Goal: Information Seeking & Learning: Understand process/instructions

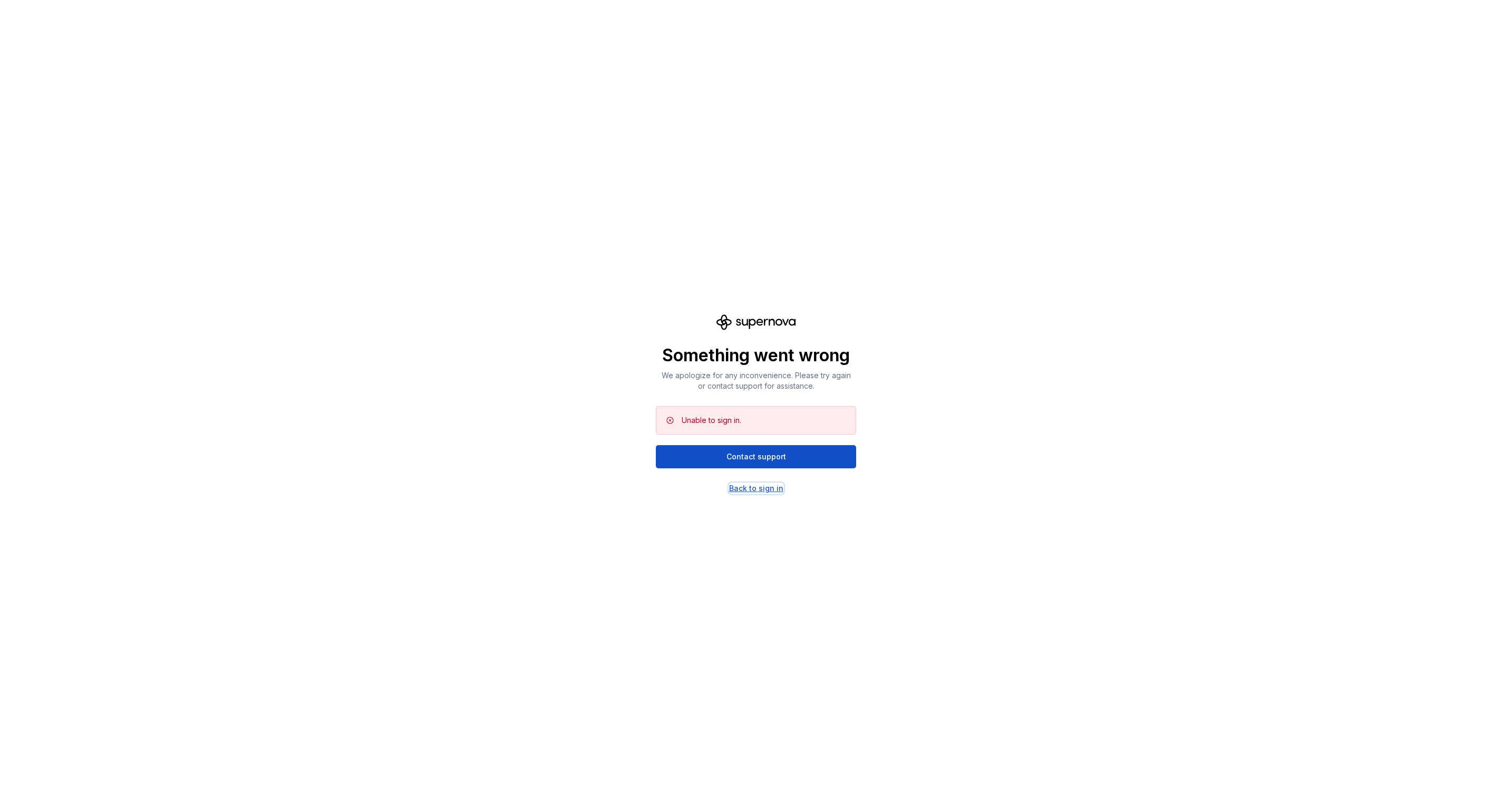
click at [769, 486] on div "Back to sign in" at bounding box center [756, 488] width 54 height 11
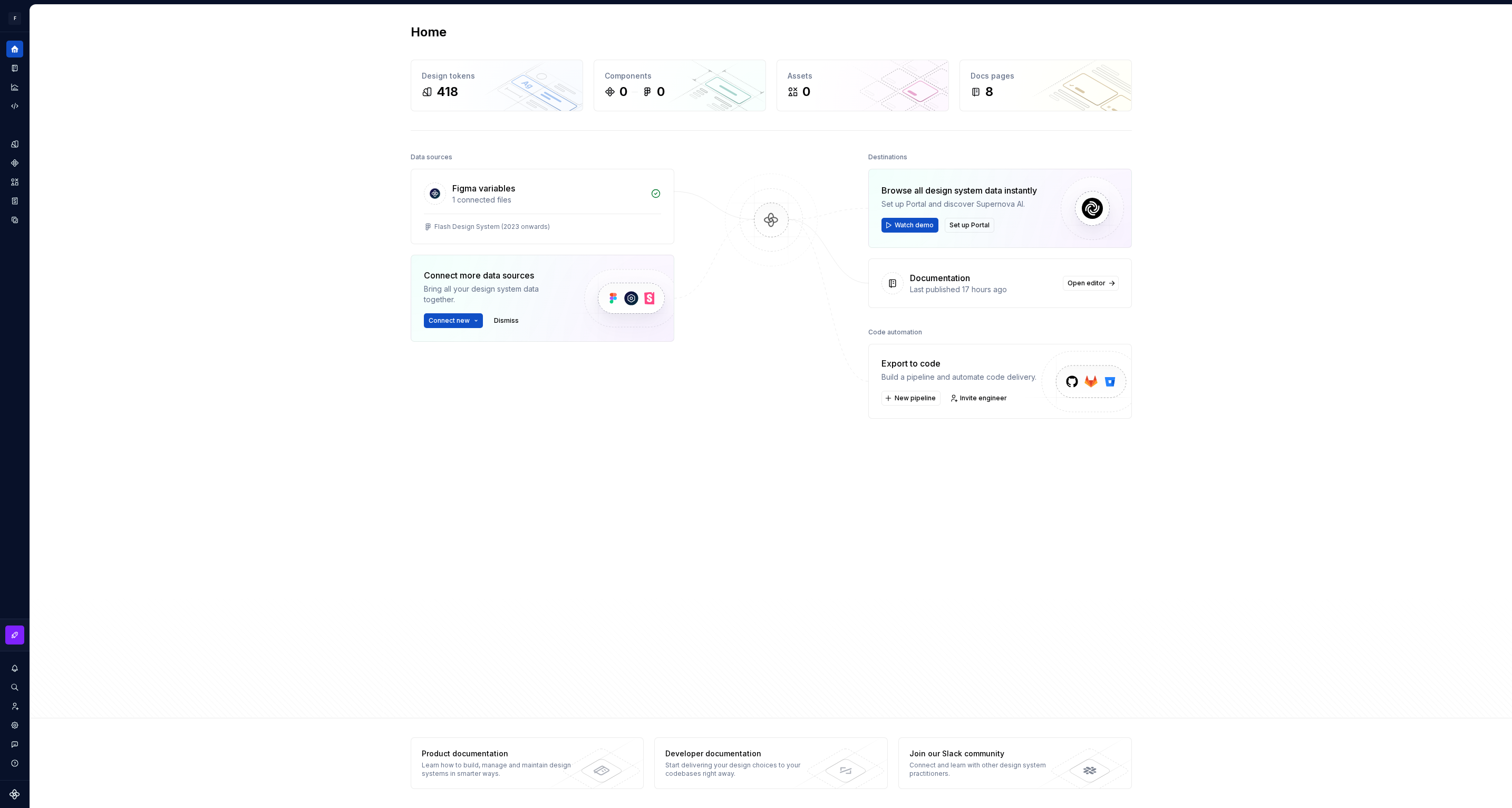
click at [707, 455] on div "Data sources Figma variables 1 connected files Flash Design System (2023 onward…" at bounding box center [770, 413] width 721 height 527
click at [497, 193] on div "Figma variables" at bounding box center [484, 189] width 63 height 13
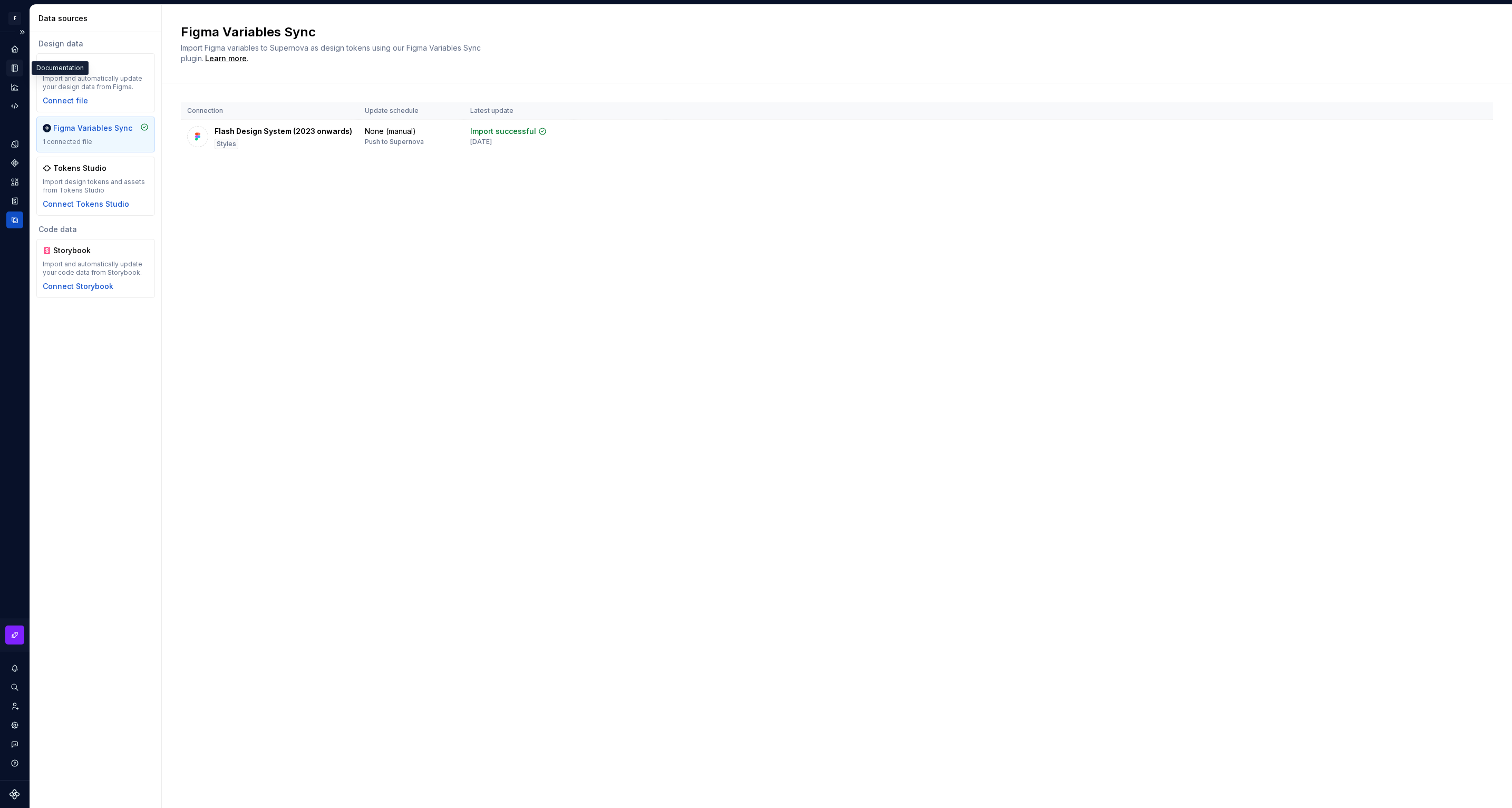
click at [13, 66] on icon "Documentation" at bounding box center [15, 68] width 5 height 7
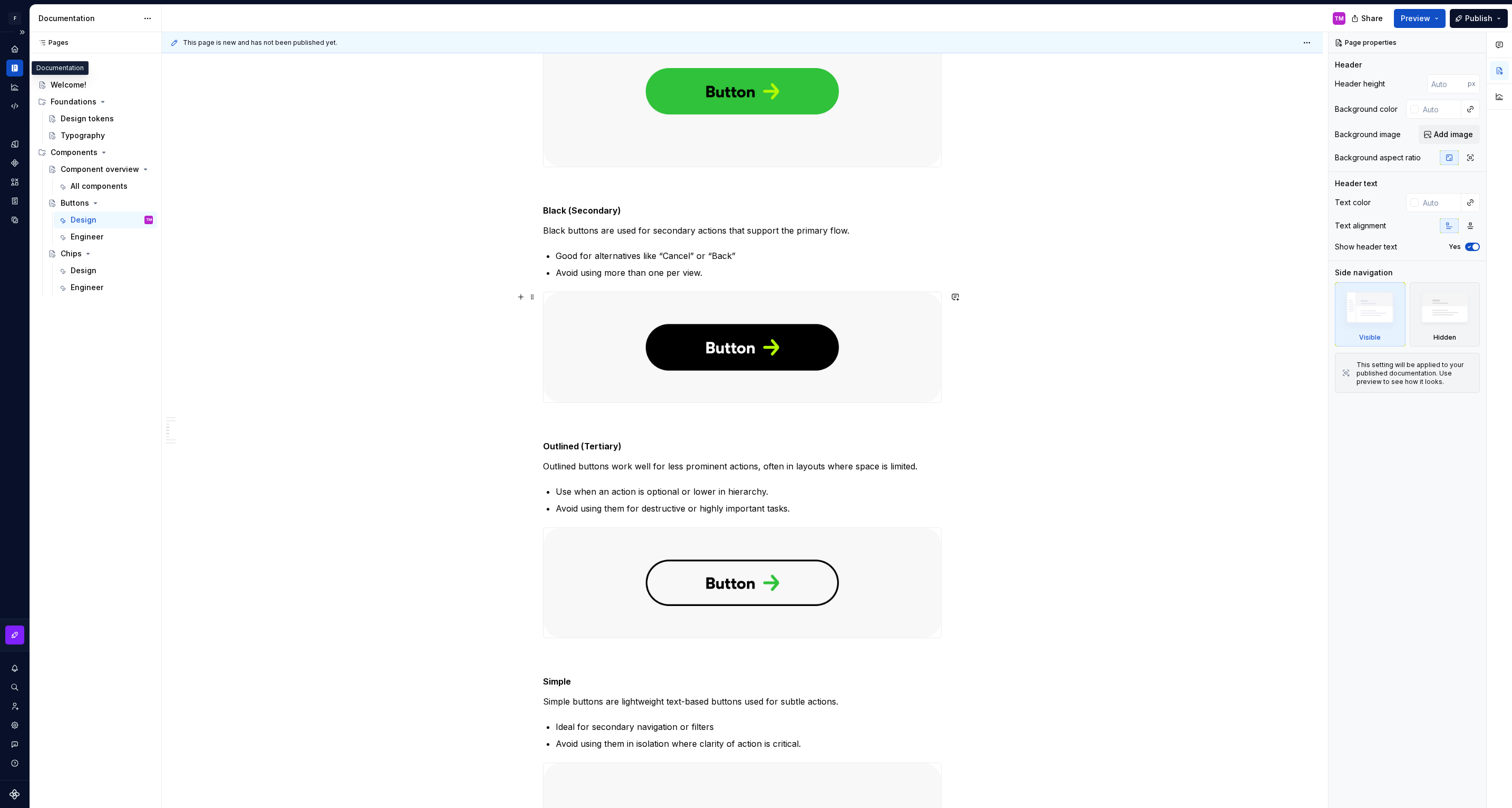
scroll to position [933, 0]
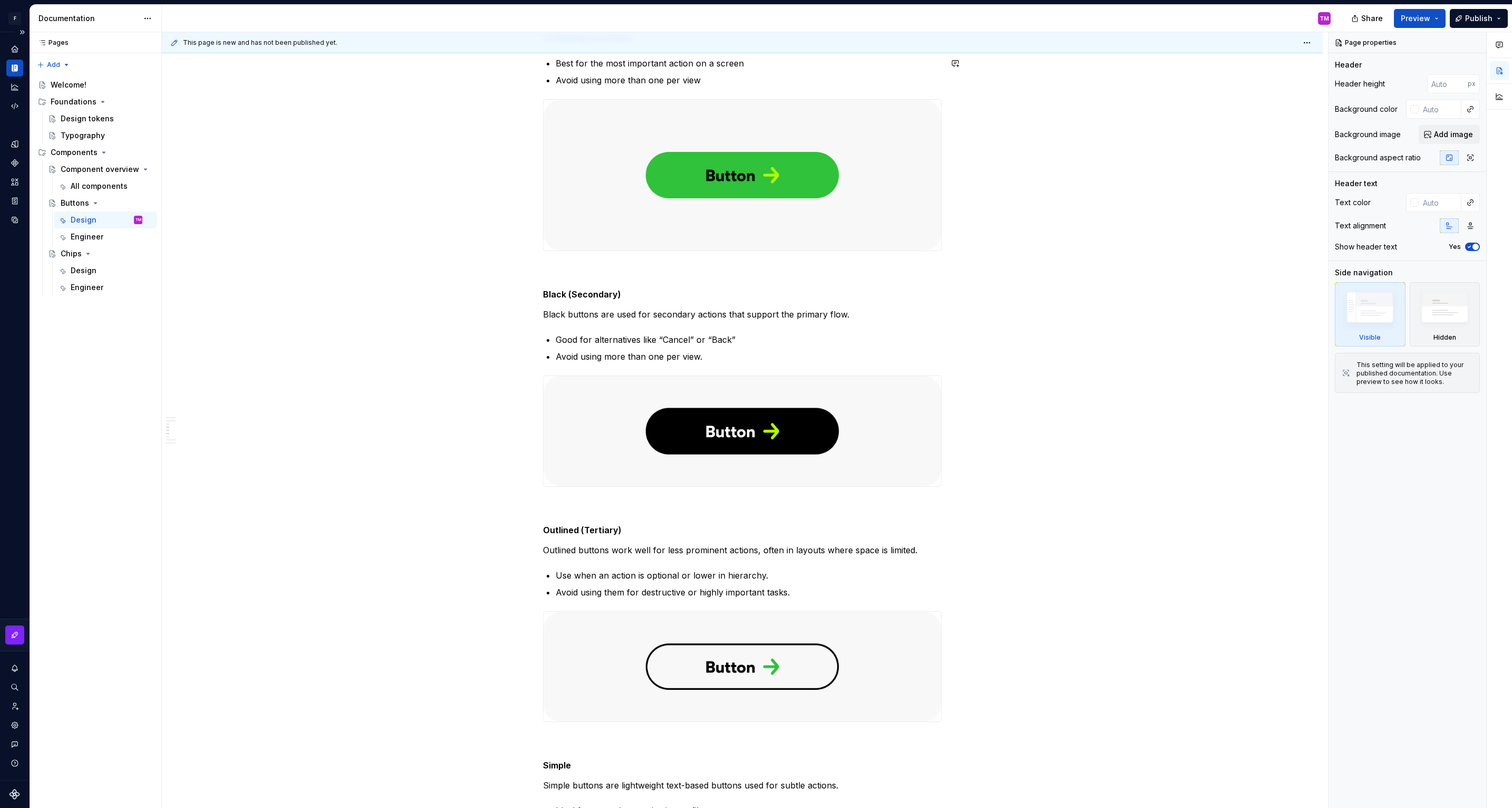
type textarea "*"
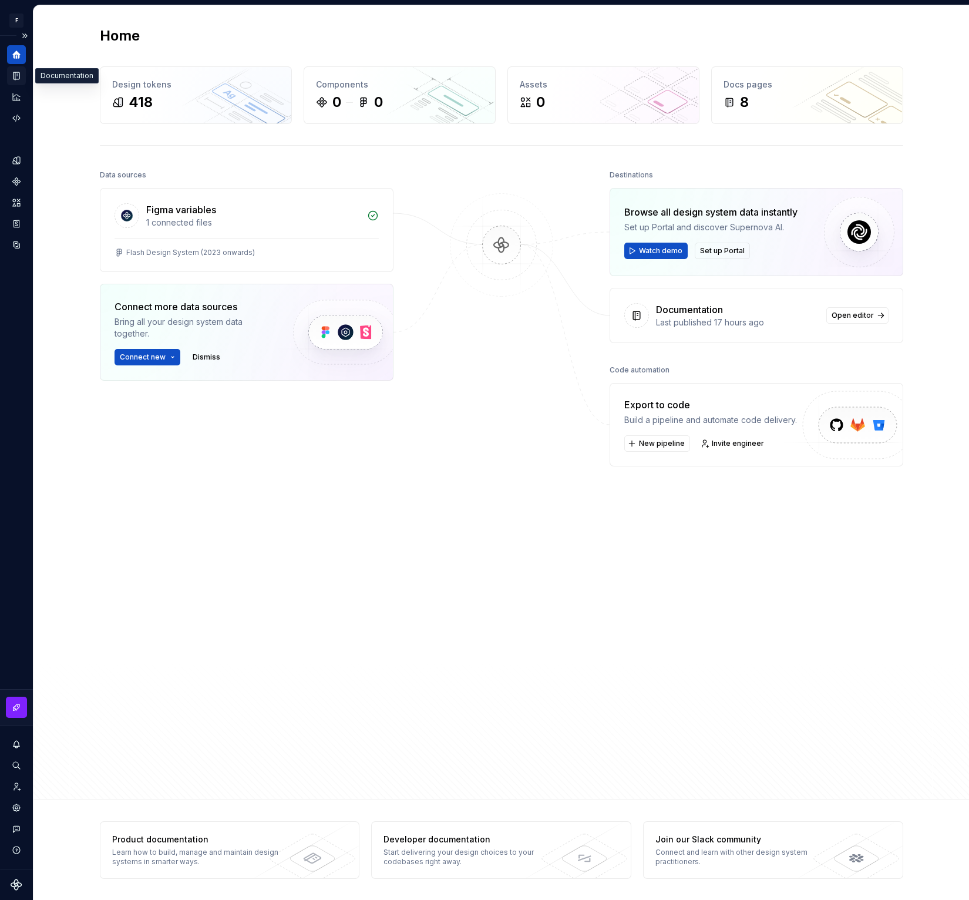
click at [16, 75] on icon "Documentation" at bounding box center [17, 76] width 5 height 6
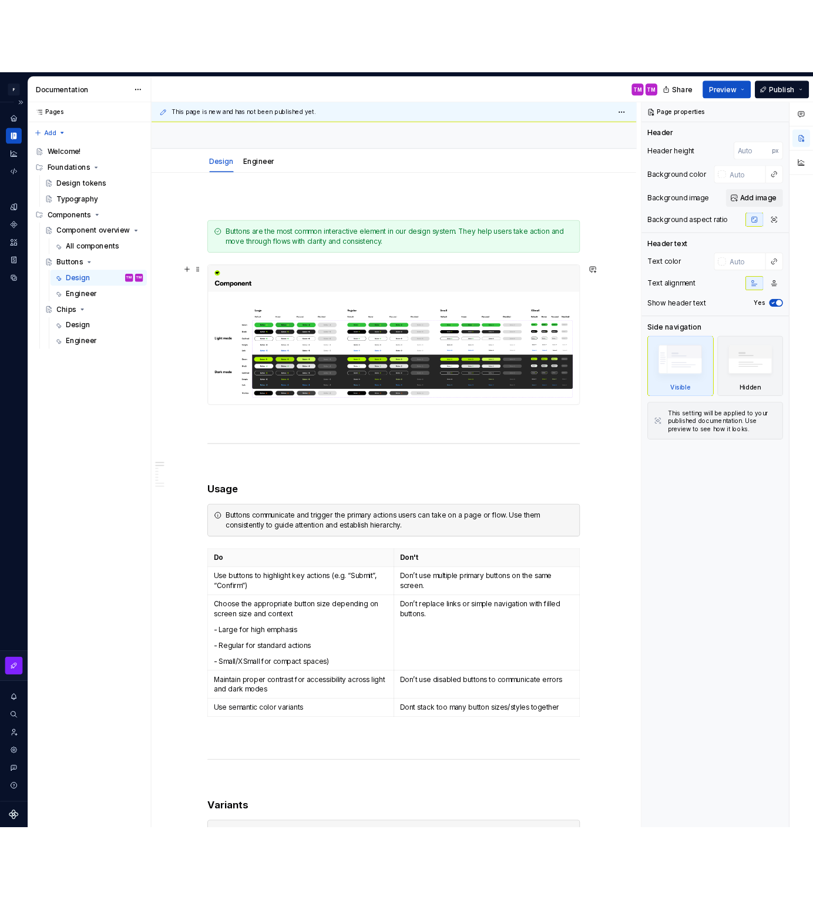
scroll to position [69, 0]
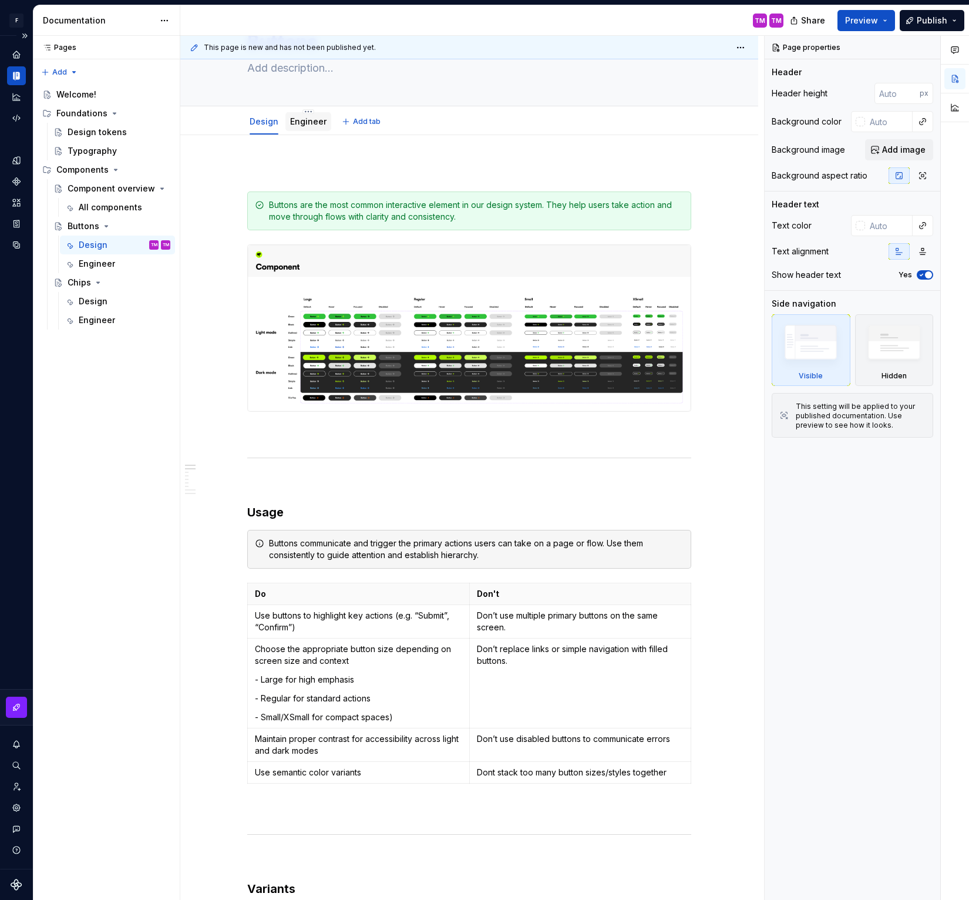
click at [323, 119] on link "Engineer" at bounding box center [308, 121] width 36 height 10
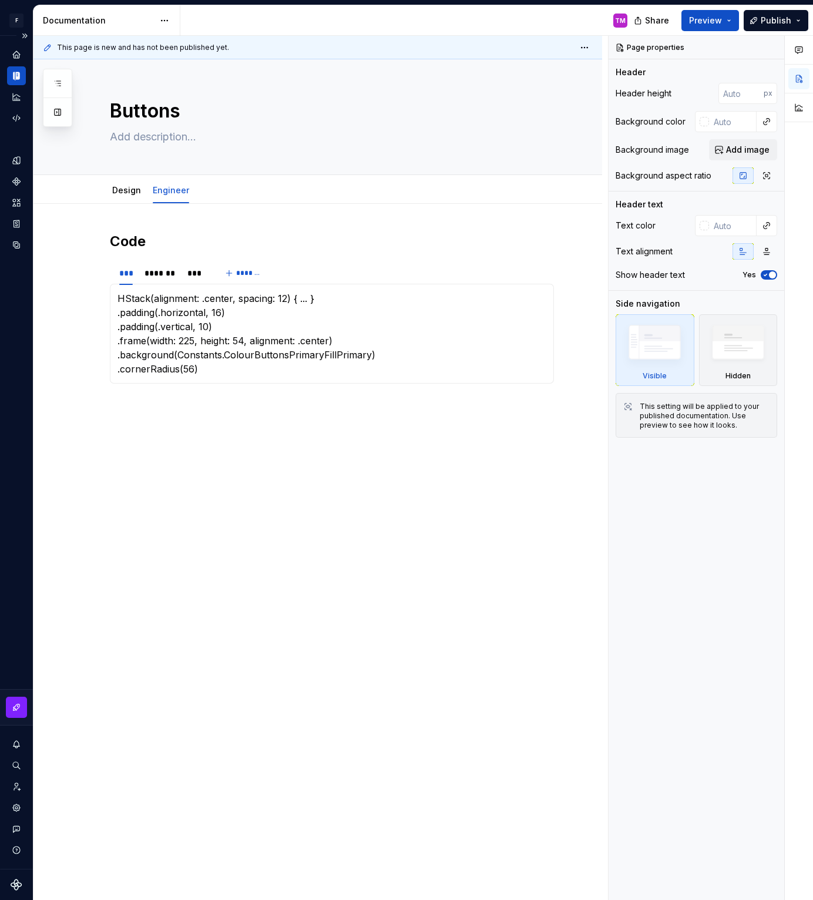
type textarea "*"
click at [447, 431] on div "This page is new and has not been published yet. Buttons Edit header Design Eng…" at bounding box center [320, 468] width 574 height 864
click at [572, 375] on div "Code *** ******* *** ******* HStack(alignment: .center, spacing: 12) { ... } .p…" at bounding box center [317, 450] width 568 height 492
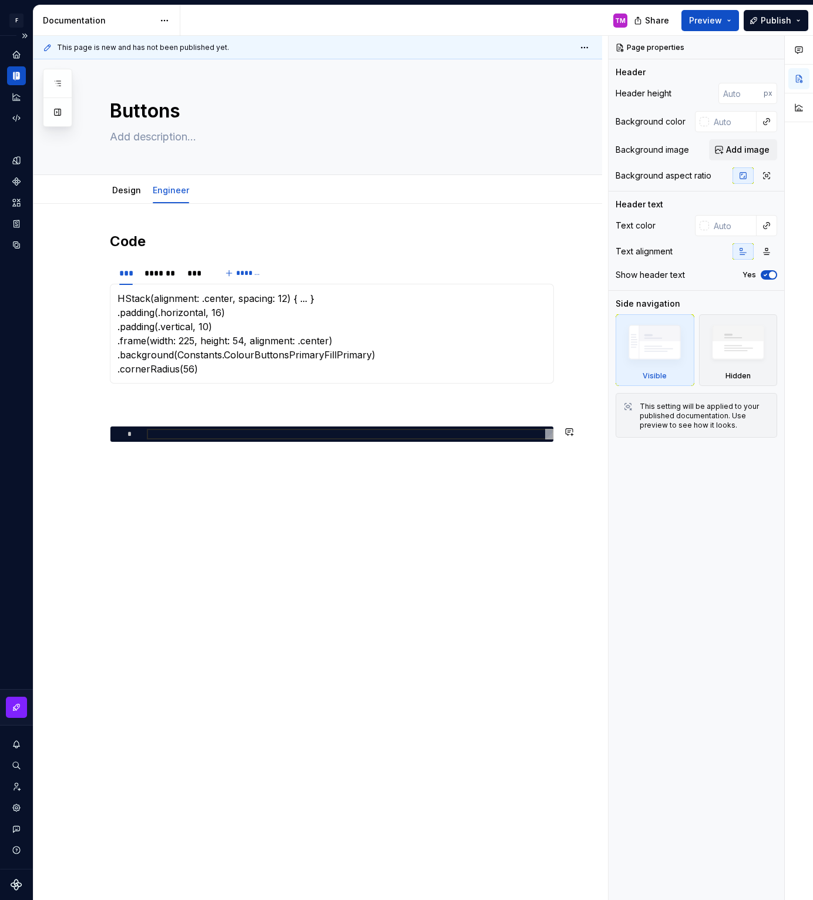
click at [592, 454] on div "Code *** ******* *** ******* HStack(alignment: .center, spacing: 12) { ... } .p…" at bounding box center [317, 465] width 568 height 523
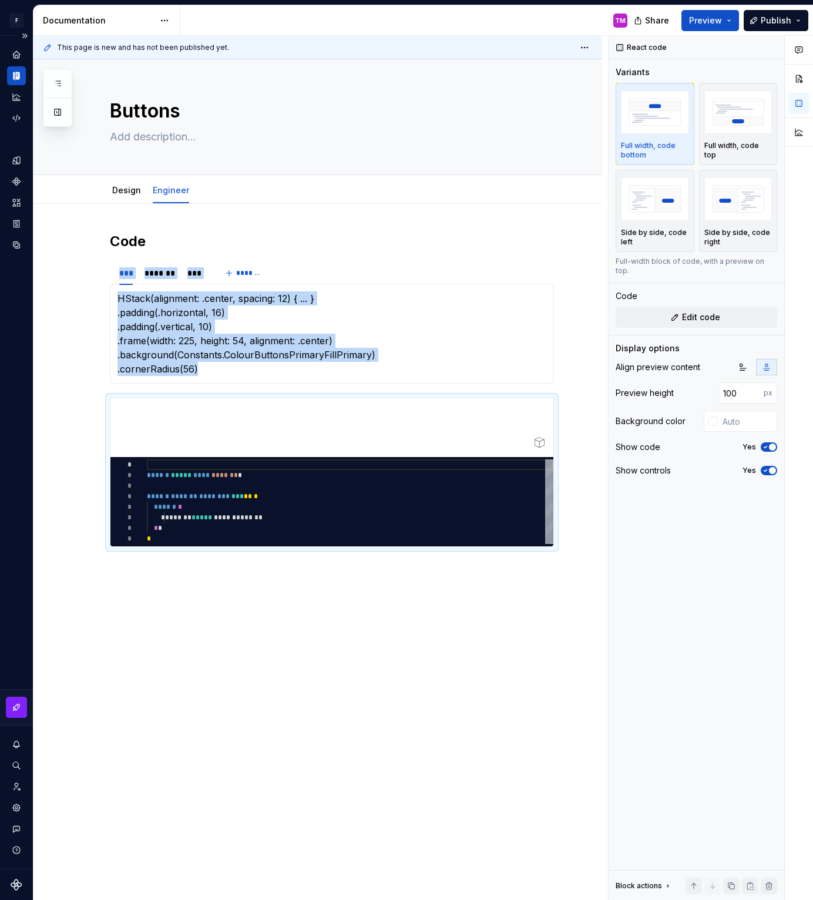
type textarea "*"
click at [326, 501] on span "*********" at bounding box center [336, 502] width 36 height 12
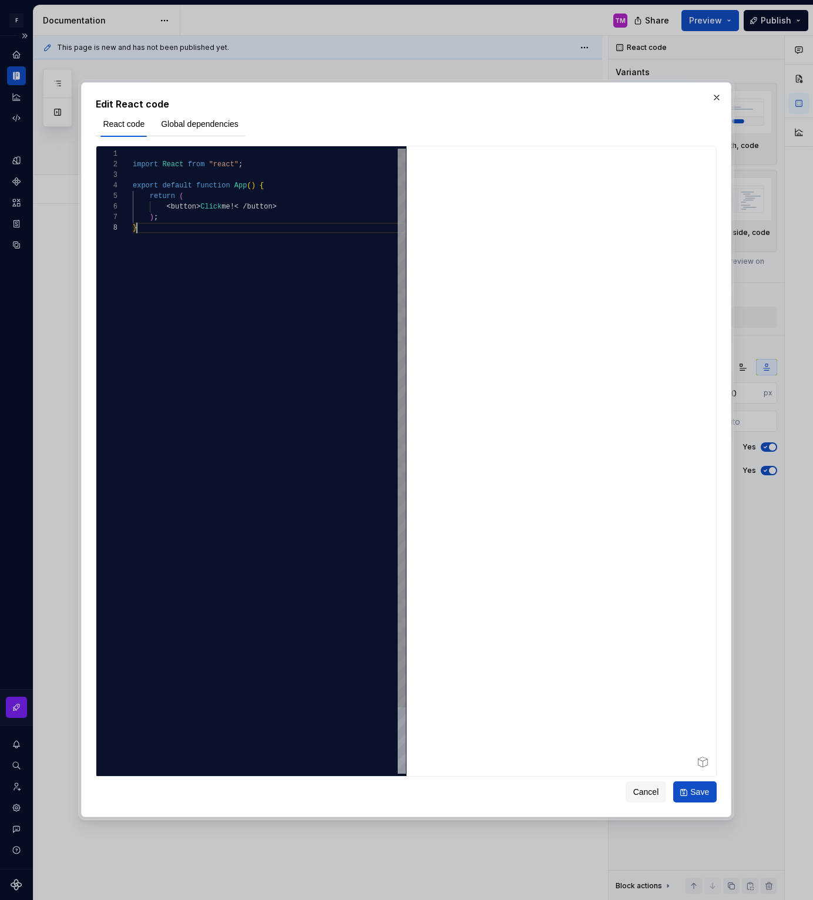
scroll to position [74, 4]
click at [326, 499] on div "import React from "react" ; export default function App ( ) { return ( < button…" at bounding box center [269, 498] width 273 height 699
type textarea "**********"
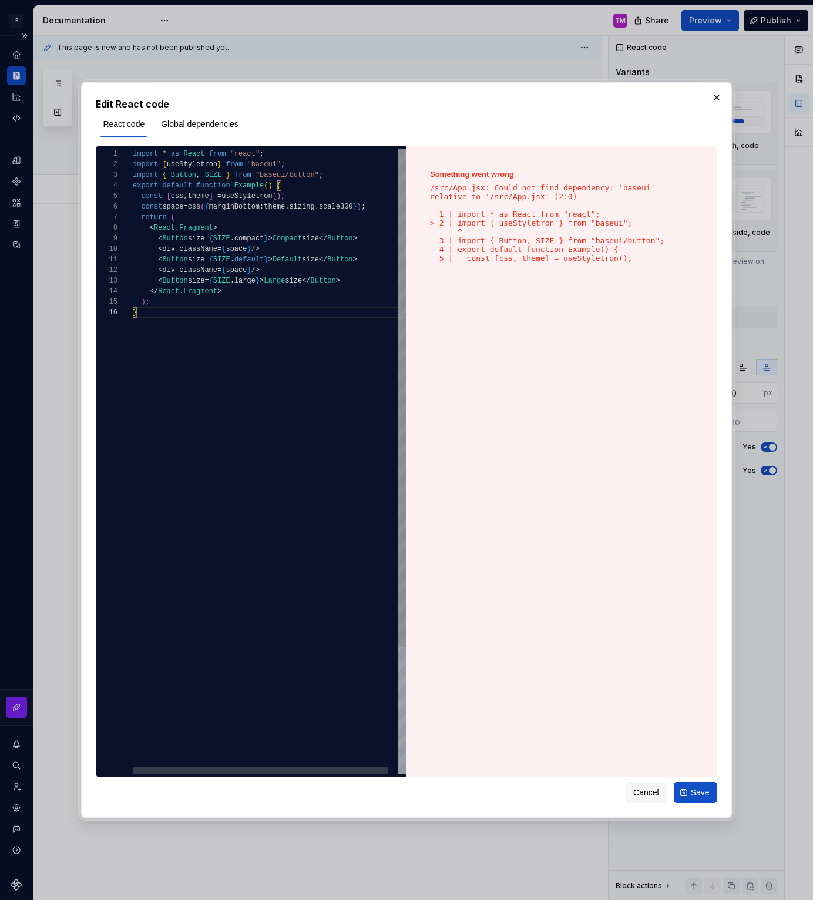
click at [326, 499] on div "import * as React from "react" ; import { useStyletron } from "baseui" ; import…" at bounding box center [275, 540] width 284 height 783
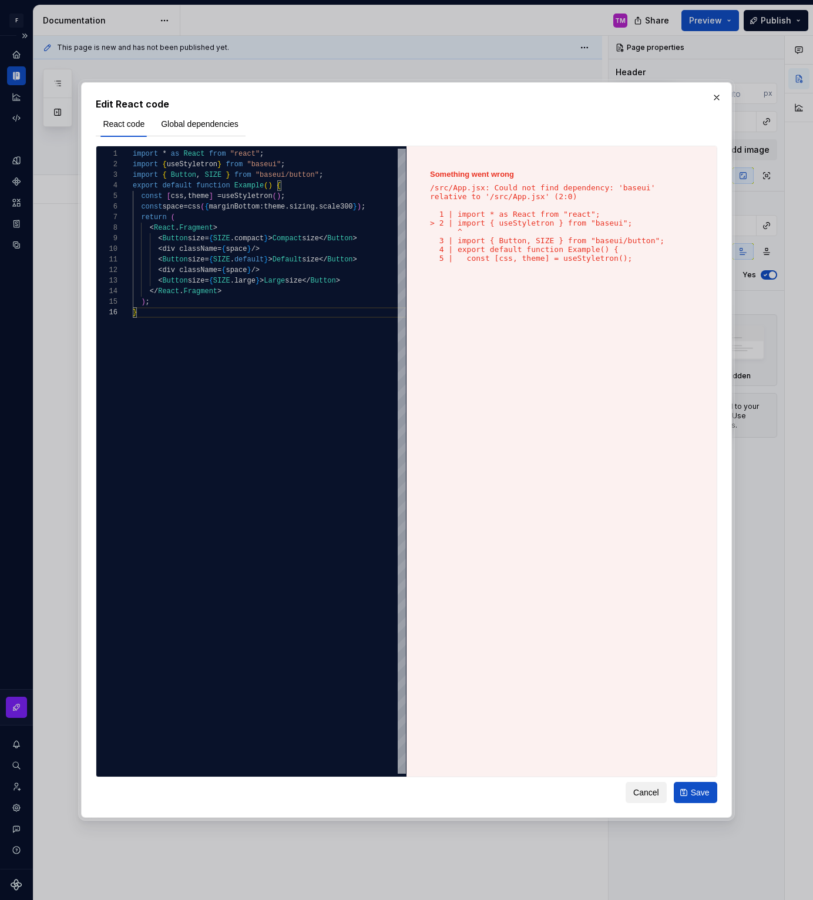
click at [648, 795] on span "Cancel" at bounding box center [646, 792] width 26 height 12
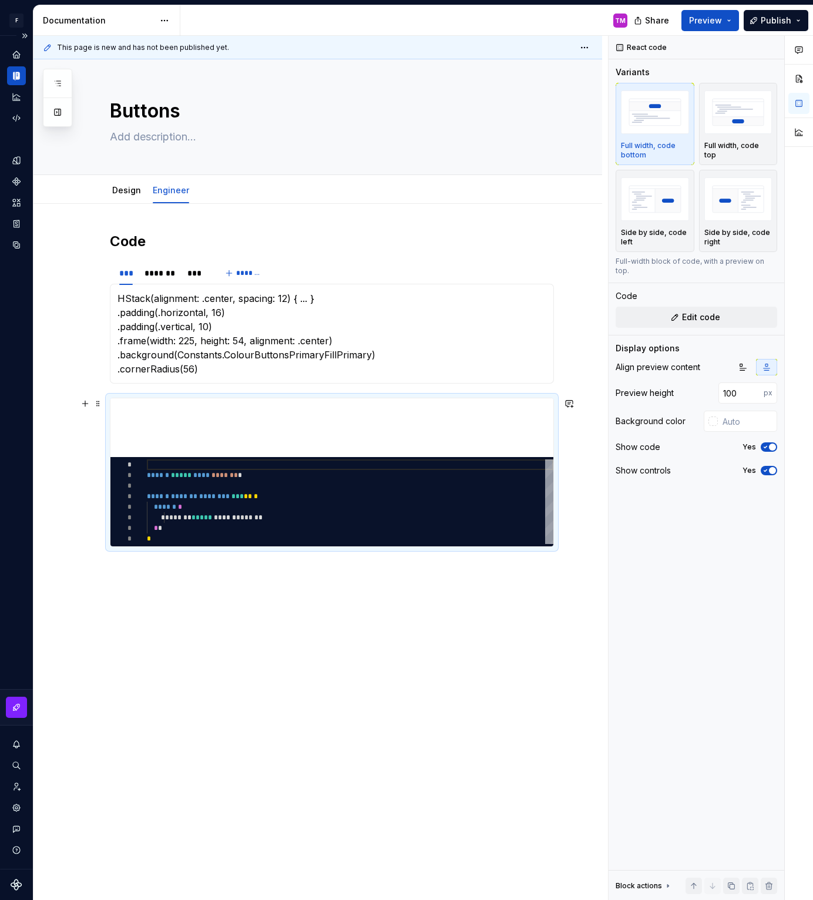
click at [591, 544] on div "Code *** ******* *** ******* HStack(alignment: .center, spacing: 12) { ... } .p…" at bounding box center [317, 517] width 568 height 627
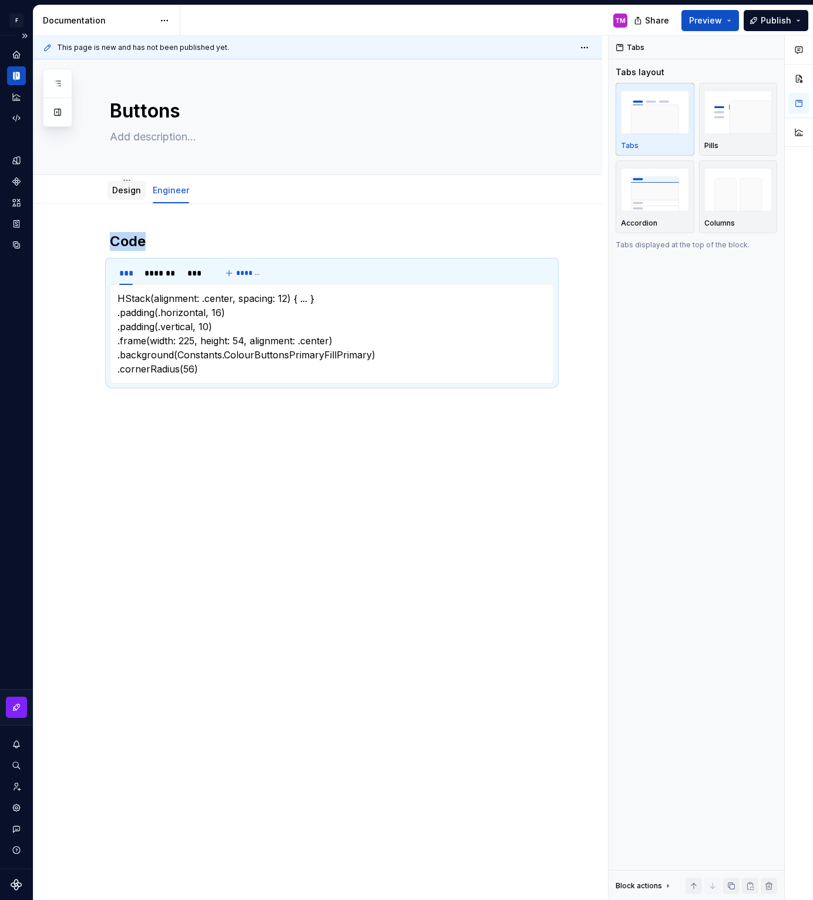
click at [128, 193] on link "Design" at bounding box center [126, 190] width 29 height 10
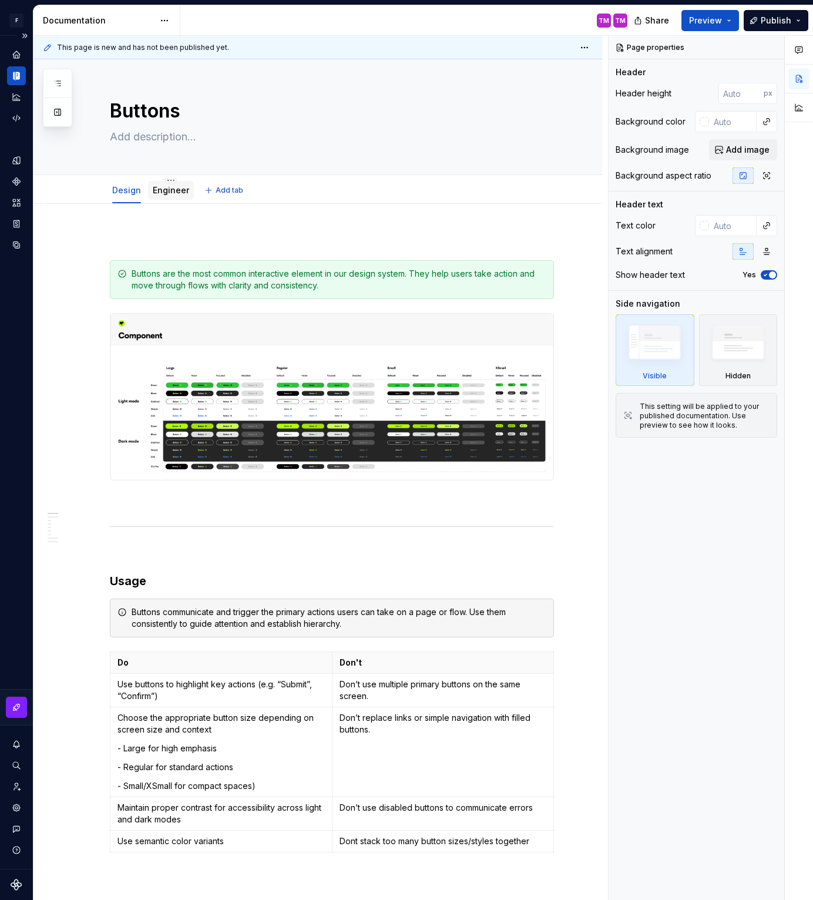
click at [167, 191] on link "Engineer" at bounding box center [171, 190] width 36 height 10
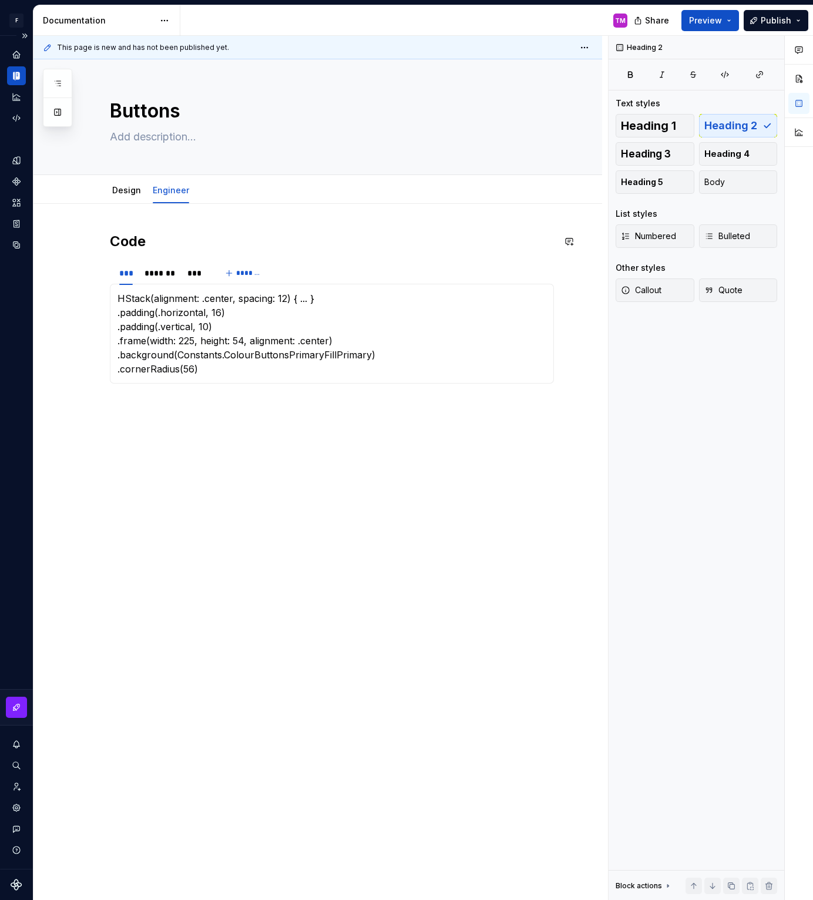
click at [176, 251] on div "Code *** ******* *** ******* HStack(alignment: .center, spacing: 12) { ... } .p…" at bounding box center [332, 312] width 444 height 161
click at [136, 243] on h2 "Code" at bounding box center [332, 241] width 444 height 19
click at [669, 137] on button "Heading 1" at bounding box center [654, 125] width 79 height 23
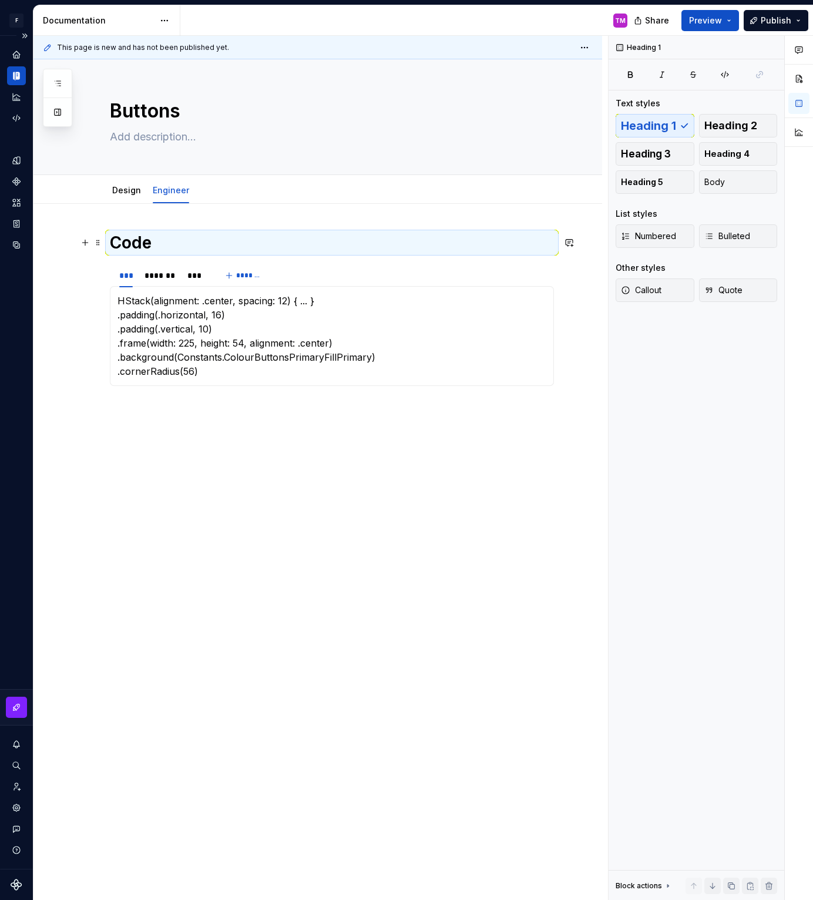
click at [564, 251] on div "Code *** ******* *** ******* HStack(alignment: .center, spacing: 12) { ... } .p…" at bounding box center [317, 442] width 568 height 476
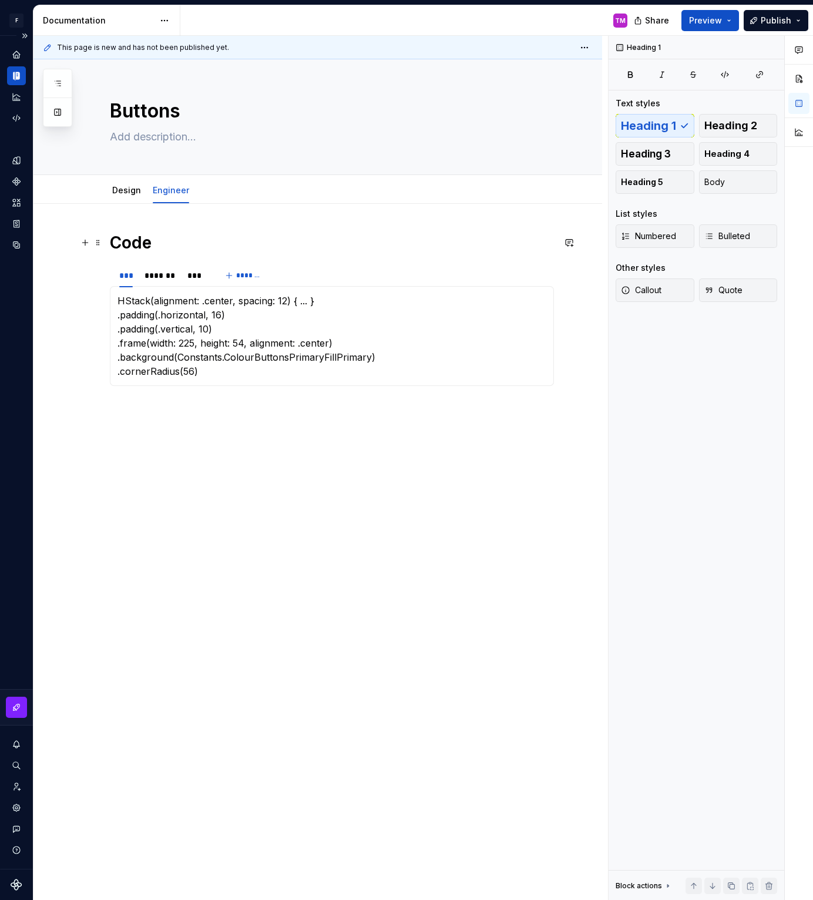
click at [380, 239] on h1 "Code" at bounding box center [332, 242] width 444 height 21
click at [734, 120] on span "Heading 2" at bounding box center [730, 126] width 53 height 12
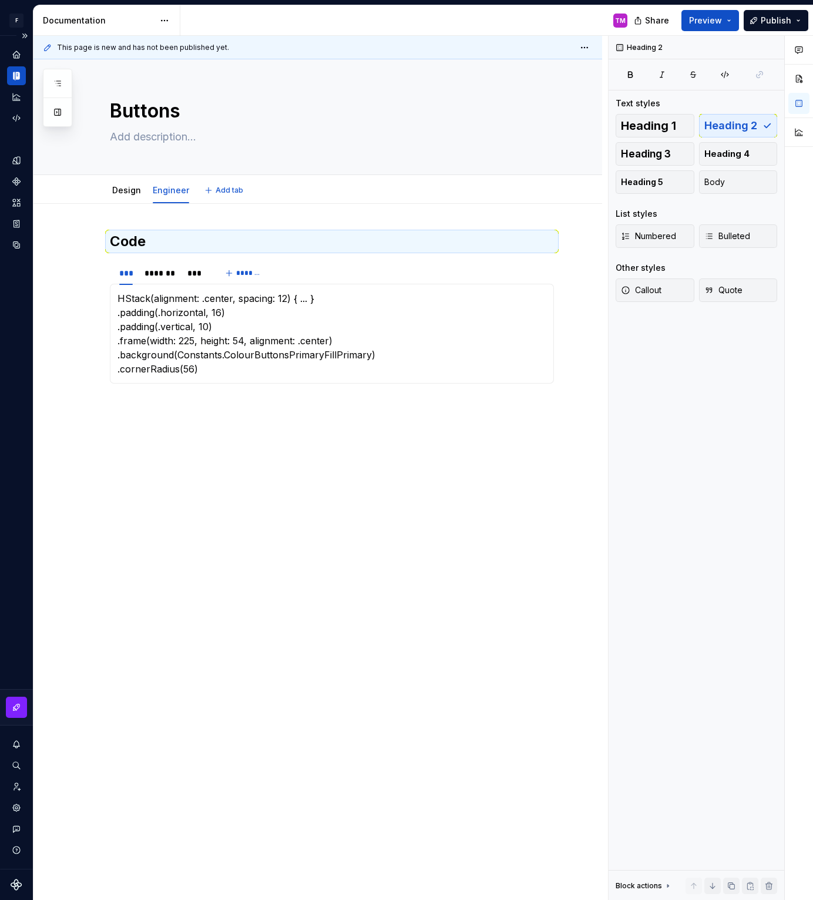
type textarea "*"
click at [134, 241] on h2 "Code" at bounding box center [332, 241] width 444 height 19
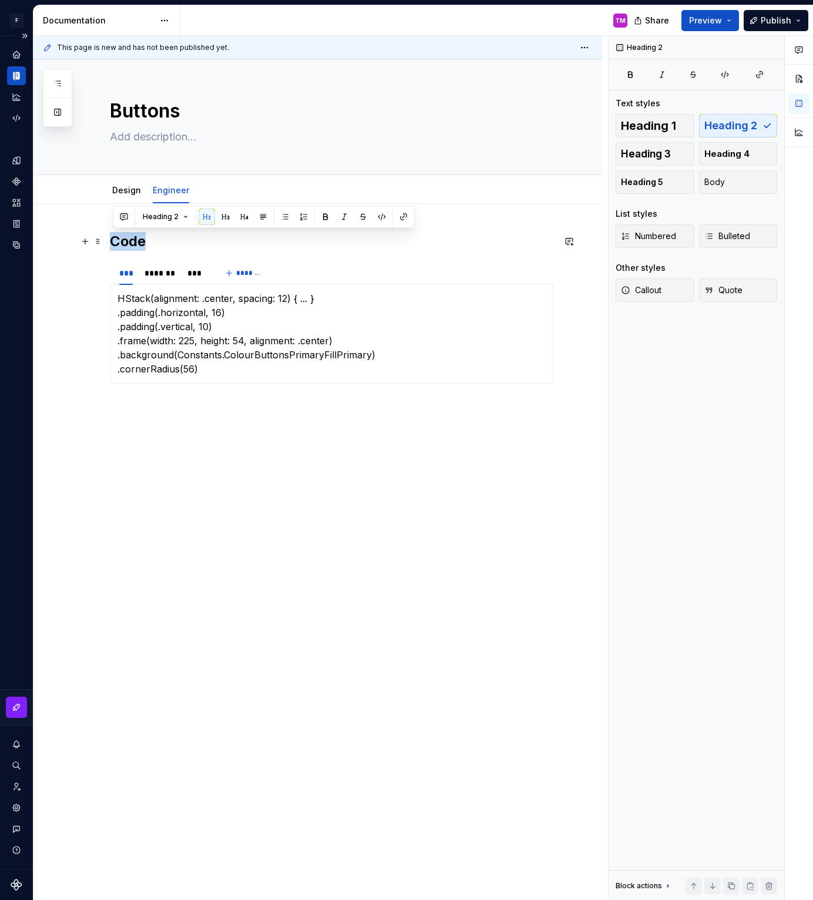
click at [134, 241] on h2 "Code" at bounding box center [332, 241] width 444 height 19
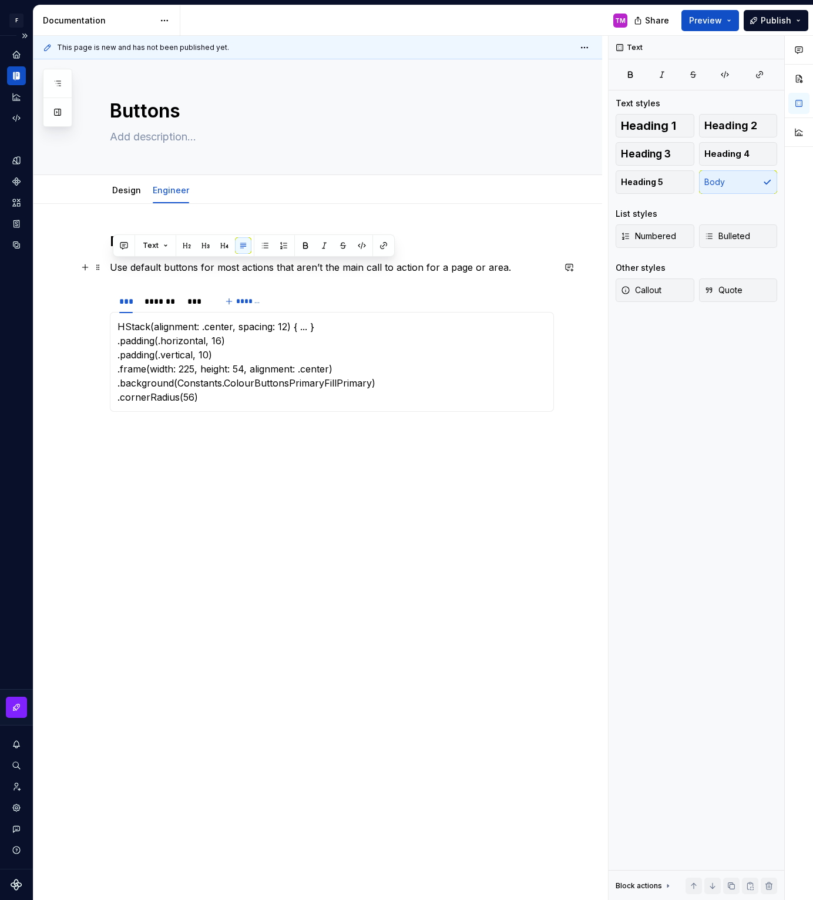
drag, startPoint x: 508, startPoint y: 268, endPoint x: 110, endPoint y: 268, distance: 398.1
click at [110, 268] on div "Default Use default buttons for most actions that aren’t the main call to actio…" at bounding box center [317, 454] width 568 height 501
click at [312, 274] on div "Default Default buttons are used for m *** ******* *** ******* HStack(alignment…" at bounding box center [332, 326] width 444 height 189
drag, startPoint x: 272, startPoint y: 268, endPoint x: 253, endPoint y: 270, distance: 18.9
click at [253, 270] on p "Default buttons are used for m" at bounding box center [332, 267] width 444 height 14
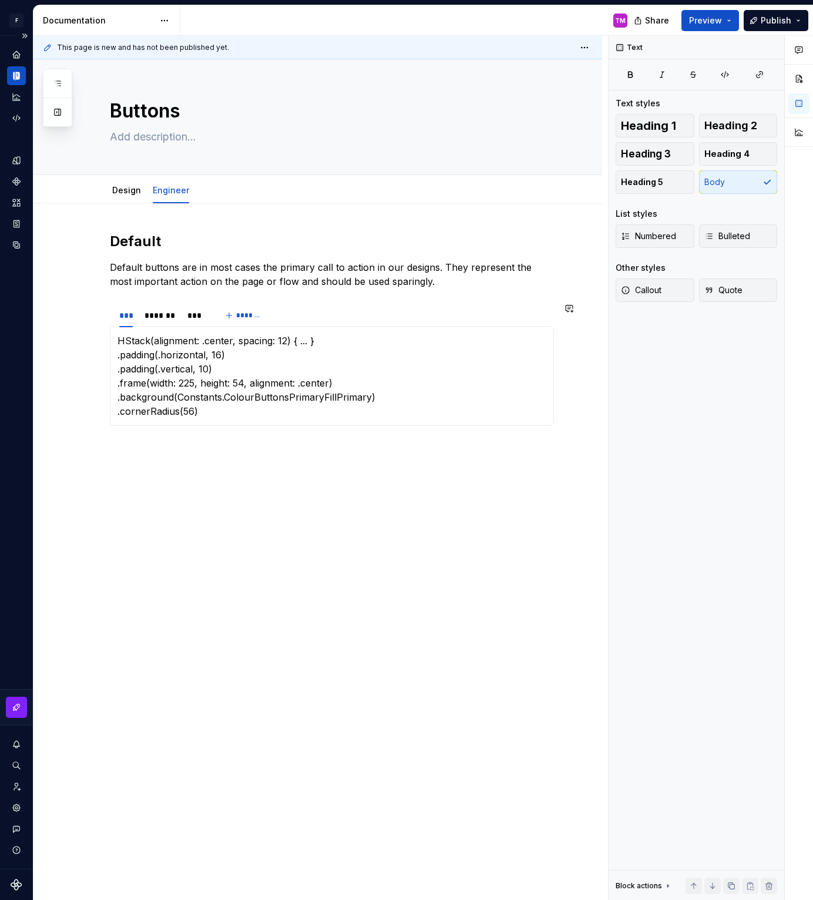
click at [495, 289] on div "Default Default buttons are in most cases the primary call to action in our des…" at bounding box center [332, 333] width 444 height 203
click at [457, 275] on p "Default buttons are in most cases the primary call to action in our designs. Th…" at bounding box center [332, 274] width 444 height 28
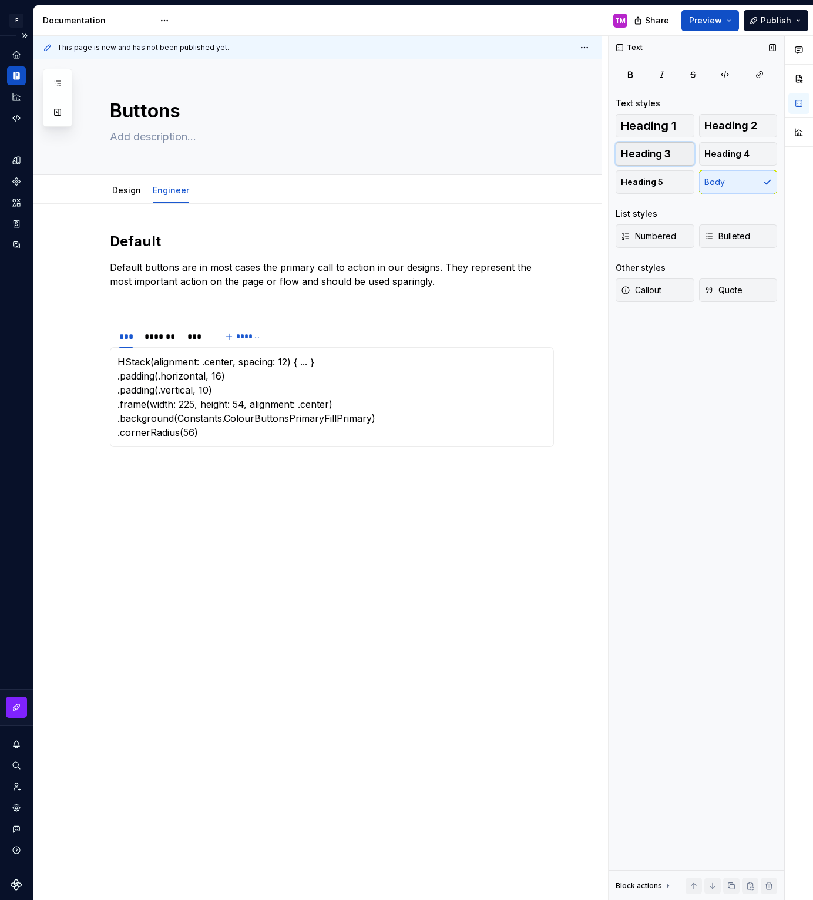
click at [682, 154] on button "Heading 3" at bounding box center [654, 153] width 79 height 23
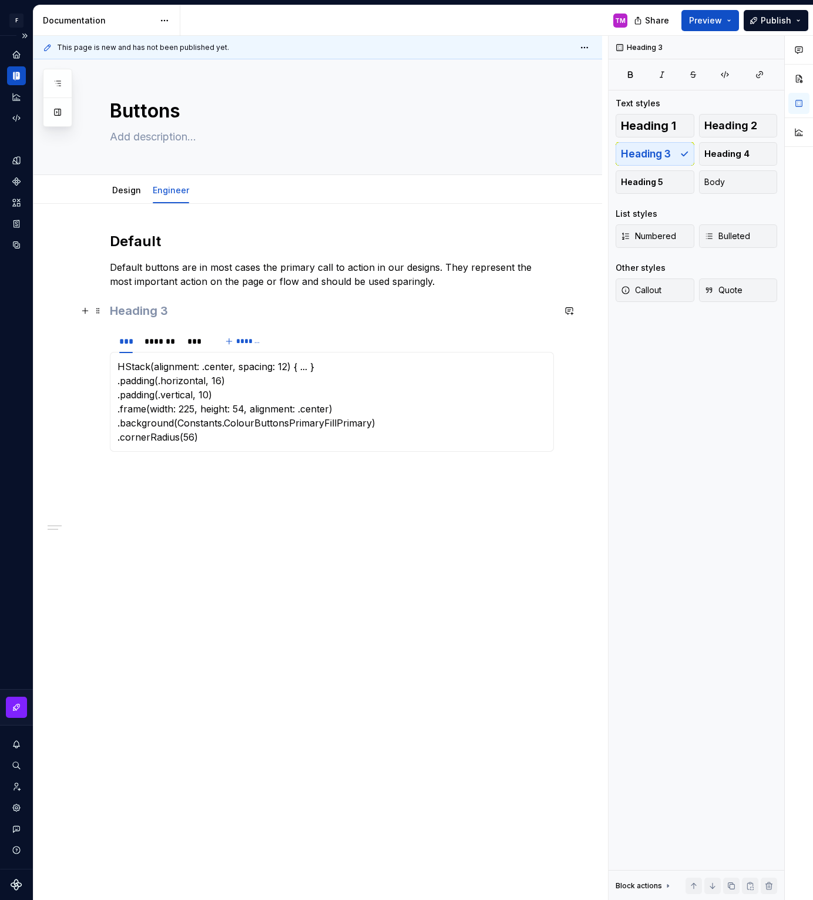
click at [293, 314] on h3 at bounding box center [332, 310] width 444 height 16
click at [229, 481] on div "Default Default buttons are in most cases the primary call to action in our des…" at bounding box center [317, 474] width 568 height 541
click at [657, 154] on span "Heading 3" at bounding box center [646, 154] width 50 height 12
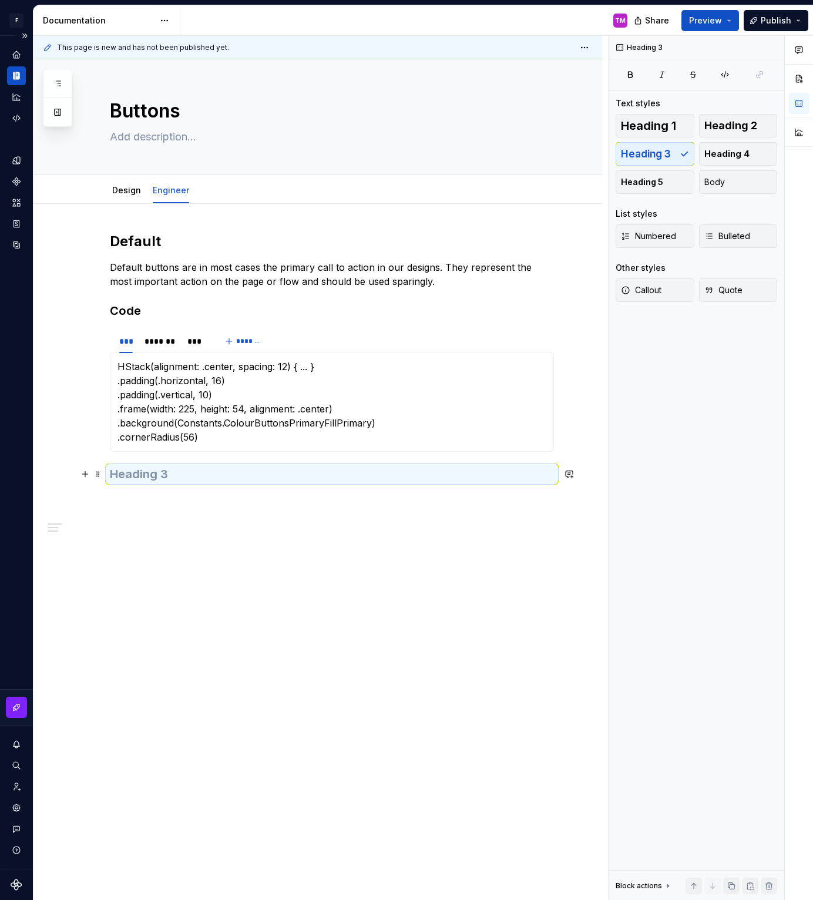
click at [189, 477] on h3 at bounding box center [332, 474] width 444 height 16
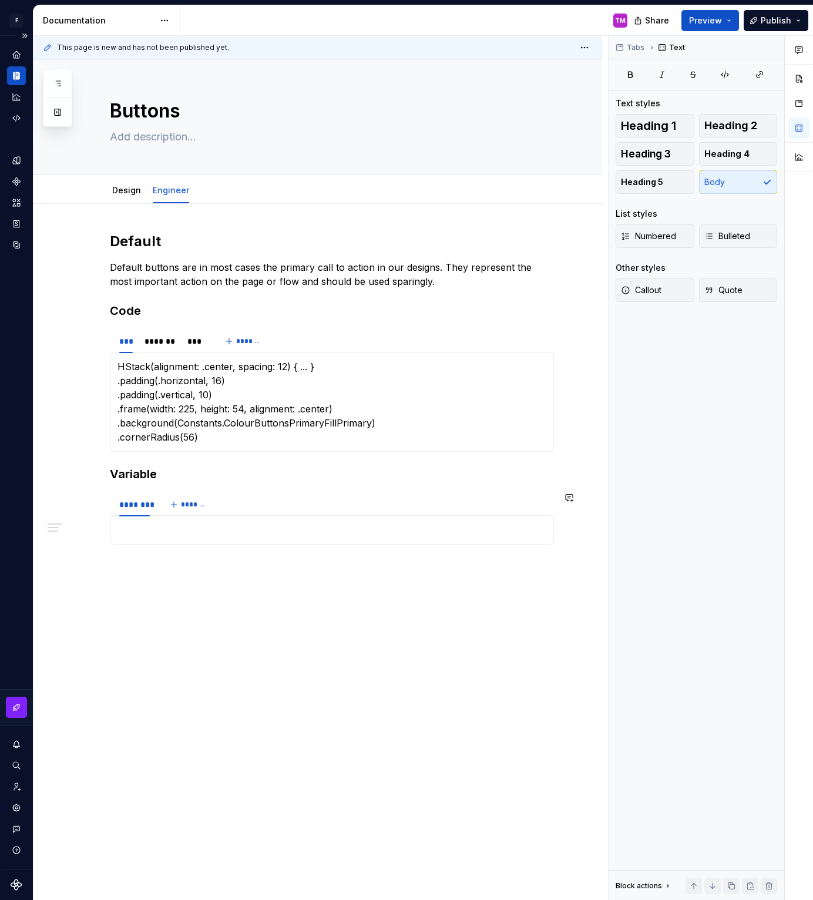
type textarea "*"
click at [204, 534] on p at bounding box center [331, 530] width 429 height 14
click at [193, 504] on span "*******" at bounding box center [194, 504] width 26 height 9
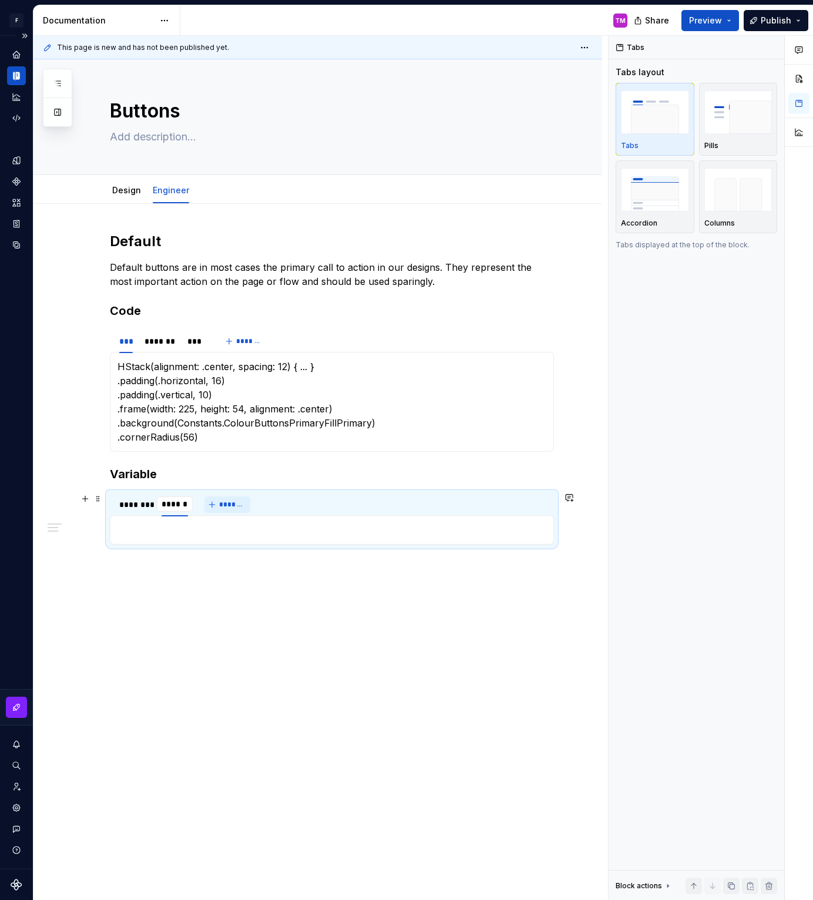
type input "*******"
click at [231, 501] on span "*******" at bounding box center [237, 504] width 26 height 9
type input "***"
click at [247, 600] on div "Default Default buttons are in most cases the primary call to action in our des…" at bounding box center [317, 521] width 568 height 634
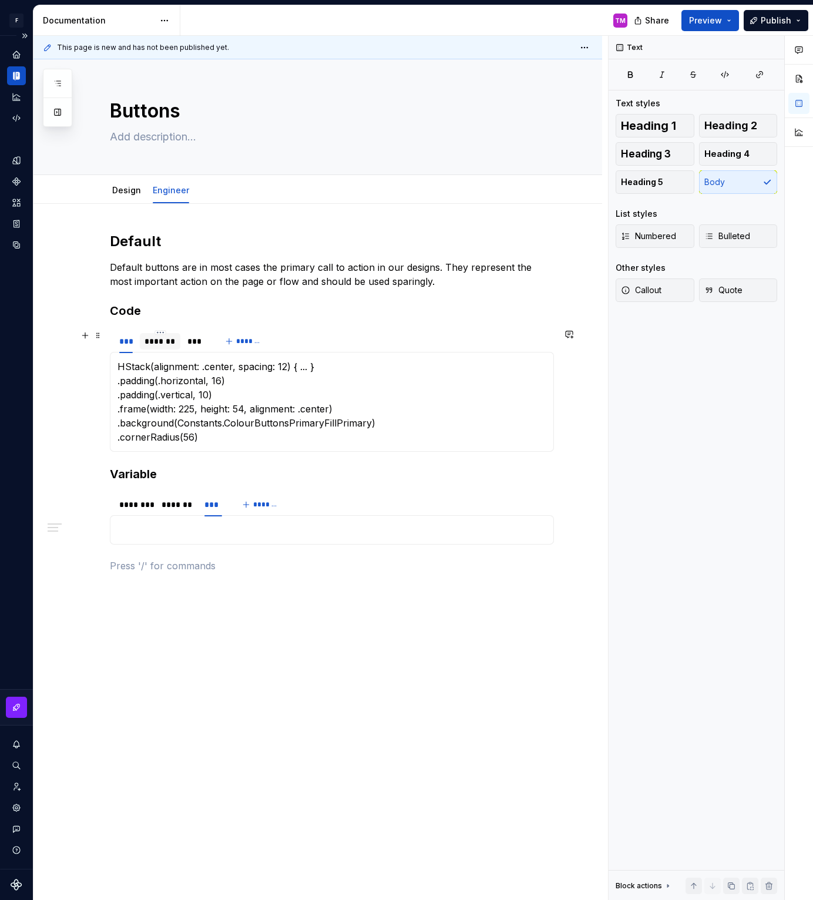
click at [156, 335] on div "*******" at bounding box center [159, 341] width 31 height 12
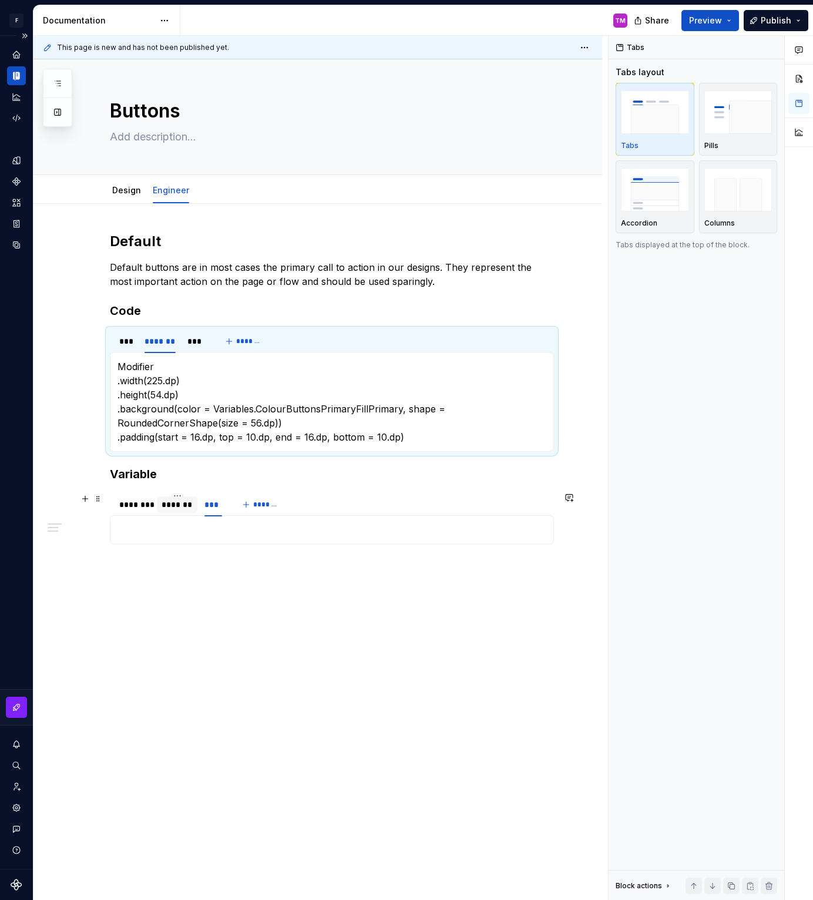
click at [171, 502] on div "*******" at bounding box center [176, 505] width 31 height 12
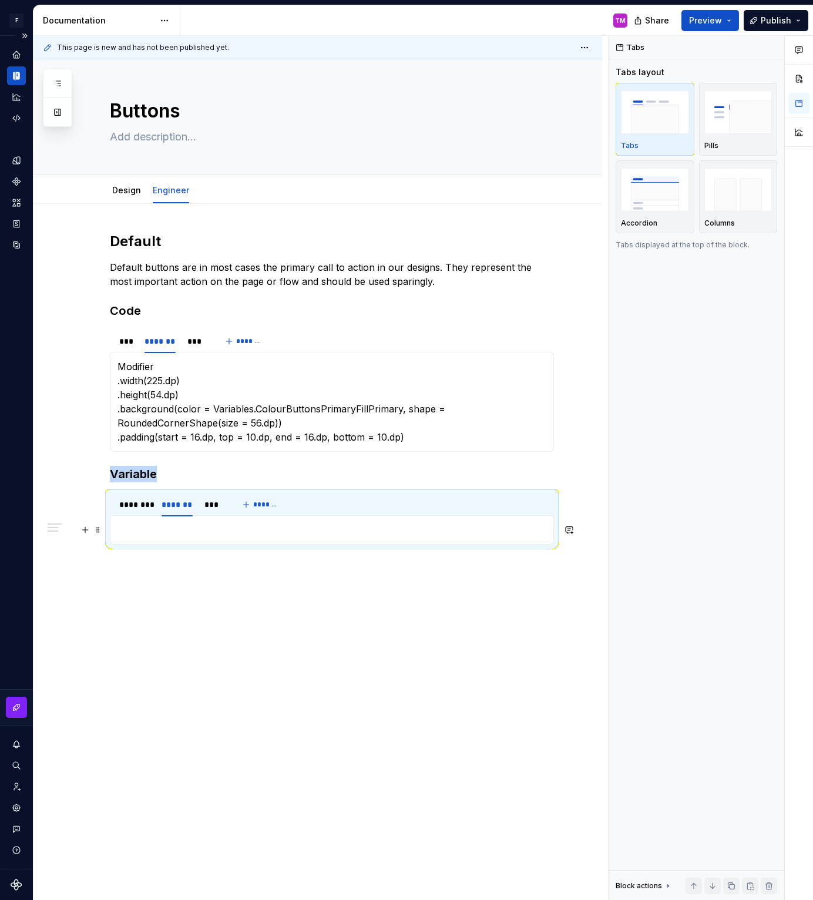
click at [163, 531] on p at bounding box center [331, 530] width 429 height 14
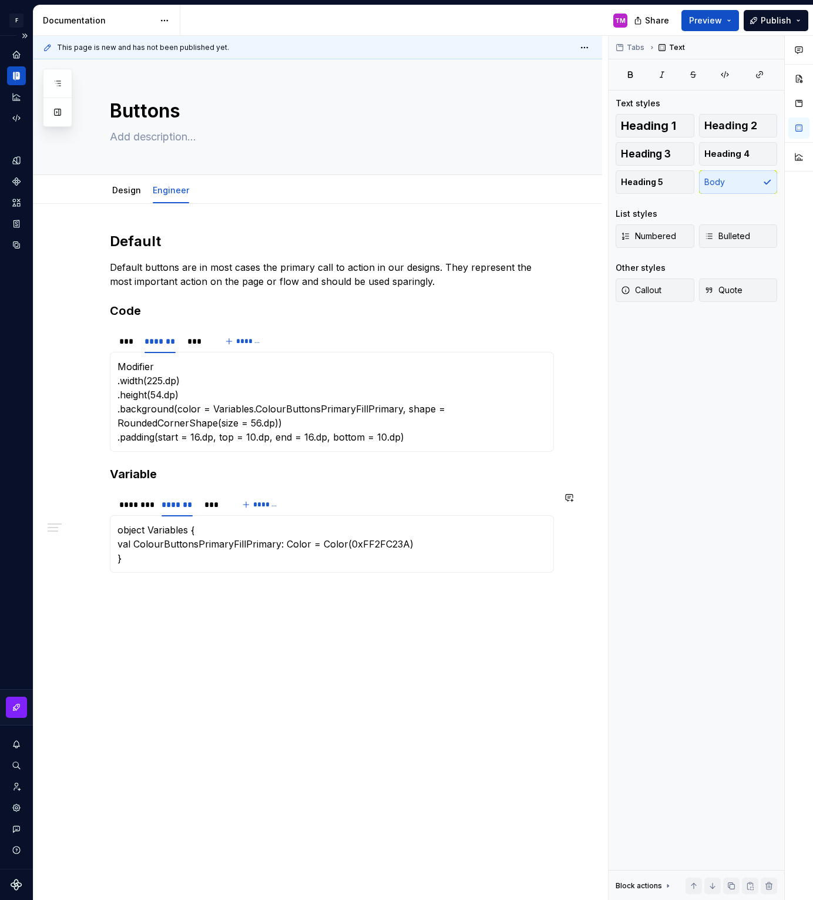
click at [257, 671] on div "Default Default buttons are in most cases the primary call to action in our des…" at bounding box center [317, 544] width 568 height 681
click at [720, 19] on span "Preview" at bounding box center [705, 21] width 33 height 12
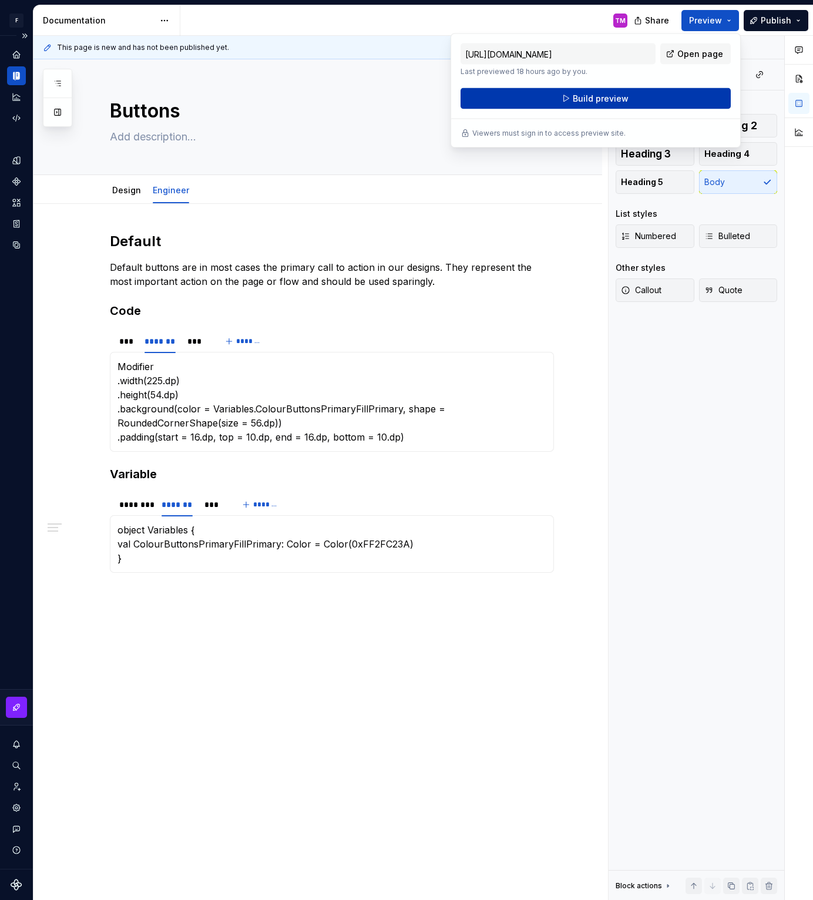
click at [661, 92] on button "Build preview" at bounding box center [595, 98] width 270 height 21
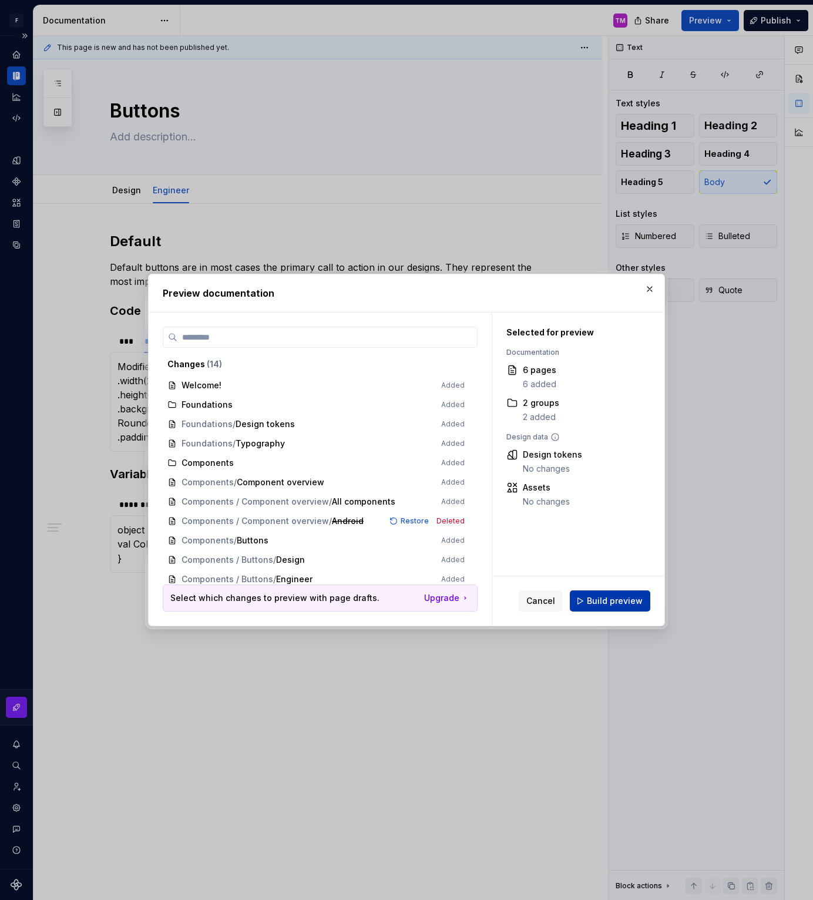
click at [609, 601] on span "Build preview" at bounding box center [615, 601] width 56 height 12
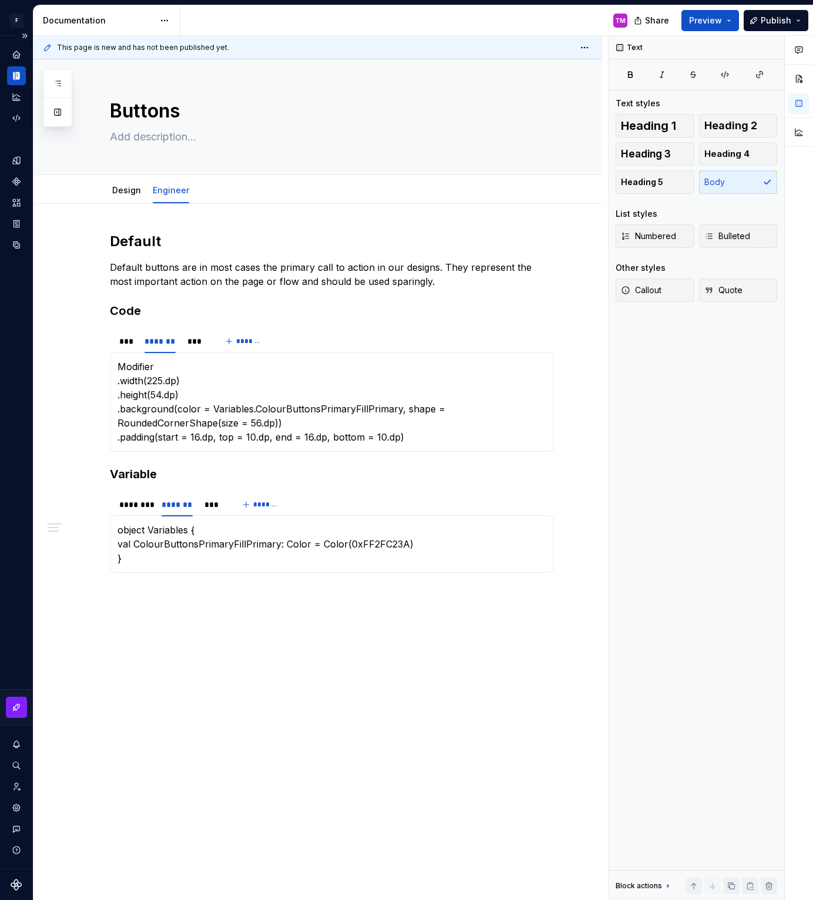
type textarea "*"
click at [139, 503] on div "********" at bounding box center [134, 505] width 31 height 12
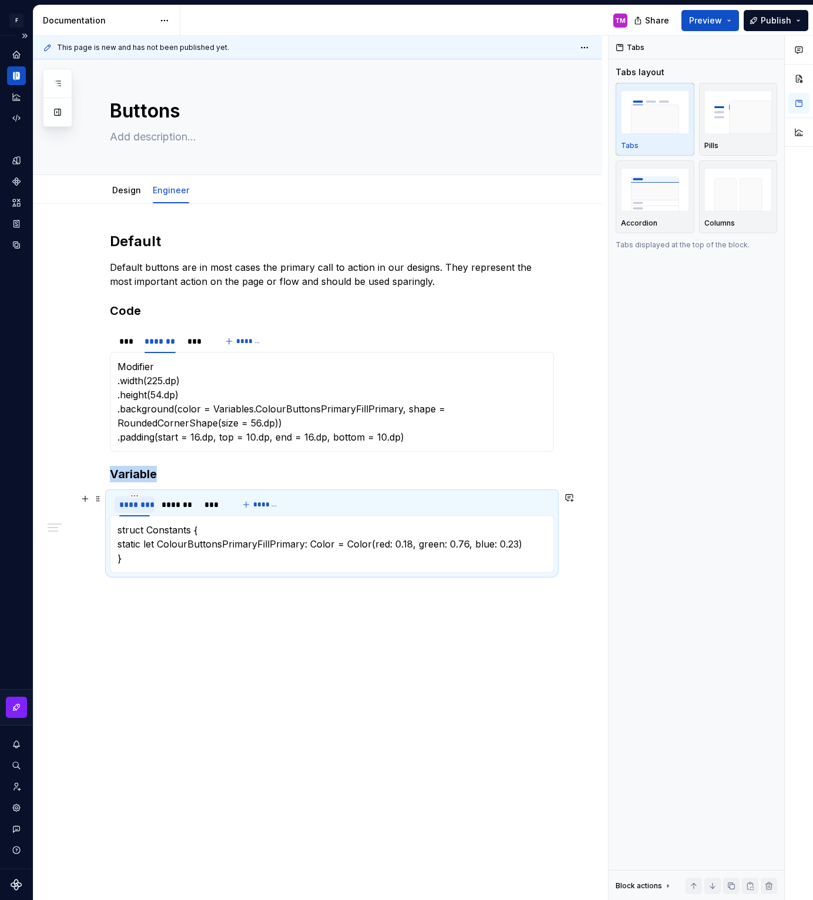
click at [139, 503] on div "********" at bounding box center [134, 505] width 31 height 12
type input "***"
click at [156, 676] on div "Default Default buttons are in most cases the primary call to action in our des…" at bounding box center [317, 544] width 568 height 681
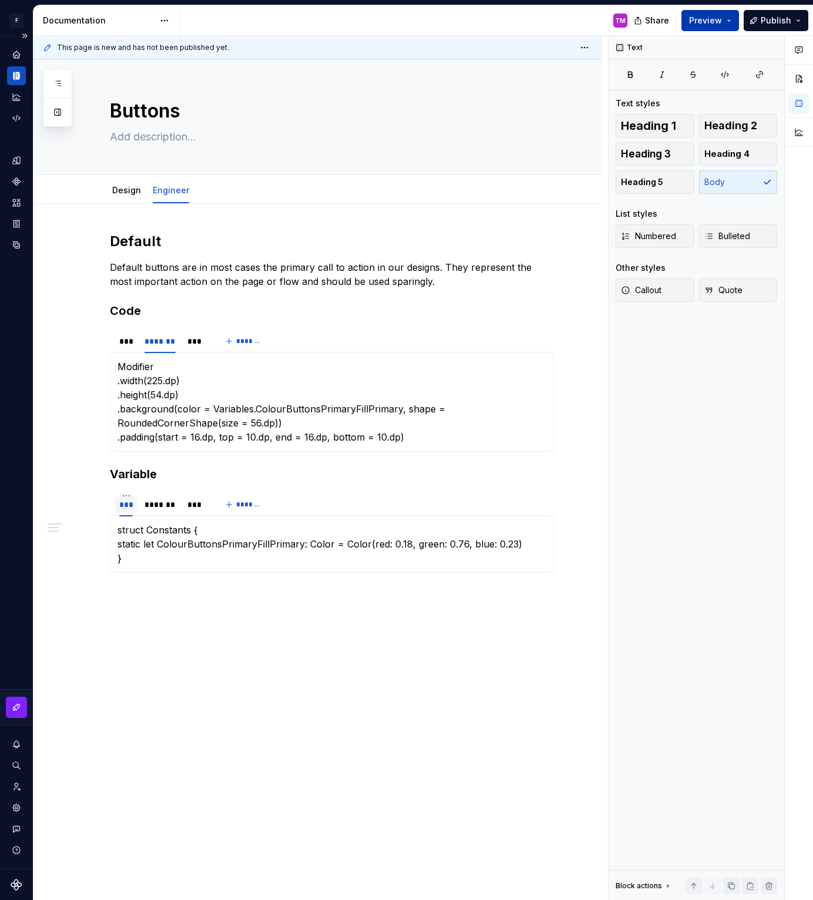
click at [731, 14] on button "Preview" at bounding box center [710, 20] width 58 height 21
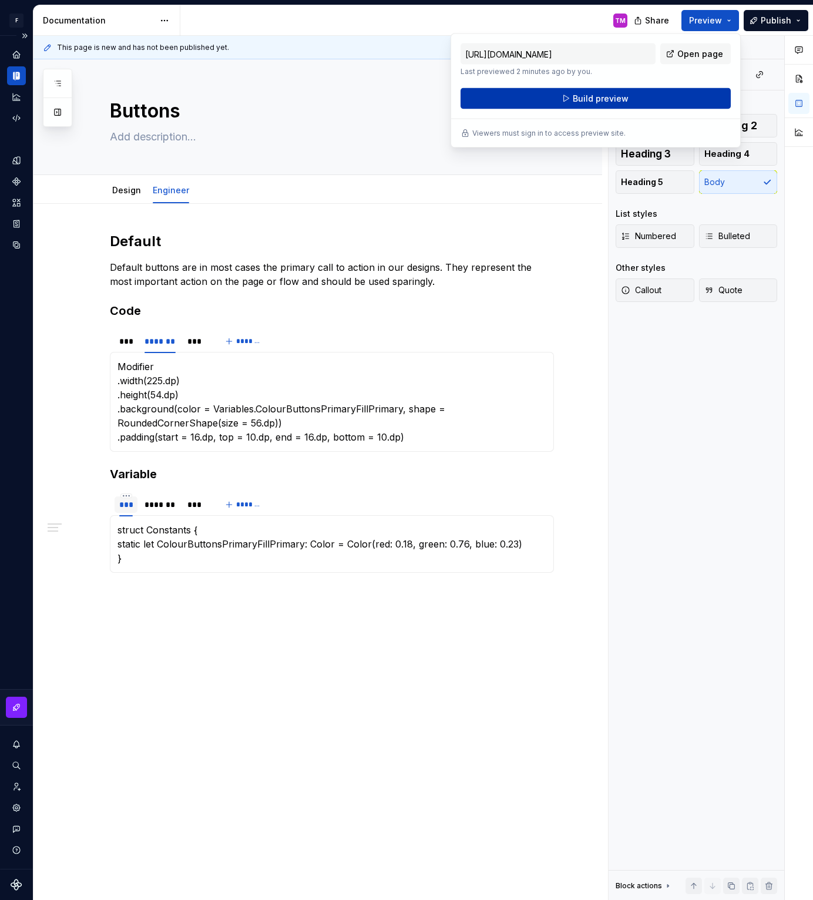
click at [634, 102] on button "Build preview" at bounding box center [595, 98] width 270 height 21
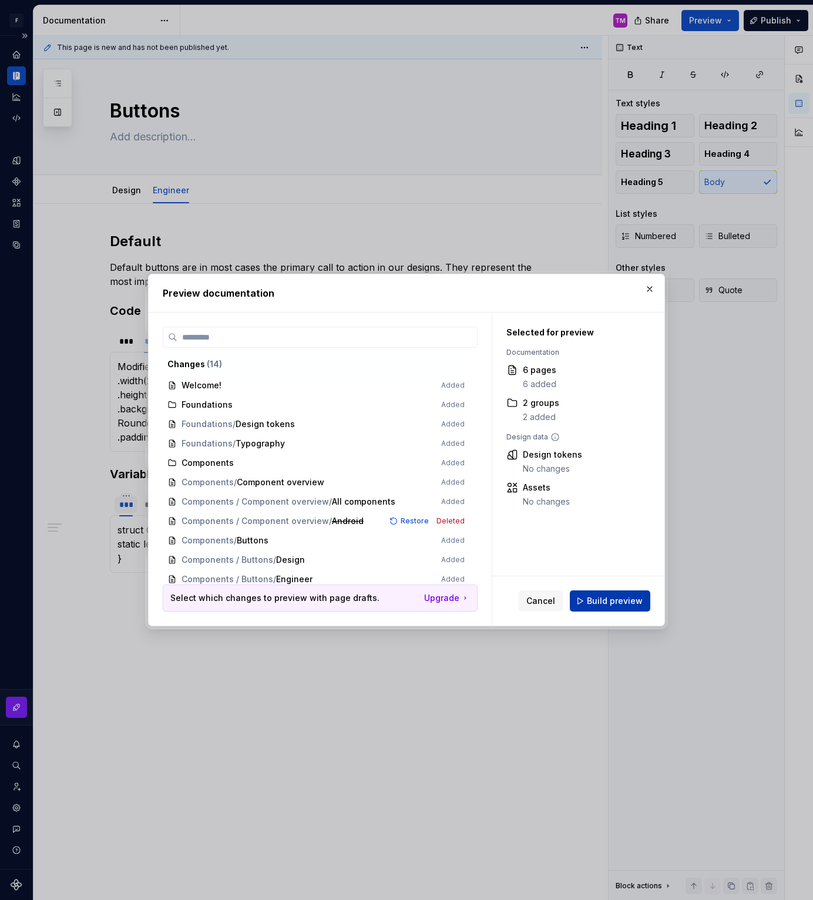
click at [620, 608] on button "Build preview" at bounding box center [610, 600] width 80 height 21
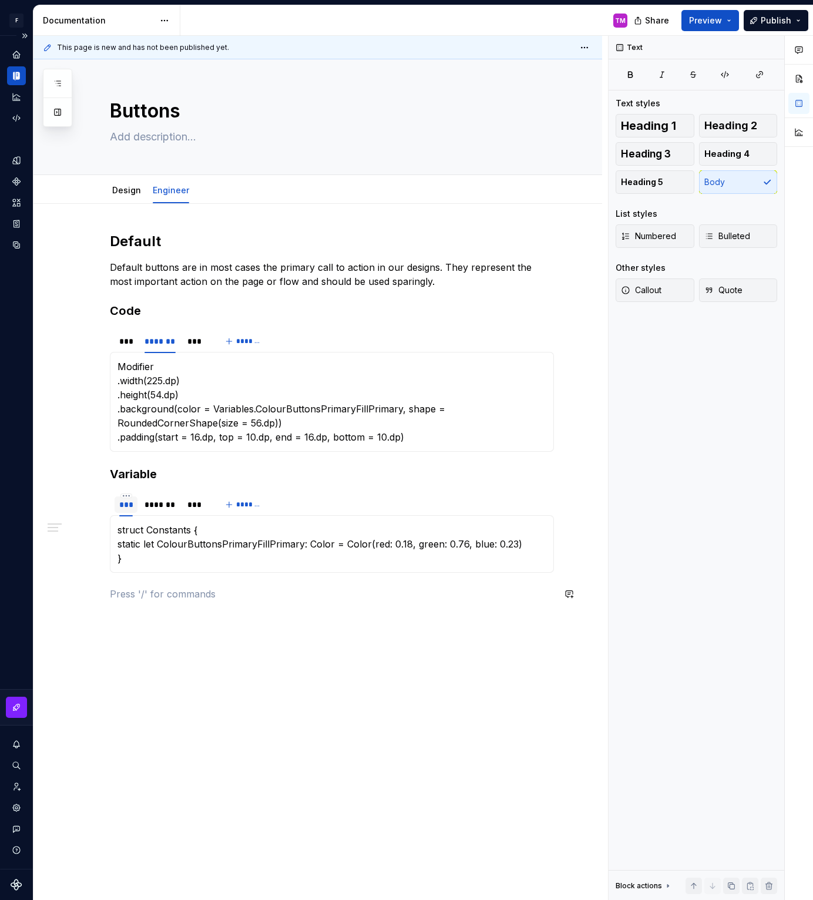
click at [389, 601] on div "Default Default buttons are in most cases the primary call to action in our des…" at bounding box center [332, 423] width 444 height 383
click at [144, 238] on h2 "Default" at bounding box center [332, 241] width 444 height 19
click at [175, 603] on div "Default Default buttons are in most cases the primary call to action in our des…" at bounding box center [332, 423] width 444 height 383
click at [737, 123] on span "Heading 2" at bounding box center [730, 126] width 53 height 12
click at [166, 609] on h2 at bounding box center [332, 603] width 444 height 19
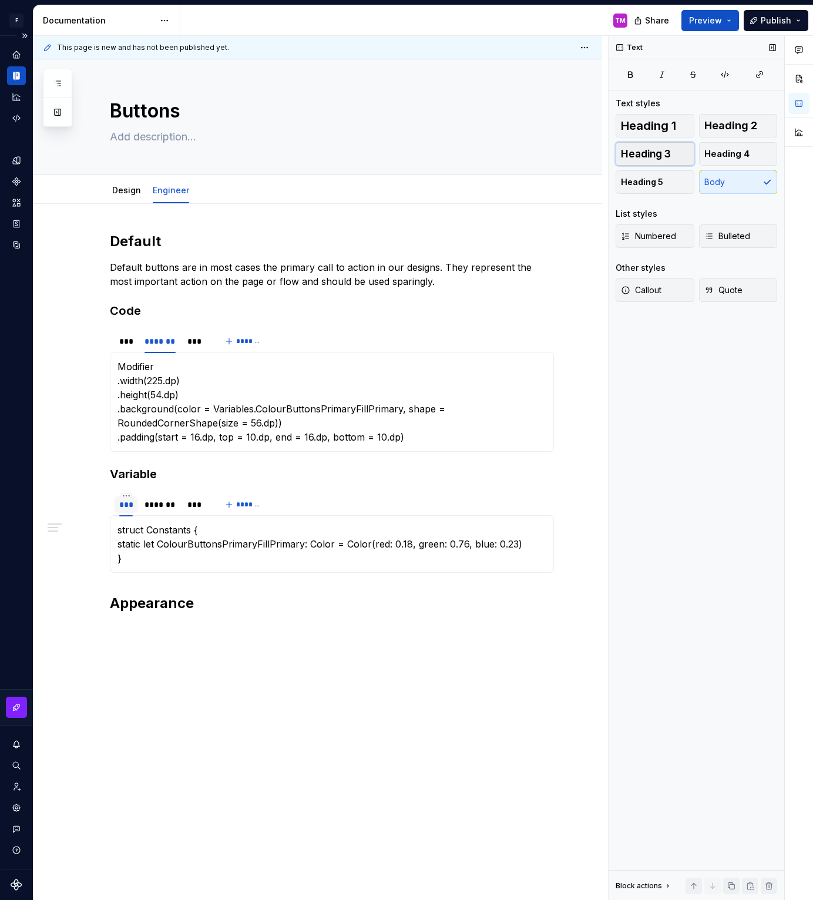
click at [678, 152] on button "Heading 3" at bounding box center [654, 153] width 79 height 23
click at [181, 635] on h3 at bounding box center [332, 630] width 444 height 16
click at [228, 656] on p at bounding box center [332, 655] width 444 height 14
click at [331, 634] on h3 "States" at bounding box center [332, 630] width 444 height 16
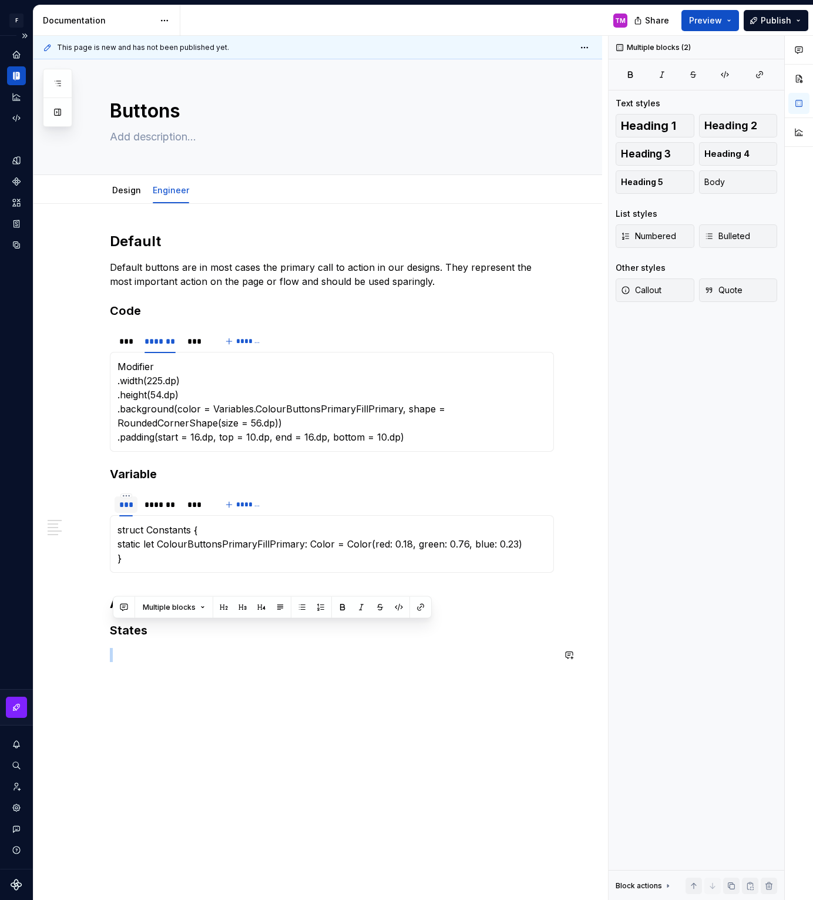
click at [297, 685] on div "Default Default buttons are in most cases the primary call to action in our des…" at bounding box center [317, 575] width 568 height 742
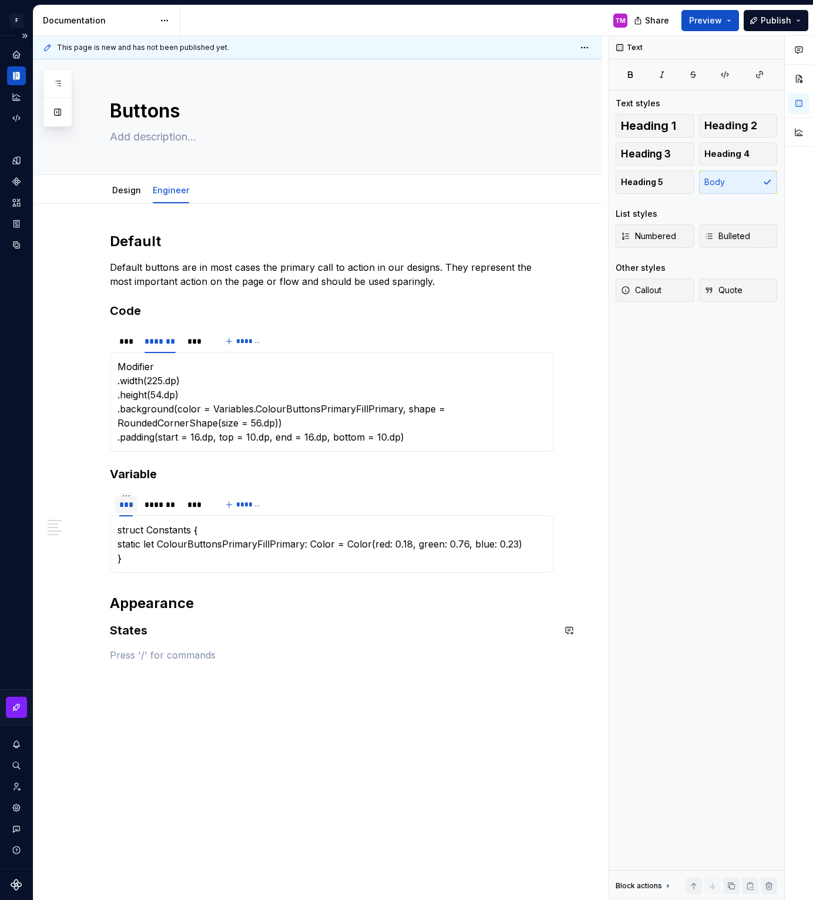
click at [247, 643] on div "Default Default buttons are in most cases the primary call to action in our des…" at bounding box center [332, 447] width 444 height 430
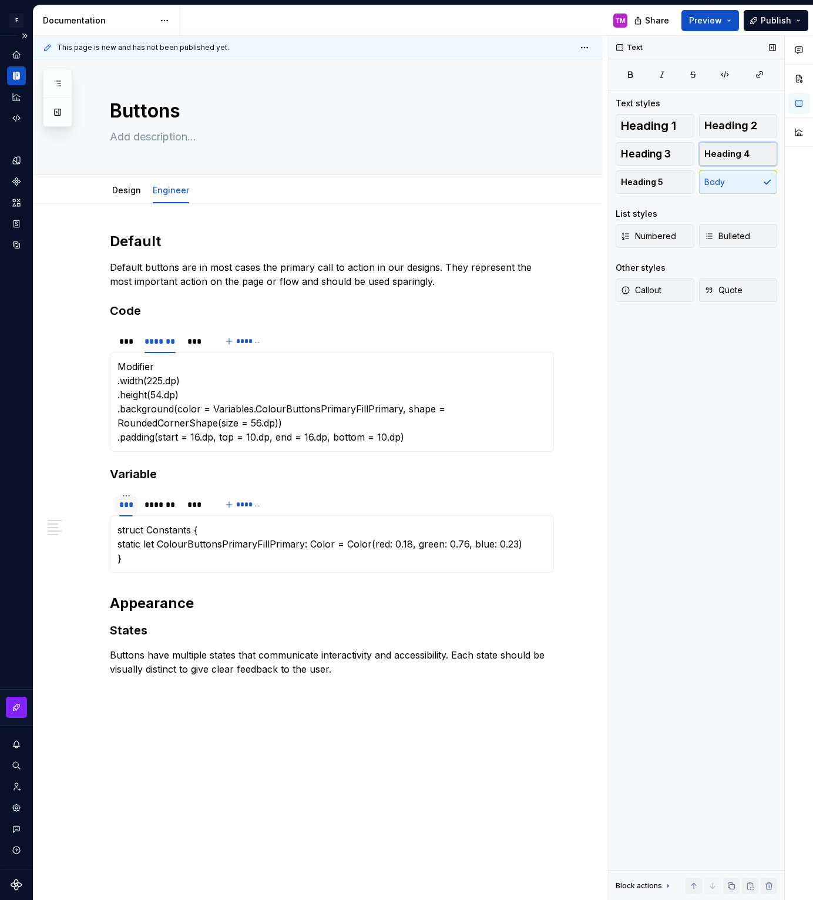
click at [739, 147] on button "Heading 4" at bounding box center [738, 153] width 79 height 23
click at [252, 702] on h4 at bounding box center [332, 697] width 444 height 14
click at [720, 154] on span "Heading 4" at bounding box center [726, 154] width 45 height 12
click at [200, 747] on h4 at bounding box center [332, 749] width 444 height 14
click at [726, 152] on span "Heading 4" at bounding box center [726, 154] width 45 height 12
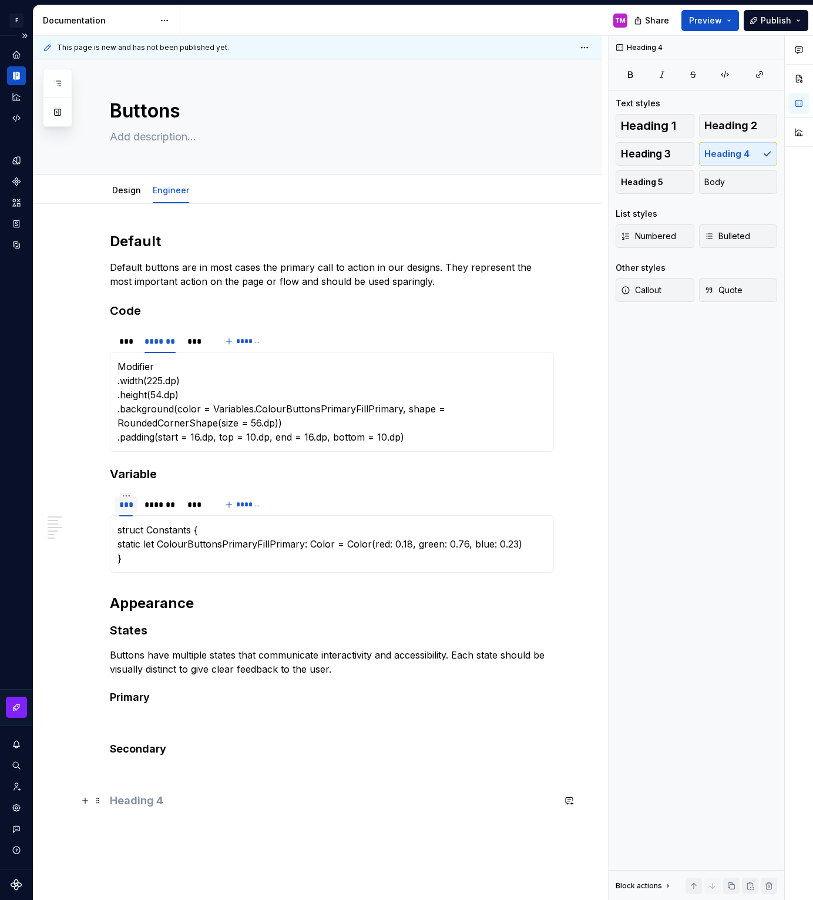
click at [213, 799] on h4 at bounding box center [332, 800] width 444 height 14
click at [188, 708] on div "Default Default buttons are in most cases the primary call to action in our des…" at bounding box center [332, 519] width 444 height 575
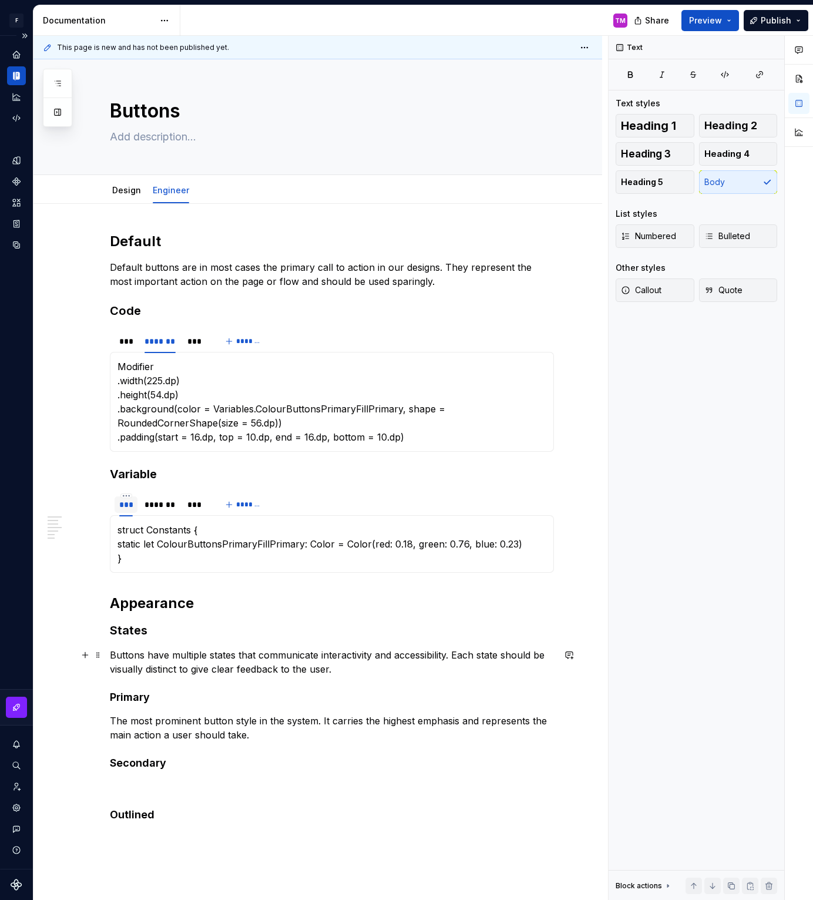
click at [356, 665] on p "Buttons have multiple states that communicate interactivity and accessibility. …" at bounding box center [332, 662] width 444 height 28
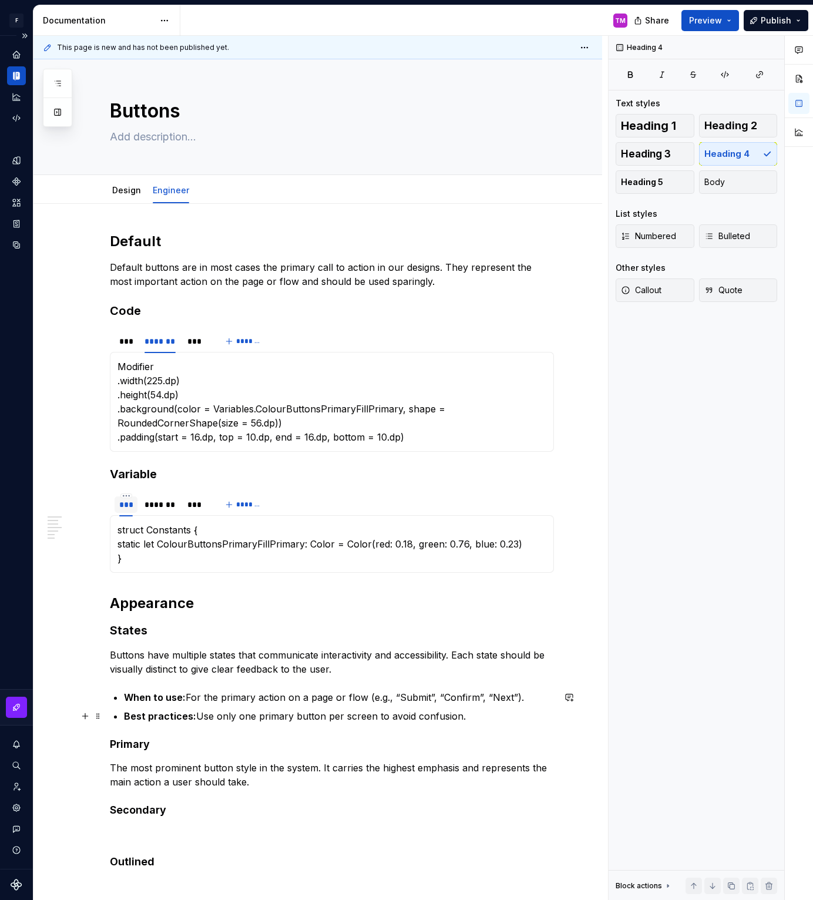
click at [479, 718] on p "Best practices: Use only one primary button per screen to avoid confusion." at bounding box center [339, 716] width 430 height 14
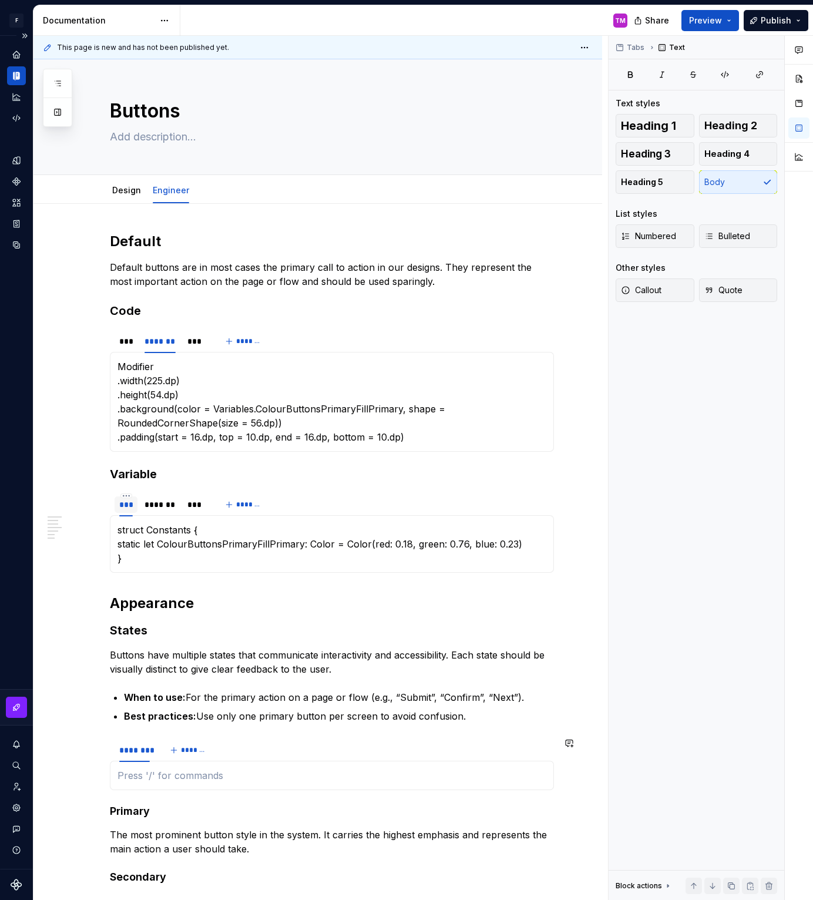
type textarea "*"
click at [142, 745] on div "********" at bounding box center [134, 750] width 31 height 12
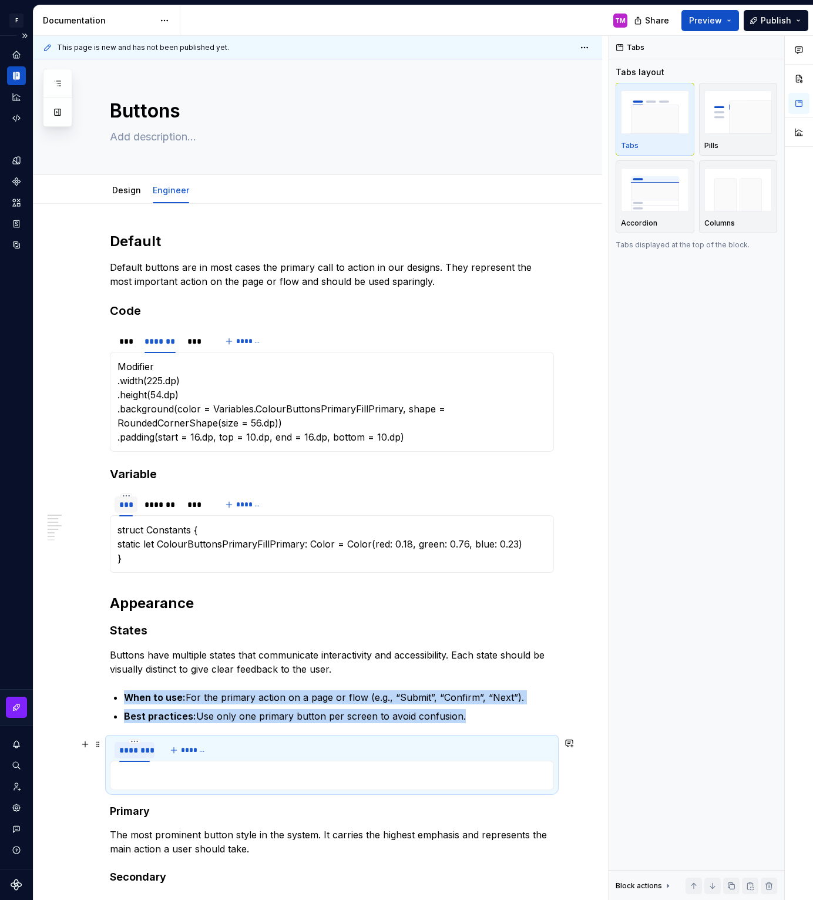
click at [142, 745] on div "********" at bounding box center [134, 750] width 31 height 12
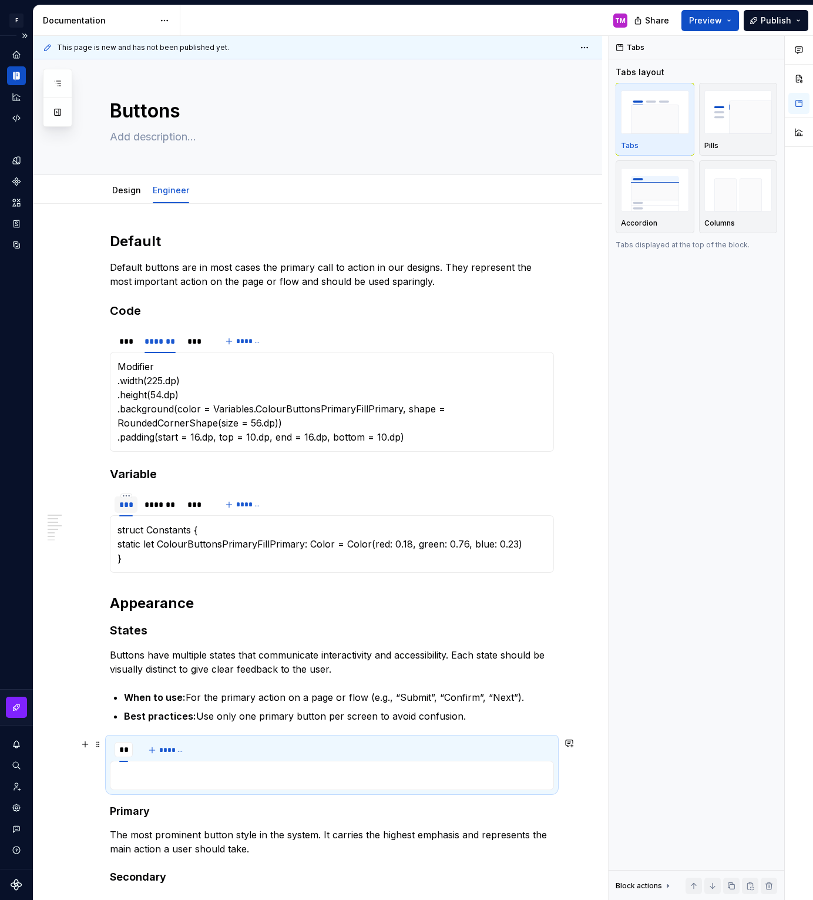
type input "***"
click at [167, 745] on span "*******" at bounding box center [177, 749] width 26 height 9
type input "*******"
click at [203, 752] on button "*******" at bounding box center [215, 750] width 46 height 16
type input "***"
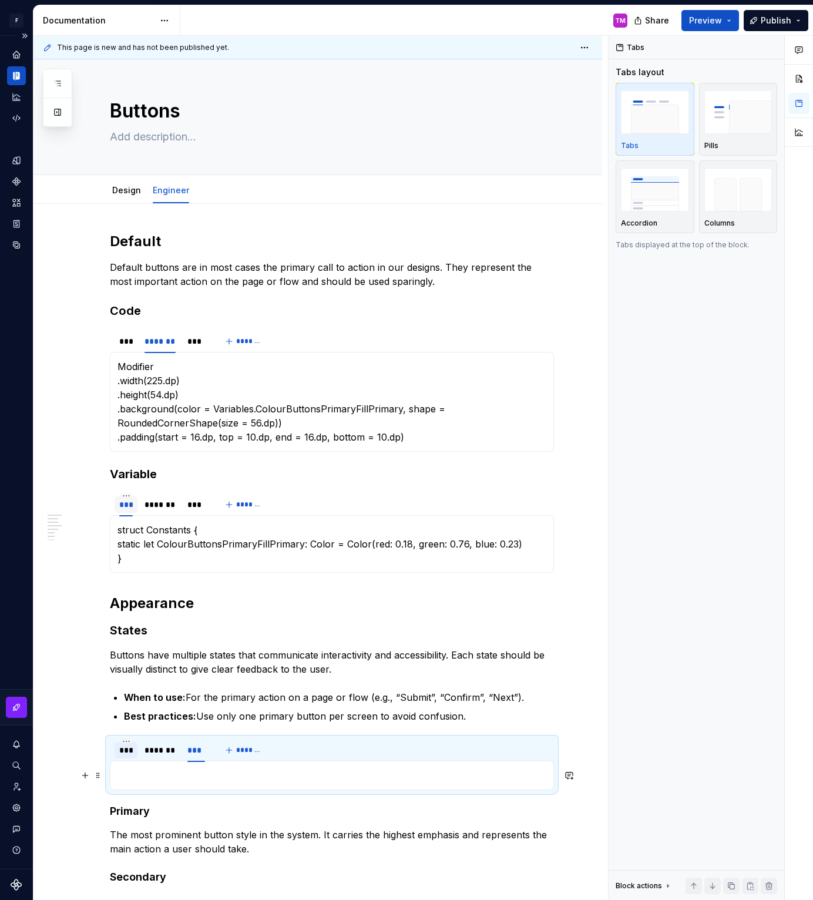
click at [252, 774] on p at bounding box center [331, 775] width 429 height 14
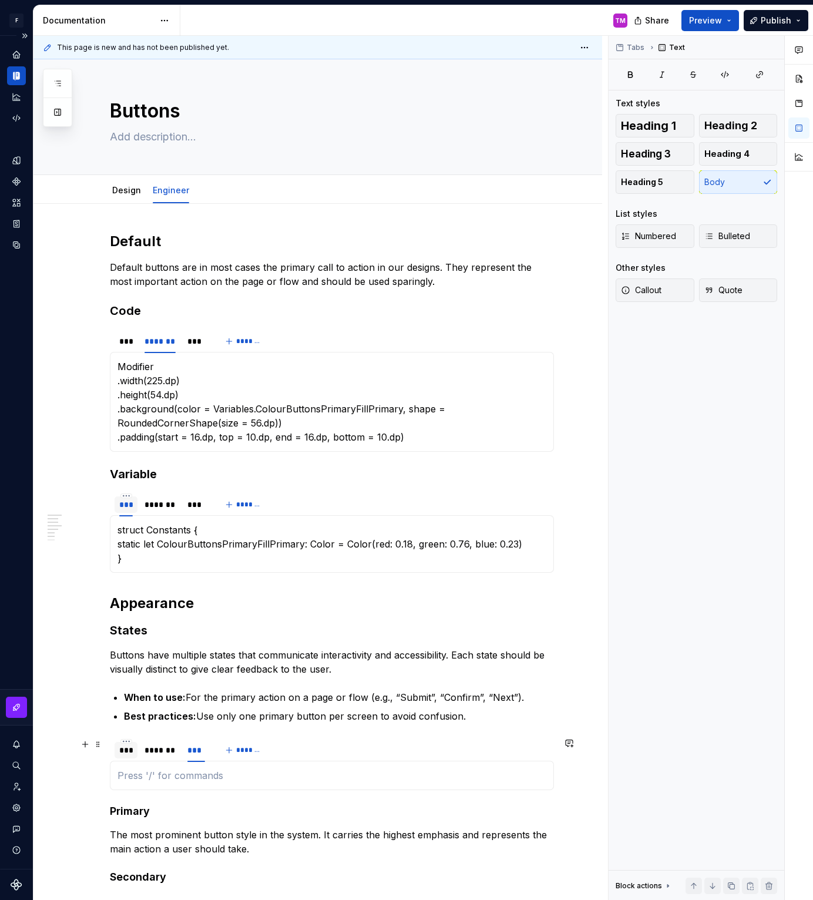
click at [130, 751] on div "***" at bounding box center [126, 750] width 14 height 12
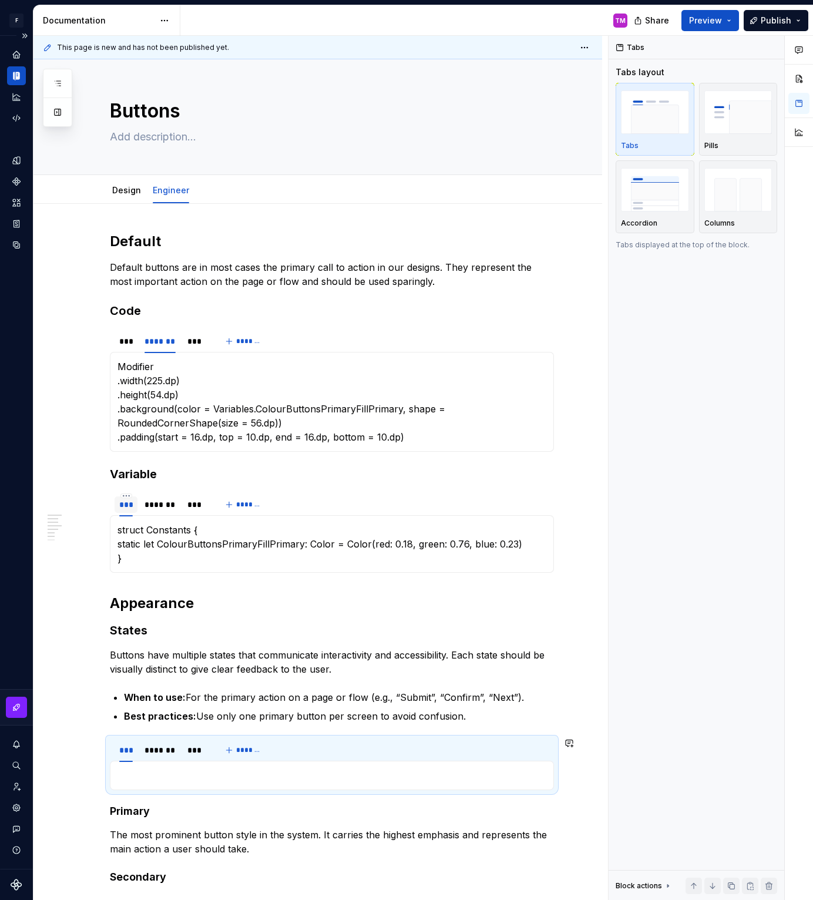
click at [150, 765] on div at bounding box center [332, 774] width 444 height 29
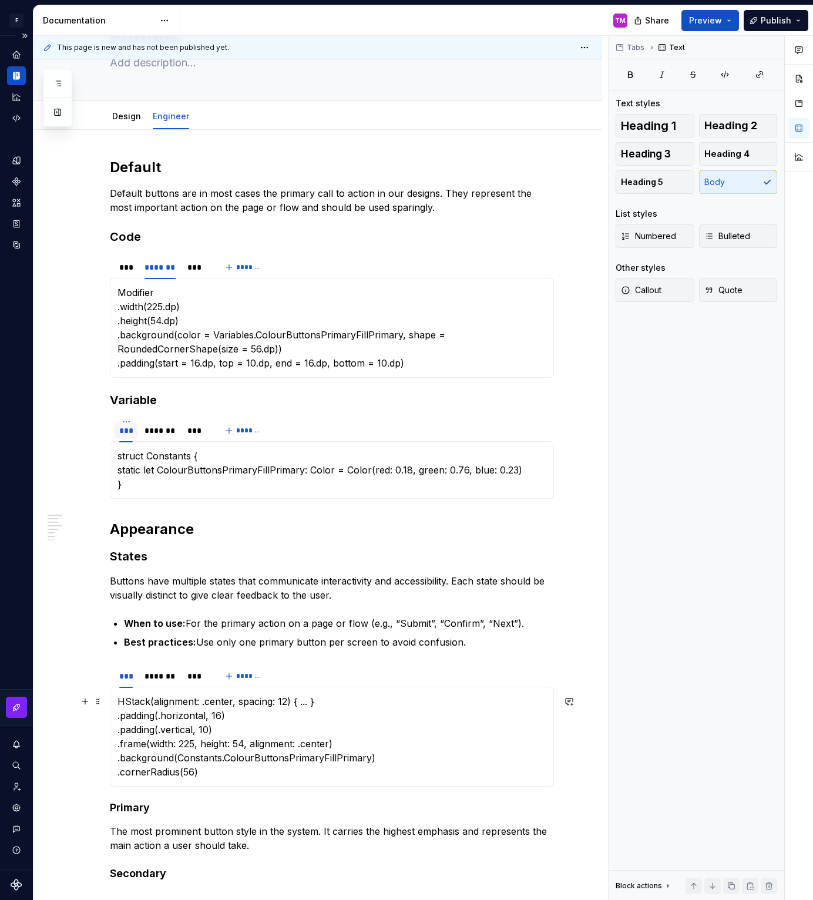
scroll to position [75, 0]
click at [492, 644] on p "Best practices: Use only one primary button per screen to avoid confusion." at bounding box center [339, 641] width 430 height 14
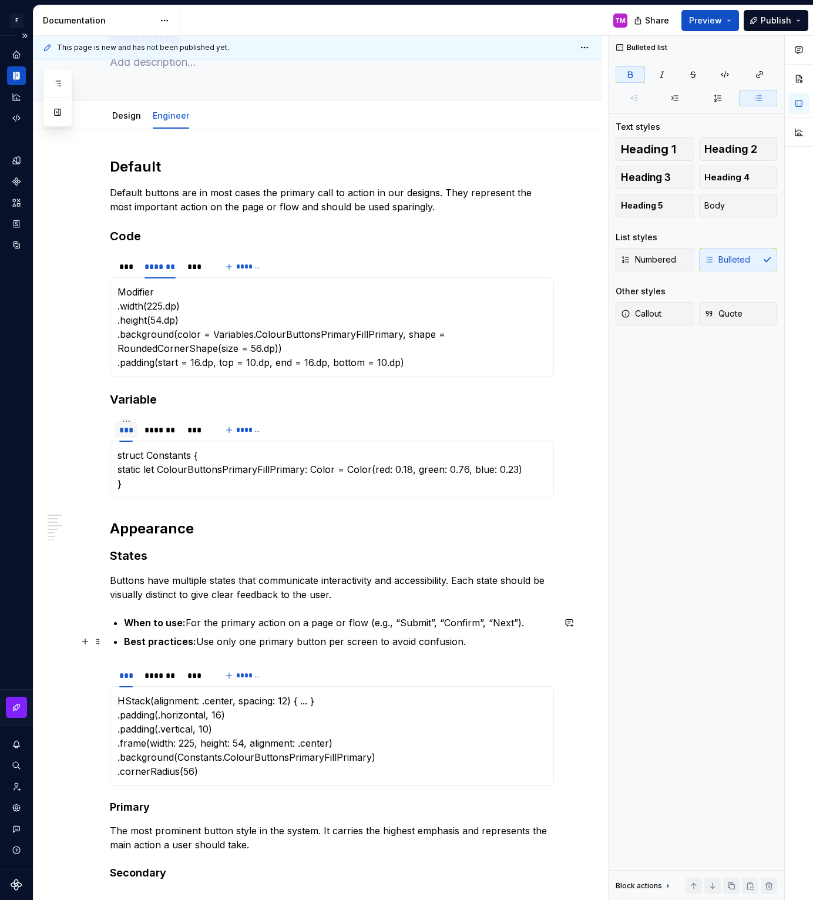
click at [145, 641] on strong "Best practices:" at bounding box center [160, 641] width 72 height 12
click at [504, 645] on p "Best practices: Use only one primary button per screen to avoid confusion." at bounding box center [339, 641] width 430 height 14
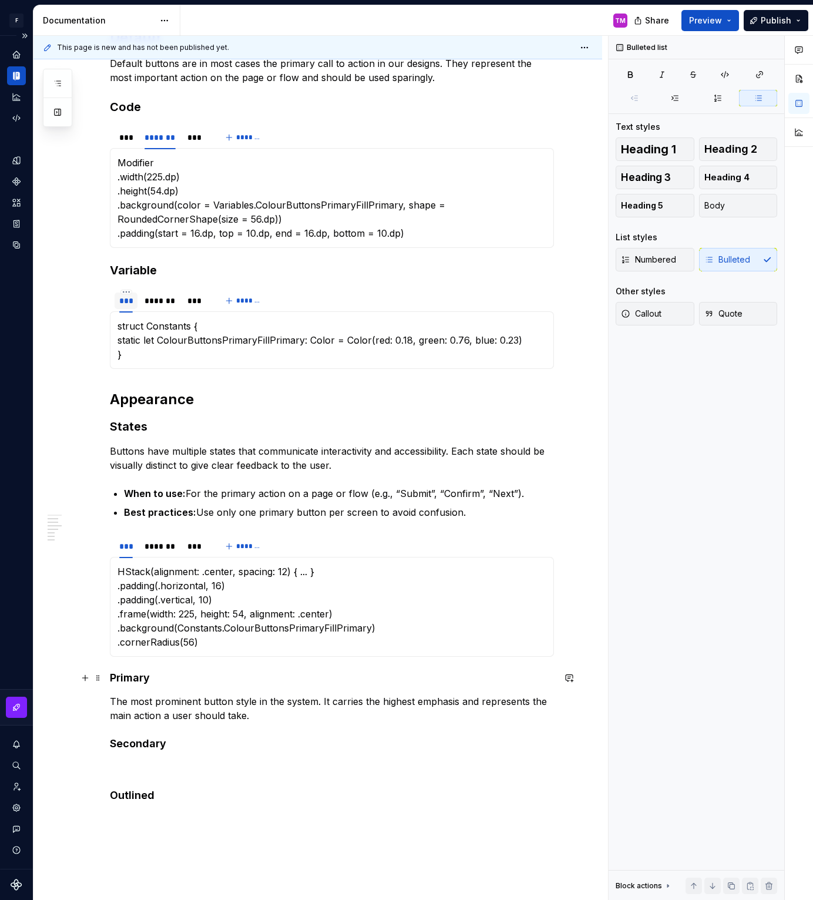
scroll to position [231, 0]
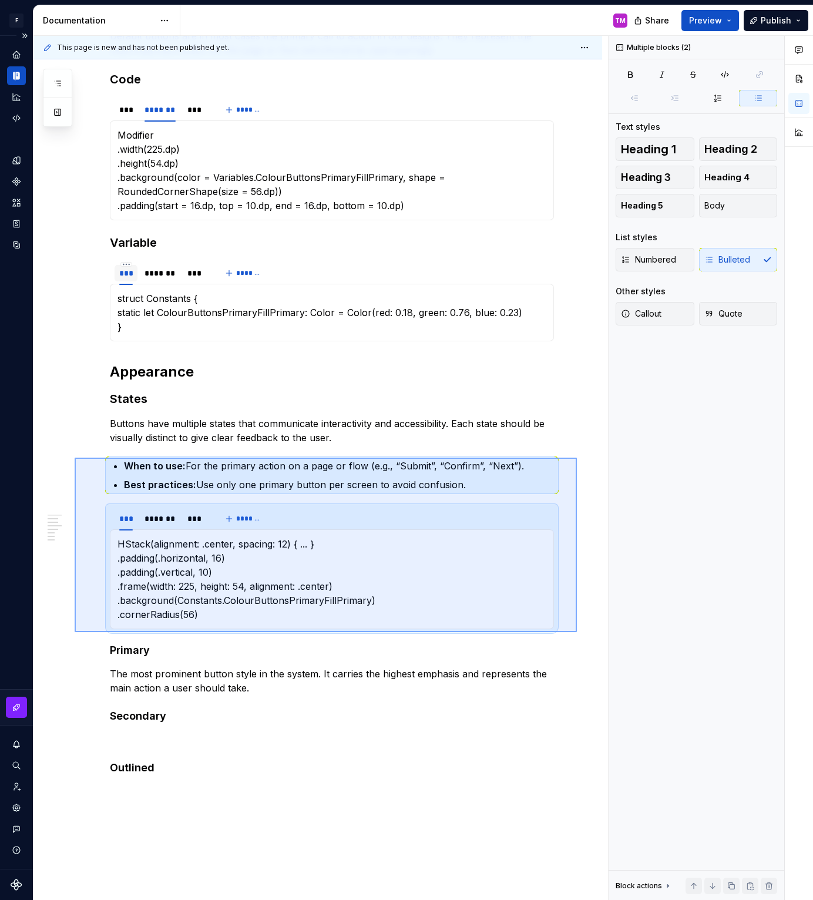
drag, startPoint x: 577, startPoint y: 632, endPoint x: 75, endPoint y: 457, distance: 531.5
click at [75, 457] on div "This page is new and has not been published yet. Buttons Edit header Design Eng…" at bounding box center [320, 468] width 574 height 864
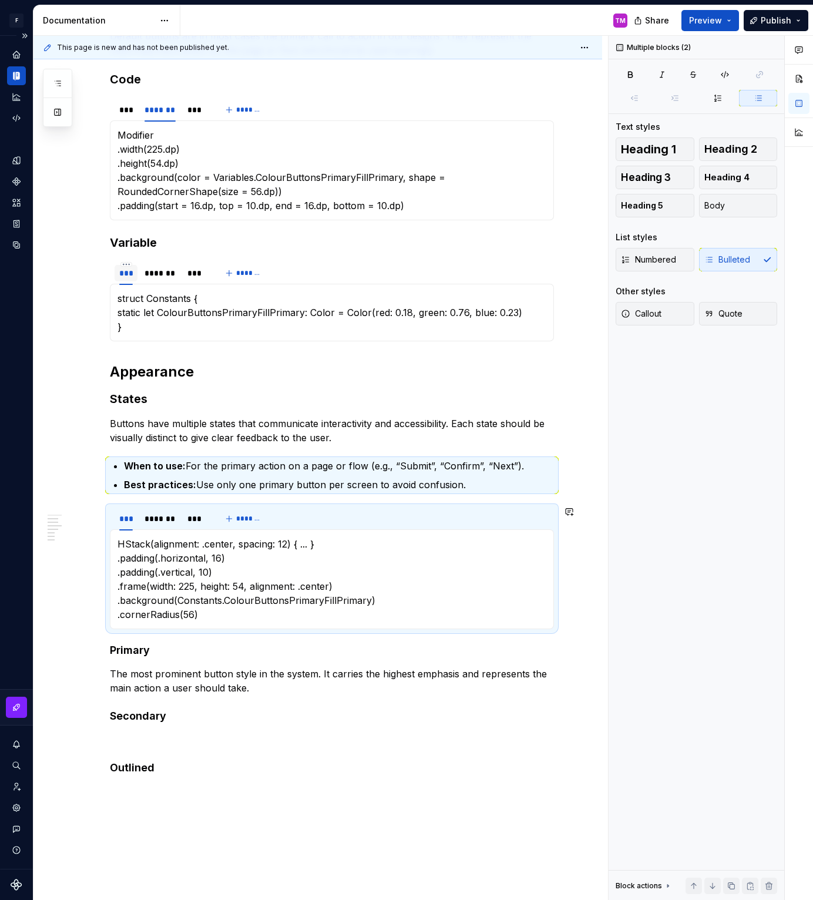
scroll to position [205, 0]
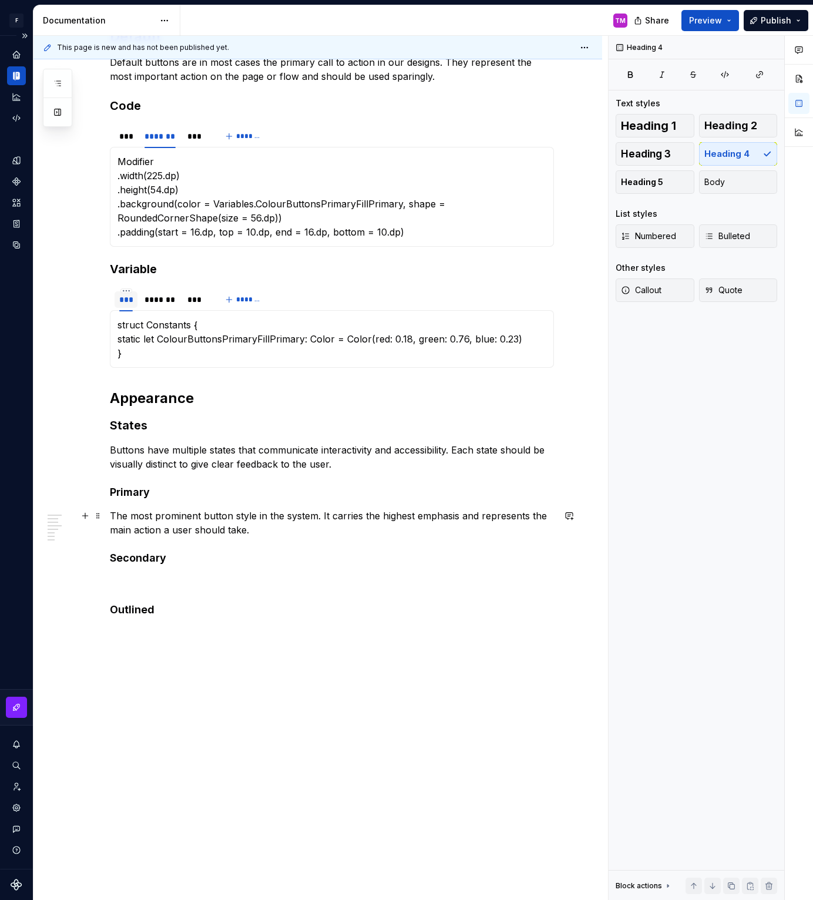
click at [266, 531] on p "The most prominent button style in the system. It carries the highest emphasis …" at bounding box center [332, 522] width 444 height 28
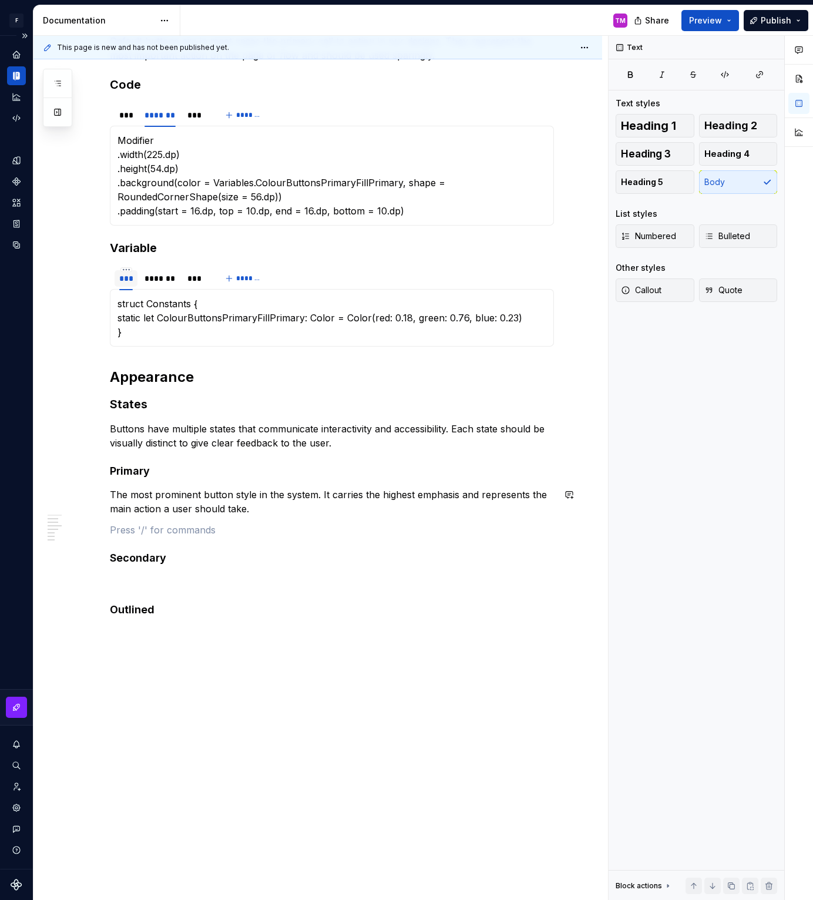
scroll to position [231, 0]
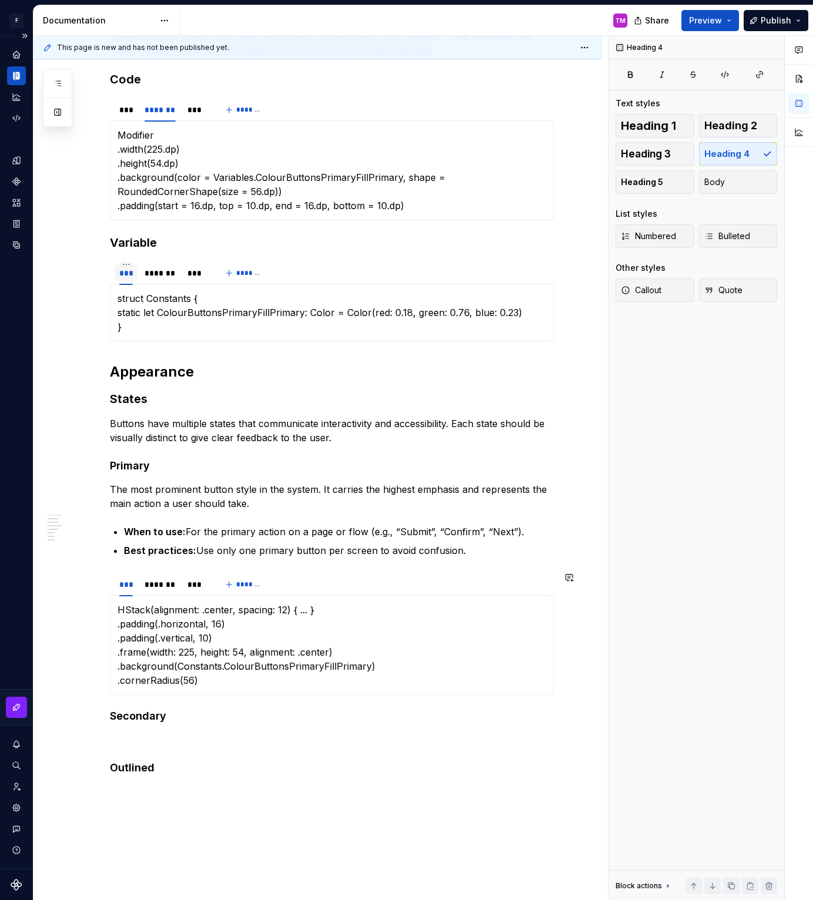
click at [561, 689] on div "Default Default buttons are in most cases the primary call to action in our des…" at bounding box center [317, 515] width 568 height 1086
click at [568, 679] on div "Default Default buttons are in most cases the primary call to action in our des…" at bounding box center [317, 515] width 568 height 1086
click at [594, 679] on div "Default Default buttons are in most cases the primary call to action in our des…" at bounding box center [317, 515] width 568 height 1086
click at [730, 24] on button "Preview" at bounding box center [710, 20] width 58 height 21
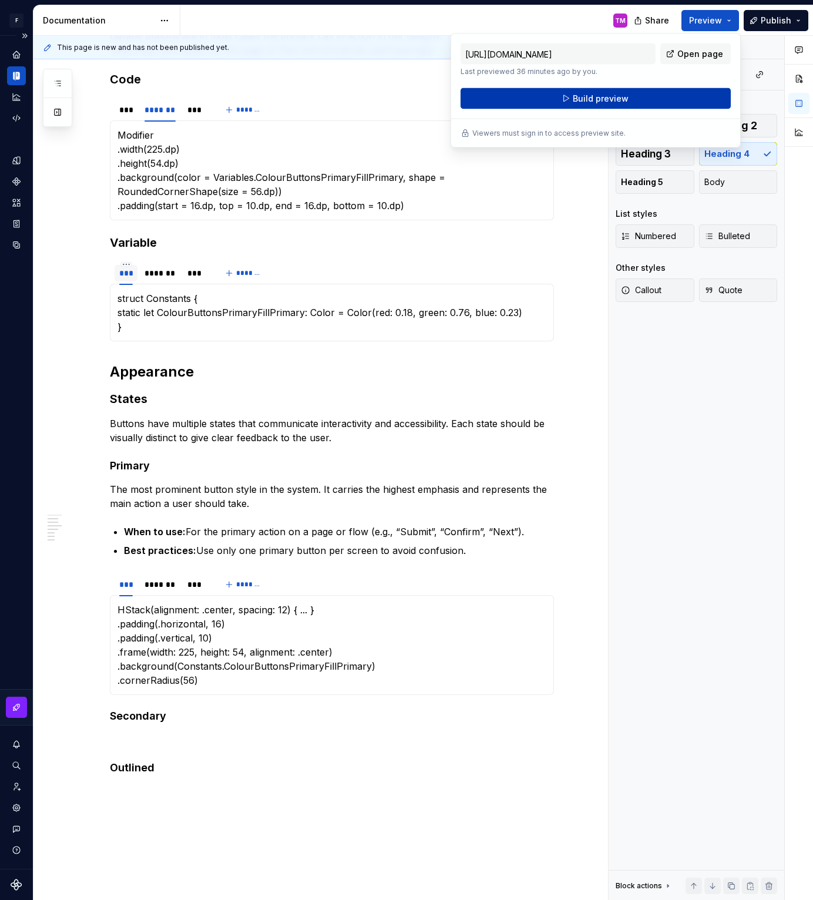
click at [662, 94] on button "Build preview" at bounding box center [595, 98] width 270 height 21
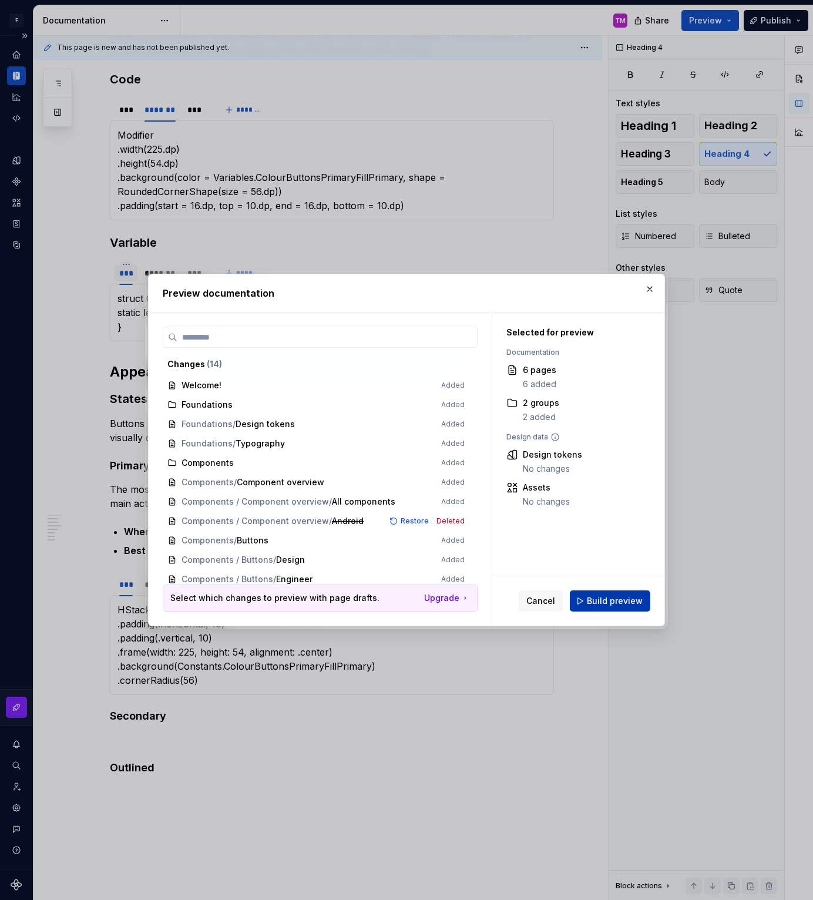
click at [617, 602] on span "Build preview" at bounding box center [615, 601] width 56 height 12
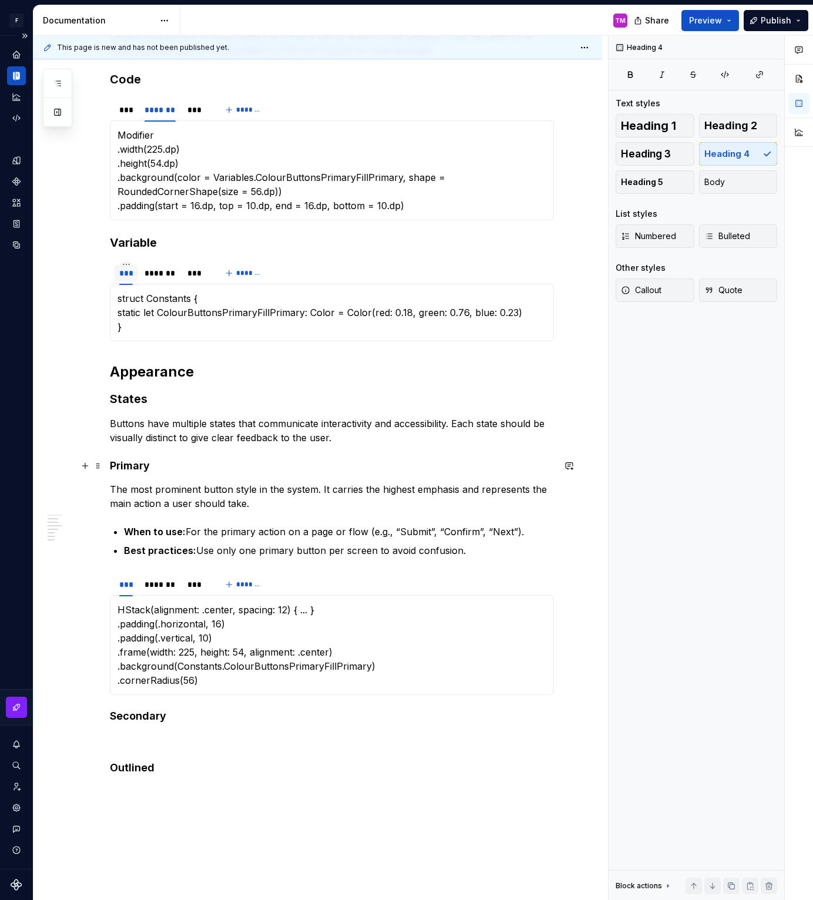
click at [146, 464] on h4 "Primary" at bounding box center [332, 466] width 444 height 14
click at [587, 683] on div "Default Default buttons are in most cases the primary call to action in our des…" at bounding box center [317, 515] width 568 height 1086
click at [592, 666] on div "Default Default buttons are in most cases the primary call to action in our des…" at bounding box center [317, 515] width 568 height 1086
click at [572, 662] on div "Default Default buttons are in most cases the primary call to action in our des…" at bounding box center [317, 515] width 568 height 1086
click at [666, 179] on button "Heading 5" at bounding box center [654, 181] width 79 height 23
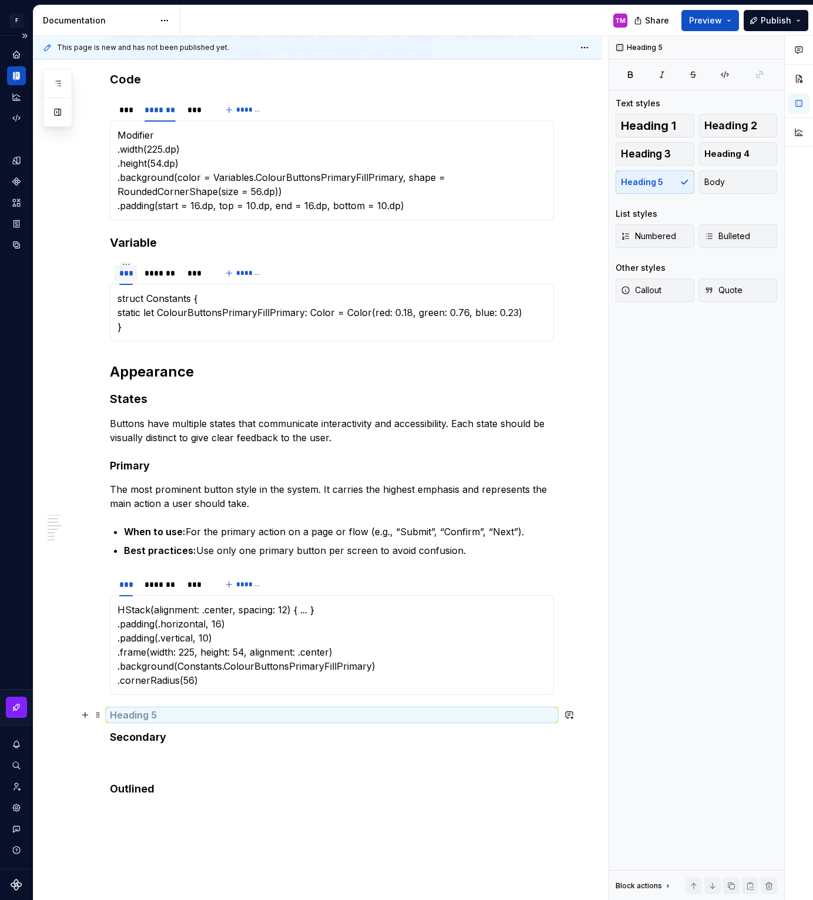
click at [153, 719] on h5 at bounding box center [332, 715] width 444 height 12
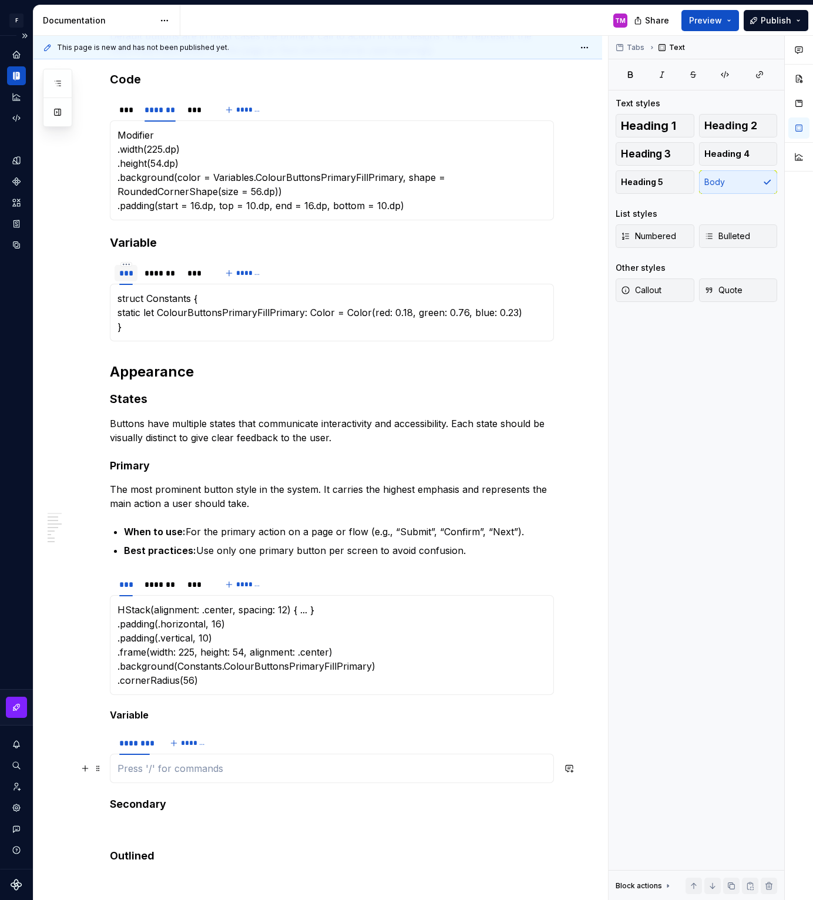
click at [159, 770] on p at bounding box center [331, 768] width 429 height 14
type textarea "*"
click at [143, 743] on div "********" at bounding box center [134, 743] width 31 height 12
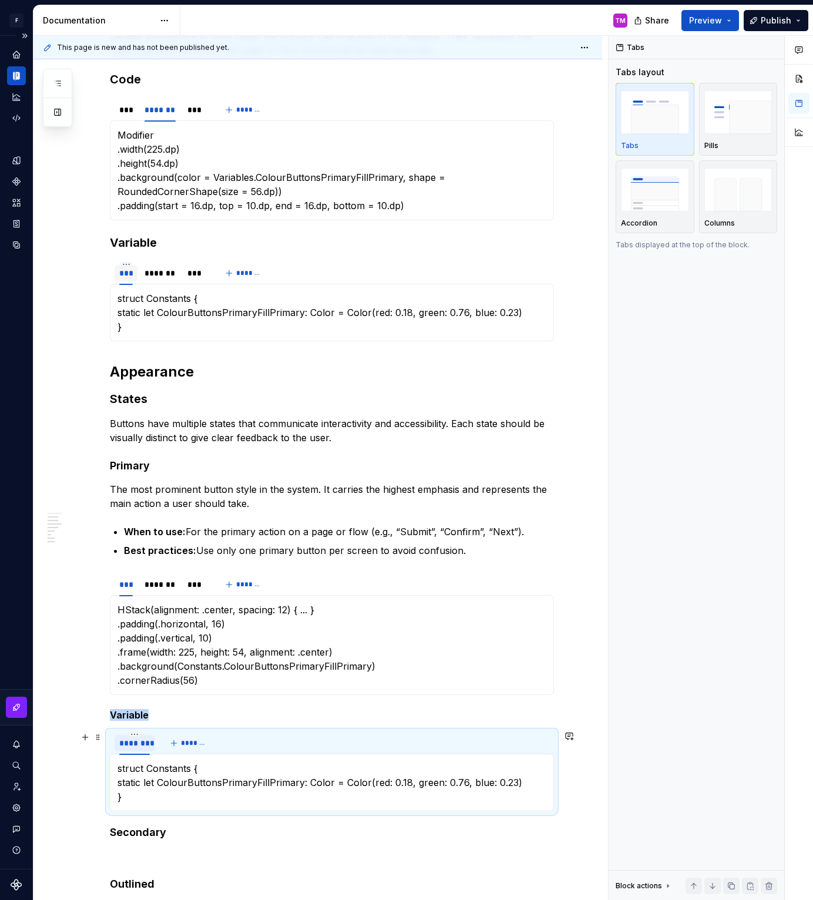
click at [143, 743] on div "********" at bounding box center [134, 743] width 31 height 12
type input "*"
type input "***"
click at [179, 741] on span "*******" at bounding box center [177, 742] width 26 height 9
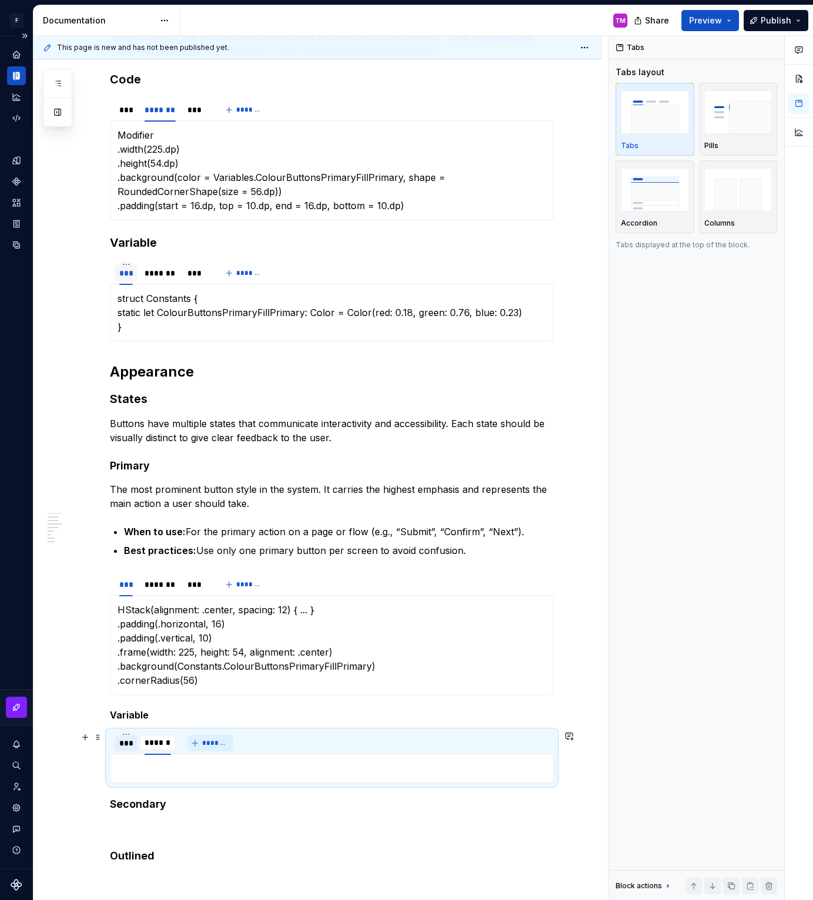
type input "*******"
click at [221, 743] on span "*******" at bounding box center [220, 742] width 26 height 9
type input "***"
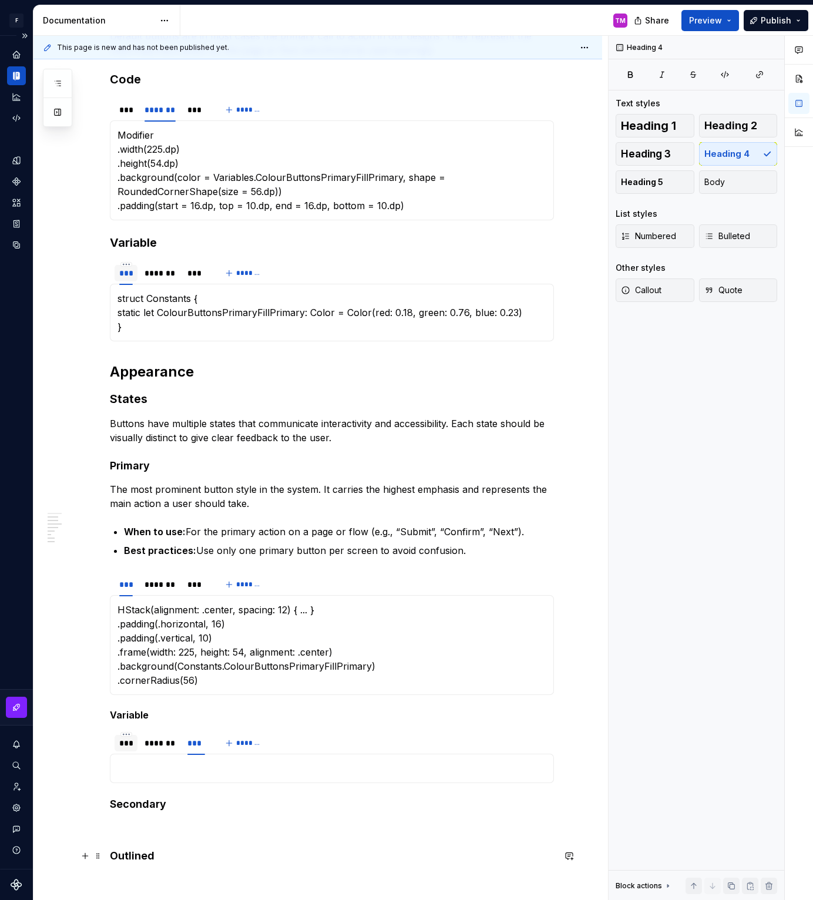
click at [403, 858] on h4 "Outlined" at bounding box center [332, 855] width 444 height 14
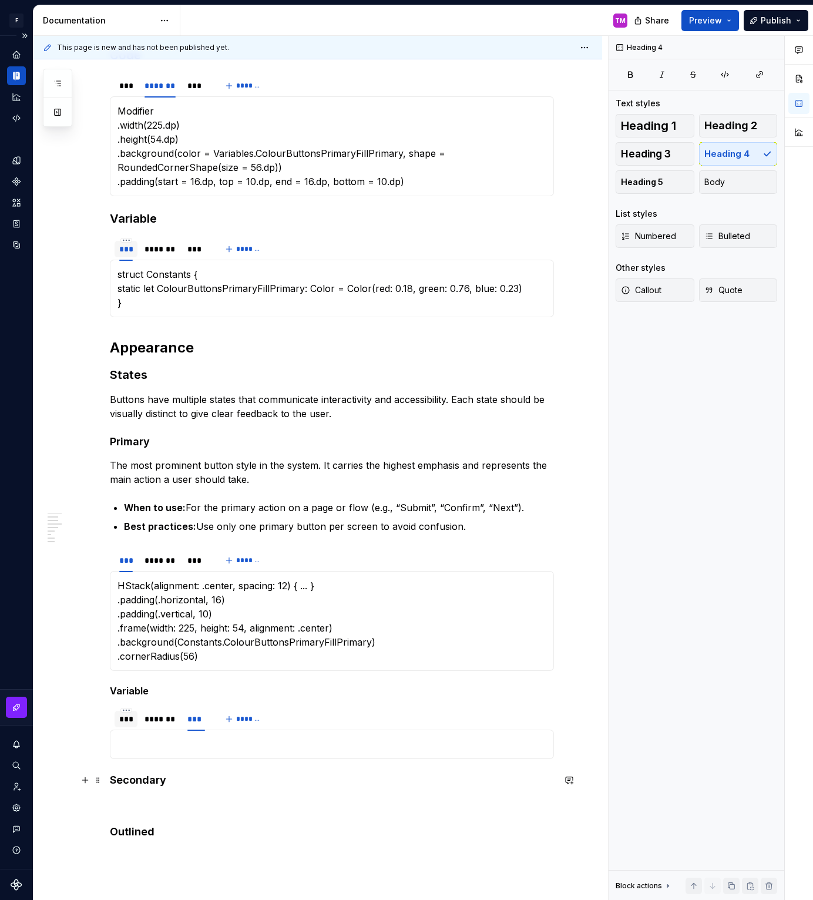
scroll to position [258, 0]
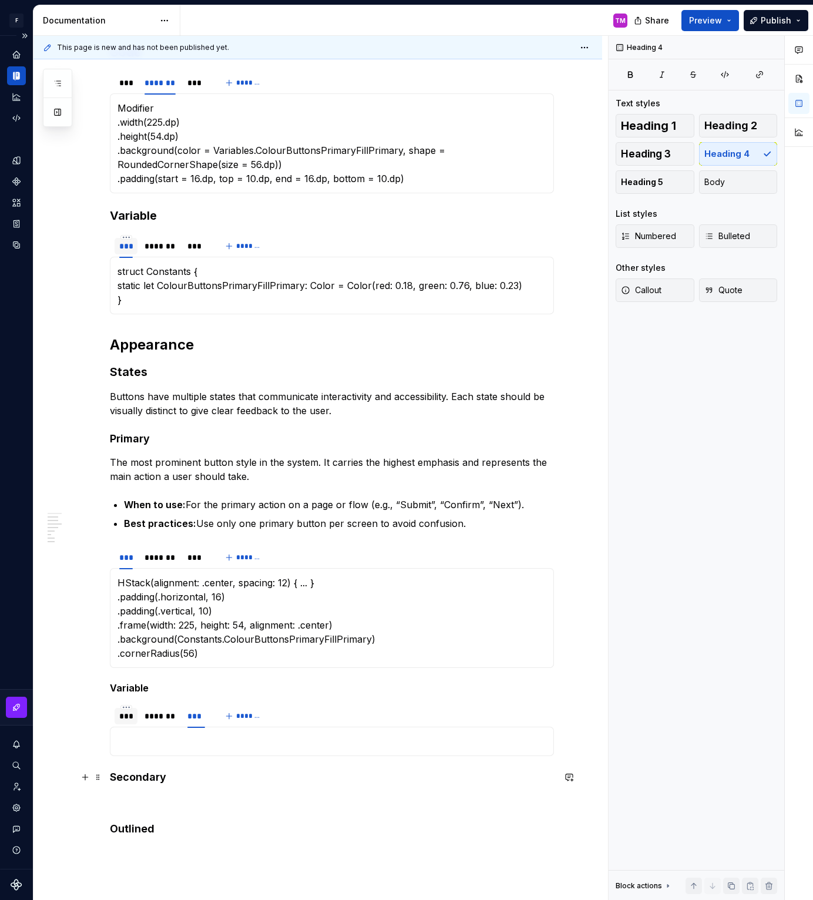
click at [461, 777] on h4 "Secondary" at bounding box center [332, 777] width 444 height 14
click at [133, 718] on div "***" at bounding box center [126, 716] width 14 height 12
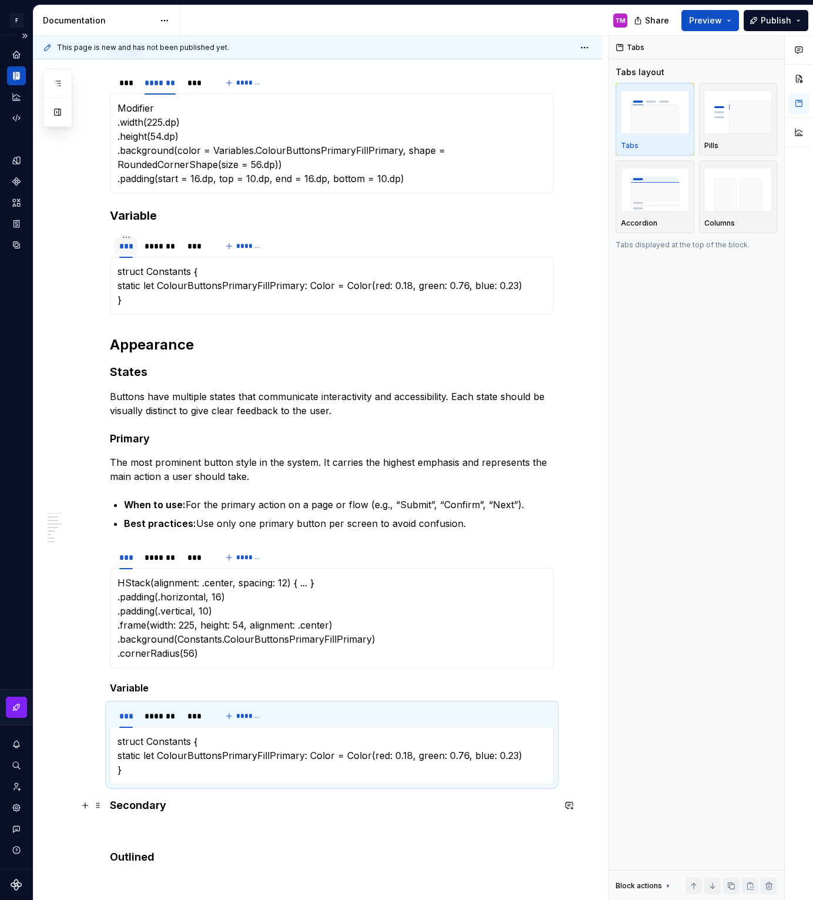
click at [198, 803] on h4 "Secondary" at bounding box center [332, 805] width 444 height 14
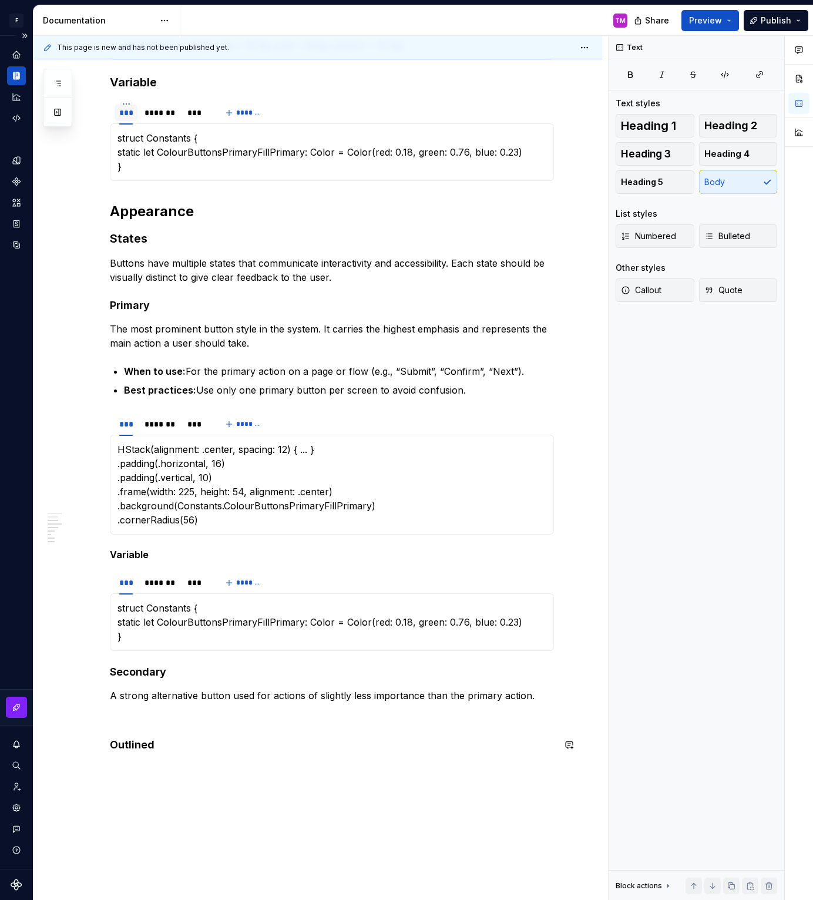
scroll to position [454, 0]
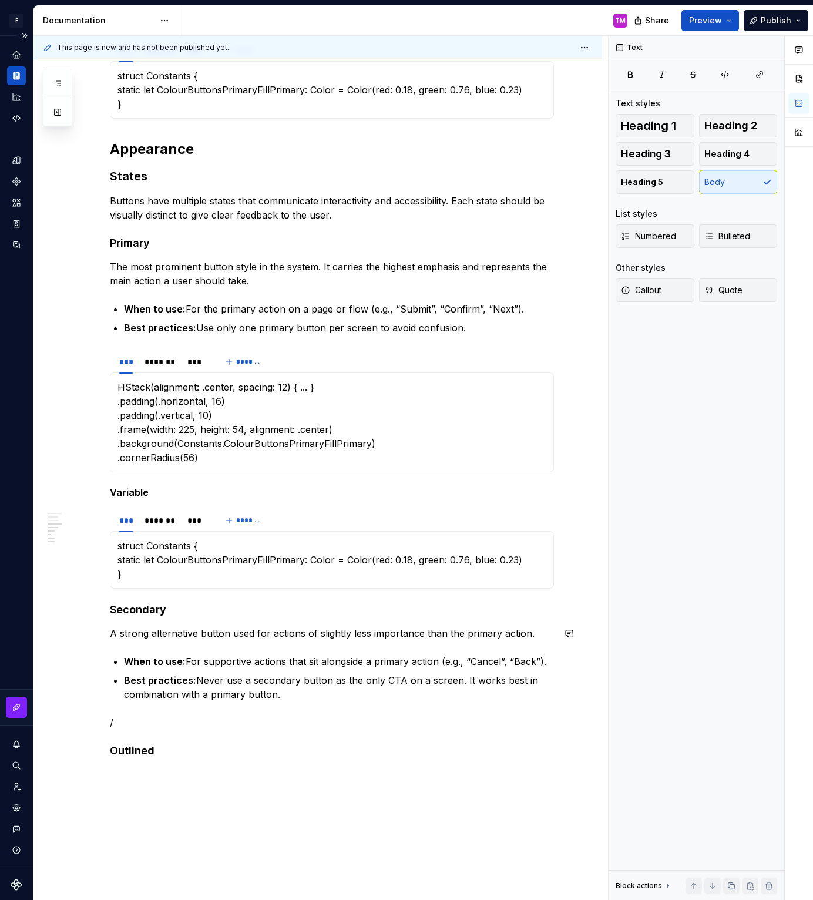
click at [592, 460] on div "Default Default buttons are in most cases the primary call to action in our des…" at bounding box center [317, 396] width 568 height 1292
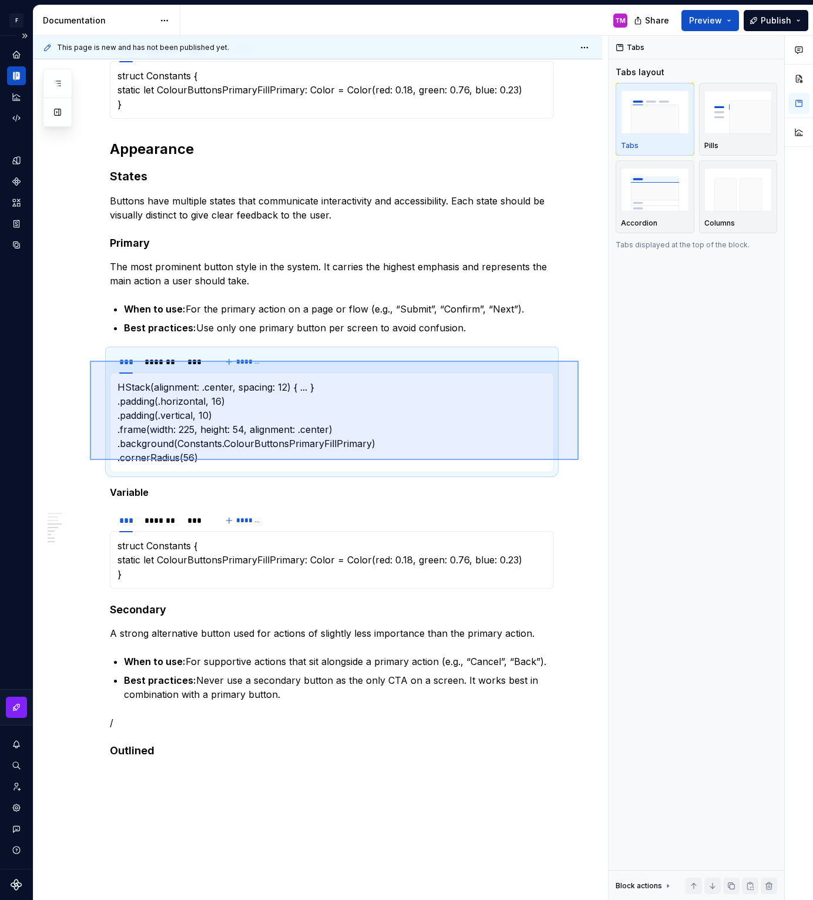
drag, startPoint x: 578, startPoint y: 460, endPoint x: 90, endPoint y: 361, distance: 498.5
click at [90, 361] on div "This page is new and has not been published yet. Buttons Edit header Design Eng…" at bounding box center [320, 468] width 574 height 864
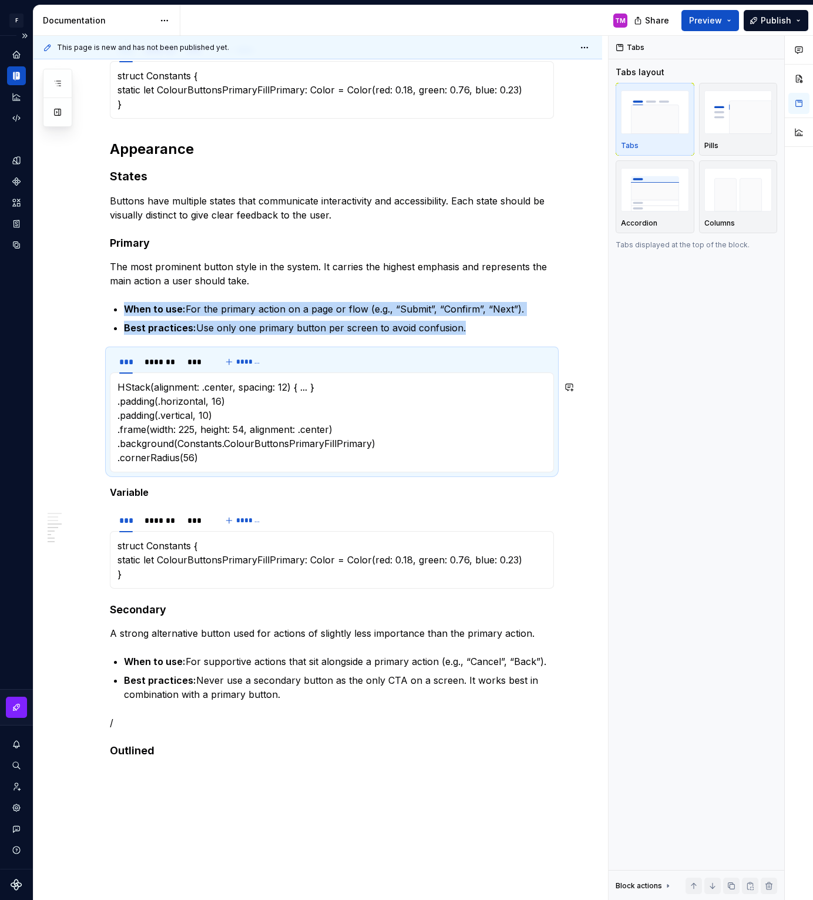
copy ul "When to use: For the primary action on a page or flow (e.g., “Submit”, “Confirm…"
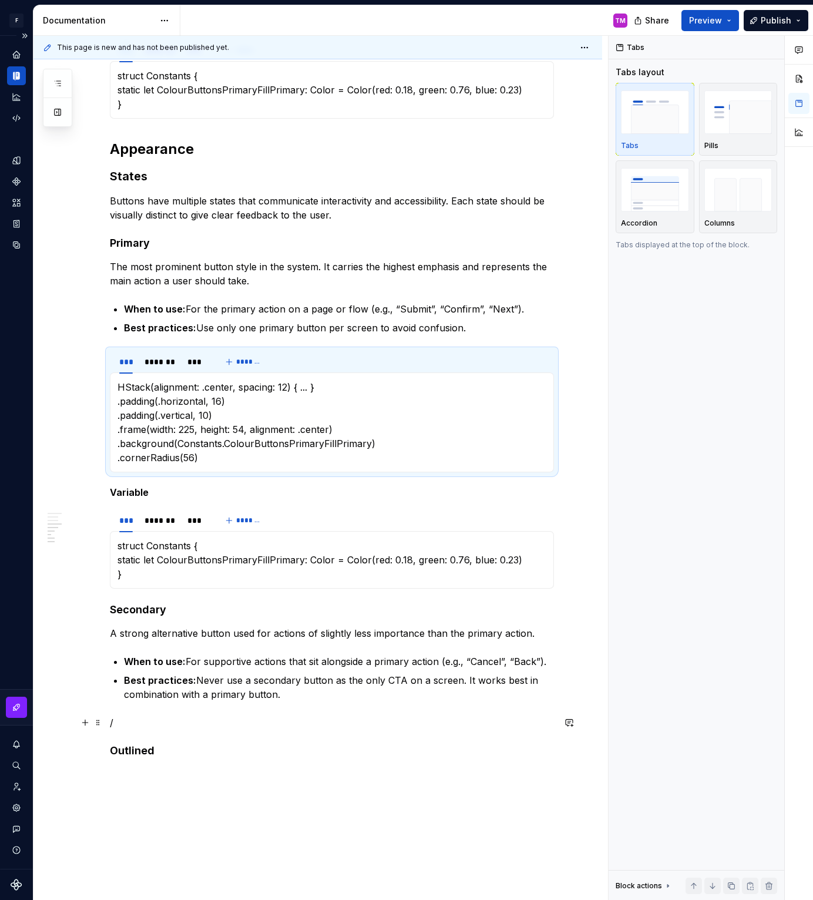
click at [150, 726] on p "/" at bounding box center [332, 722] width 444 height 14
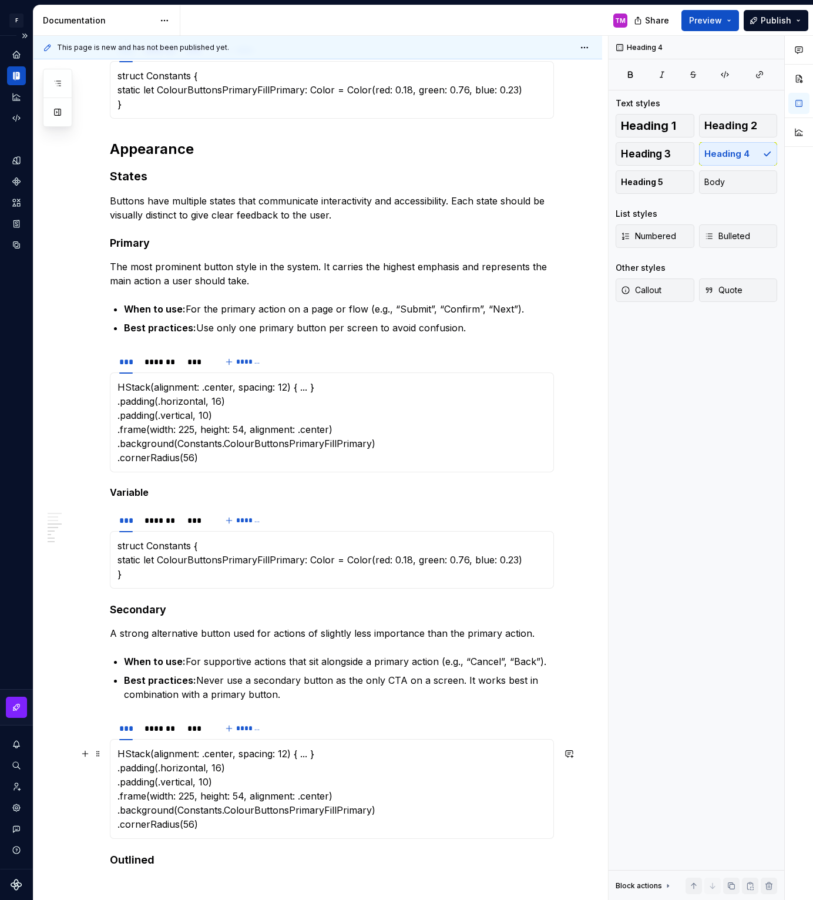
click at [254, 773] on p "HStack(alignment: .center, spacing: 12) { ... } .padding(.horizontal, 16) .padd…" at bounding box center [331, 788] width 429 height 85
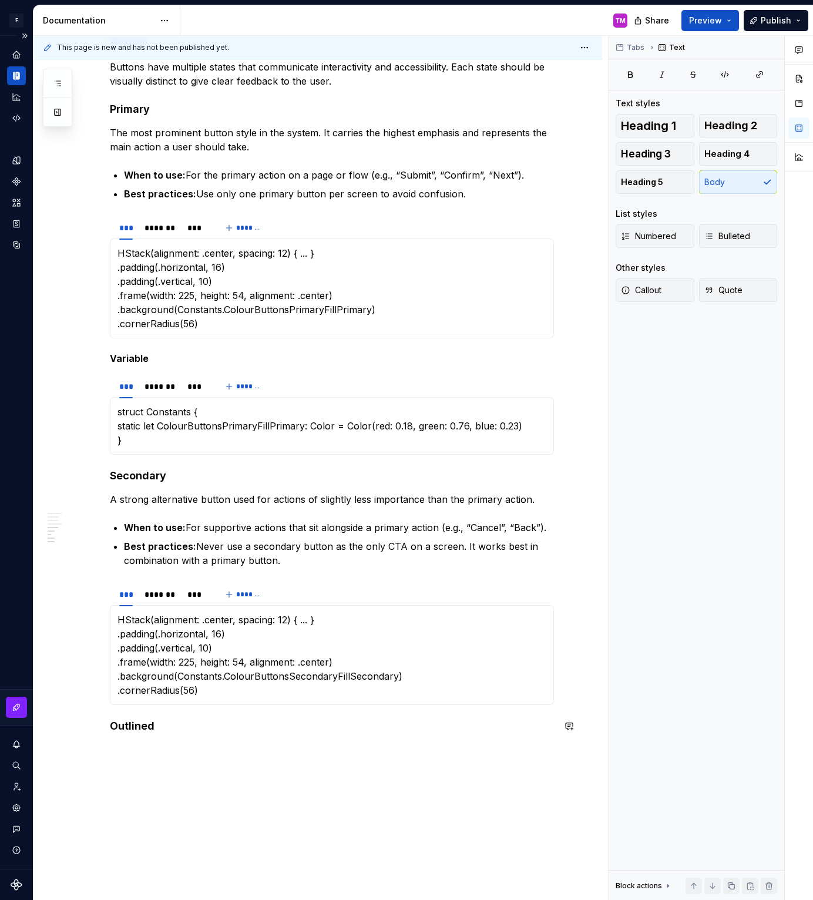
scroll to position [591, 0]
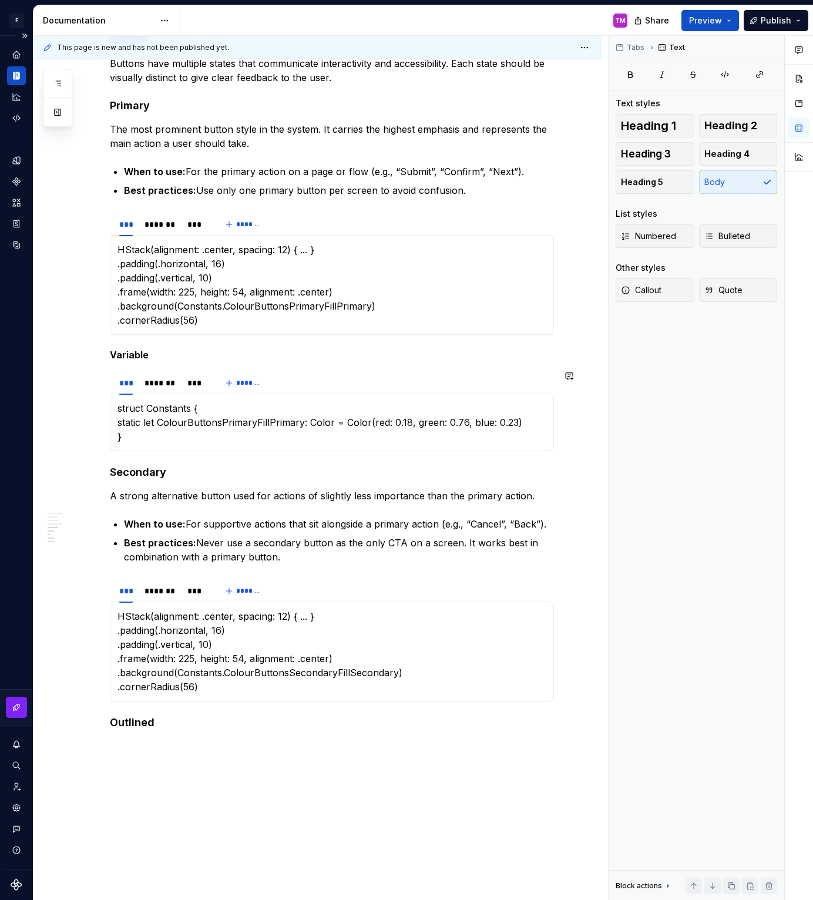
click at [587, 447] on div "Default Default buttons are in most cases the primary call to action in our des…" at bounding box center [317, 312] width 568 height 1401
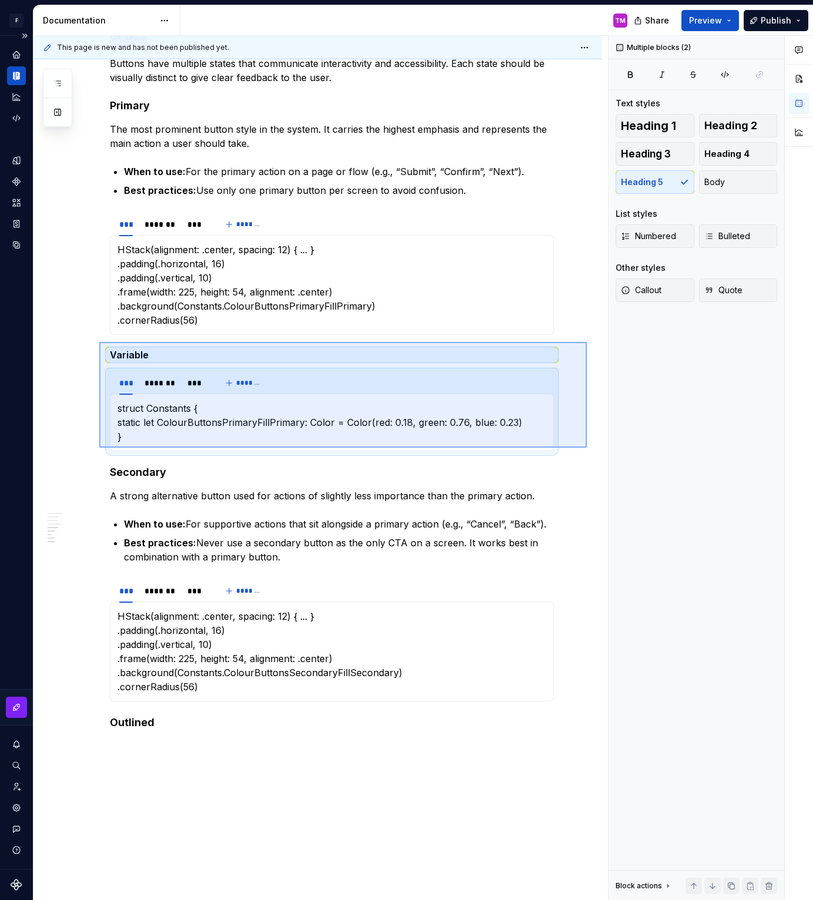
drag, startPoint x: 587, startPoint y: 447, endPoint x: 99, endPoint y: 343, distance: 499.0
click at [99, 343] on div "This page is new and has not been published yet. Buttons Edit header Design Eng…" at bounding box center [320, 468] width 574 height 864
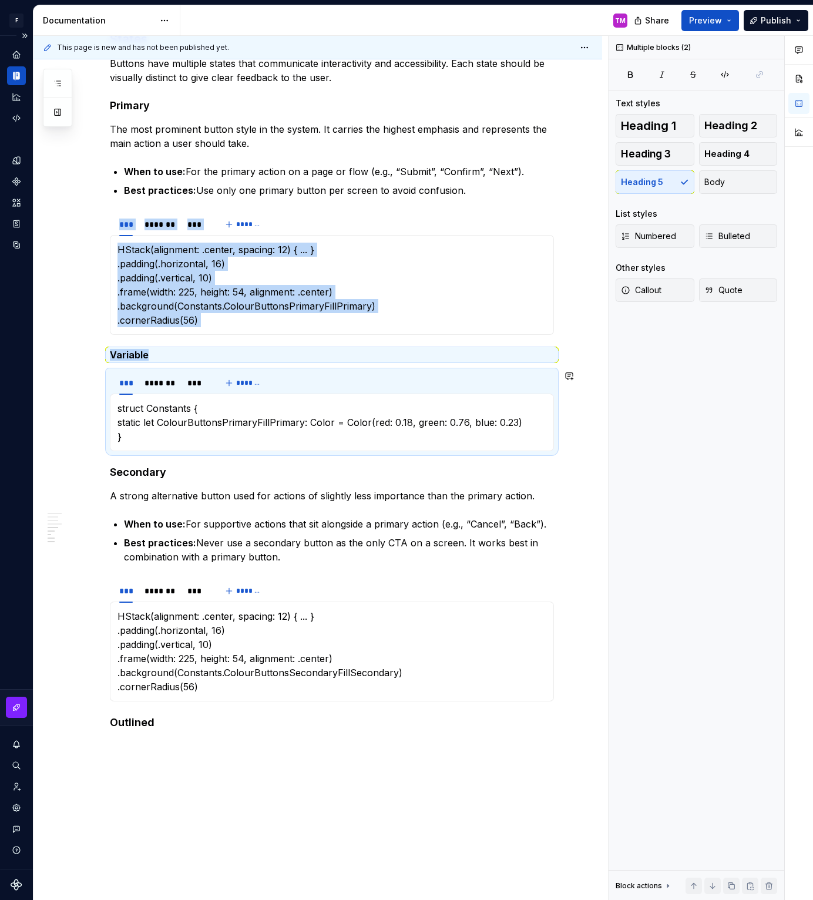
copy div "*** ******* *** ******* HStack(alignment: .center, spacing: 12) { ... } .paddin…"
click at [575, 680] on div "Default Default buttons are in most cases the primary call to action in our des…" at bounding box center [317, 312] width 568 height 1401
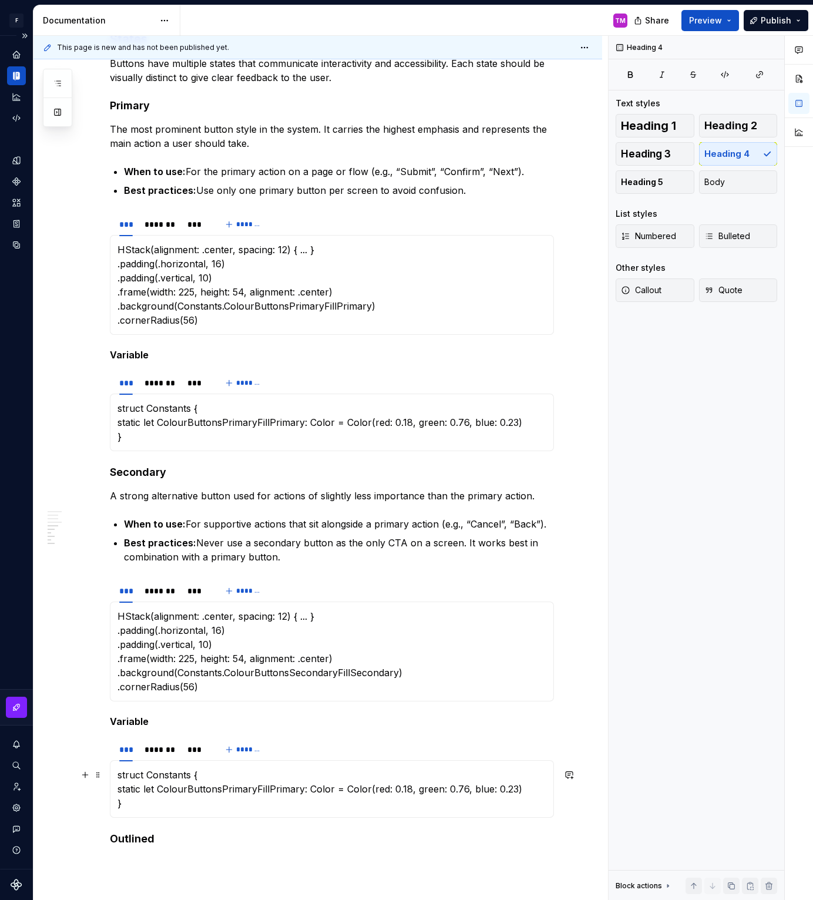
click at [198, 799] on p "struct Constants { static let ColourButtonsPrimaryFillPrimary: Color = Color(re…" at bounding box center [331, 788] width 429 height 42
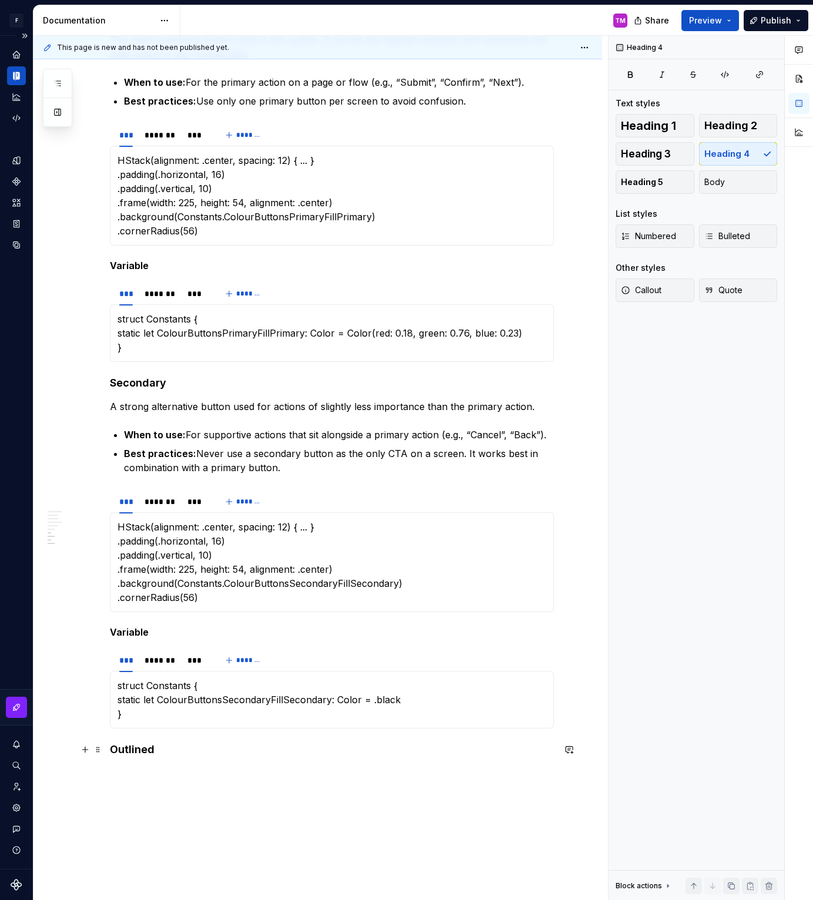
click at [223, 755] on h4 "Outlined" at bounding box center [332, 749] width 444 height 14
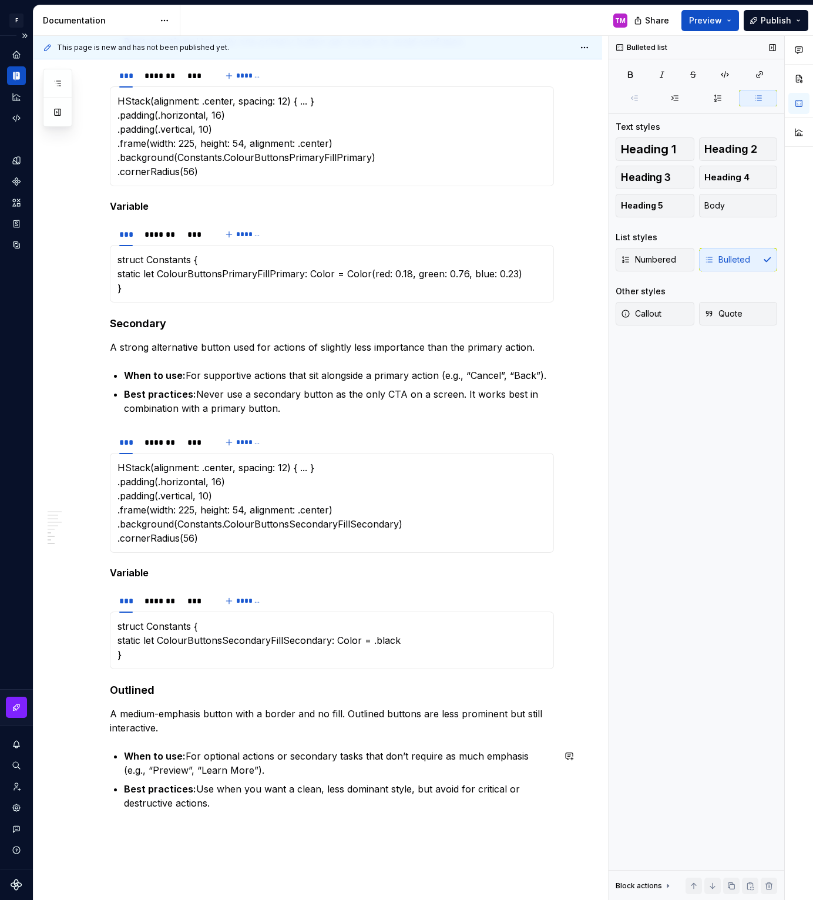
scroll to position [833, 0]
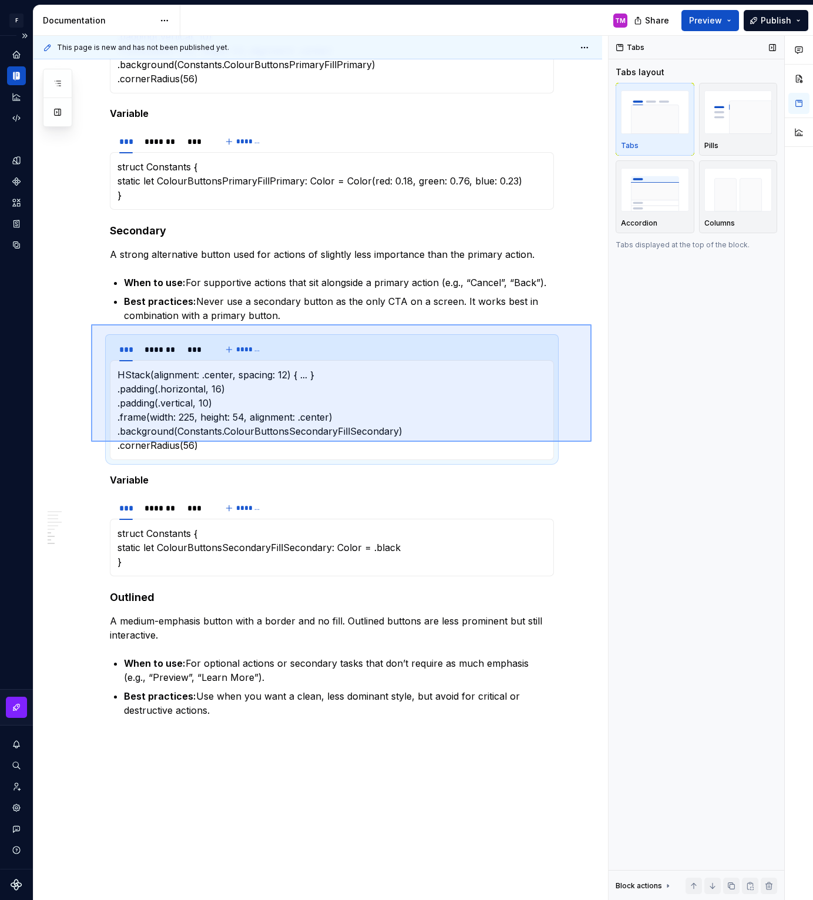
drag, startPoint x: 591, startPoint y: 442, endPoint x: 91, endPoint y: 324, distance: 513.9
click at [91, 324] on div "This page is new and has not been published yet. Buttons Edit header Design Eng…" at bounding box center [320, 468] width 574 height 864
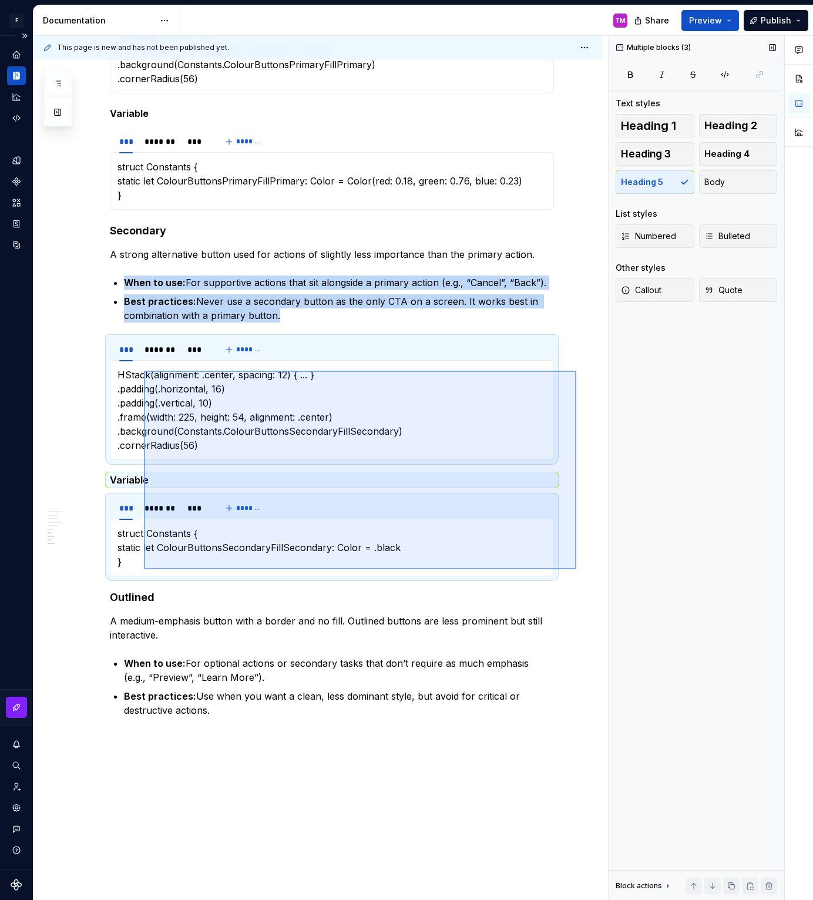
drag, startPoint x: 576, startPoint y: 569, endPoint x: 137, endPoint y: 366, distance: 483.7
click at [137, 366] on div "This page is new and has not been published yet. Buttons Edit header Design Eng…" at bounding box center [320, 468] width 574 height 864
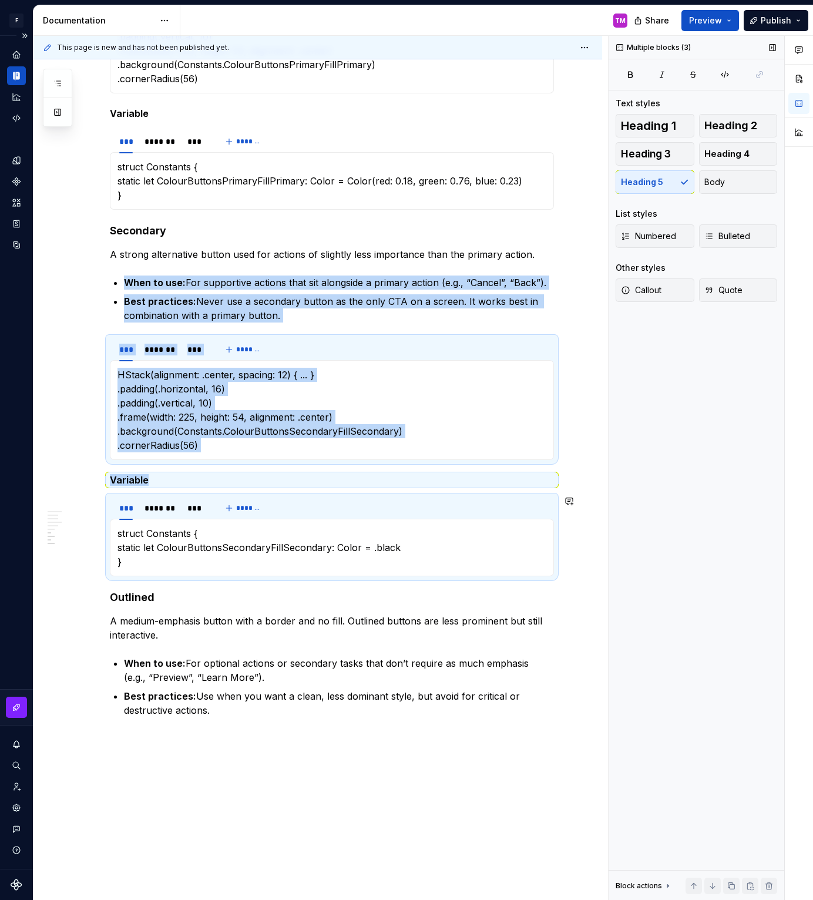
copy div "When to use: For supportive actions that sit alongside a primary action (e.g., …"
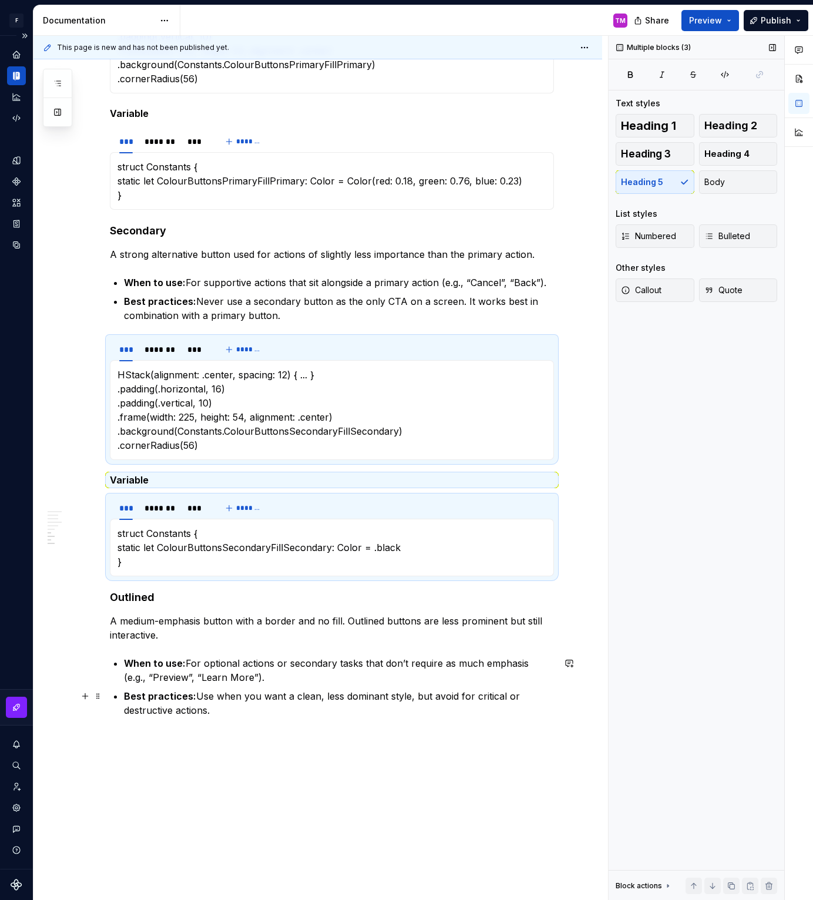
click at [291, 713] on p "Best practices: Use when you want a clean, less dominant style, but avoid for c…" at bounding box center [339, 703] width 430 height 28
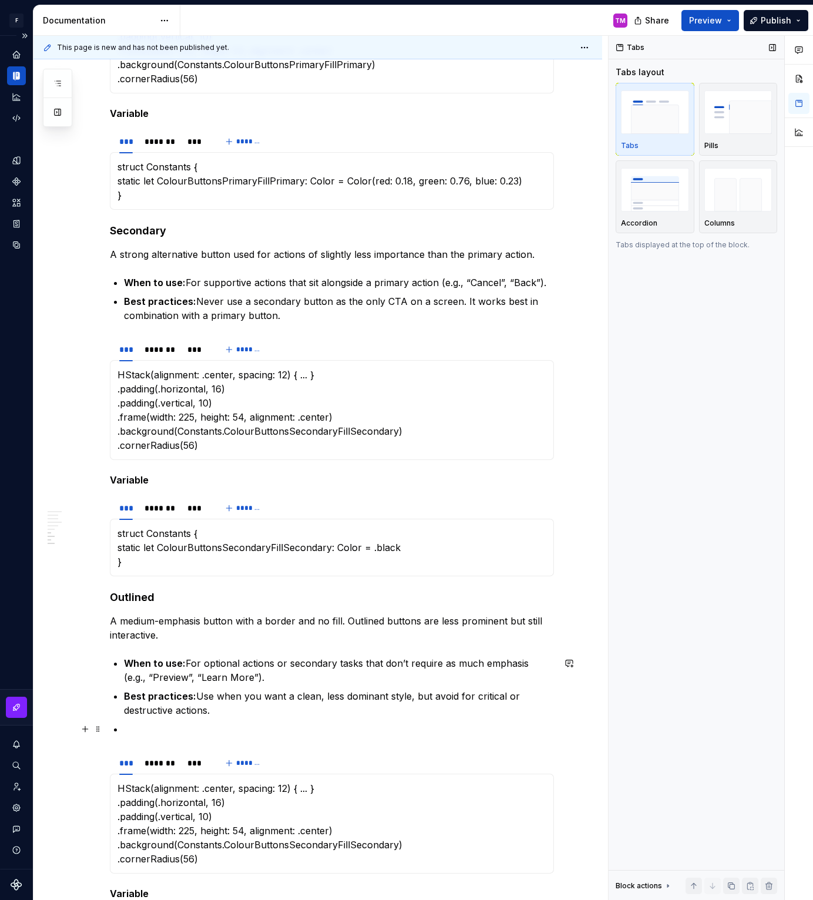
click at [191, 732] on p at bounding box center [339, 729] width 430 height 14
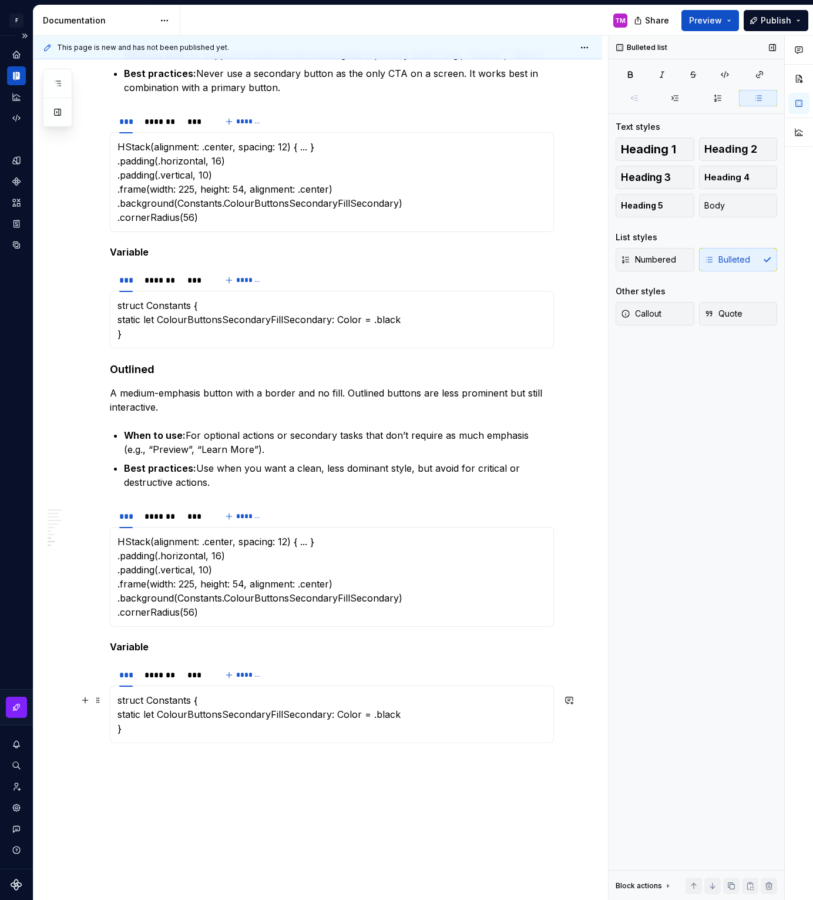
scroll to position [1063, 0]
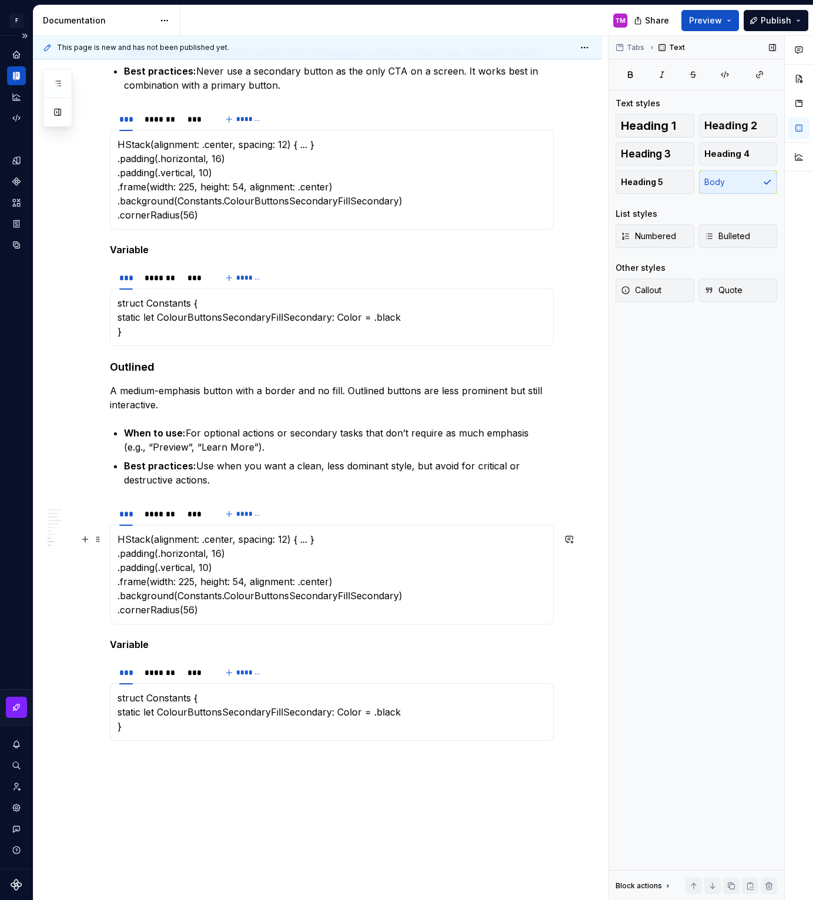
click at [247, 577] on p "HStack(alignment: .center, spacing: 12) { ... } .padding(.horizontal, 16) .padd…" at bounding box center [331, 574] width 429 height 85
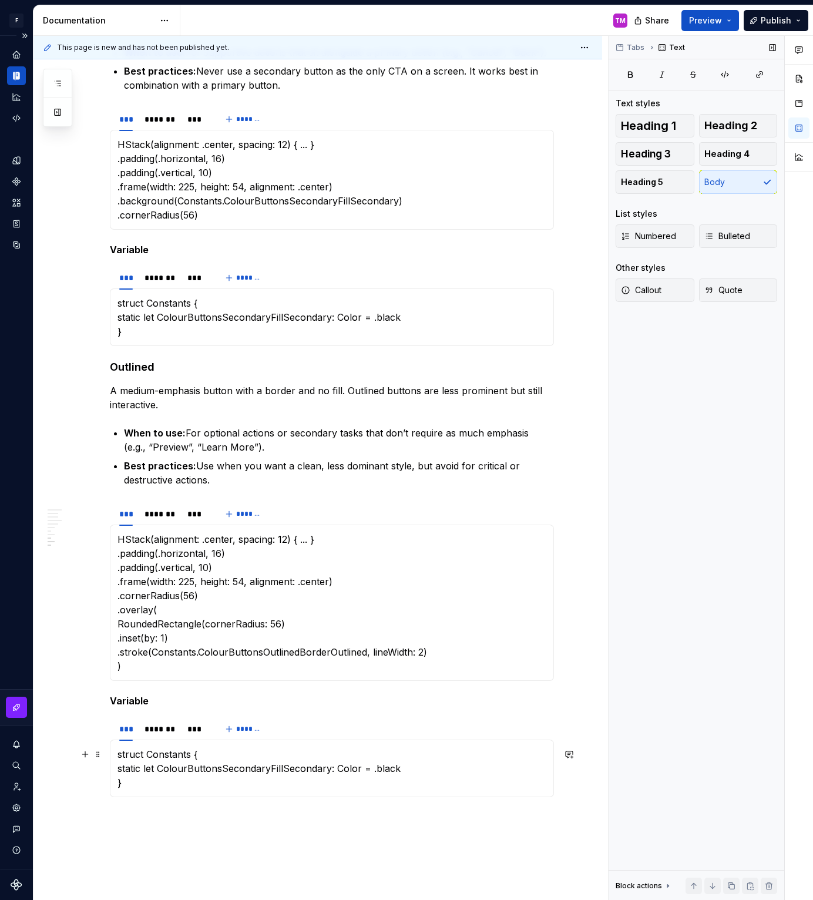
click at [396, 773] on p "struct Constants { static let ColourButtonsSecondaryFillSecondary: Color = .bla…" at bounding box center [331, 768] width 429 height 42
click at [340, 850] on div "Default Default buttons are in most cases the primary call to action in our des…" at bounding box center [317, 115] width 568 height 1949
click at [719, 22] on span "Preview" at bounding box center [705, 21] width 33 height 12
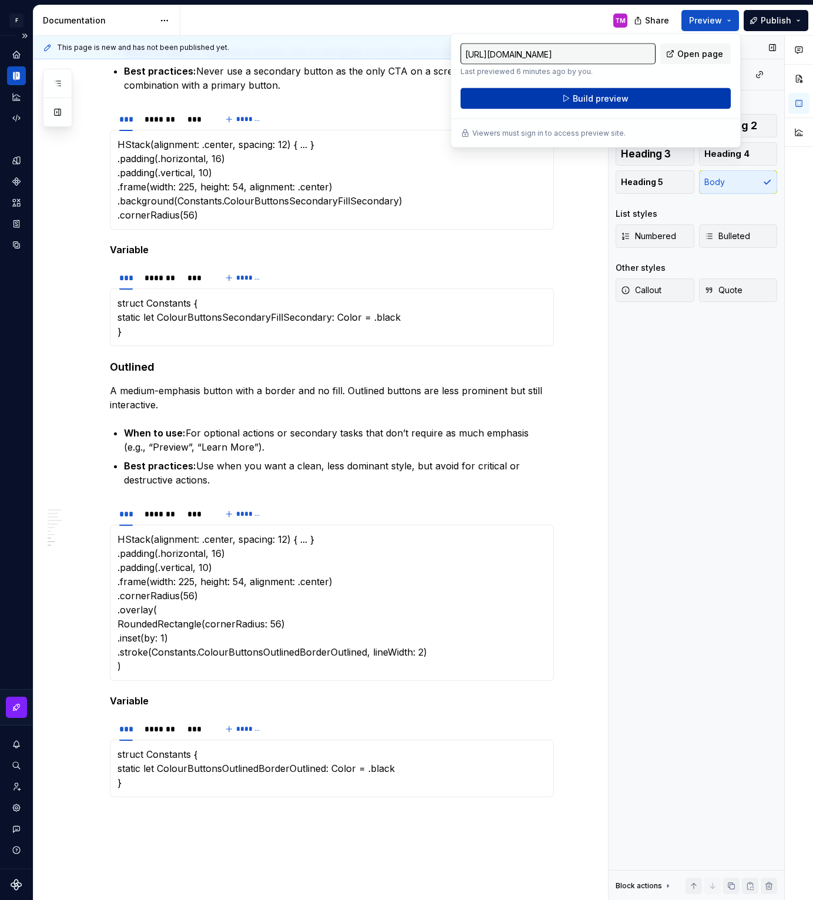
click at [645, 99] on button "Build preview" at bounding box center [595, 98] width 270 height 21
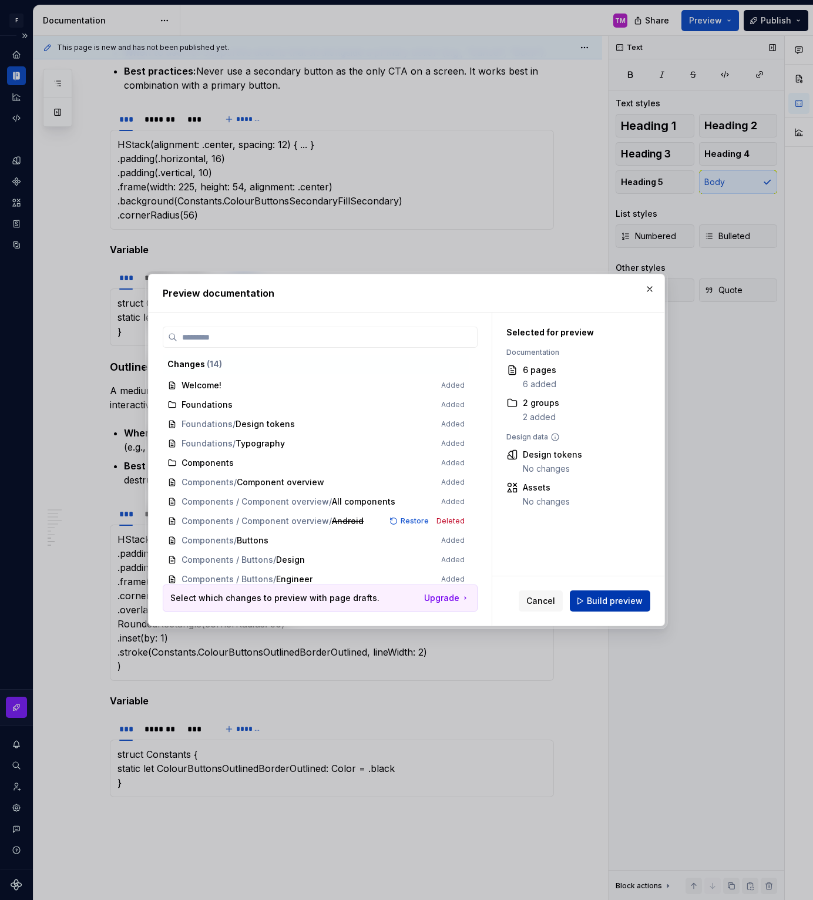
click at [629, 602] on span "Build preview" at bounding box center [615, 601] width 56 height 12
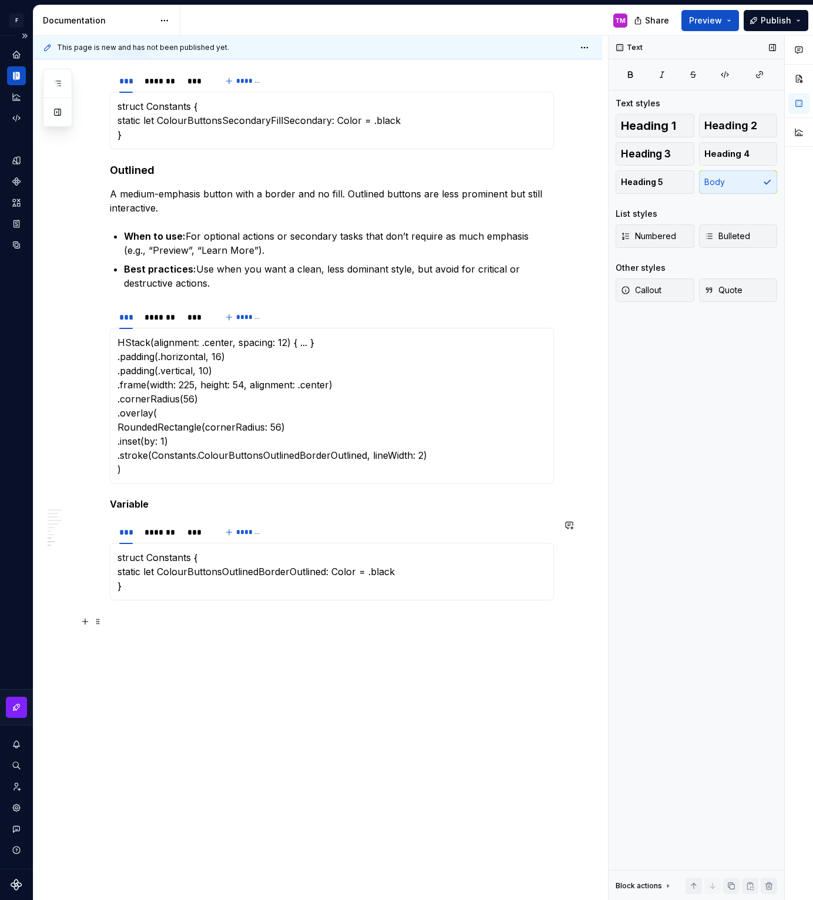
scroll to position [1271, 0]
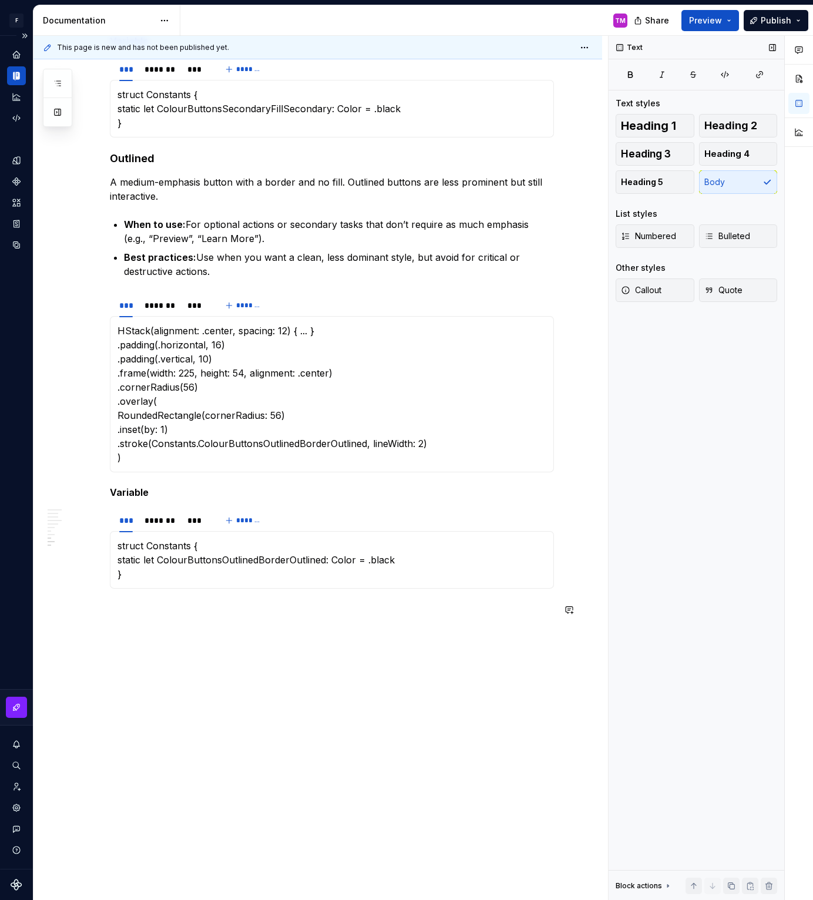
click at [125, 156] on h4 "Outlined" at bounding box center [332, 158] width 444 height 14
click at [127, 613] on p "/" at bounding box center [332, 609] width 444 height 14
click at [751, 159] on button "Heading 4" at bounding box center [738, 153] width 79 height 23
click at [183, 606] on h4 at bounding box center [332, 609] width 444 height 14
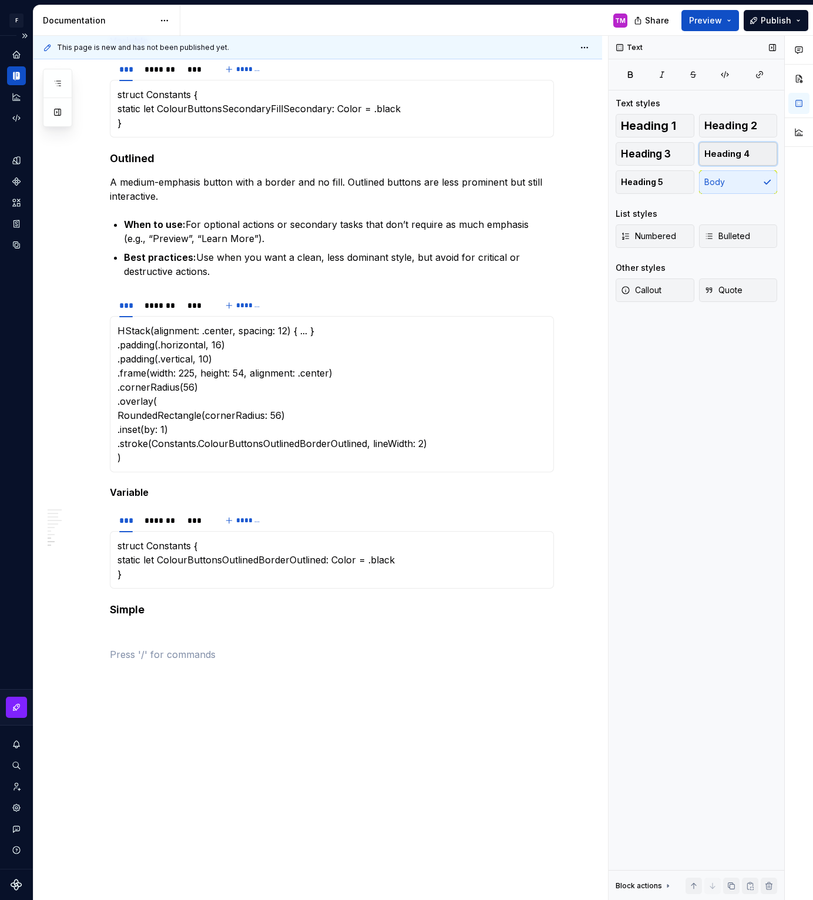
click at [745, 154] on span "Heading 4" at bounding box center [726, 154] width 45 height 12
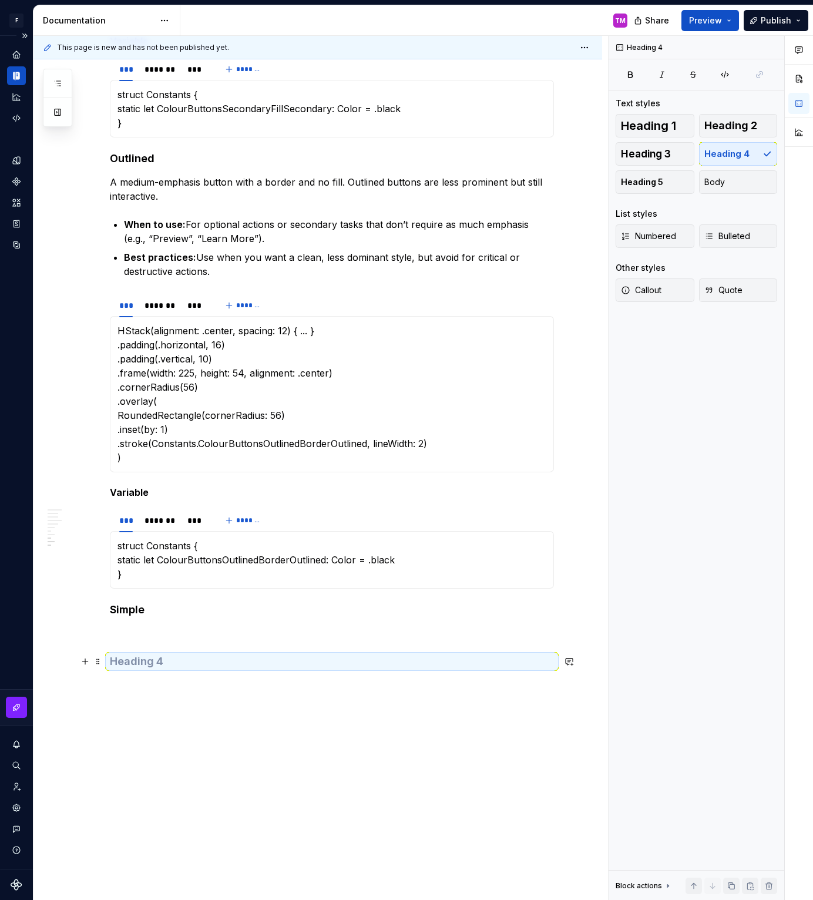
click at [351, 661] on h4 at bounding box center [332, 661] width 444 height 14
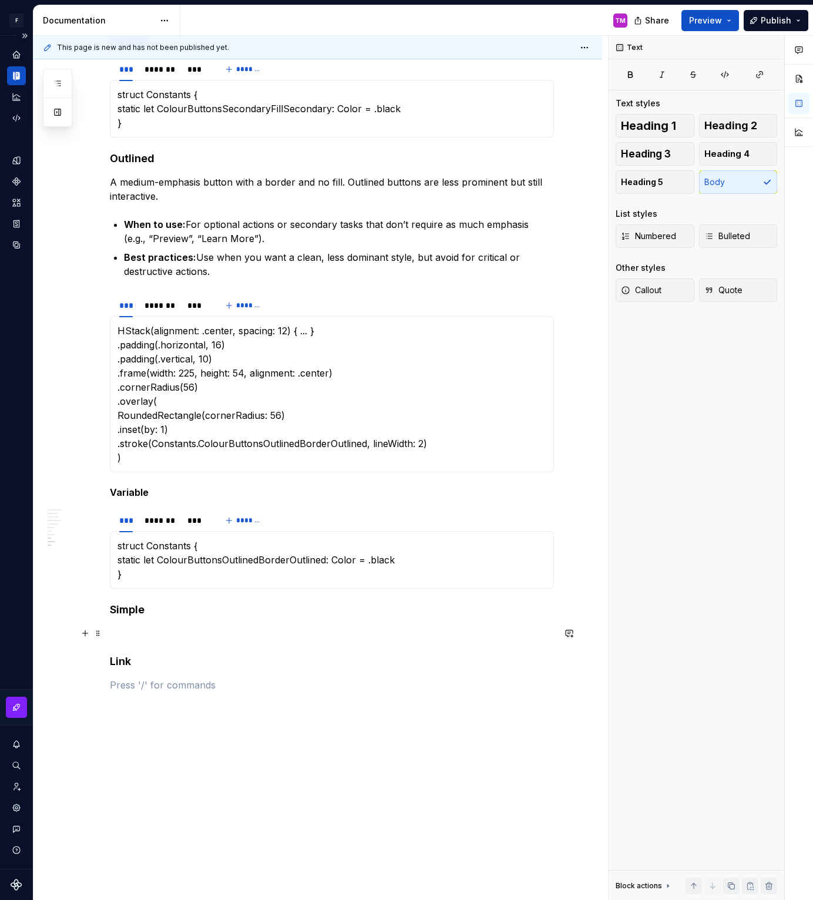
click at [171, 634] on p at bounding box center [332, 633] width 444 height 14
click at [525, 634] on p "A text-only button with no fill or border. It’s the most lightweight button sty…" at bounding box center [332, 633] width 444 height 14
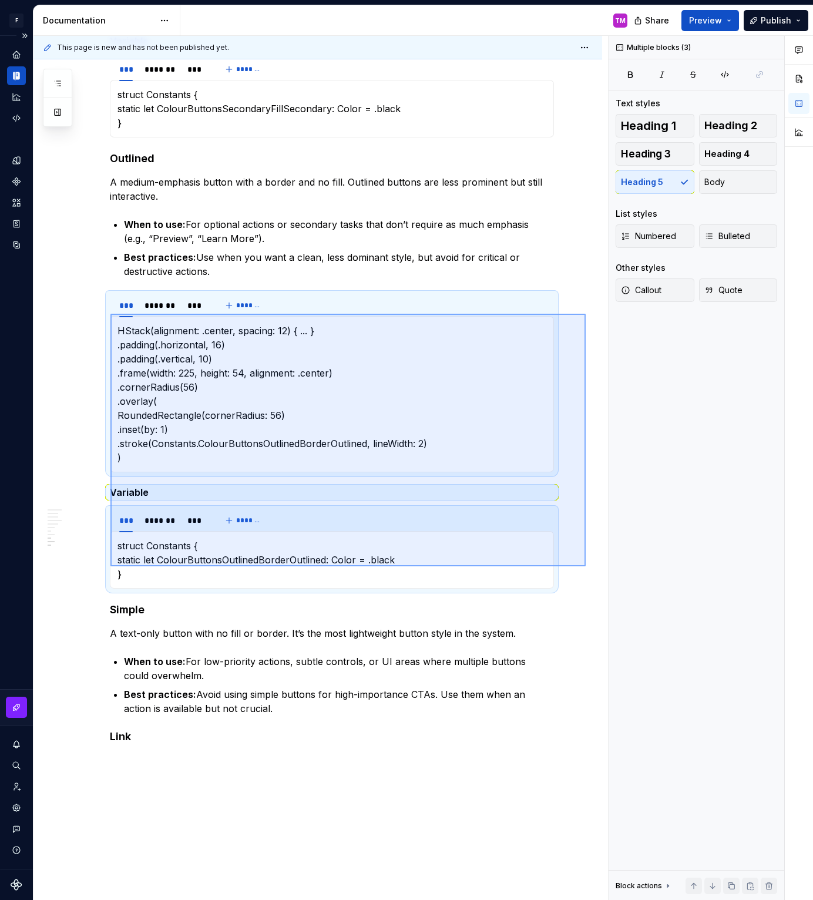
drag, startPoint x: 585, startPoint y: 566, endPoint x: 110, endPoint y: 311, distance: 539.1
click at [110, 311] on div "This page is new and has not been published yet. Buttons Edit header Design Eng…" at bounding box center [320, 468] width 574 height 864
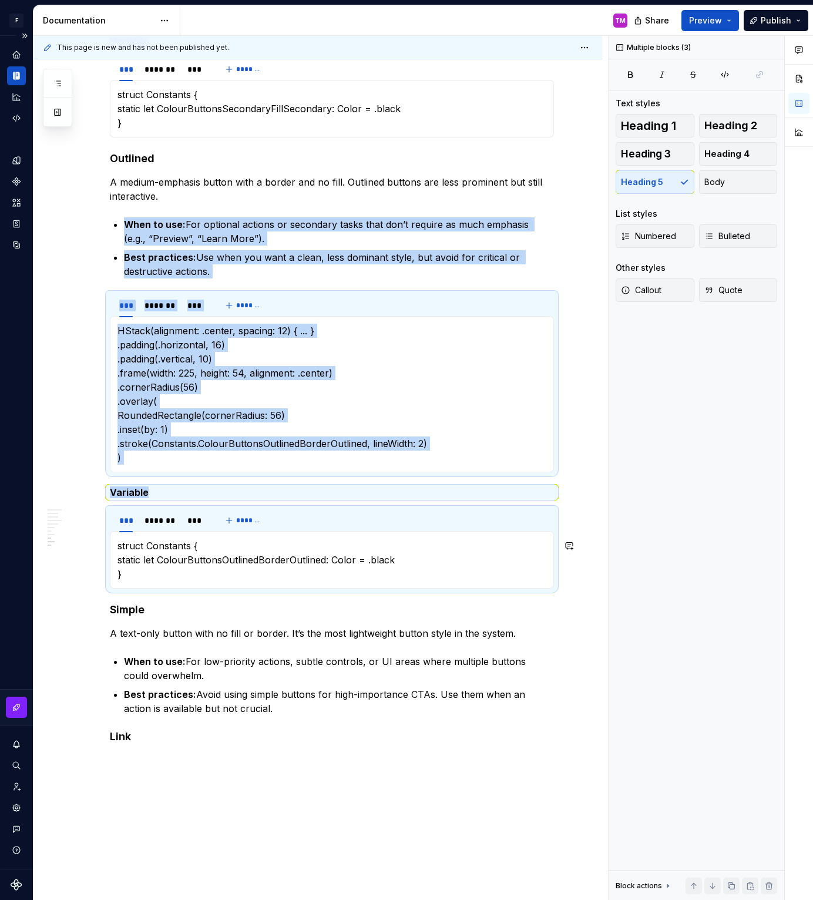
copy div "When to use: For optional actions or secondary tasks that don’t require as much…"
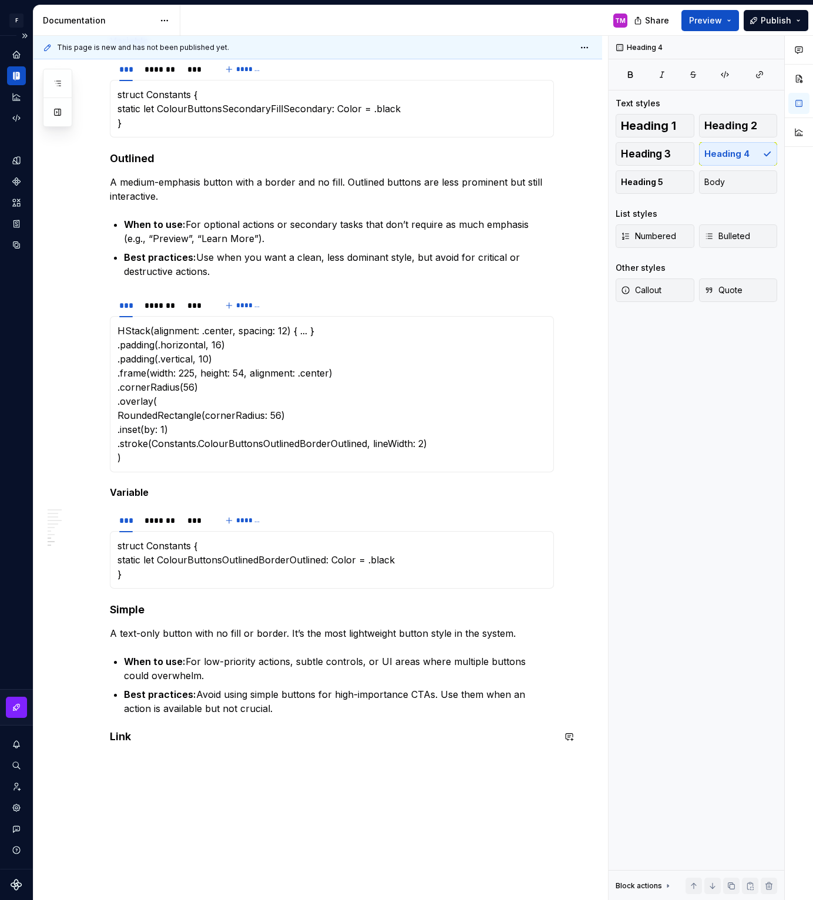
click at [413, 706] on p "Best practices: Avoid using simple buttons for high-importance CTAs. Use them w…" at bounding box center [339, 701] width 430 height 28
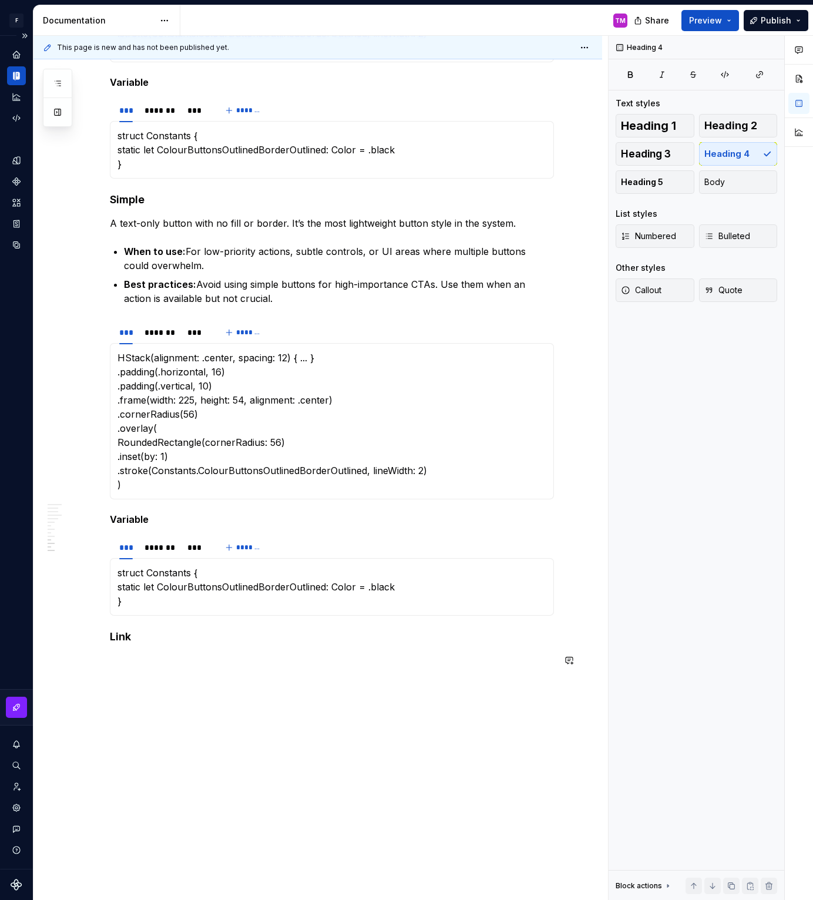
scroll to position [1732, 0]
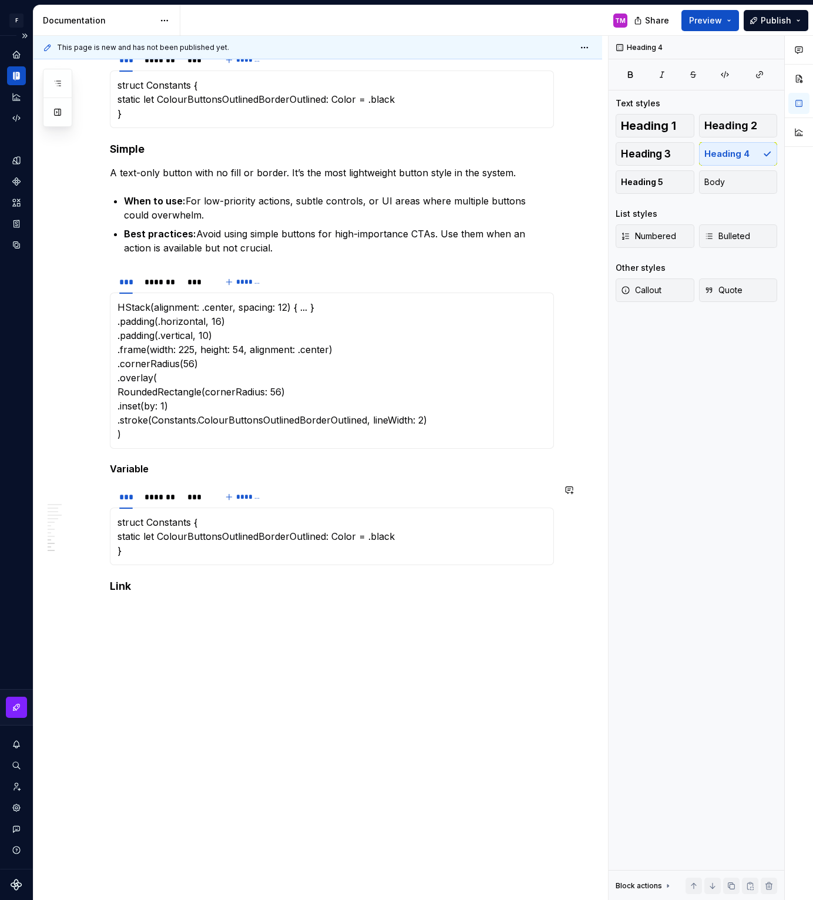
click at [222, 511] on div "struct Constants { static let ColourButtonsOutlinedBorderOutlined: Color = .bla…" at bounding box center [332, 536] width 444 height 58
click at [360, 339] on p "HStack(alignment: .center, spacing: 12) { ... } .padding(.horizontal, 16) .padd…" at bounding box center [331, 370] width 429 height 141
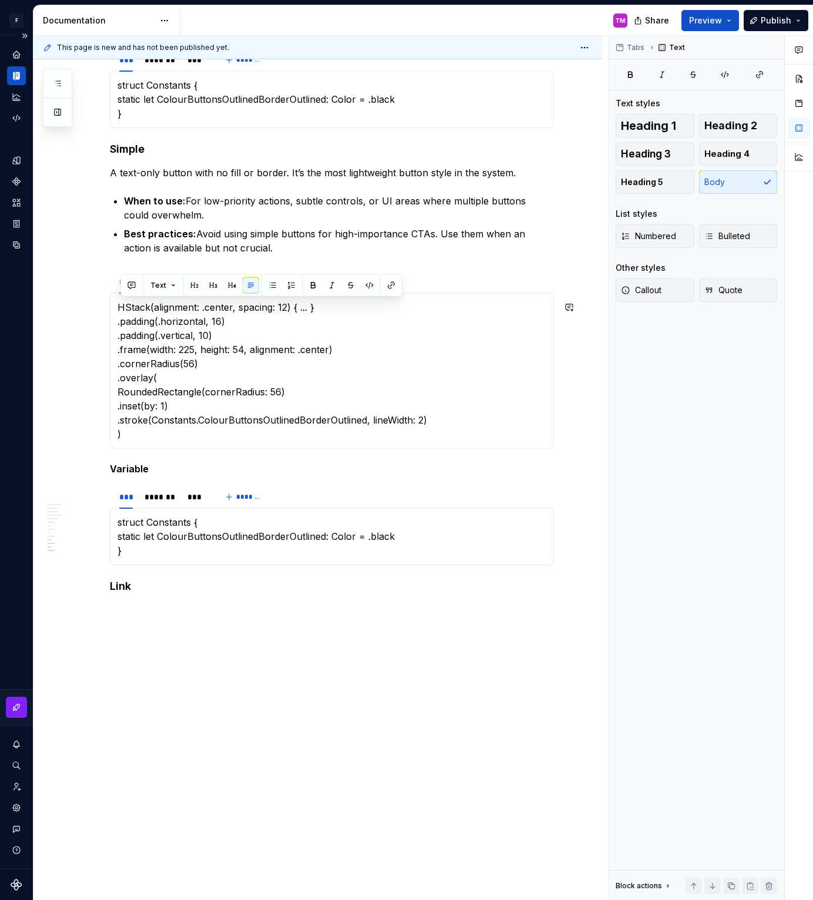
scroll to position [1647, 0]
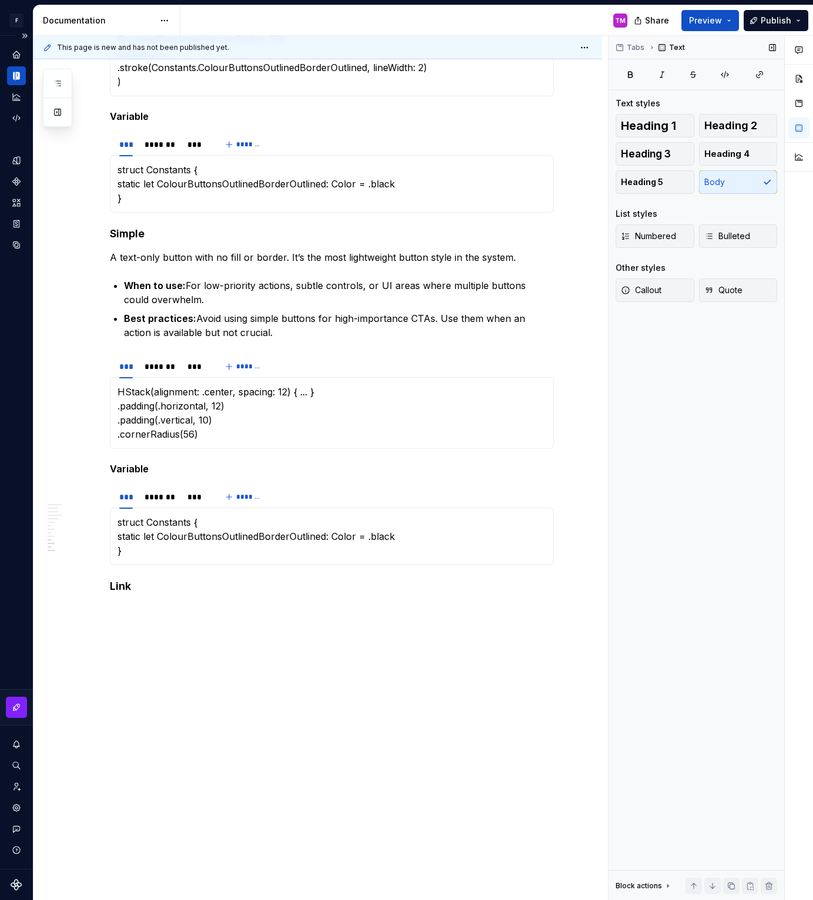
click at [627, 548] on div "Tabs Text Text styles Heading 1 Heading 2 Heading 3 Heading 4 Heading 5 Body Li…" at bounding box center [696, 468] width 176 height 864
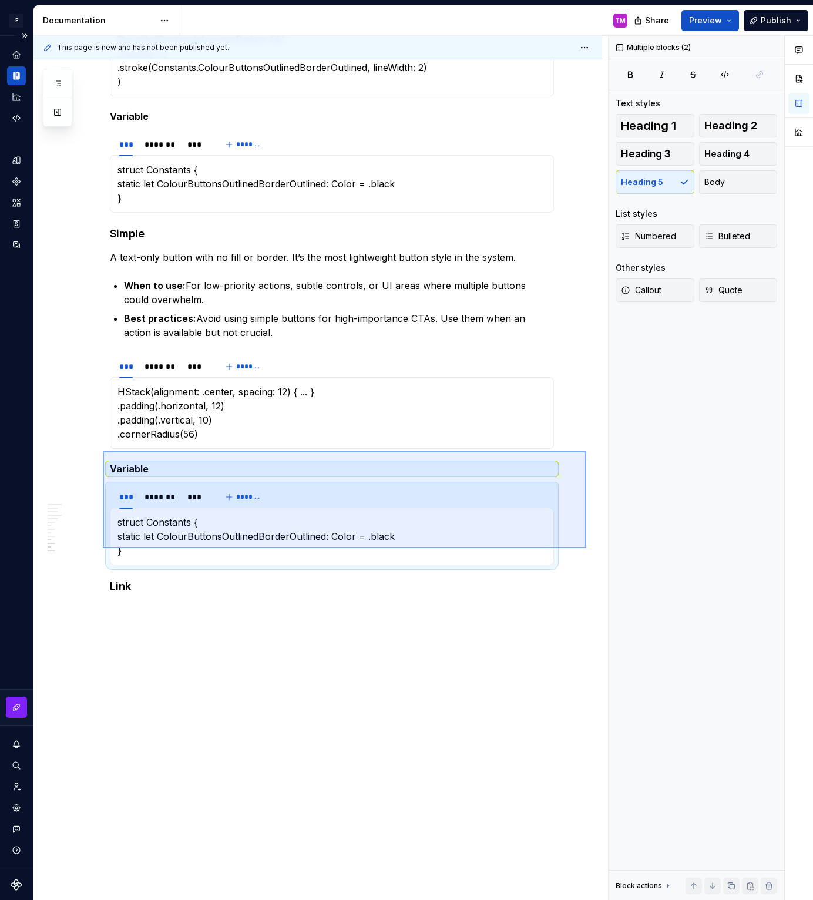
drag, startPoint x: 586, startPoint y: 548, endPoint x: 103, endPoint y: 451, distance: 492.3
click at [103, 451] on div "This page is new and has not been published yet. Buttons Edit header Design Eng…" at bounding box center [320, 468] width 574 height 864
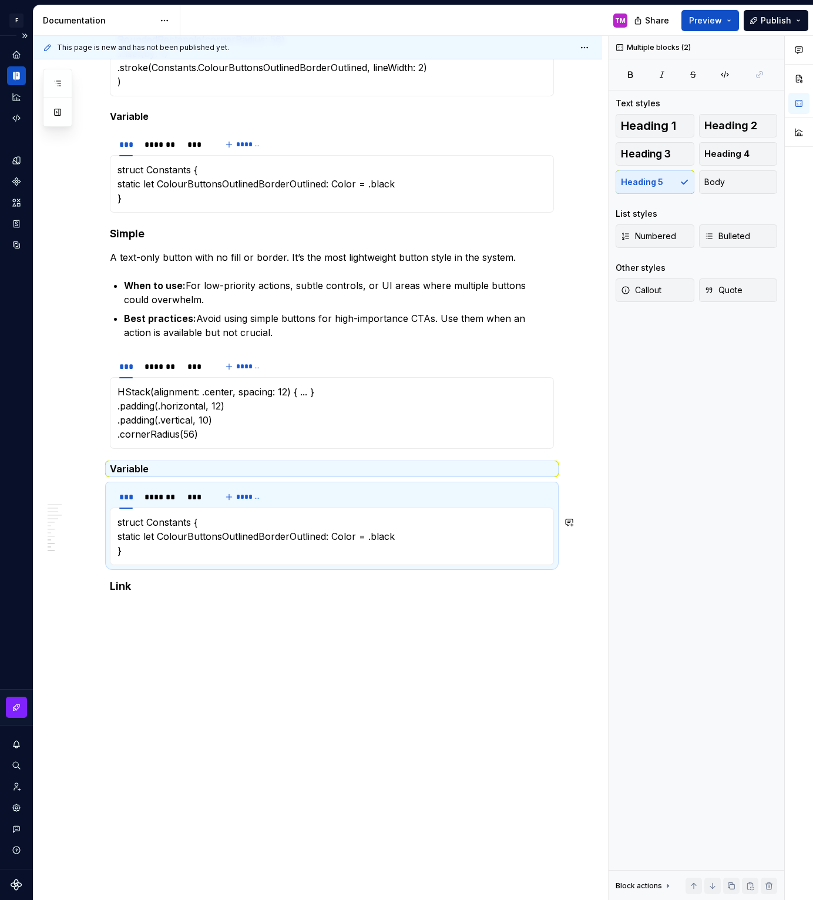
scroll to position [1531, 0]
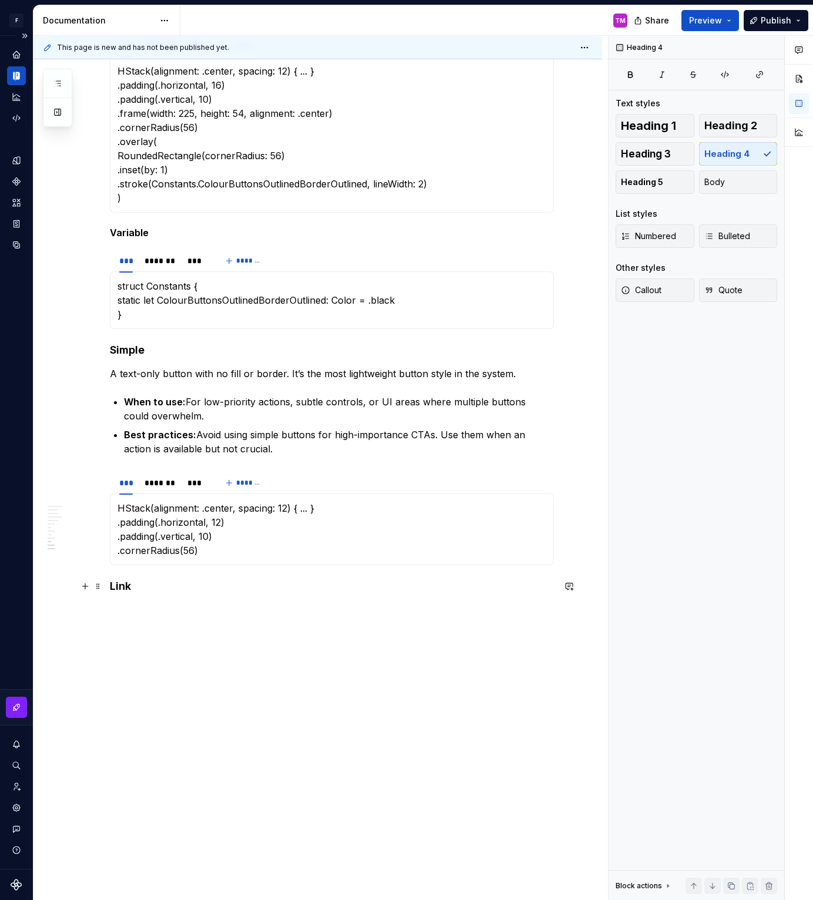
click at [179, 587] on h4 "Link" at bounding box center [332, 586] width 444 height 14
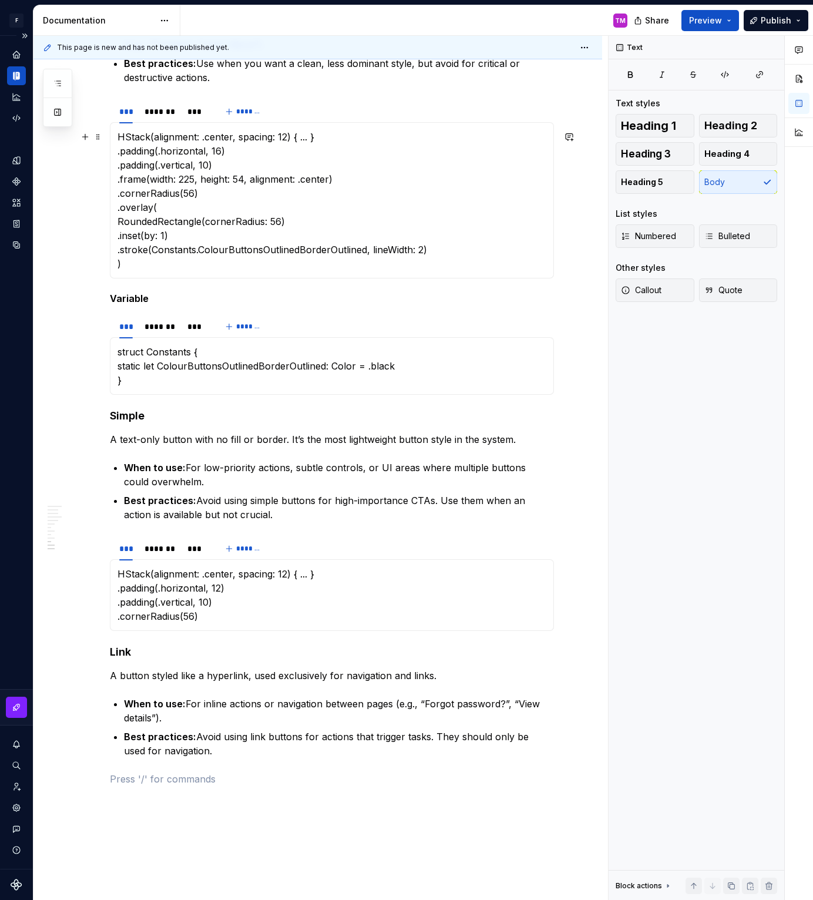
scroll to position [1467, 0]
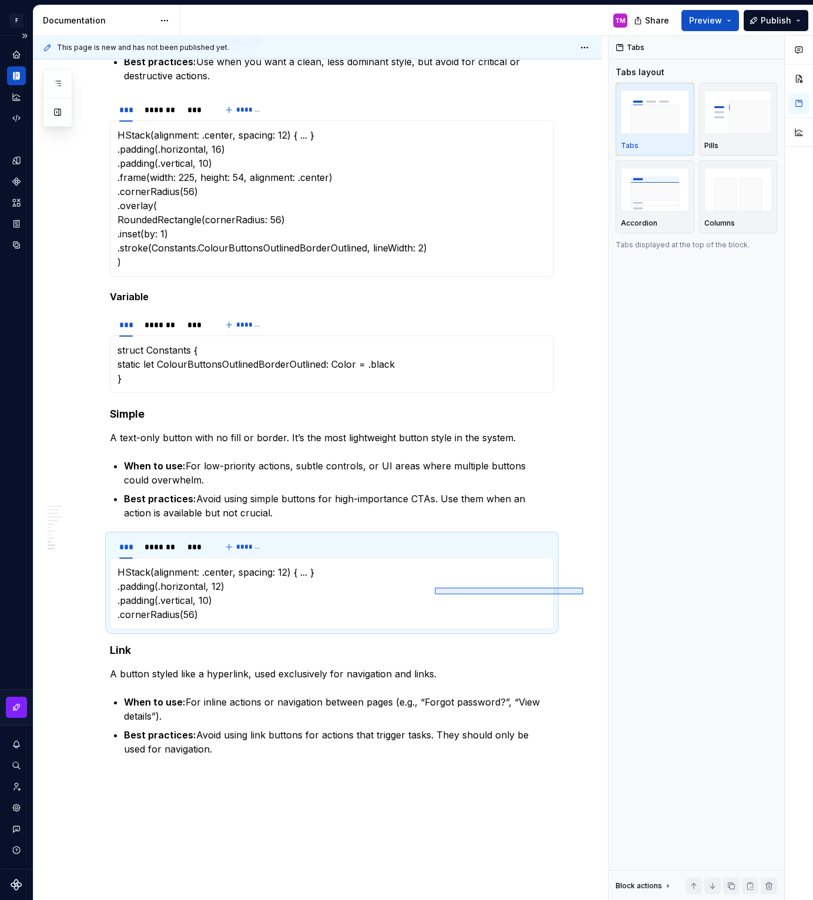
drag, startPoint x: 582, startPoint y: 594, endPoint x: 435, endPoint y: 587, distance: 147.5
click at [435, 587] on div "This page is new and has not been published yet. Buttons Edit header Design Eng…" at bounding box center [320, 468] width 574 height 864
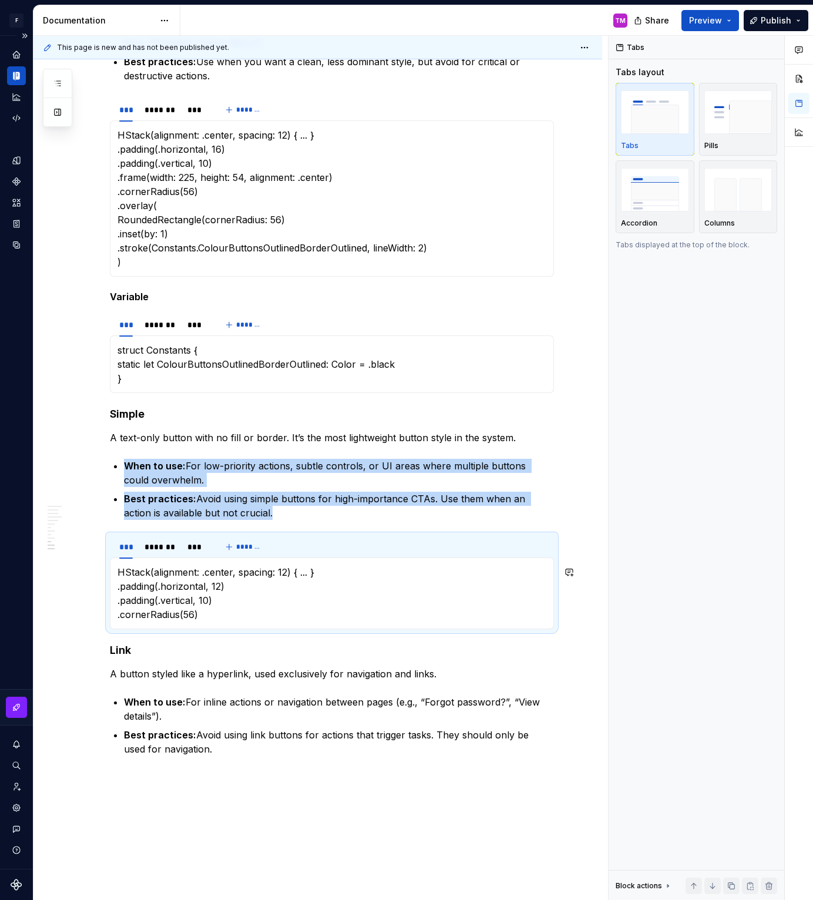
copy ul "When to use: For low-priority actions, subtle controls, or UI areas where multi…"
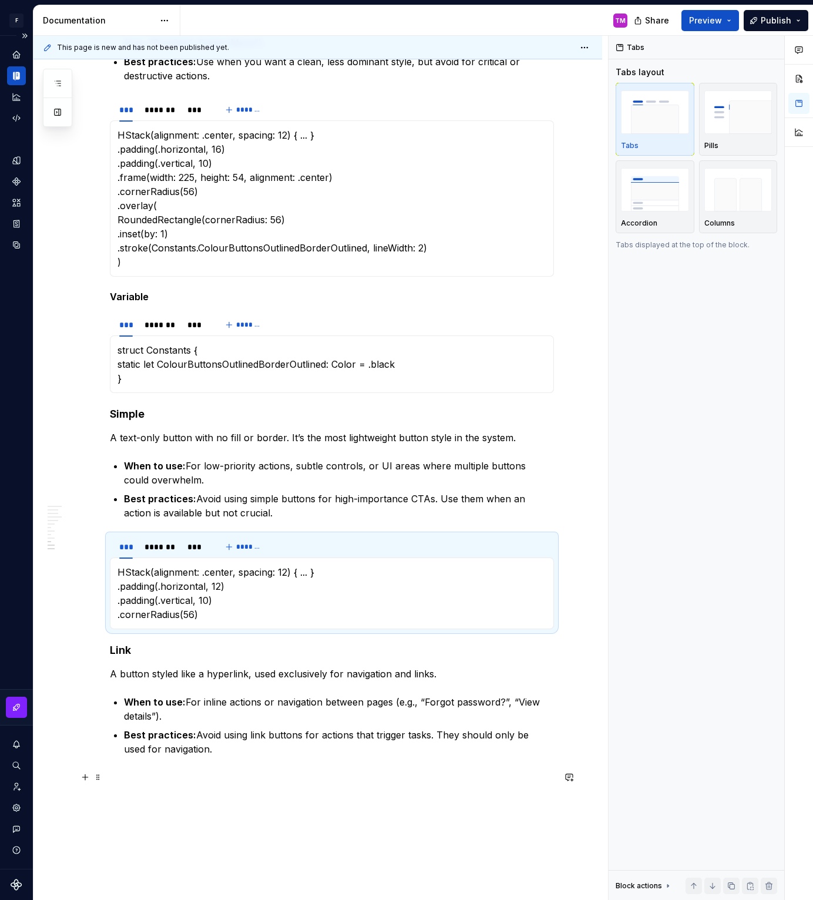
click at [381, 773] on p at bounding box center [332, 777] width 444 height 14
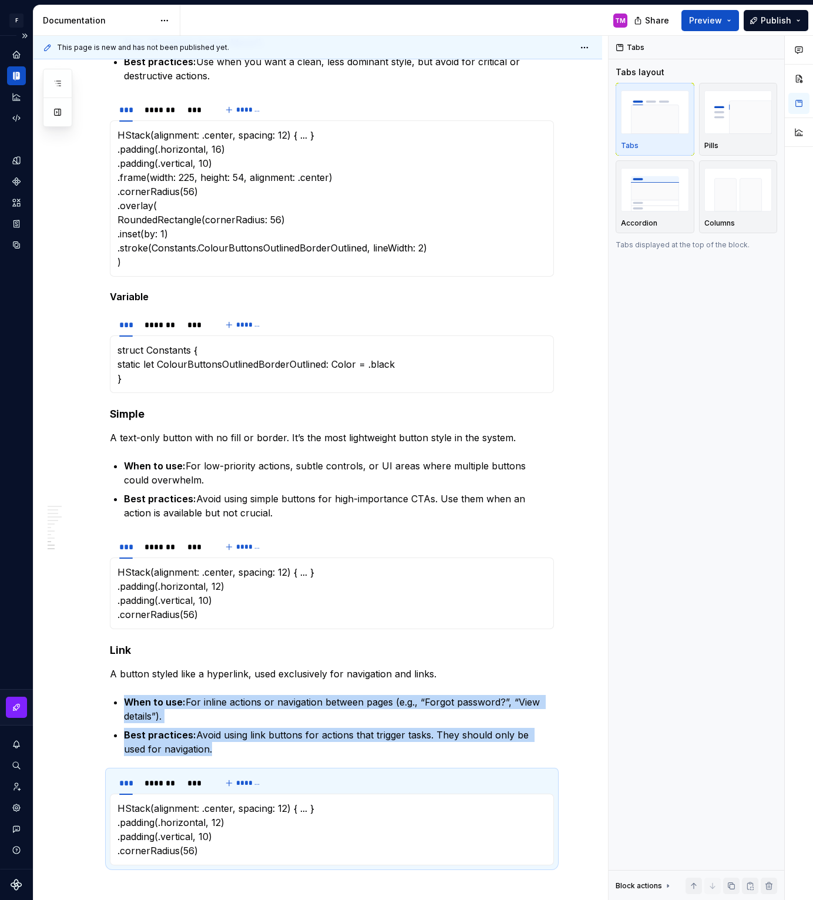
click at [404, 826] on p "HStack(alignment: .center, spacing: 12) { ... } .padding(.horizontal, 12) .padd…" at bounding box center [331, 829] width 429 height 56
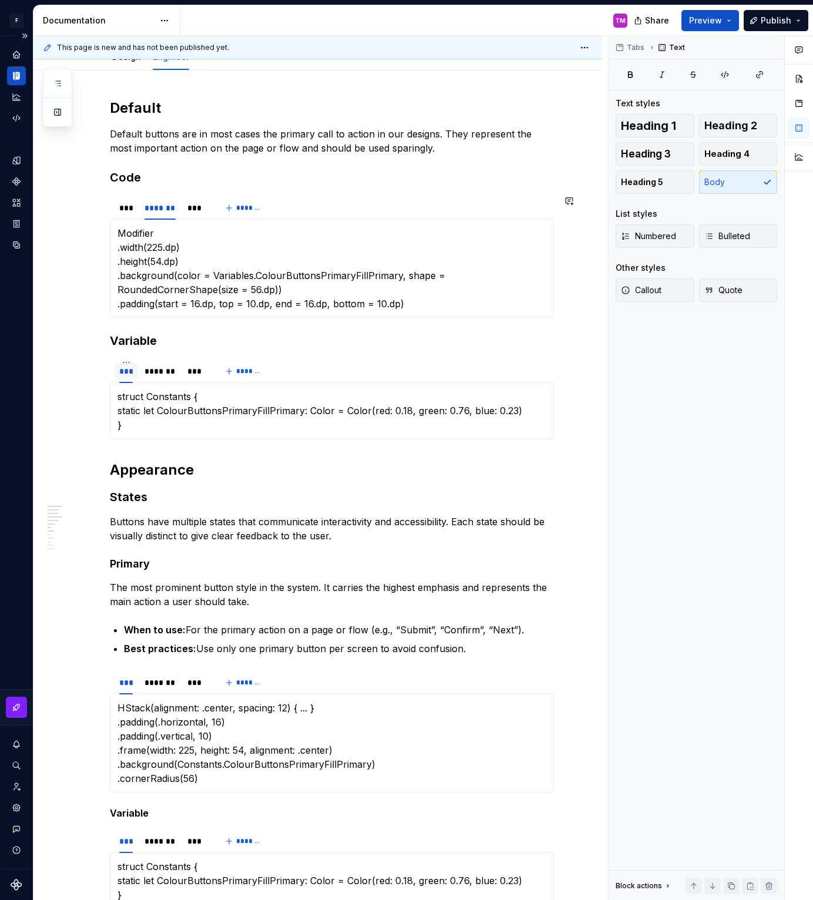
scroll to position [0, 0]
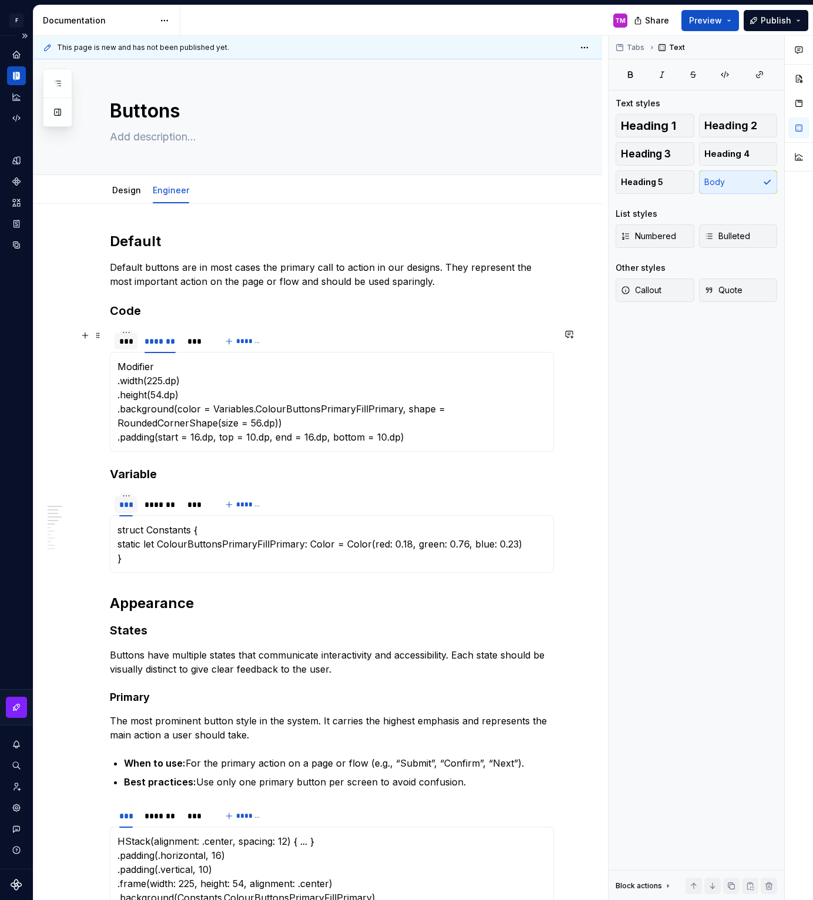
click at [127, 339] on div "***" at bounding box center [126, 341] width 14 height 12
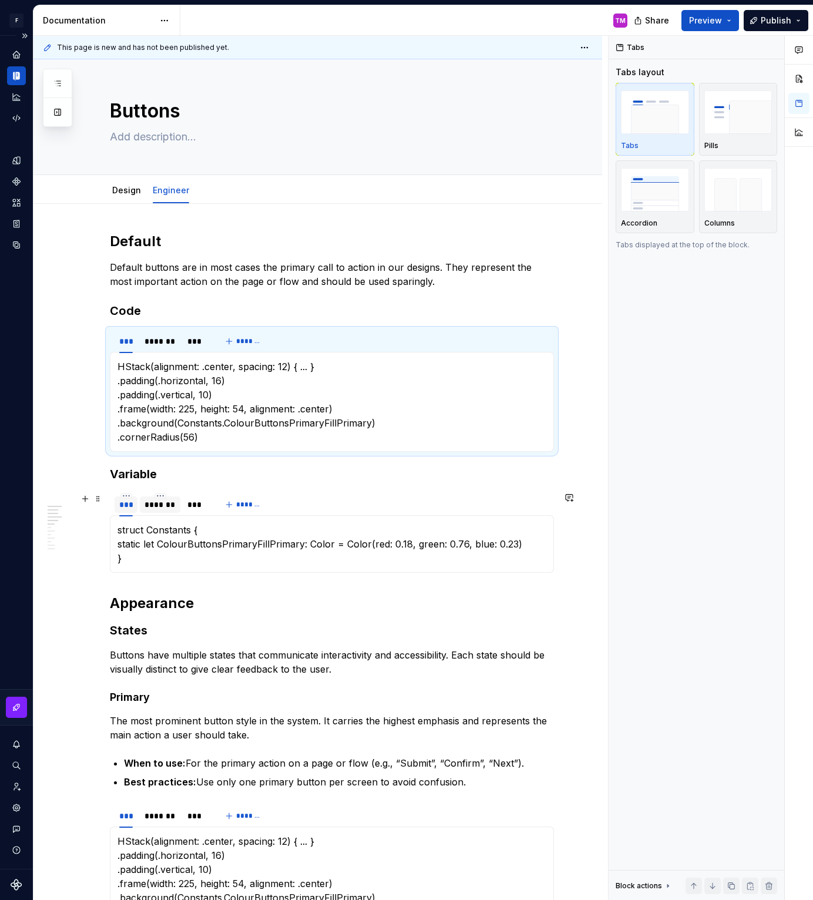
click at [164, 509] on div "*******" at bounding box center [159, 505] width 31 height 12
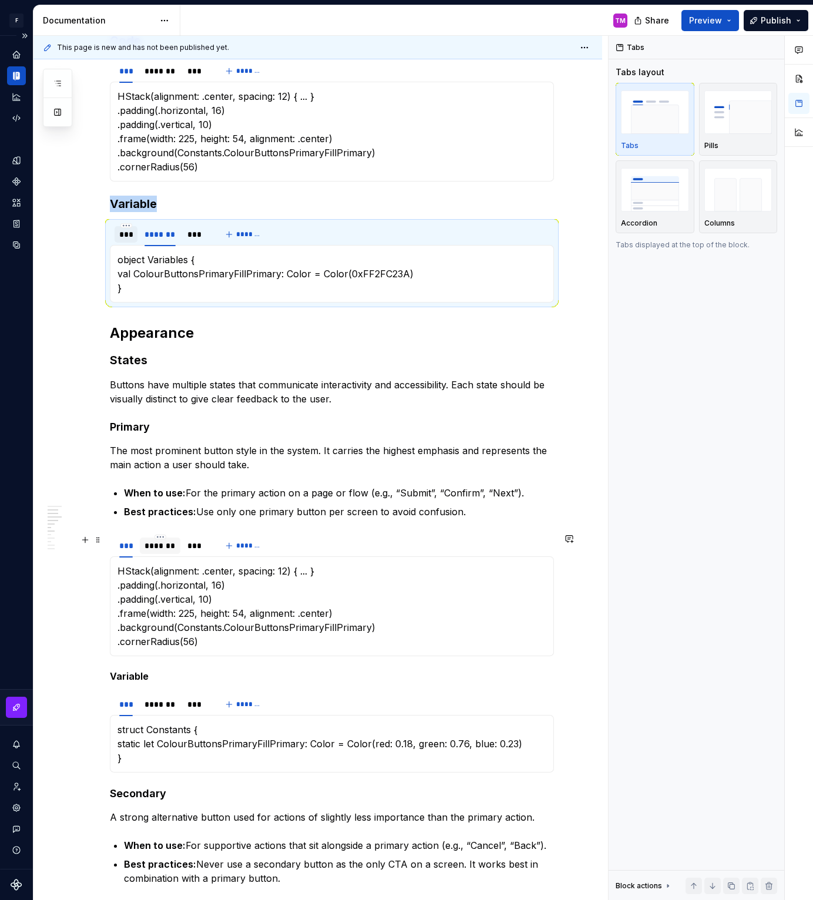
scroll to position [275, 0]
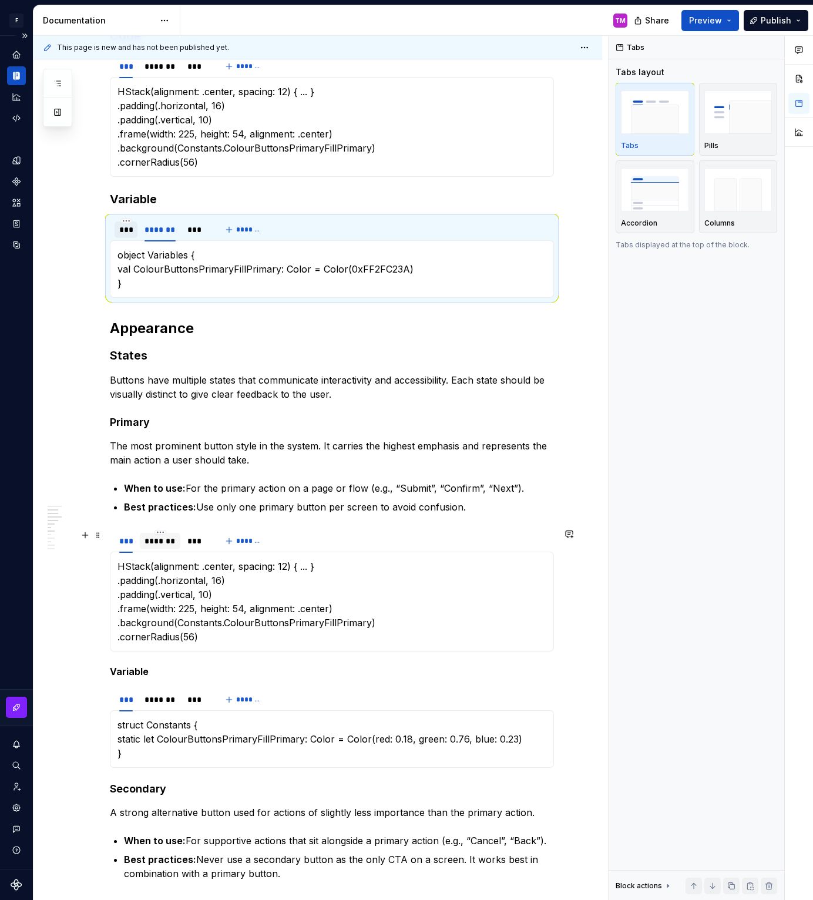
click at [169, 538] on div "*******" at bounding box center [159, 541] width 31 height 12
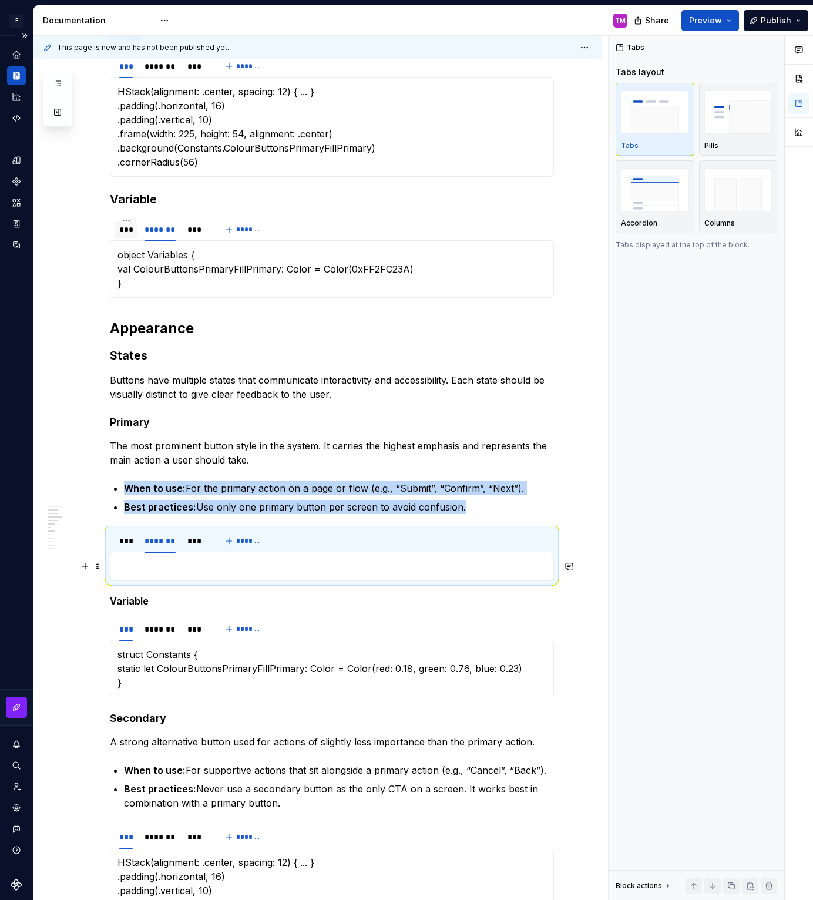
click at [151, 568] on p at bounding box center [331, 566] width 429 height 14
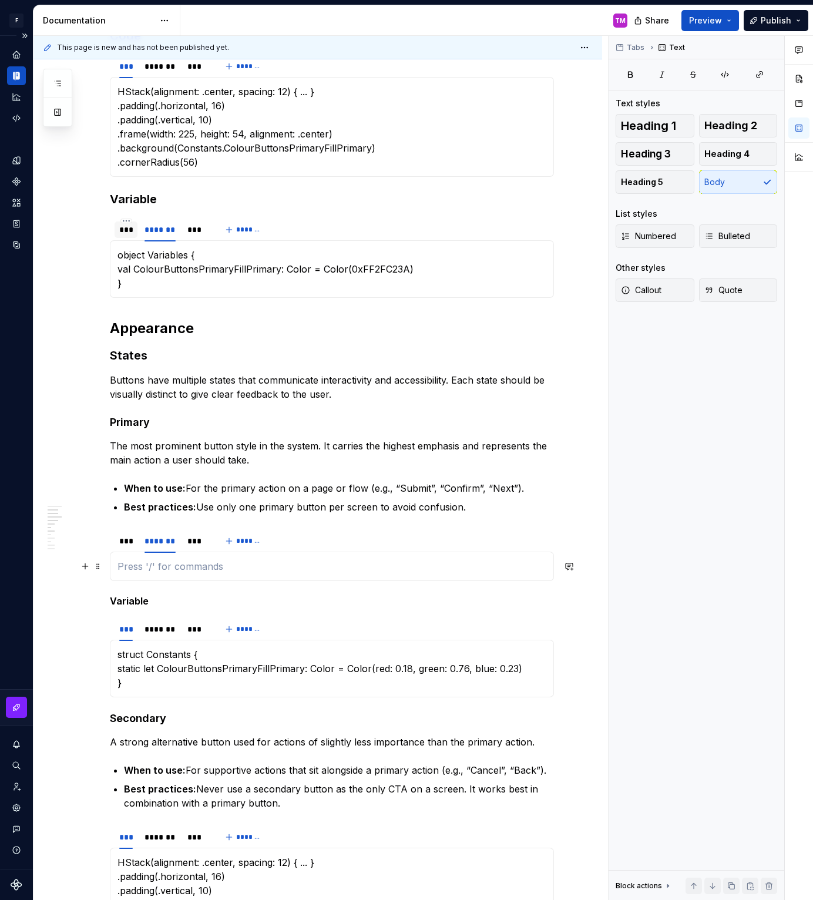
click at [166, 568] on p at bounding box center [331, 566] width 429 height 14
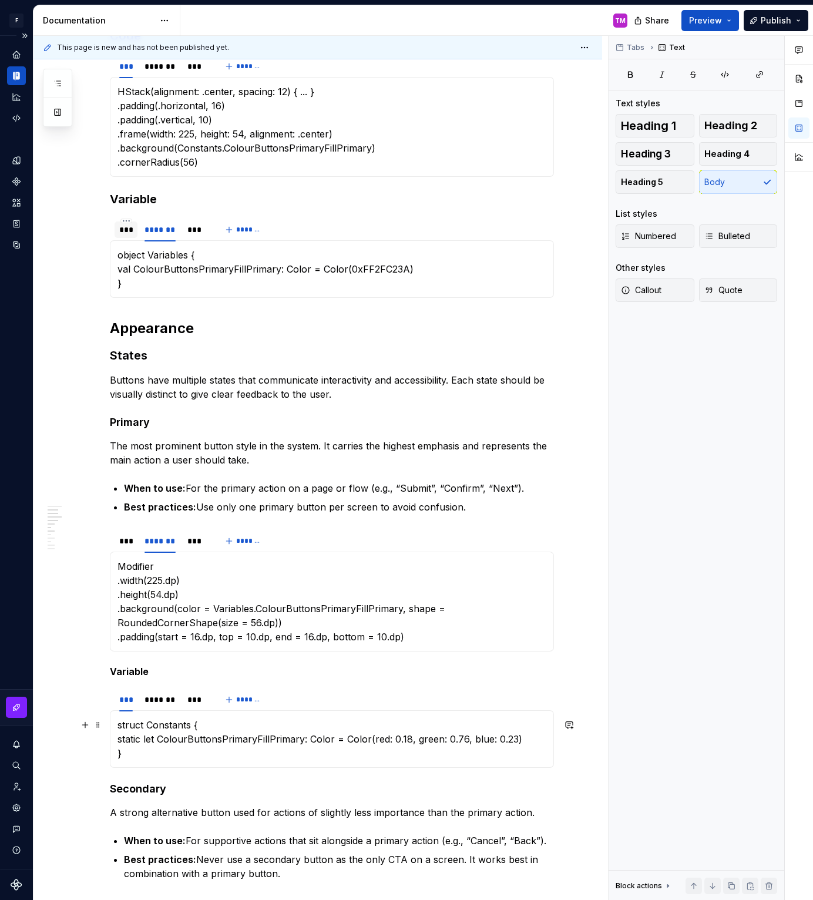
click at [184, 746] on p "struct Constants { static let ColourButtonsPrimaryFillPrimary: Color = Color(re…" at bounding box center [331, 739] width 429 height 42
click at [454, 706] on div "*** ******* *** *******" at bounding box center [332, 699] width 444 height 23
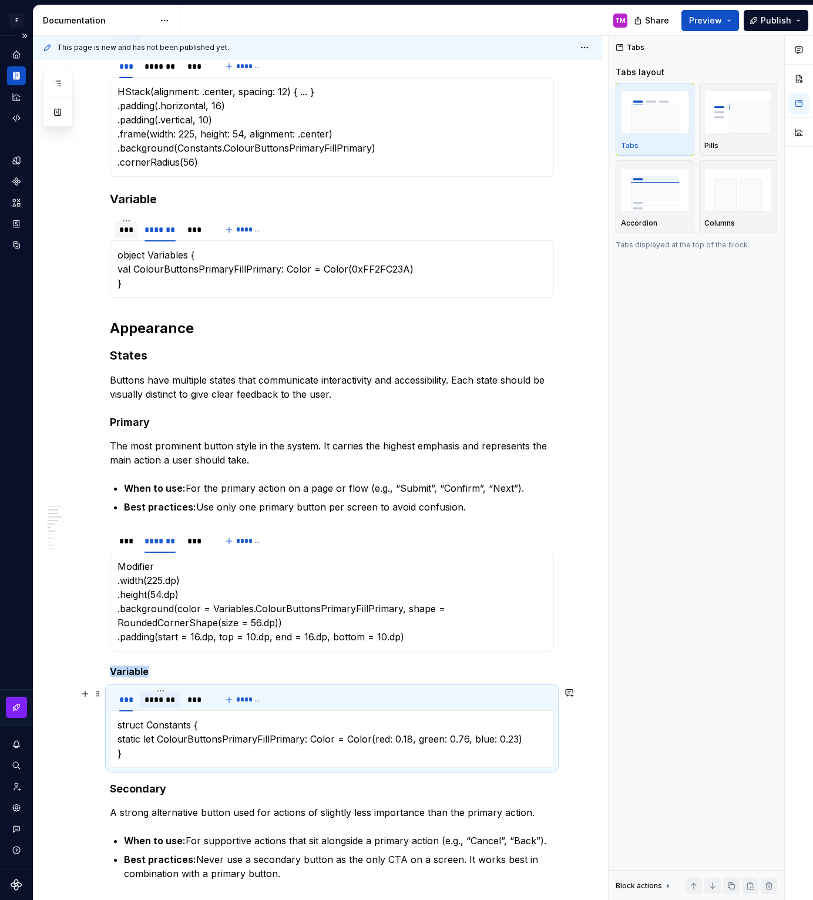
click at [154, 709] on div at bounding box center [160, 709] width 41 height 1
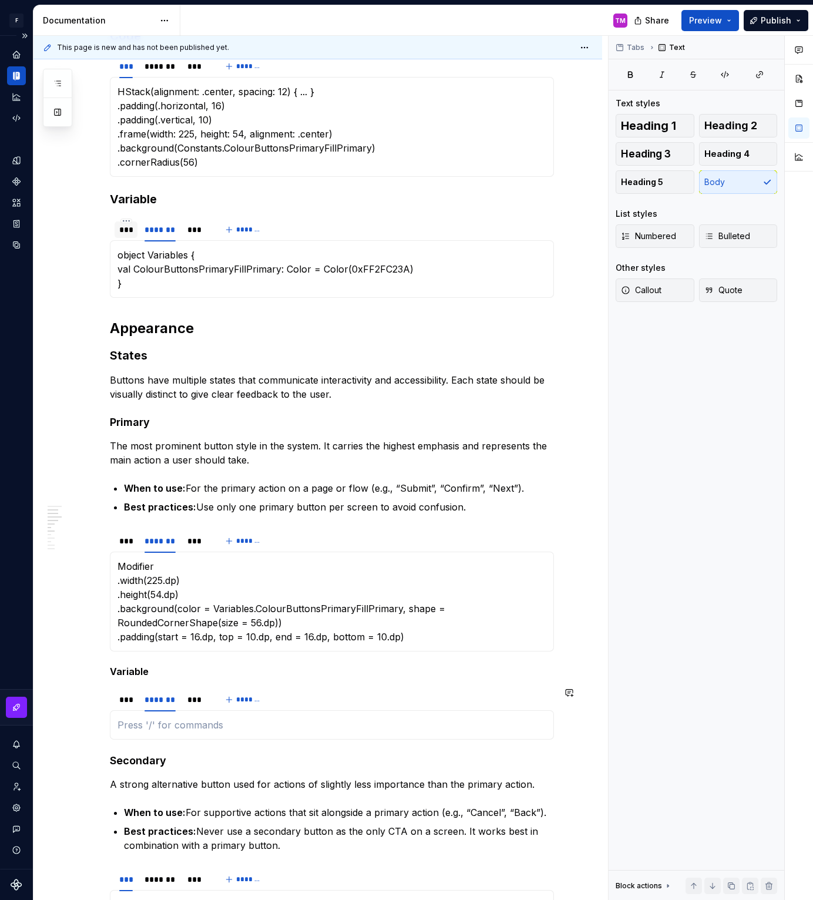
click at [201, 733] on div "struct Constants { static let ColourButtonsPrimaryFillPrimary: Color = Color(re…" at bounding box center [332, 724] width 444 height 29
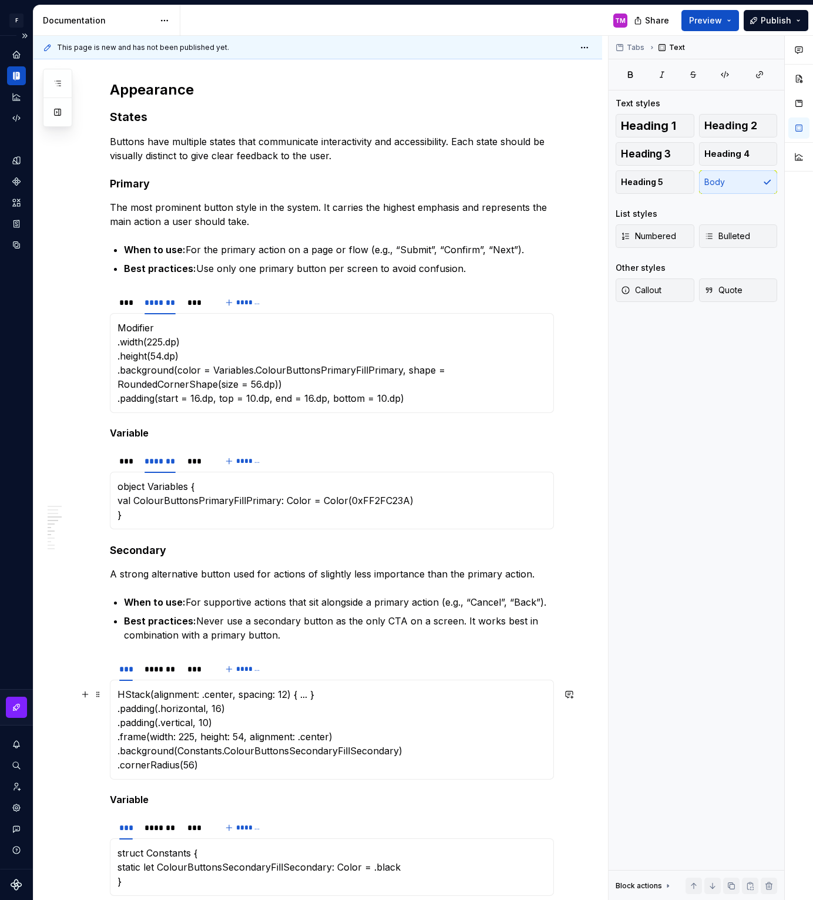
scroll to position [516, 0]
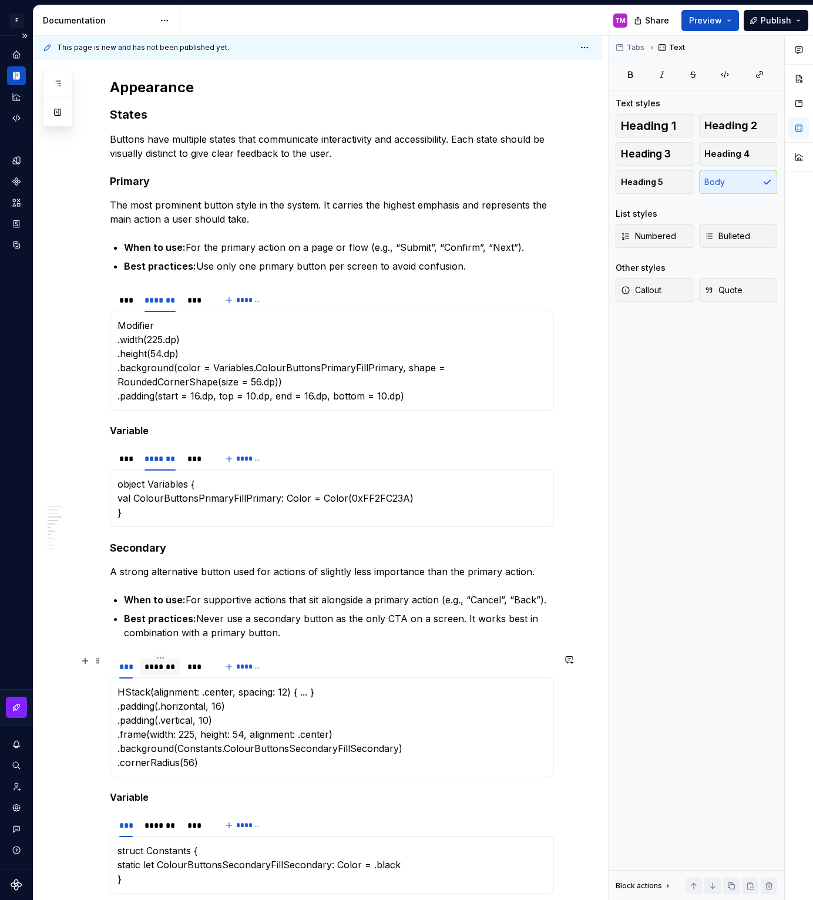
click at [174, 672] on div "*******" at bounding box center [160, 666] width 41 height 16
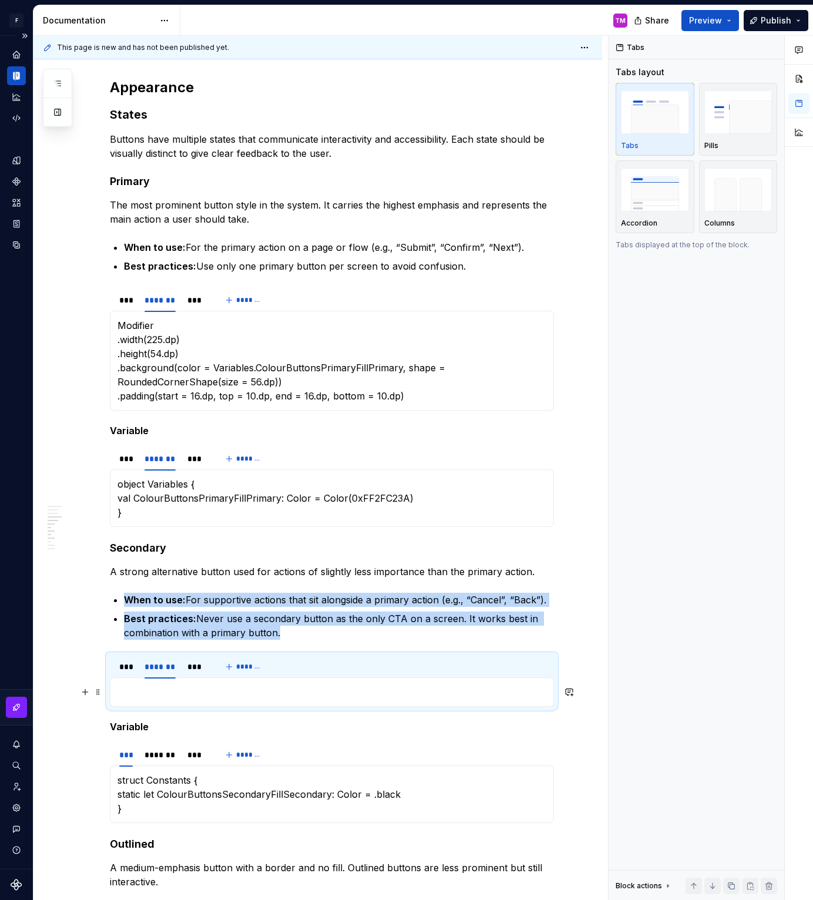
click at [287, 697] on p at bounding box center [331, 692] width 429 height 14
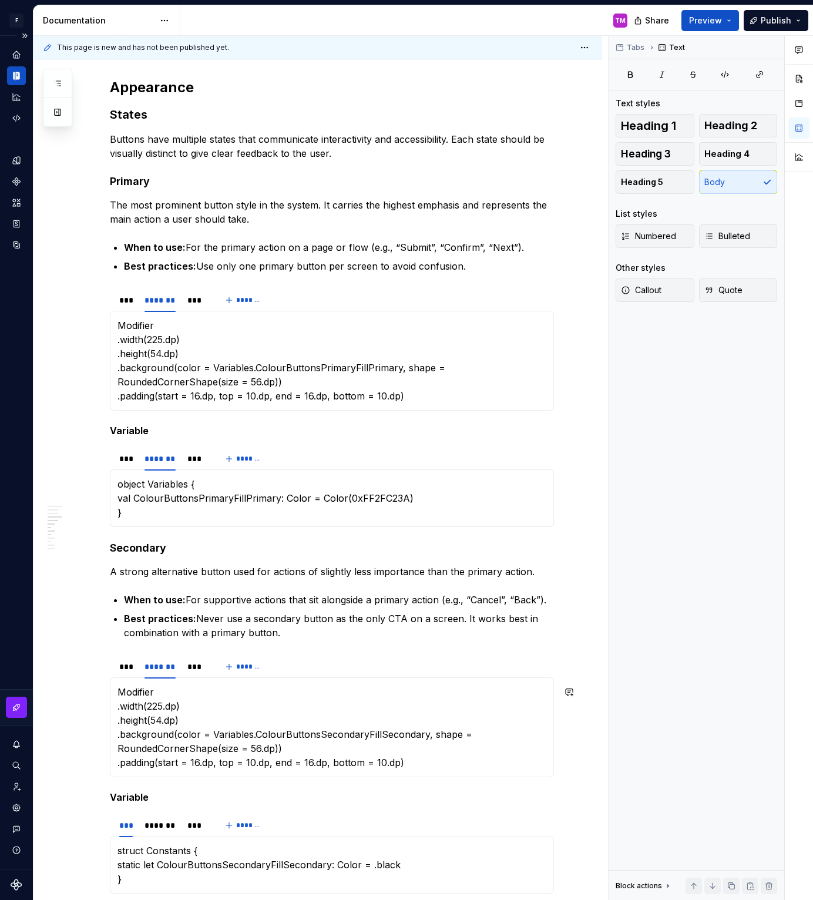
click at [287, 697] on p "Modifier .width(225.dp) .height(54.dp) .background(color = Variables.ColourButt…" at bounding box center [331, 727] width 429 height 85
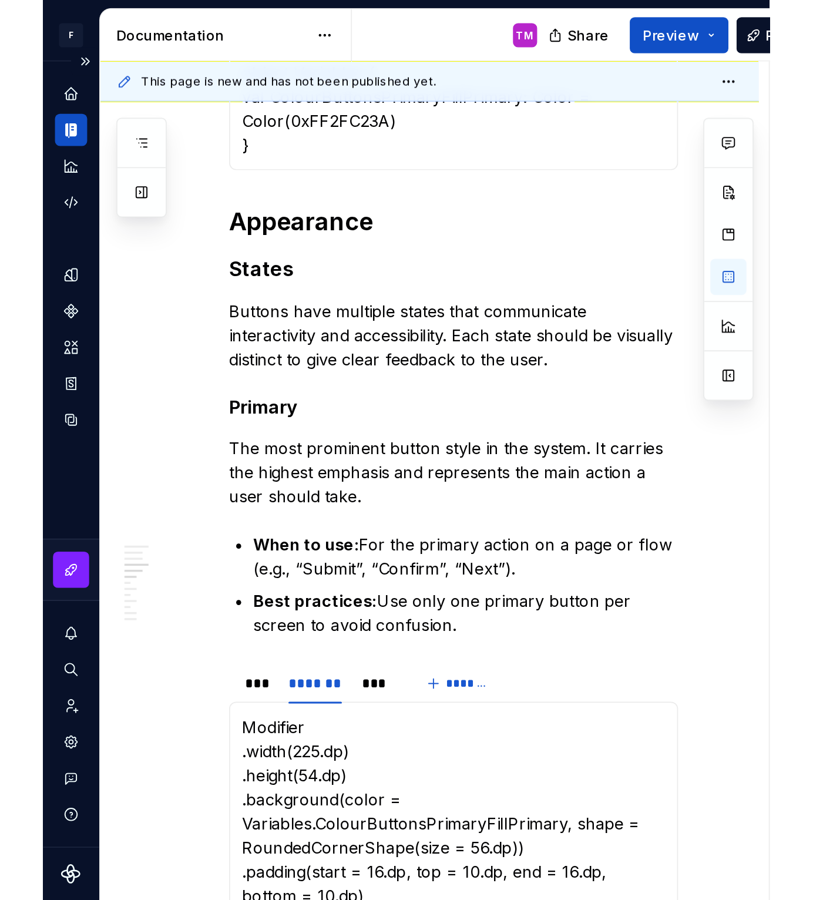
scroll to position [487, 0]
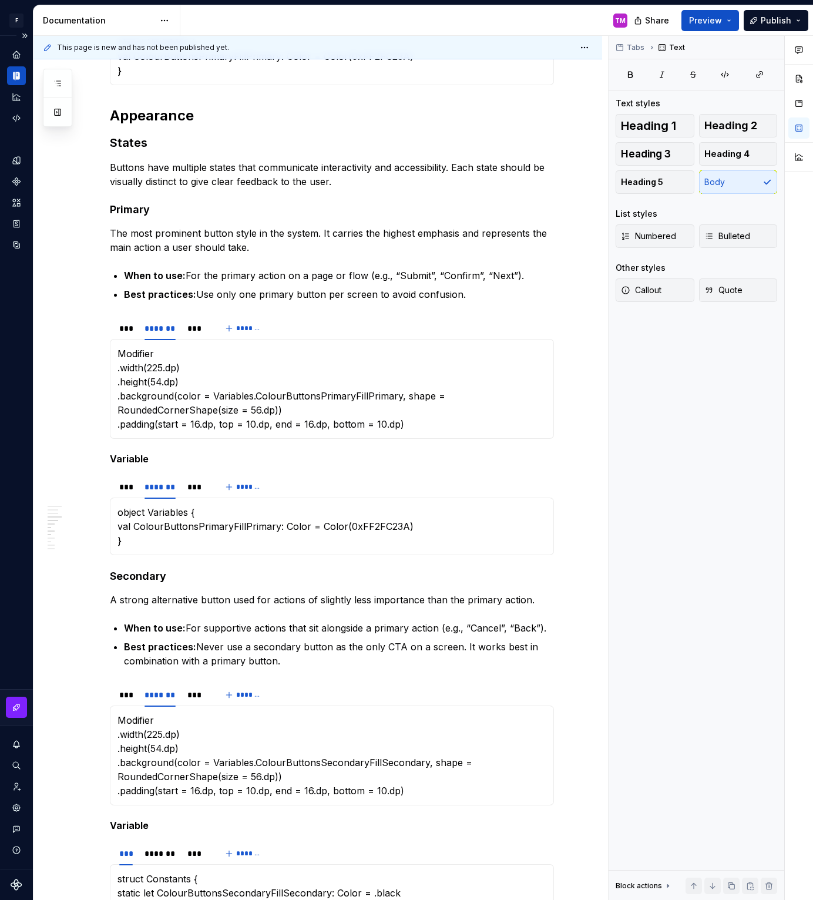
type textarea "*"
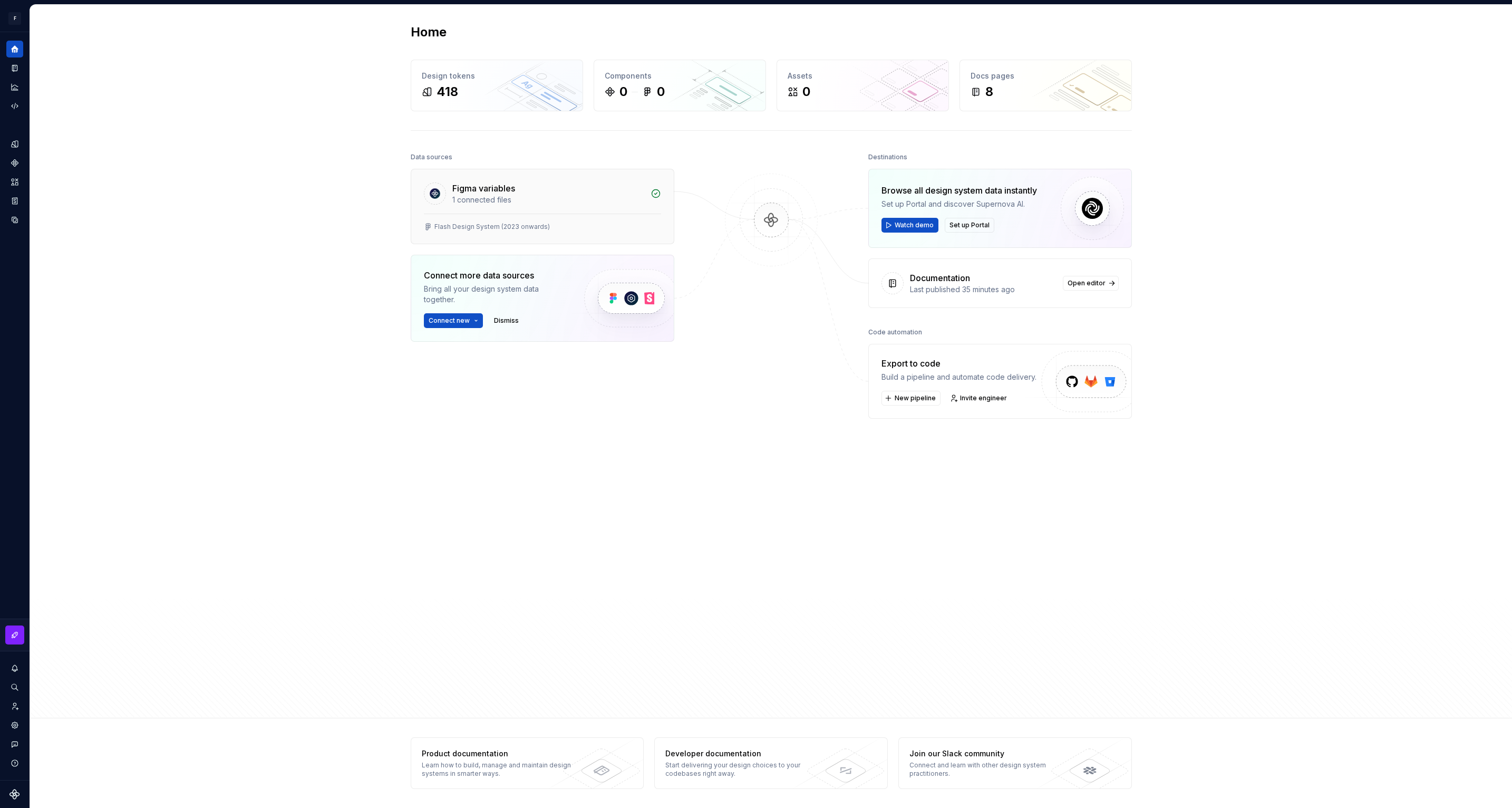
click at [508, 207] on div "Figma variables 1 connected files" at bounding box center [542, 190] width 262 height 44
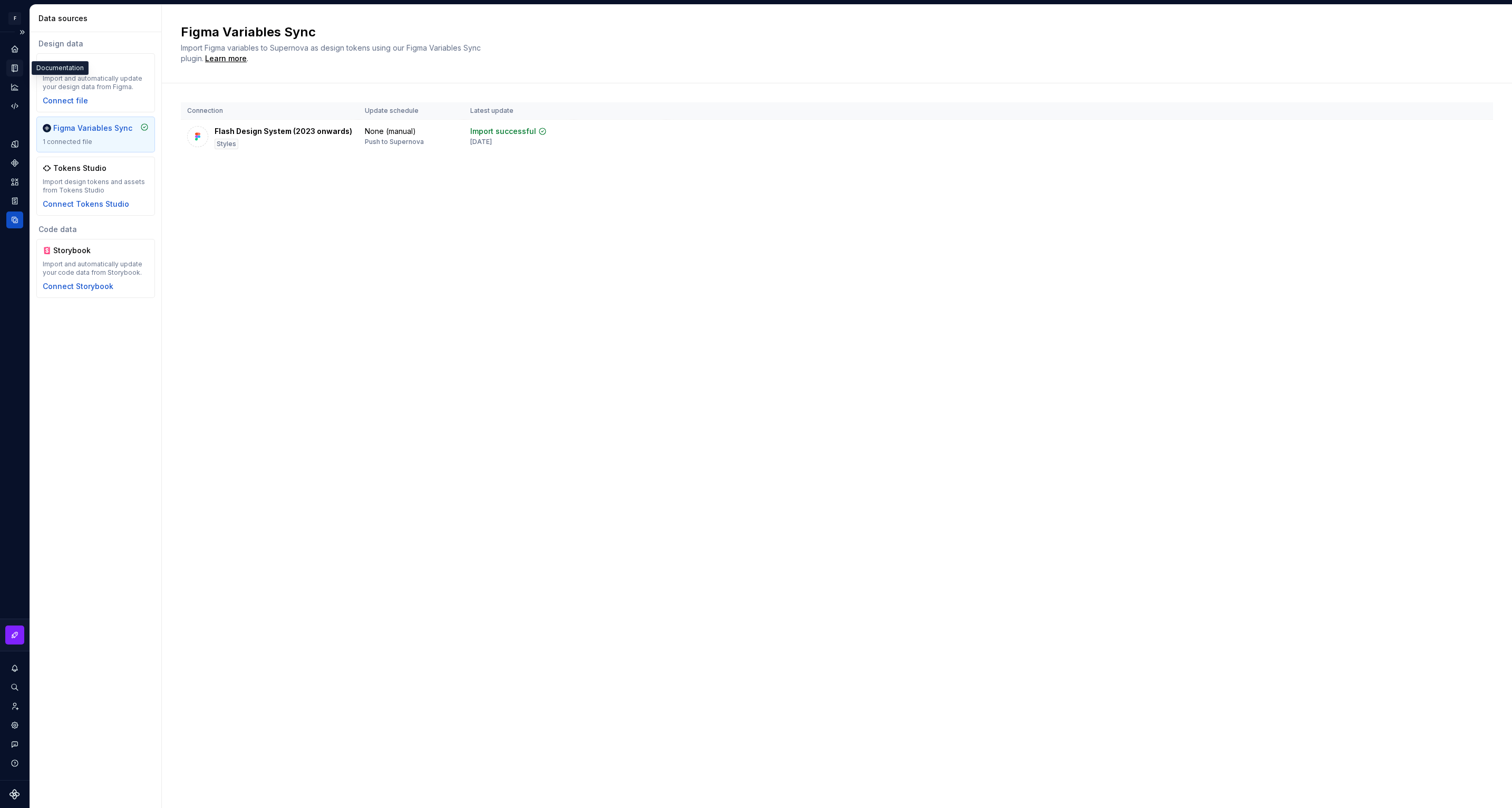
click at [13, 68] on icon "Documentation" at bounding box center [15, 68] width 5 height 7
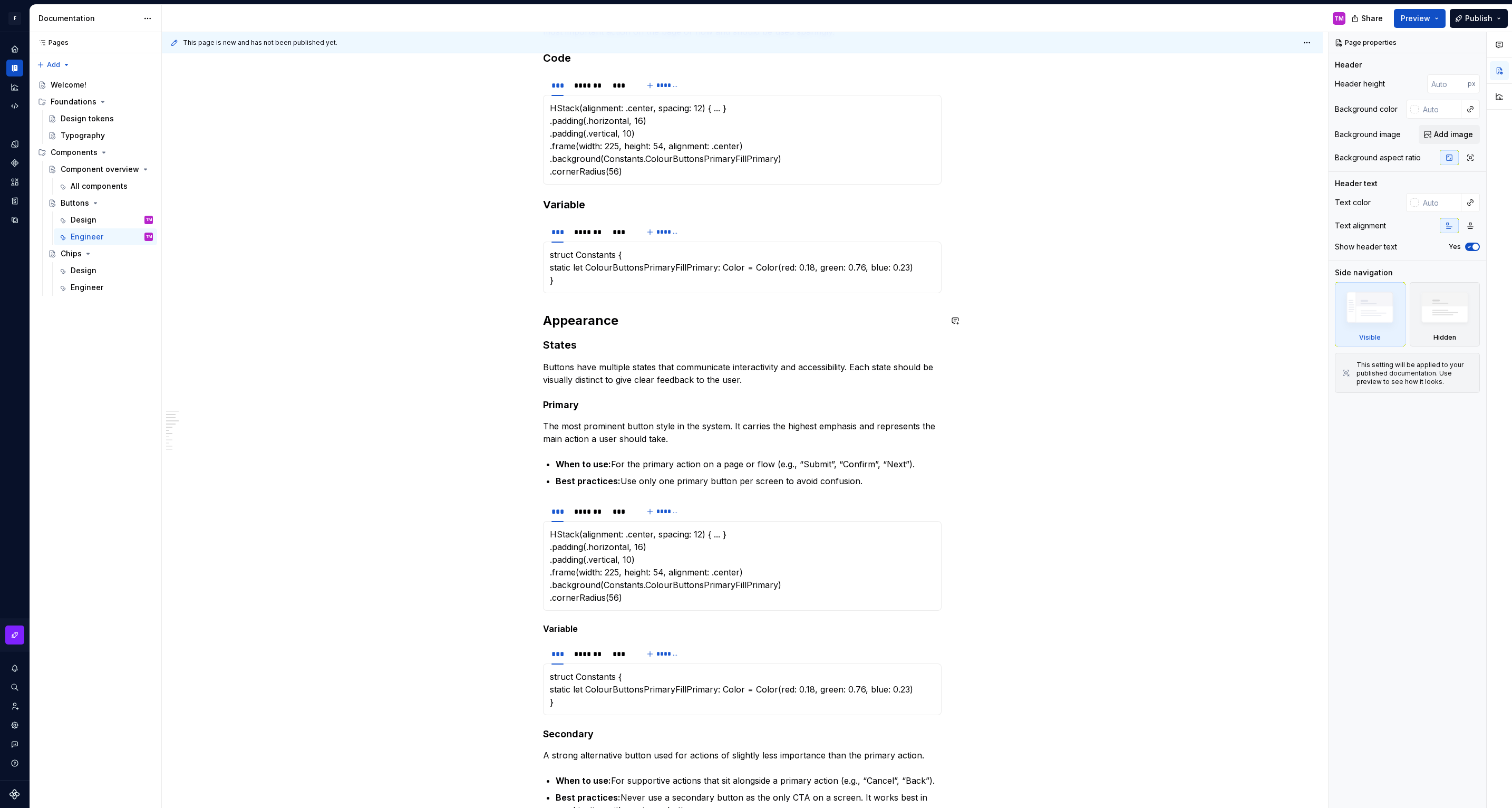
scroll to position [218, 0]
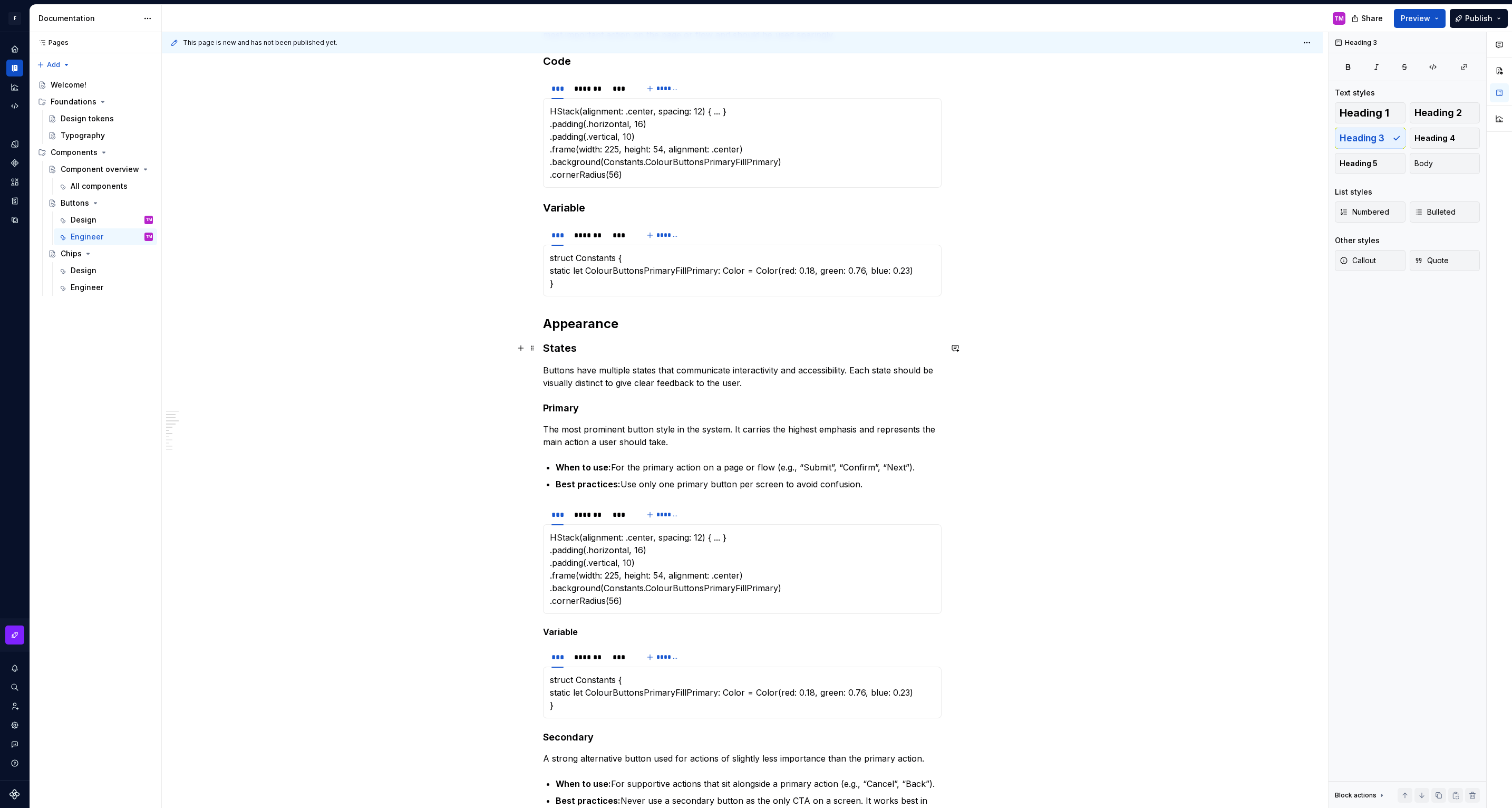
click at [567, 350] on h3 "States" at bounding box center [743, 347] width 399 height 14
type textarea "*"
click at [571, 348] on h3 "States" at bounding box center [743, 347] width 399 height 14
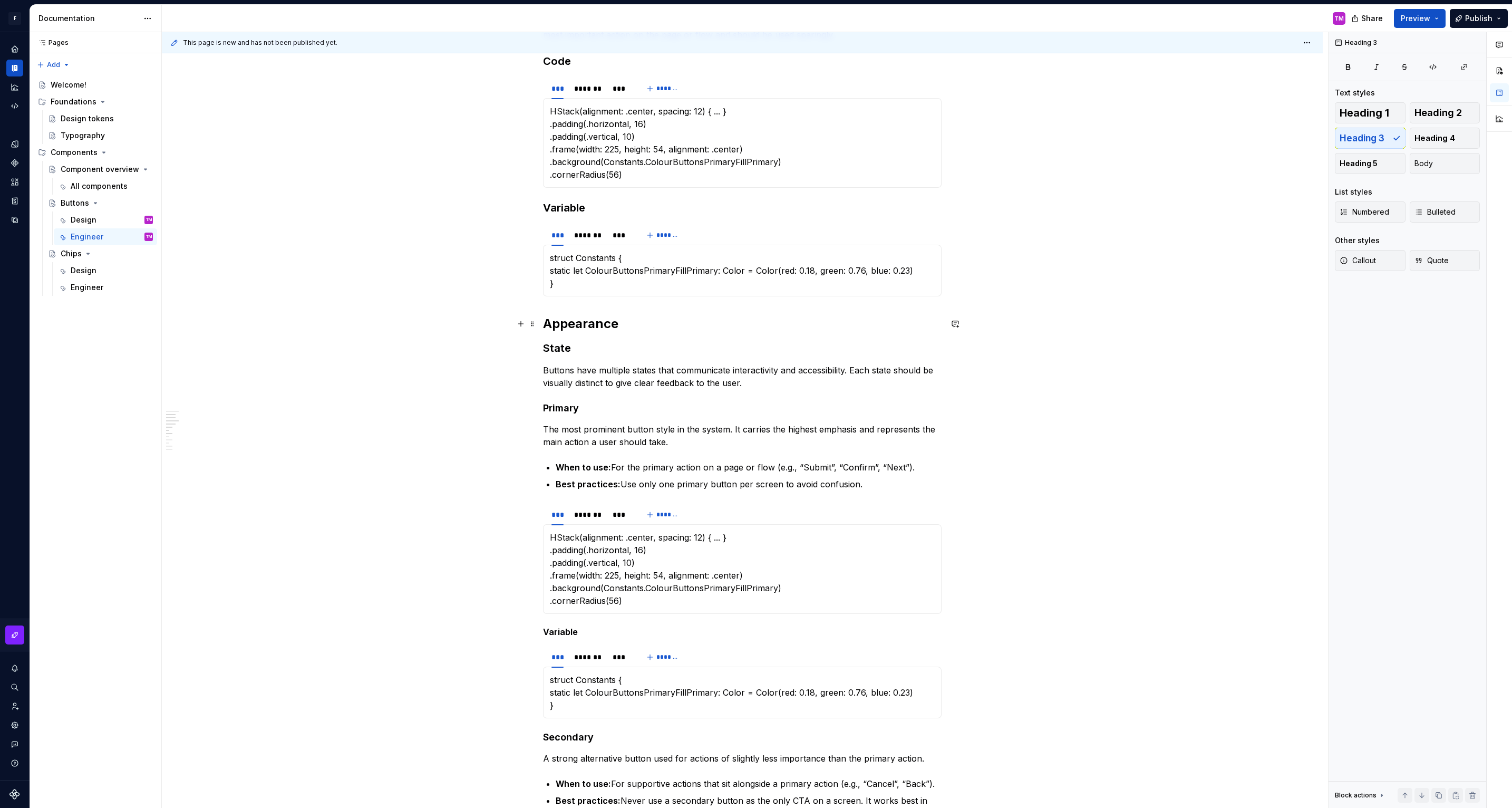
click at [645, 325] on h2 "Appearance" at bounding box center [743, 323] width 399 height 17
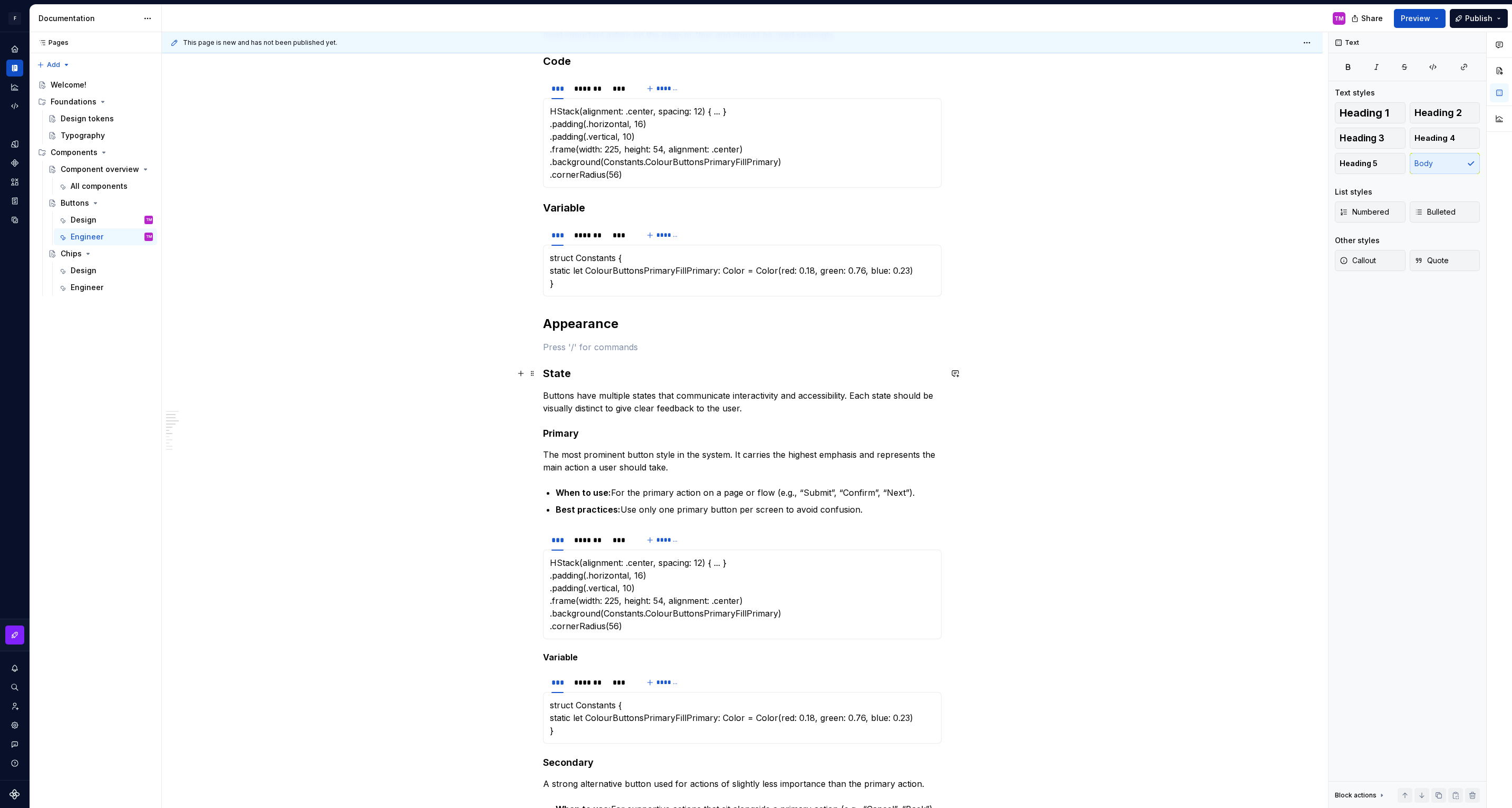
click at [567, 372] on h3 "State" at bounding box center [743, 373] width 399 height 14
click at [610, 347] on p at bounding box center [743, 347] width 399 height 13
click at [1379, 140] on span "Heading 3" at bounding box center [1362, 138] width 45 height 11
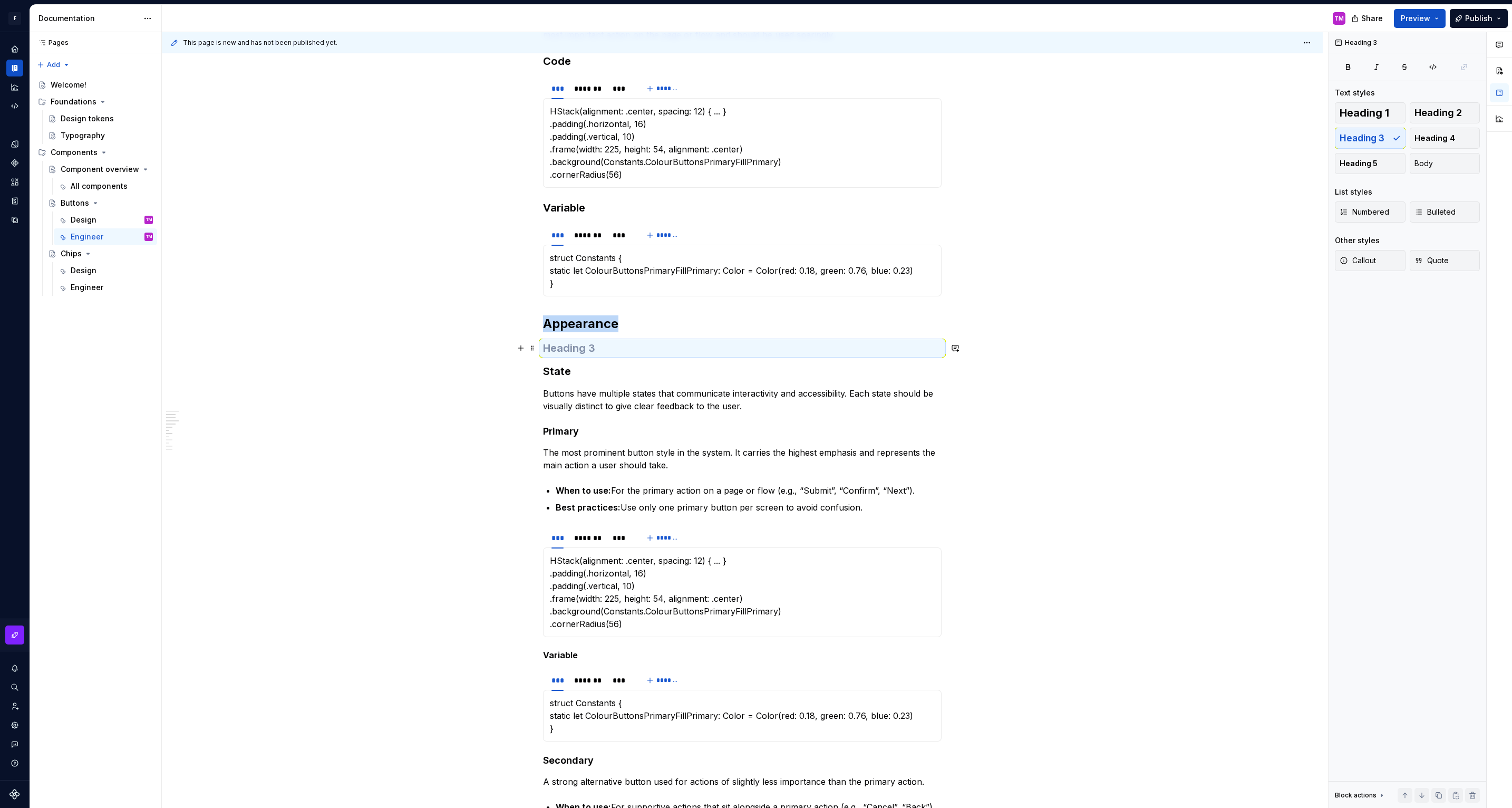
click at [689, 347] on h3 at bounding box center [743, 347] width 399 height 14
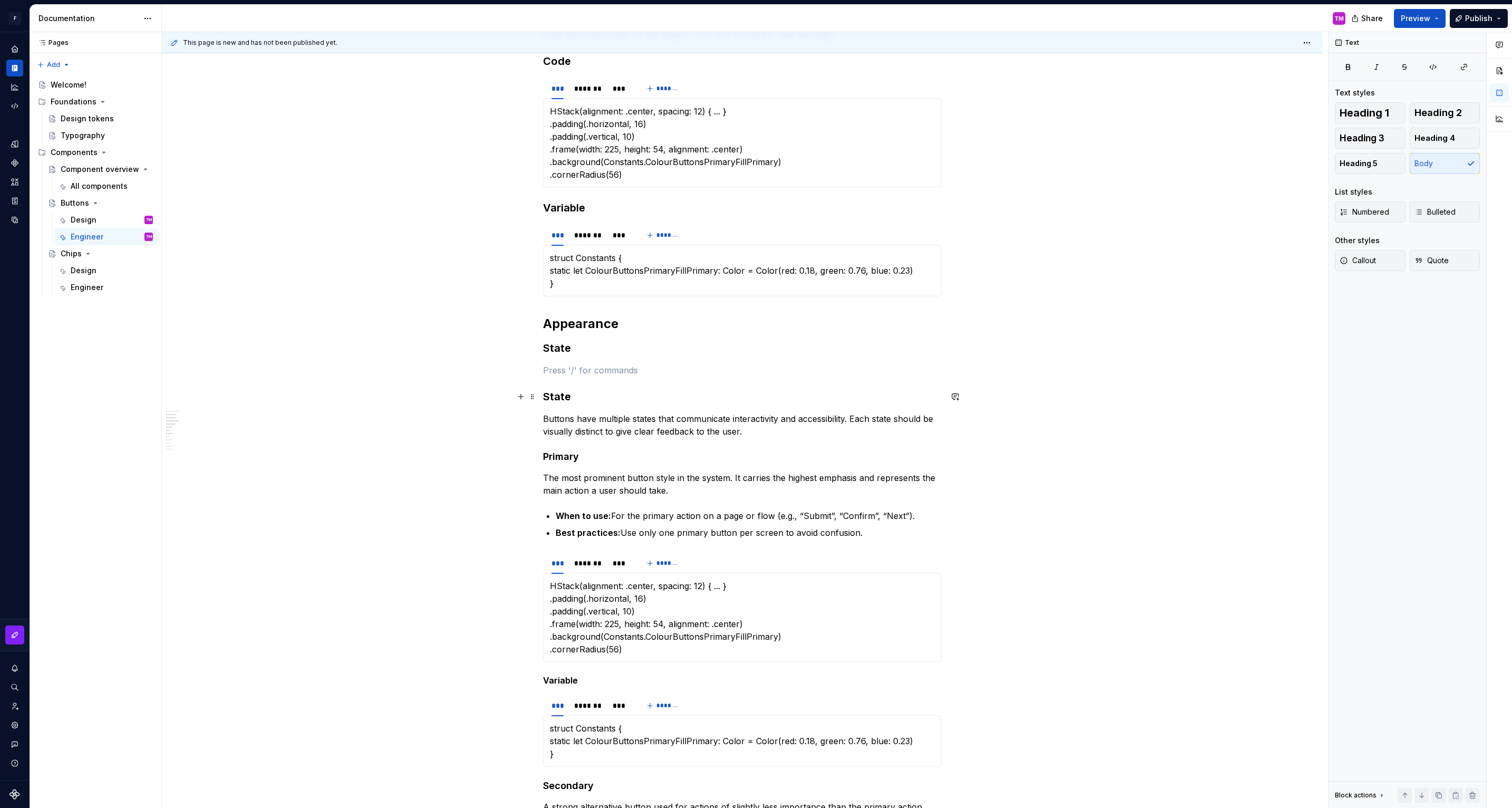
click at [560, 395] on h3 "State" at bounding box center [743, 396] width 399 height 14
click at [586, 367] on p at bounding box center [743, 370] width 399 height 13
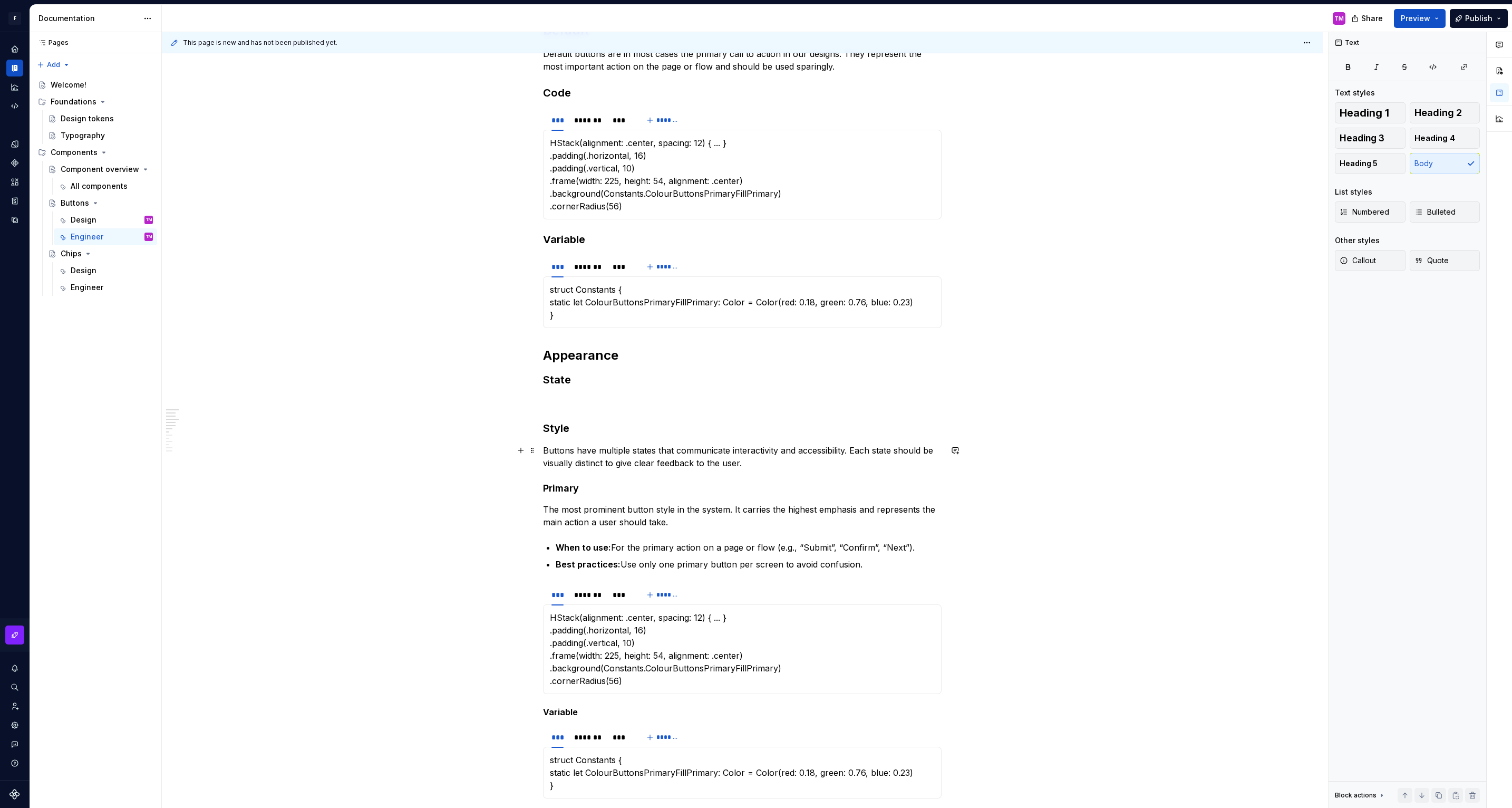
scroll to position [187, 0]
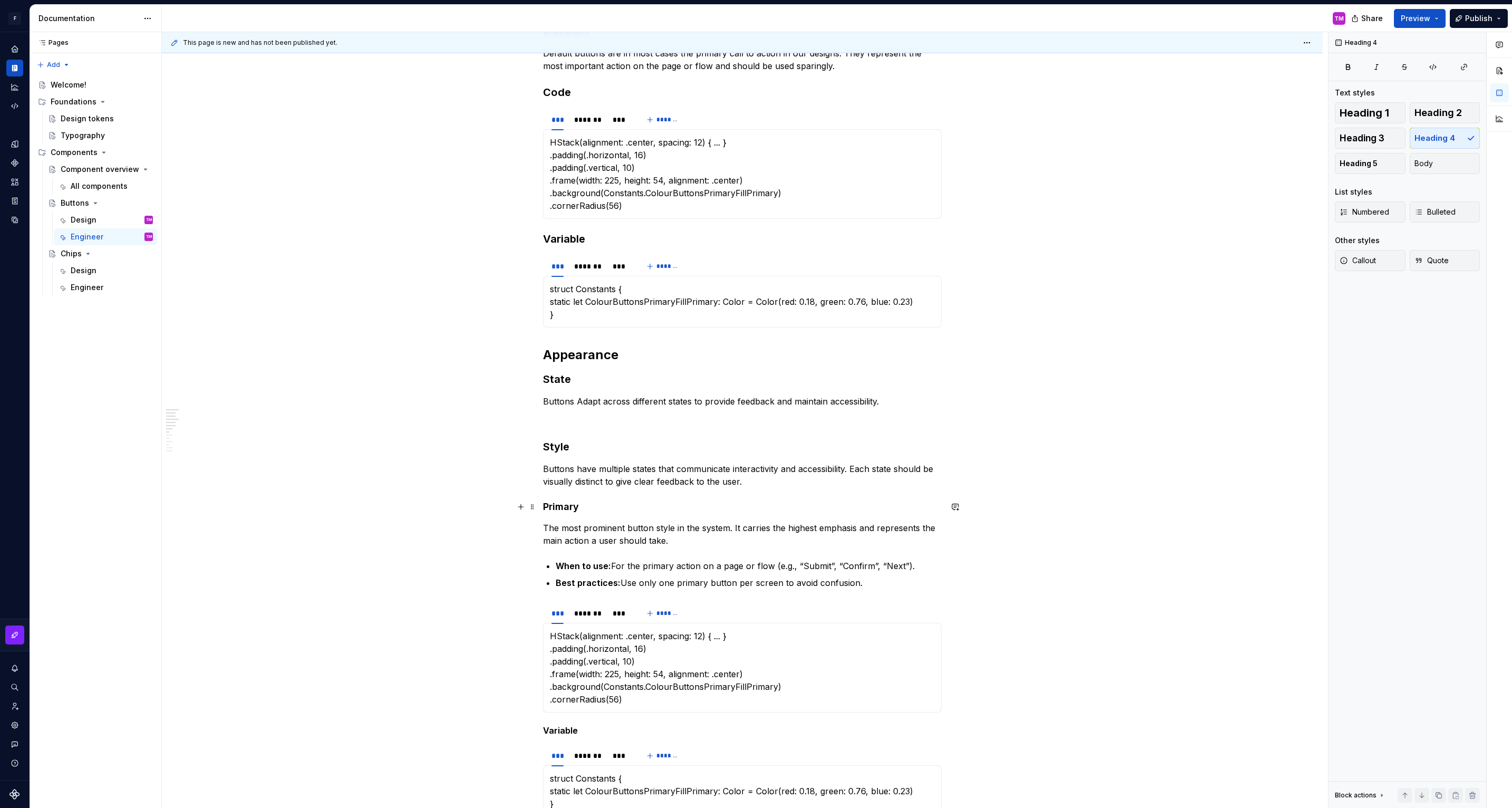
click at [567, 504] on h4 "Primary" at bounding box center [743, 506] width 399 height 13
click at [595, 422] on p at bounding box center [743, 420] width 399 height 13
click at [1427, 135] on span "Heading 4" at bounding box center [1434, 138] width 40 height 11
click at [760, 422] on h4 at bounding box center [743, 426] width 399 height 13
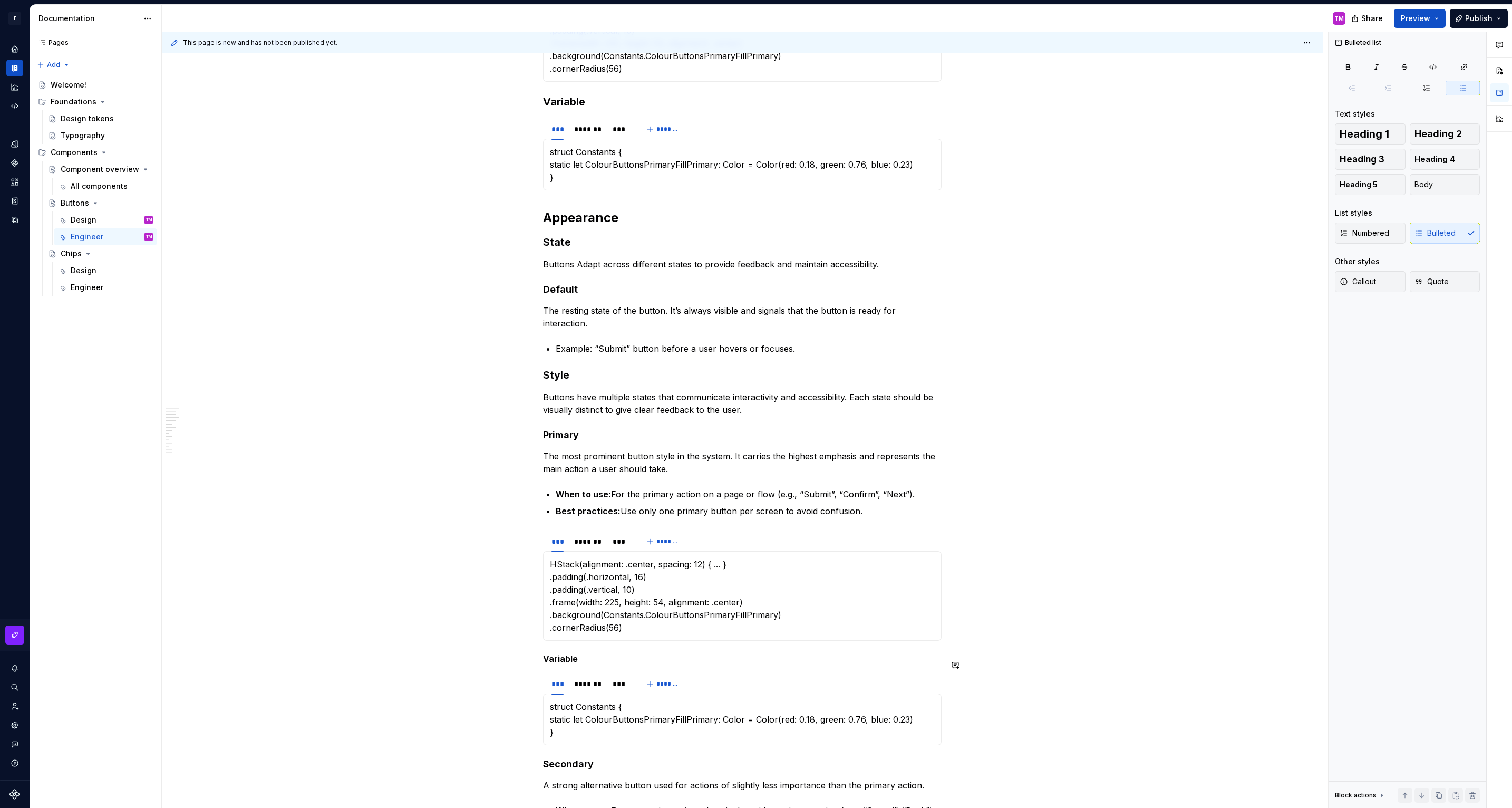
scroll to position [339, 0]
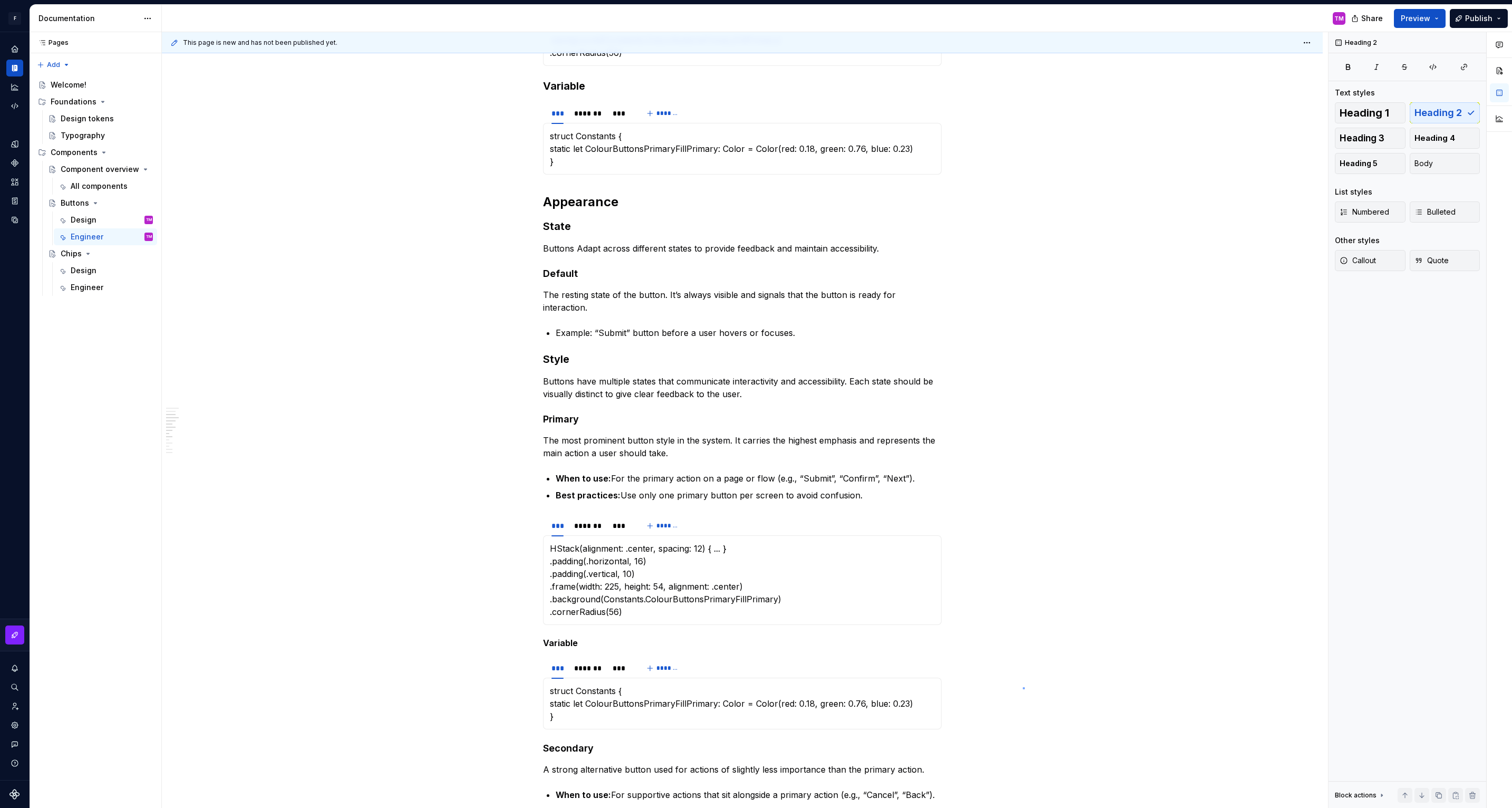
click at [1024, 687] on div "This page is new and has not been published yet. Buttons Edit header Design Eng…" at bounding box center [744, 420] width 1166 height 776
click at [804, 326] on p "Example: “Submit” button before a user hovers or focuses." at bounding box center [749, 332] width 386 height 13
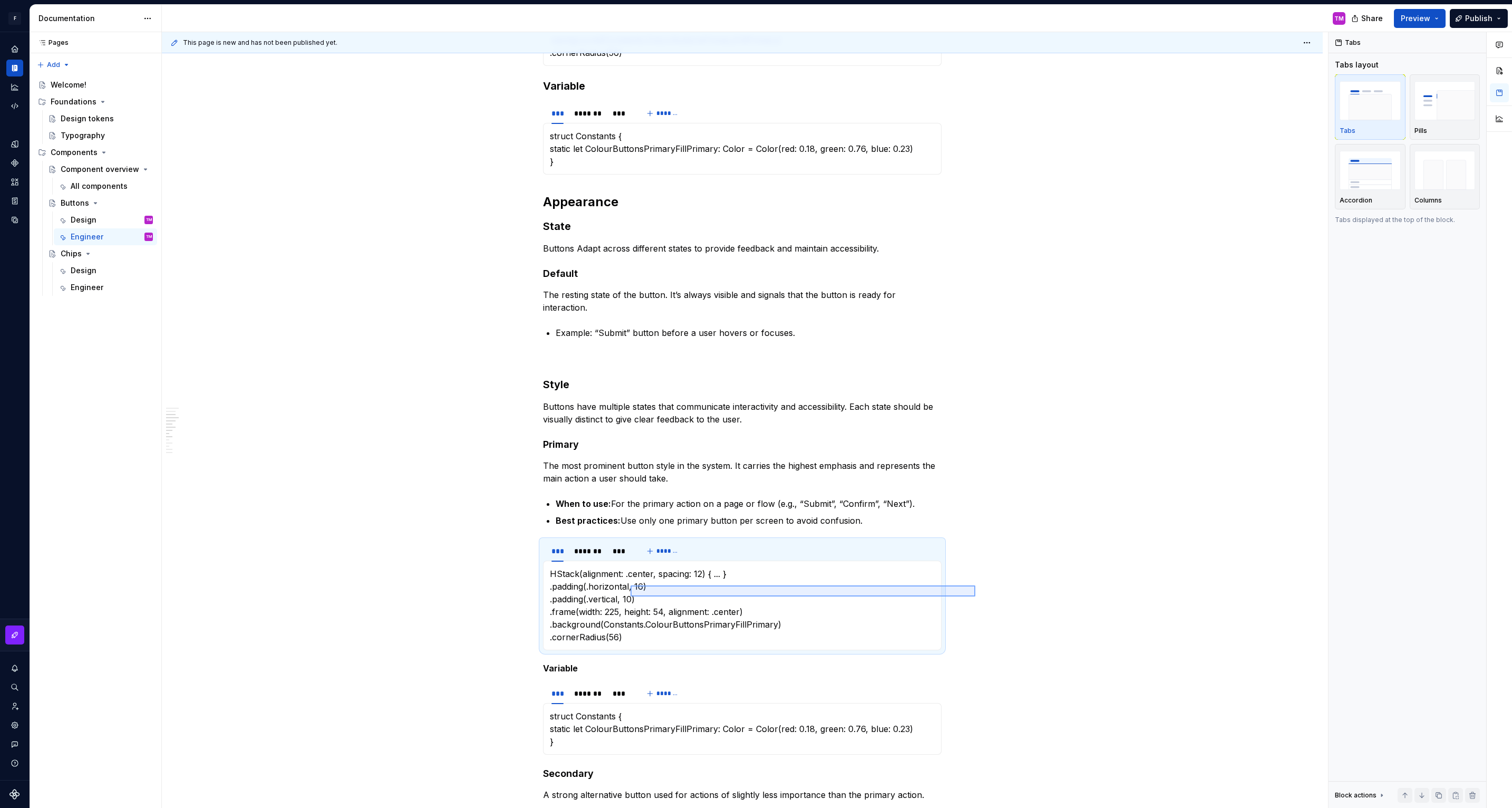
drag, startPoint x: 975, startPoint y: 597, endPoint x: 631, endPoint y: 585, distance: 344.2
click at [631, 585] on div "This page is new and has not been published yet. Buttons Edit header Design Eng…" at bounding box center [744, 420] width 1166 height 776
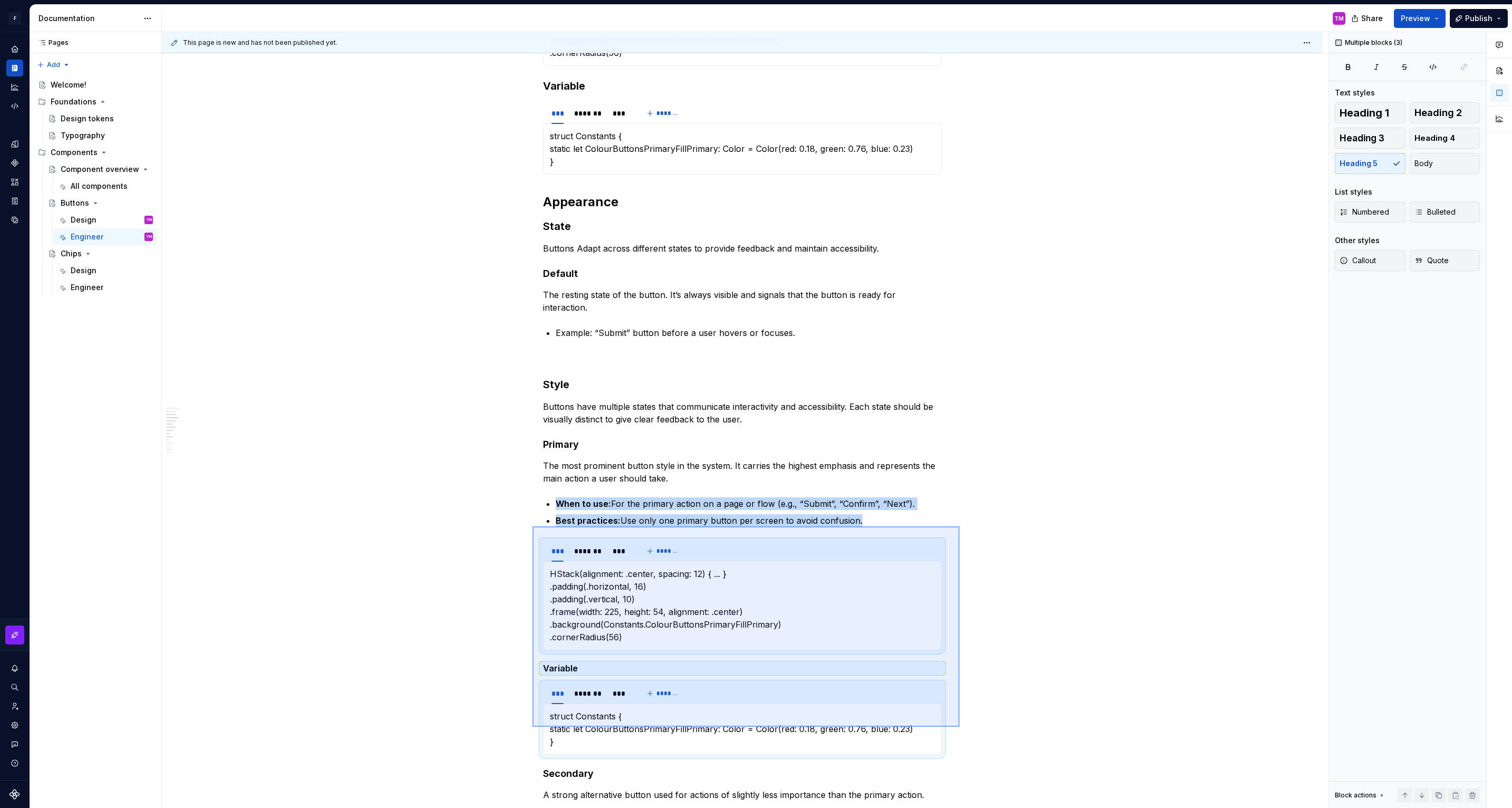
drag, startPoint x: 960, startPoint y: 726, endPoint x: 537, endPoint y: 525, distance: 468.3
click at [537, 525] on div "This page is new and has not been published yet. Buttons Edit header Design Eng…" at bounding box center [744, 420] width 1166 height 776
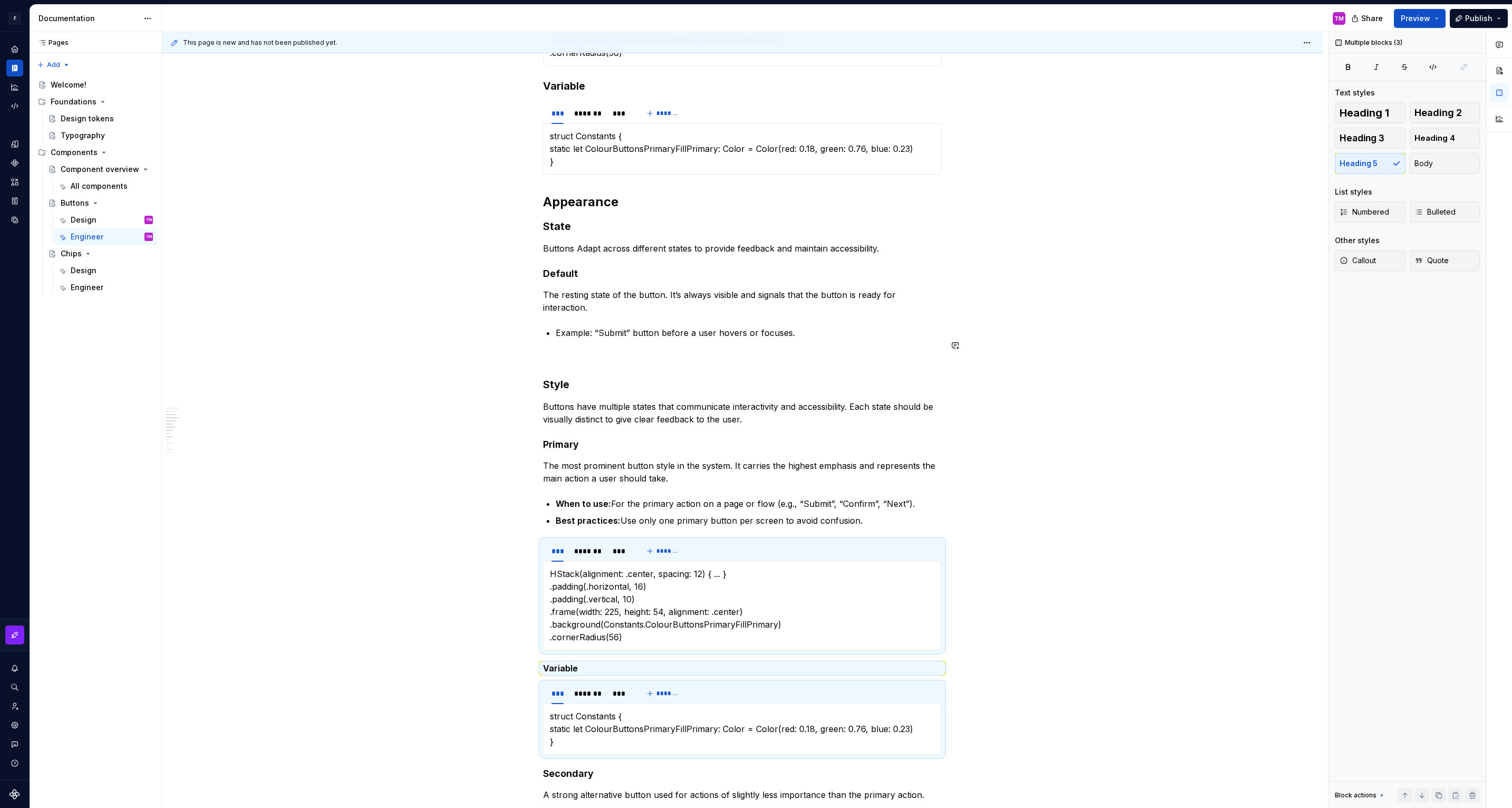
click at [762, 352] on p at bounding box center [743, 358] width 399 height 13
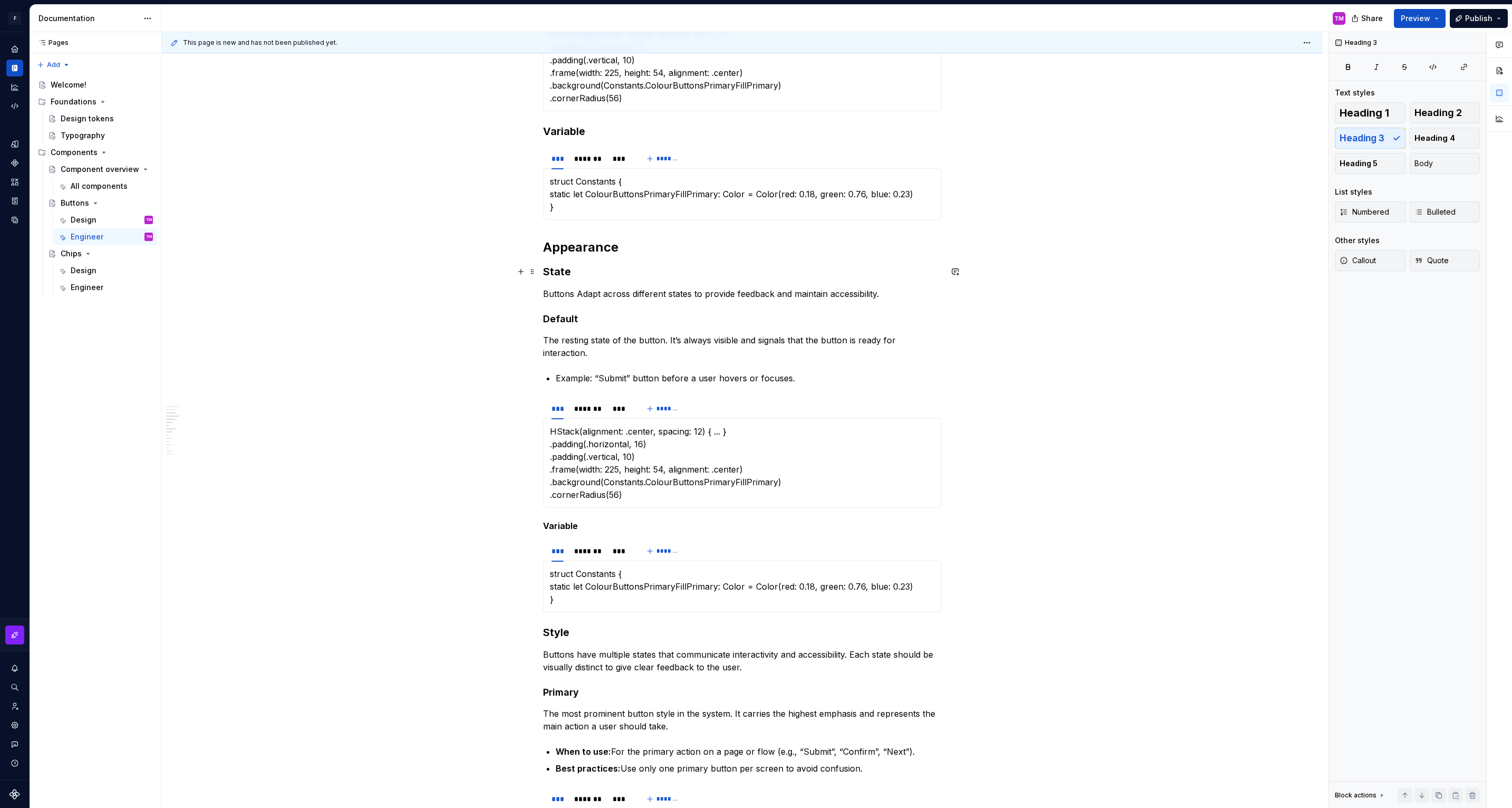
scroll to position [292, 0]
click at [814, 374] on p "Example: “Submit” button before a user hovers or focuses." at bounding box center [749, 381] width 386 height 13
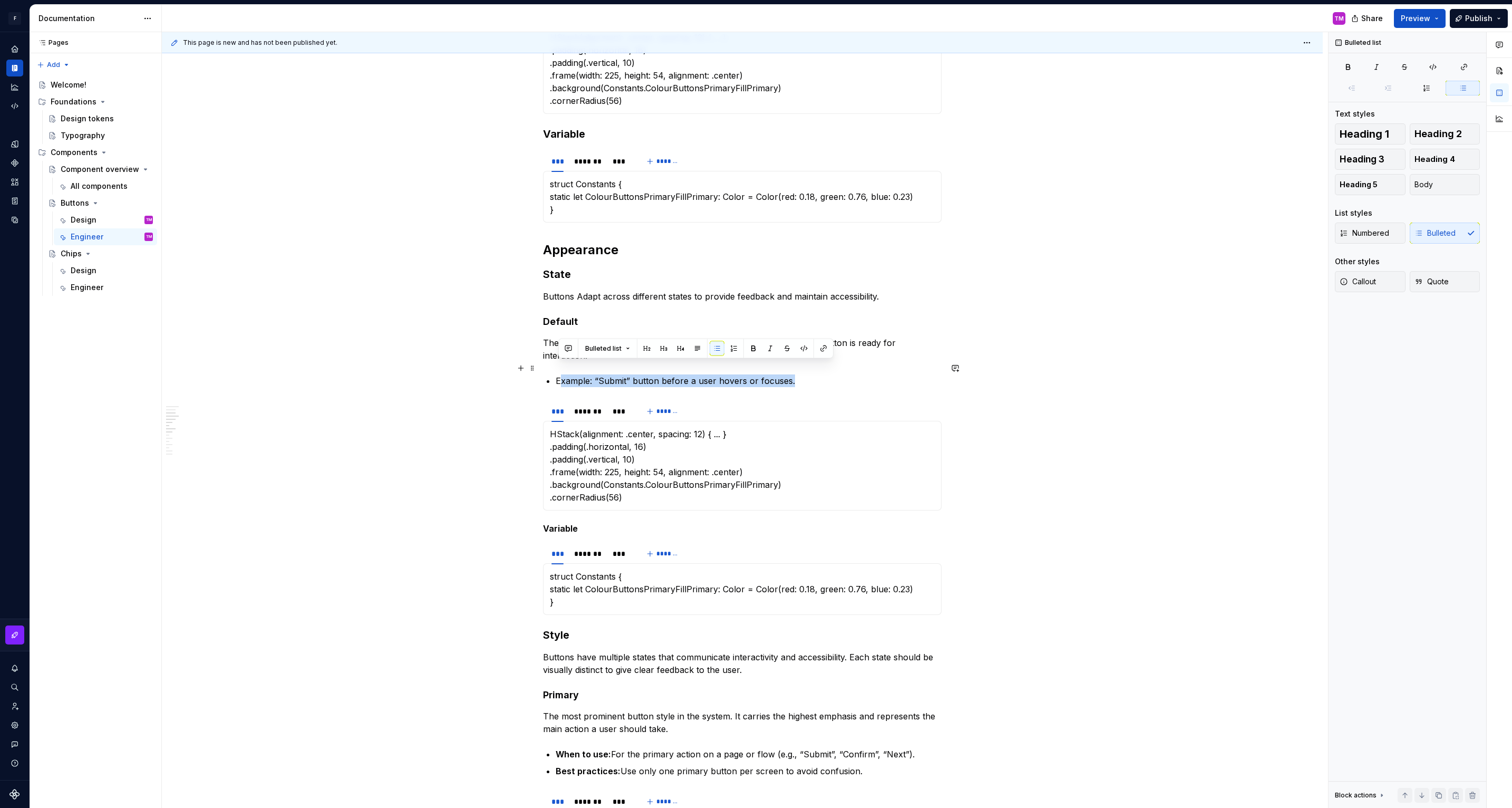
drag, startPoint x: 814, startPoint y: 366, endPoint x: 561, endPoint y: 367, distance: 253.0
click at [561, 374] on p "Example: “Submit” button before a user hovers or focuses." at bounding box center [749, 381] width 386 height 13
click at [830, 374] on p "Example: “Submit” button before a user hovers or focuses." at bounding box center [749, 381] width 386 height 13
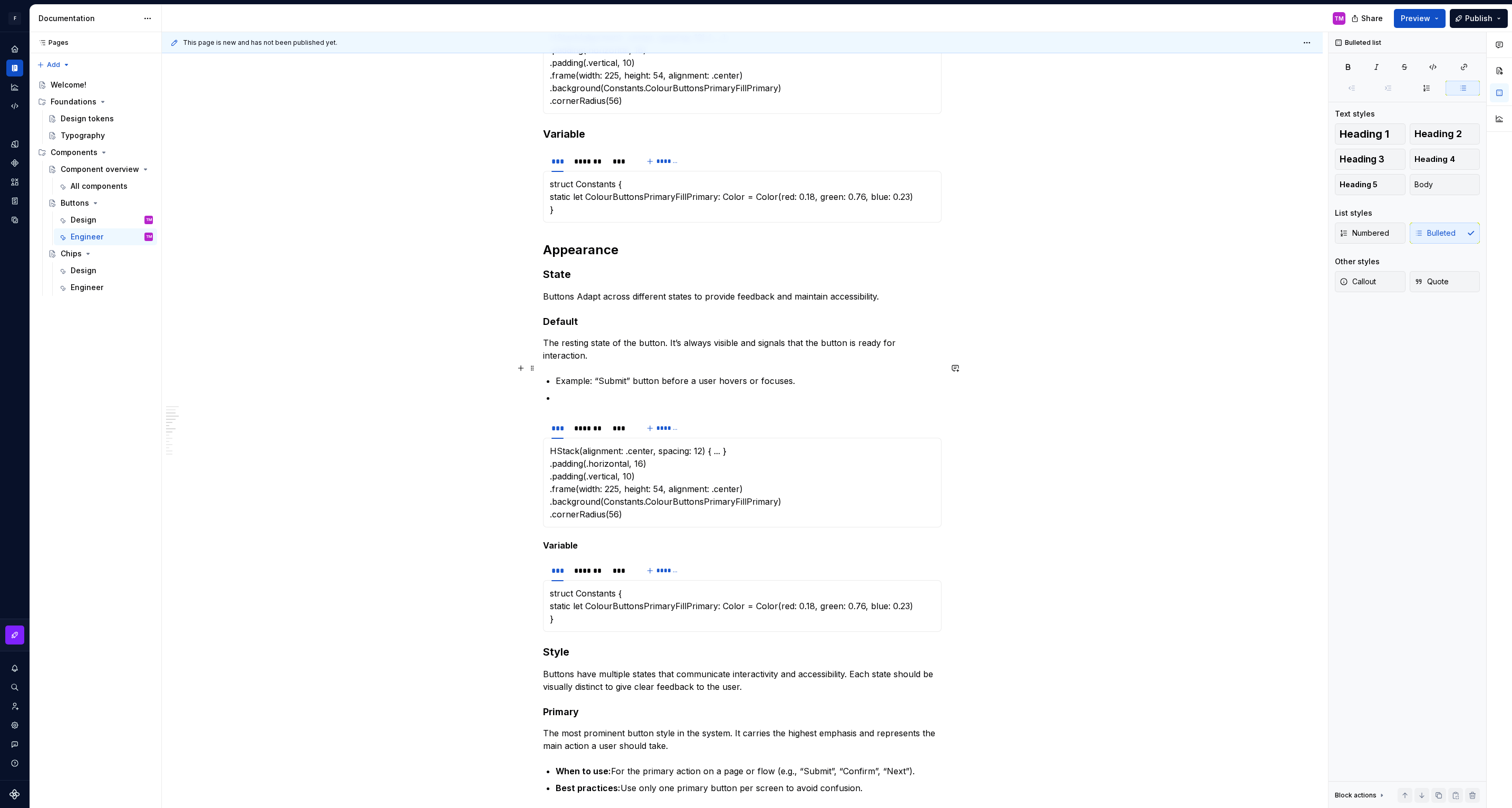
click at [681, 374] on p "Example: “Submit” button before a user hovers or focuses." at bounding box center [749, 381] width 386 height 13
click at [681, 377] on ul "Example: “Submit” button before a user hovers or focuses." at bounding box center [749, 389] width 386 height 30
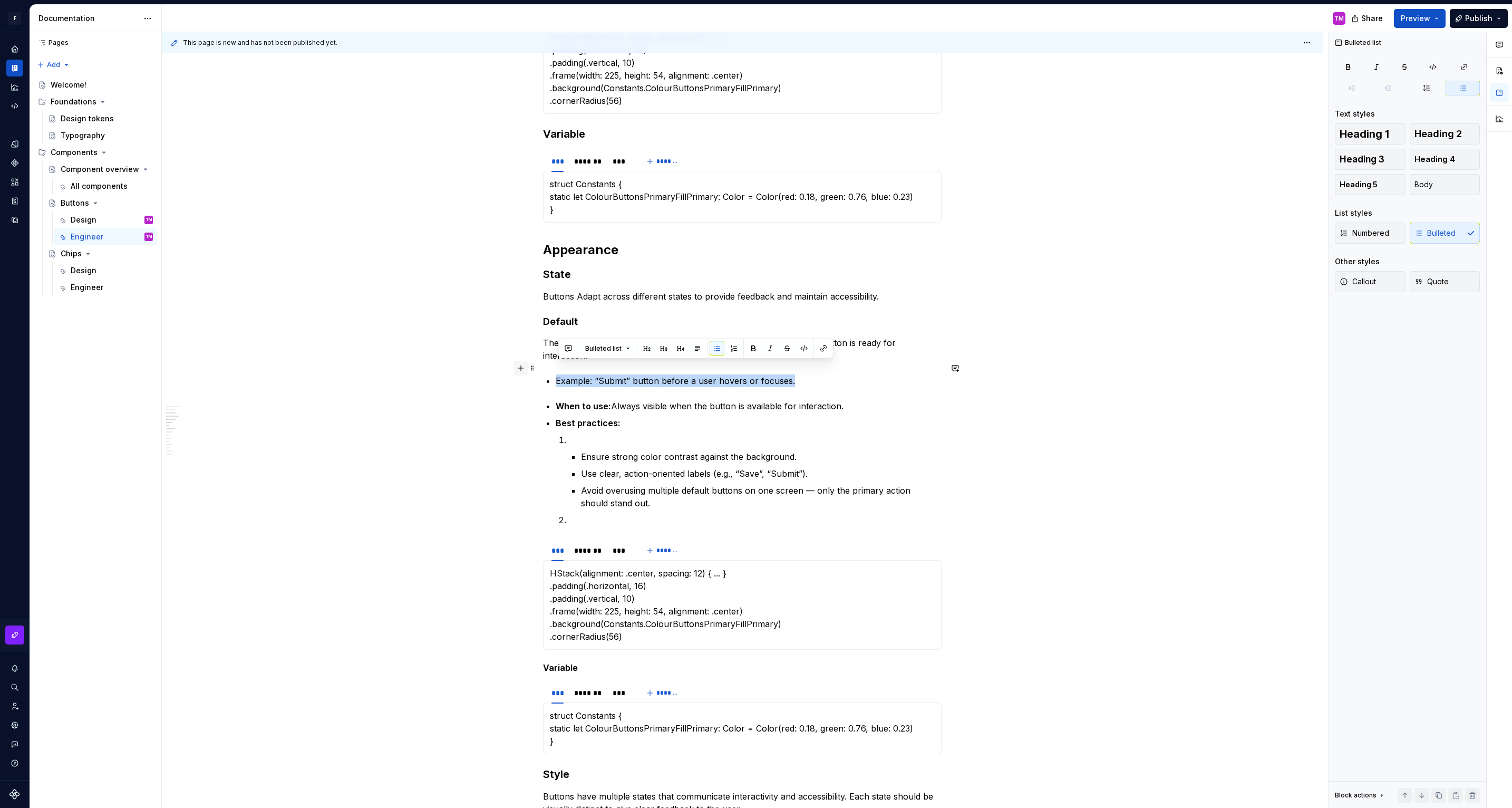
drag, startPoint x: 823, startPoint y: 364, endPoint x: 530, endPoint y: 365, distance: 293.0
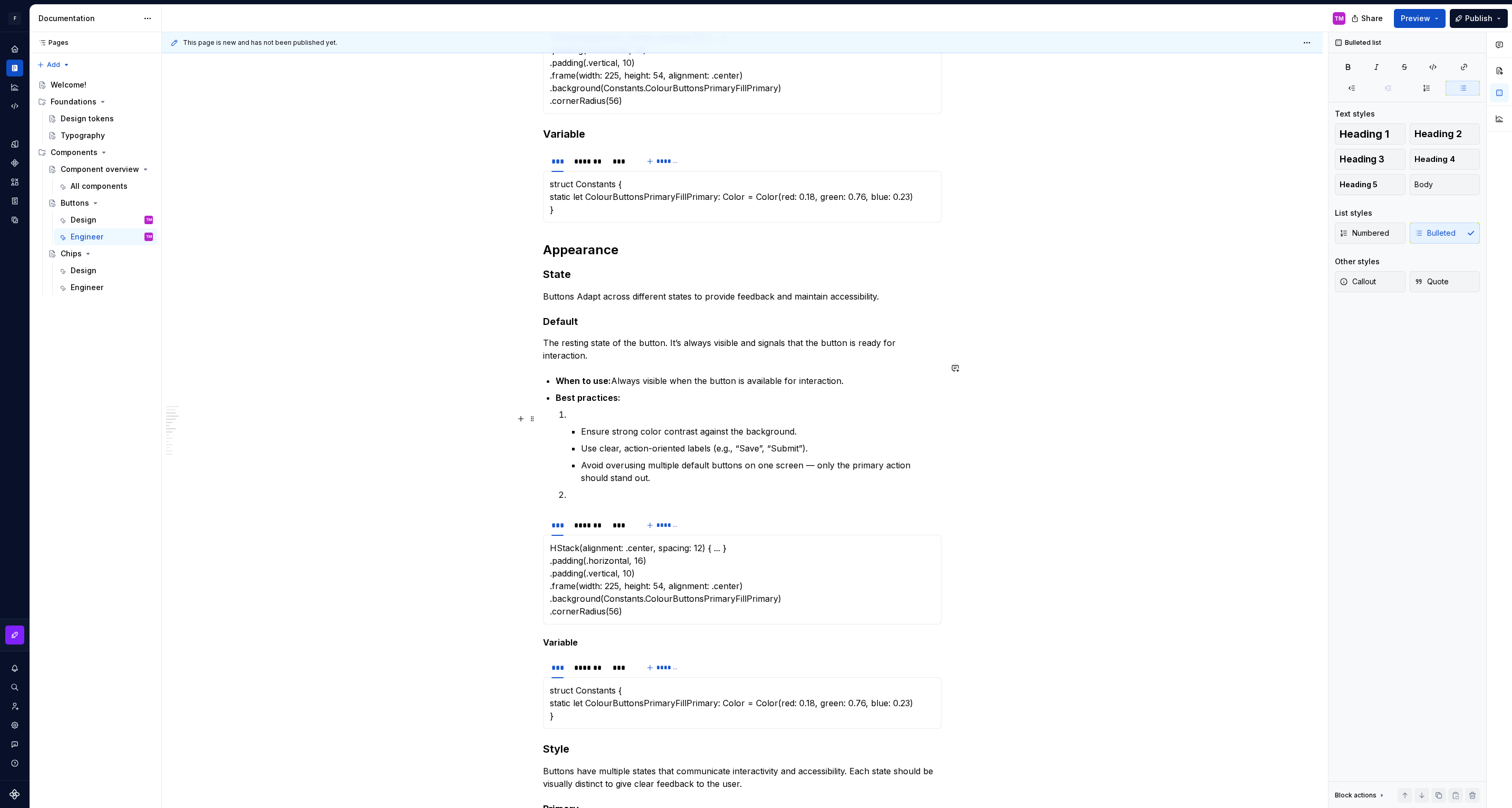
click at [570, 423] on li "Best practices: Ensure strong color contrast against the background. Use clear,…" at bounding box center [749, 446] width 386 height 110
click at [573, 408] on p at bounding box center [755, 414] width 374 height 13
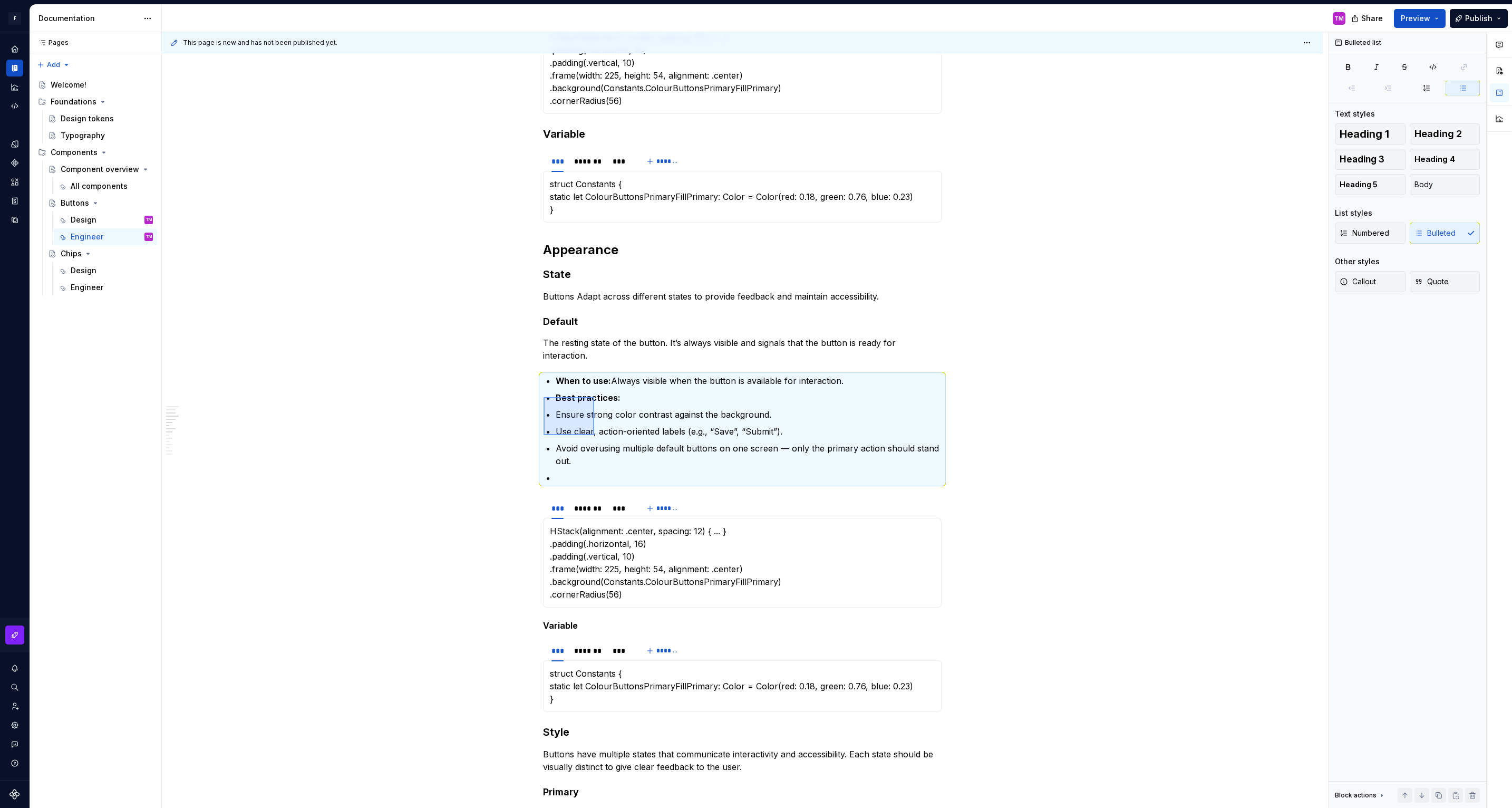
drag, startPoint x: 543, startPoint y: 397, endPoint x: 594, endPoint y: 435, distance: 63.6
click at [594, 435] on div "This page is new and has not been published yet. Buttons Edit header Design Eng…" at bounding box center [744, 420] width 1166 height 776
click at [594, 442] on p "Avoid overusing multiple default buttons on one screen — only the primary actio…" at bounding box center [749, 454] width 386 height 25
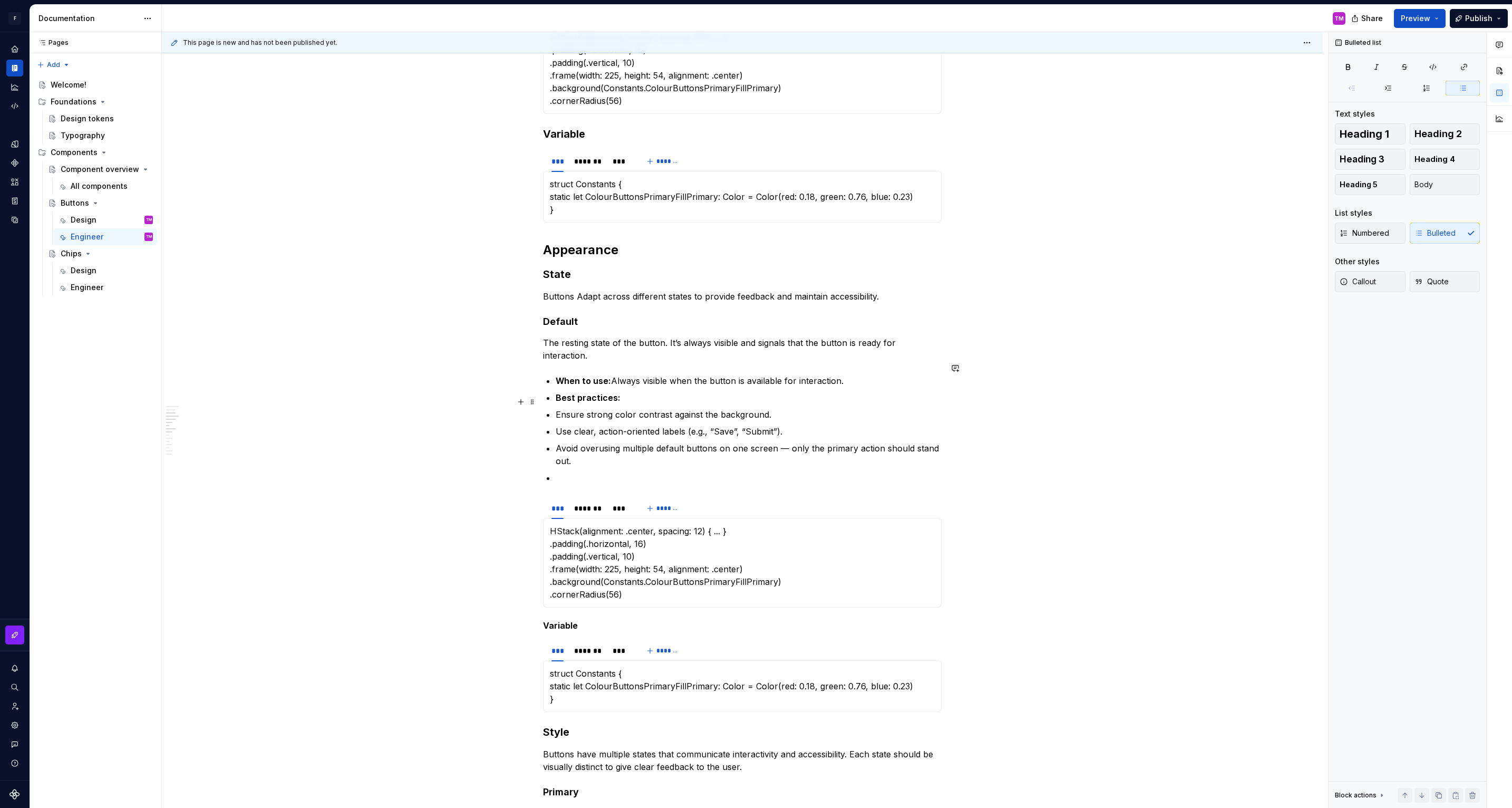
click at [559, 442] on p "Avoid overusing multiple default buttons on one screen — only the primary actio…" at bounding box center [749, 454] width 386 height 25
click at [561, 471] on p at bounding box center [749, 478] width 386 height 13
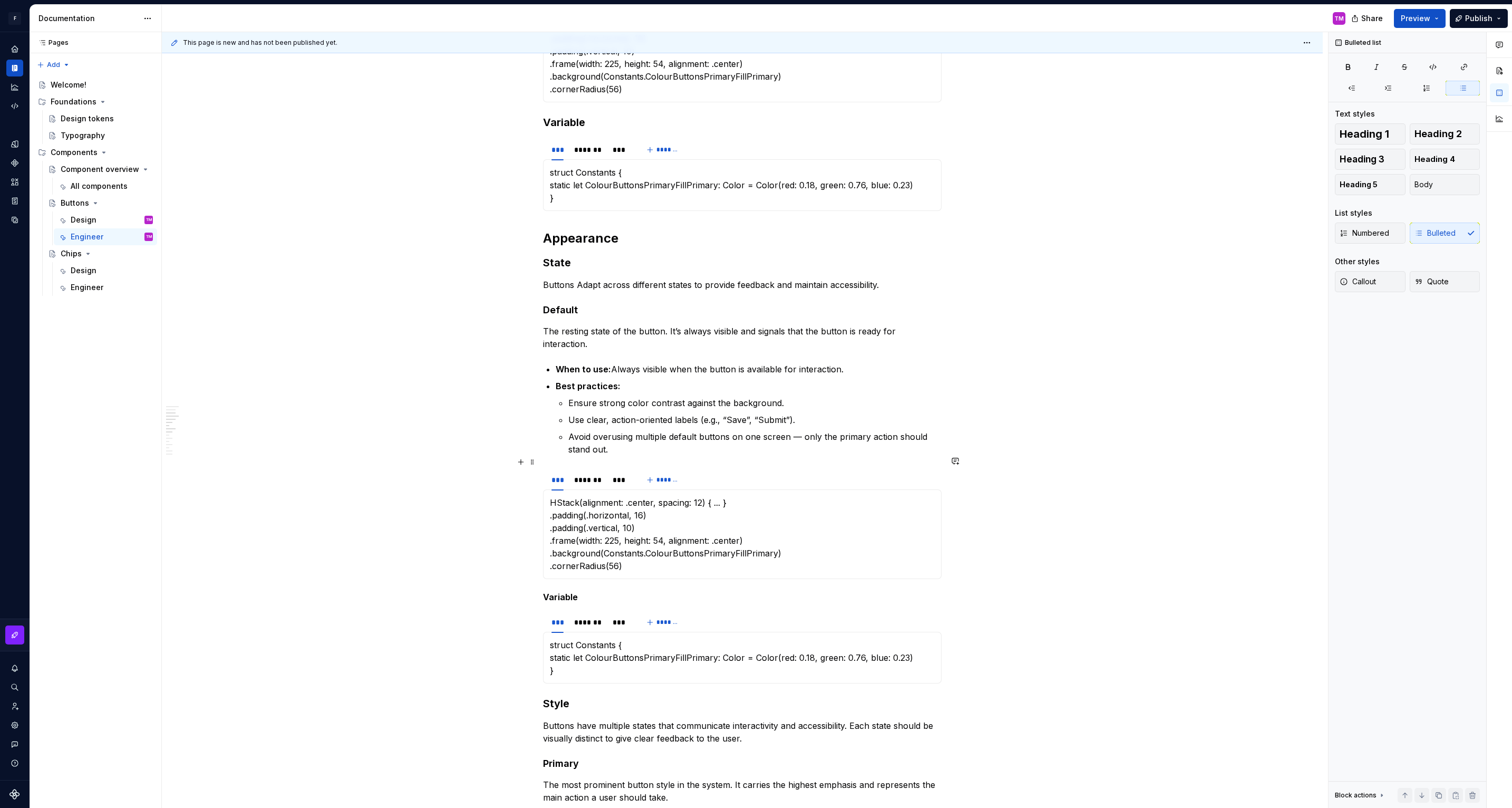
scroll to position [304, 0]
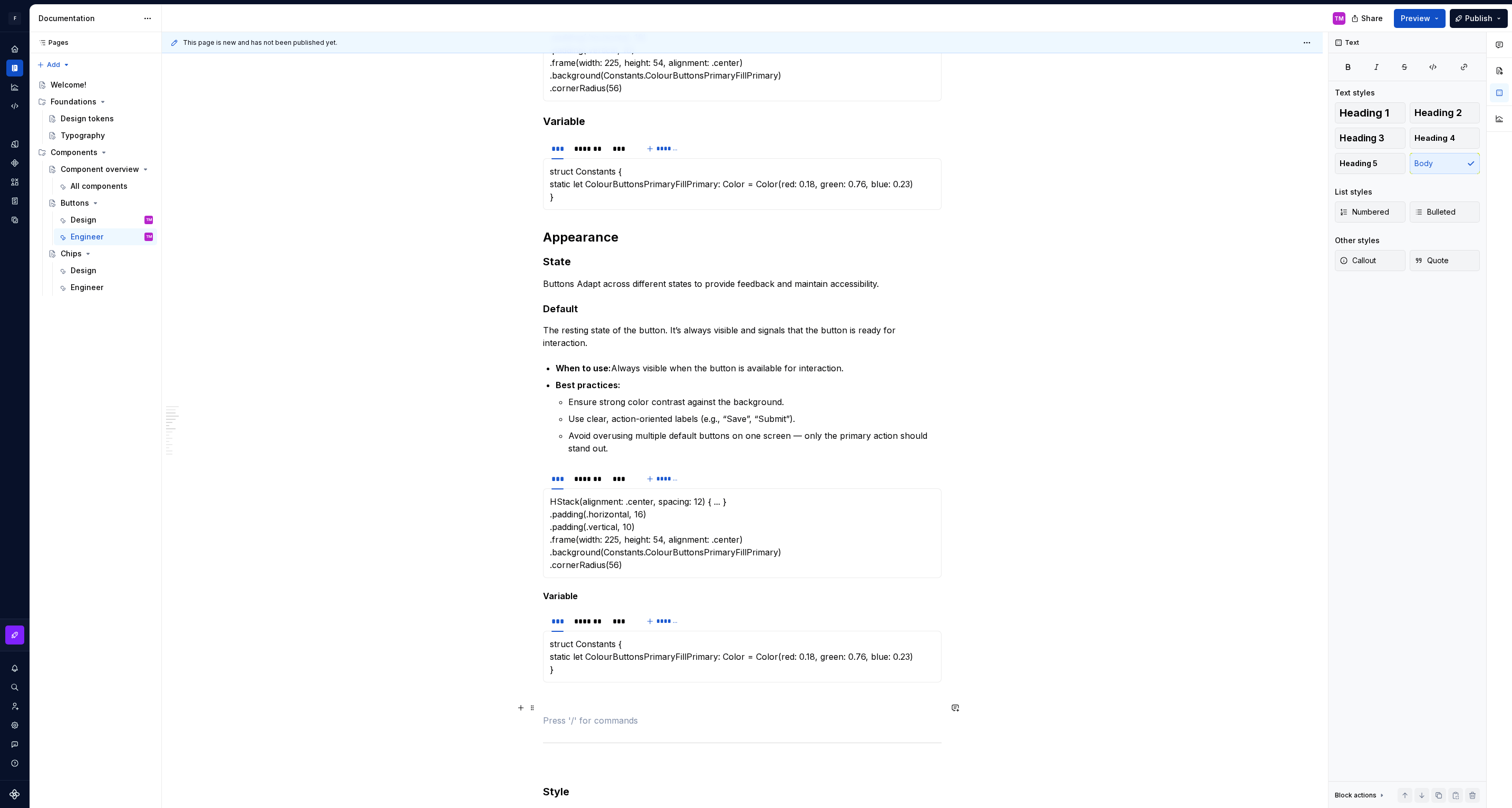
click at [770, 714] on p at bounding box center [743, 720] width 399 height 13
click at [564, 313] on h4 "Default" at bounding box center [743, 309] width 399 height 13
click at [585, 714] on p at bounding box center [743, 720] width 399 height 13
click at [1435, 145] on button "Heading 4" at bounding box center [1445, 137] width 71 height 21
click at [582, 720] on h4 at bounding box center [743, 726] width 399 height 13
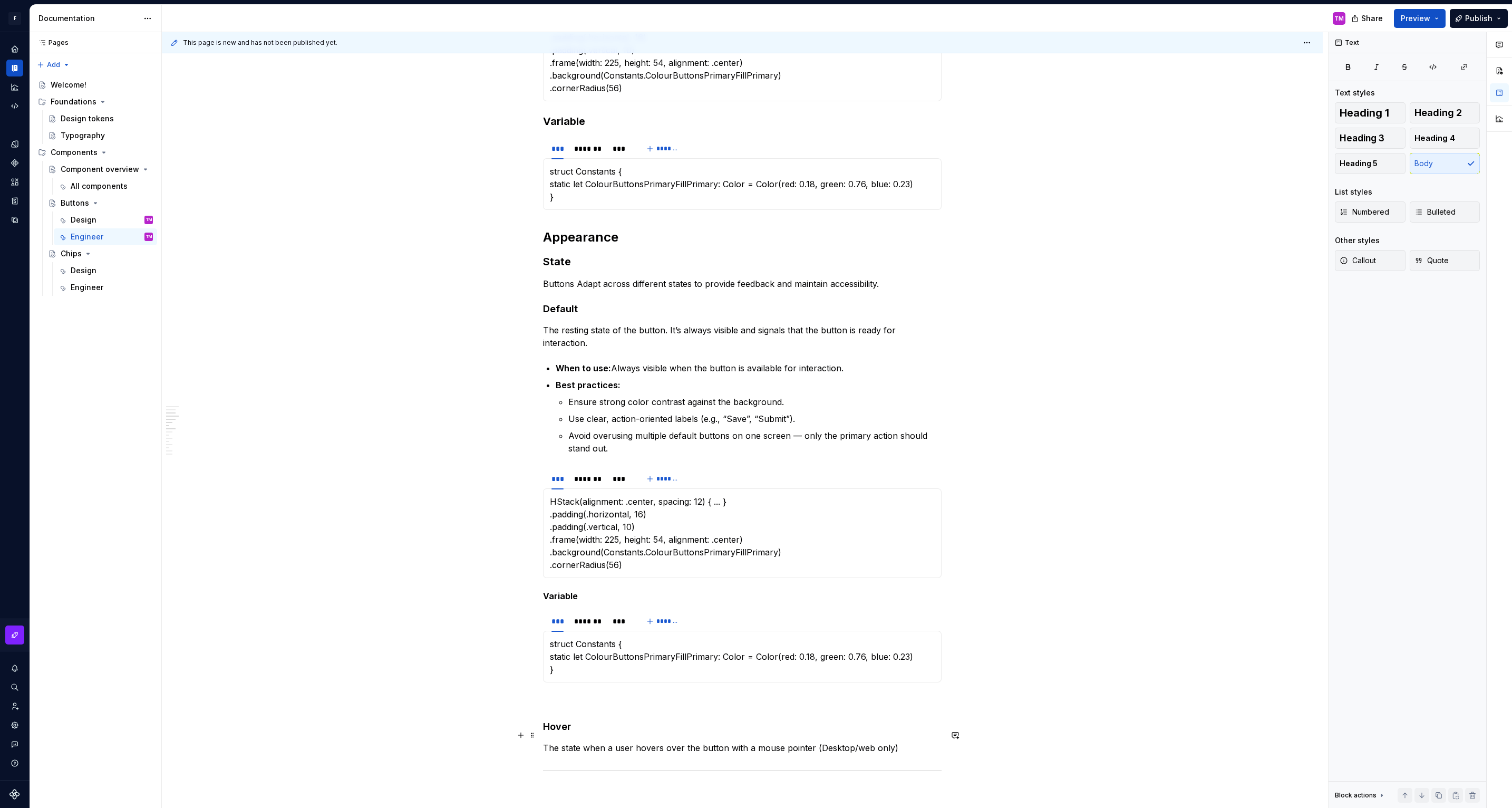
click at [911, 742] on p "The state when a user hovers over the button with a mouse pointer (Desktop/web …" at bounding box center [743, 748] width 399 height 13
click at [898, 742] on p "The state when a user hovers over the button with a mouse pointer (Desktop/web …" at bounding box center [743, 748] width 399 height 13
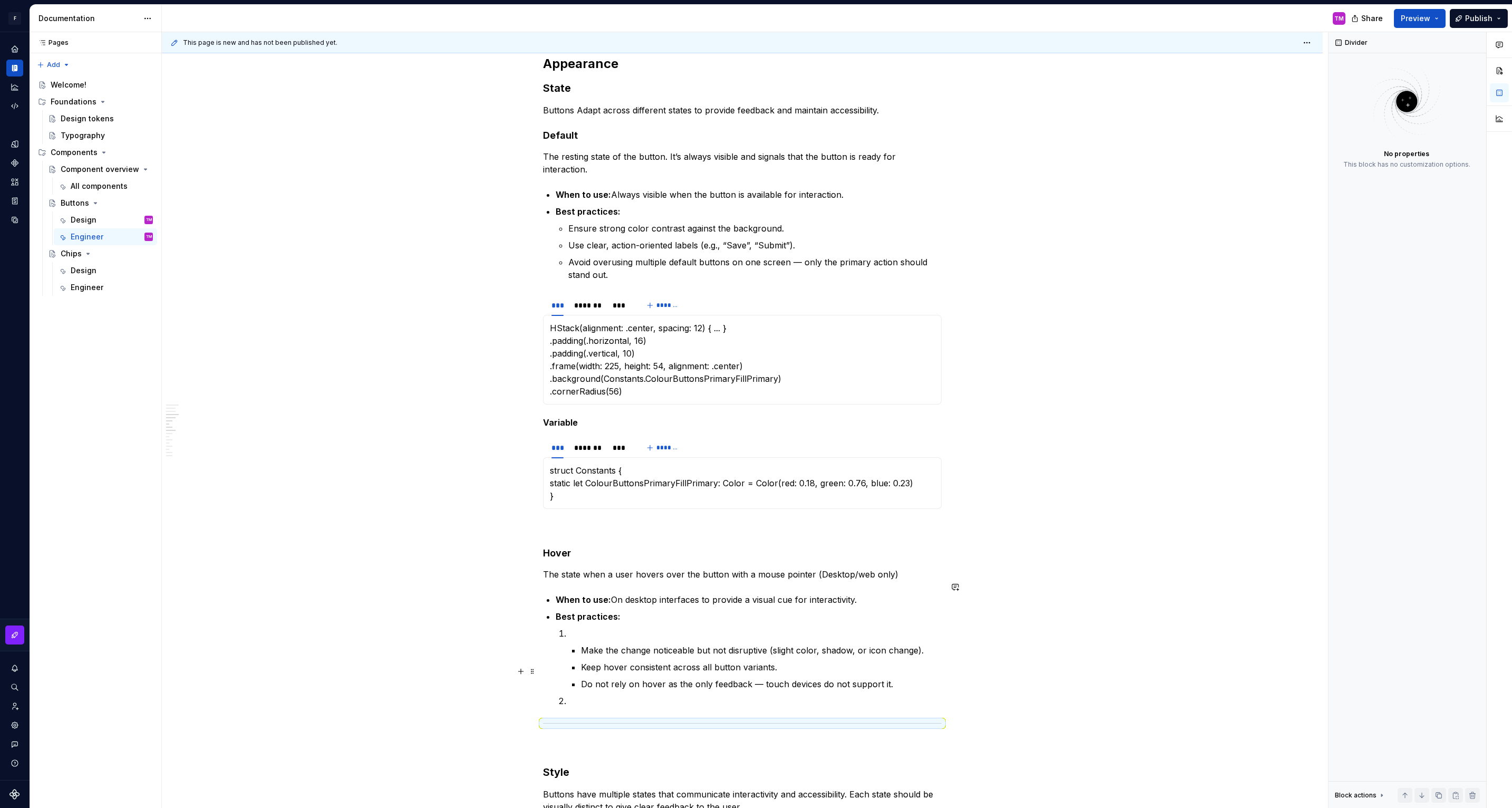
scroll to position [485, 0]
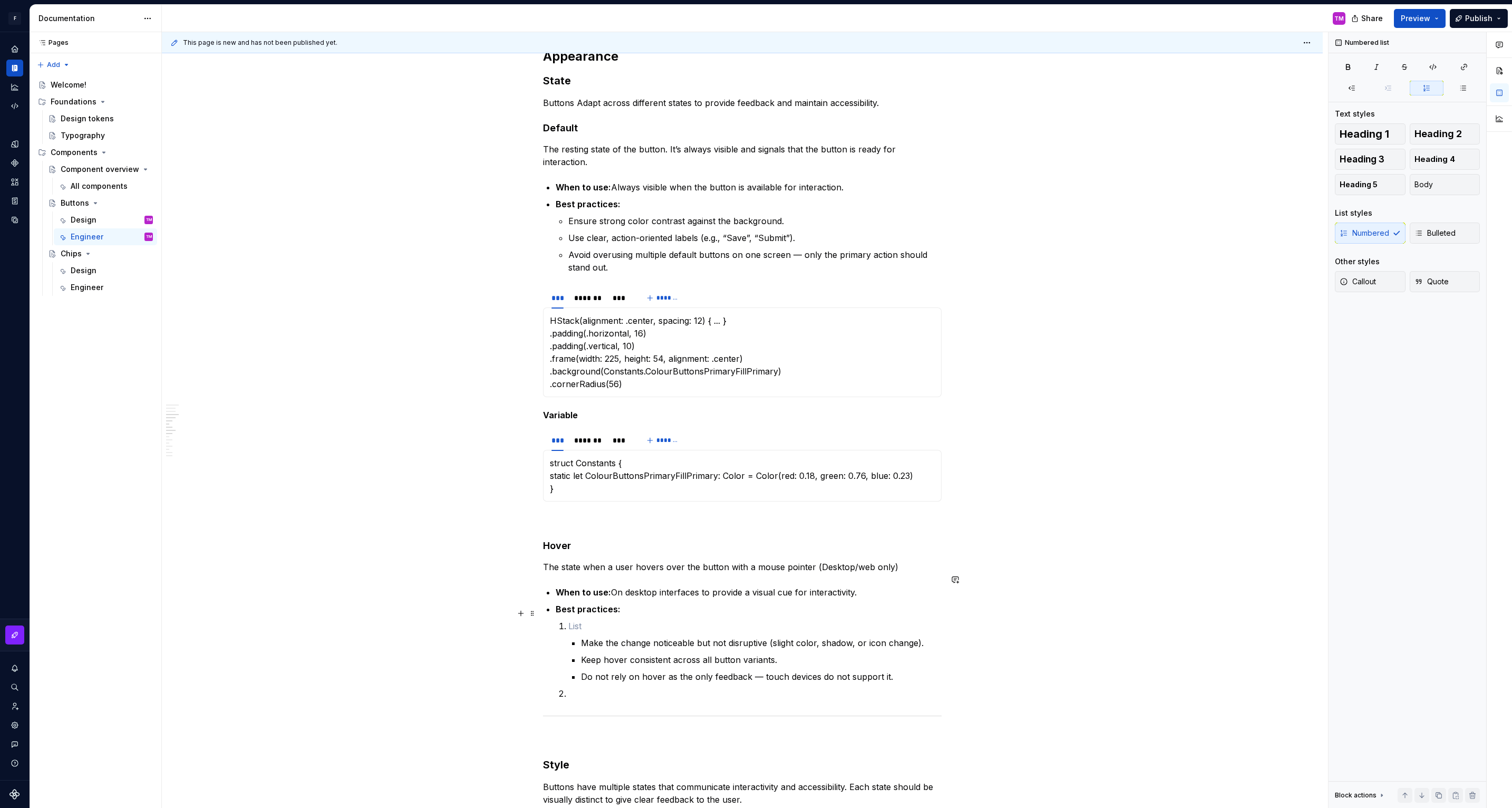
click at [576, 619] on p at bounding box center [755, 626] width 374 height 13
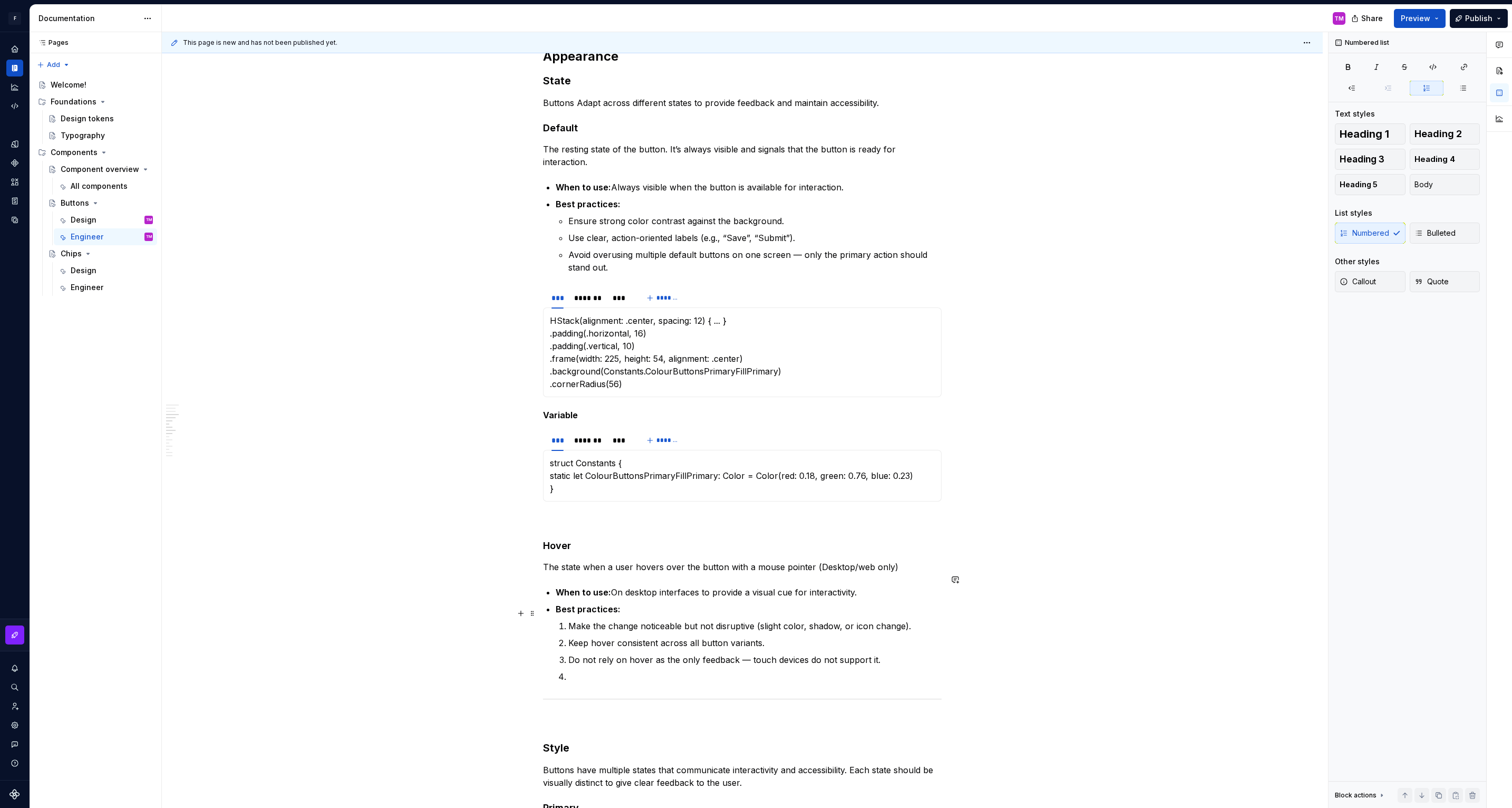
click at [569, 619] on li "Make the change noticeable but not disruptive (slight color, shadow, or icon ch…" at bounding box center [755, 626] width 374 height 13
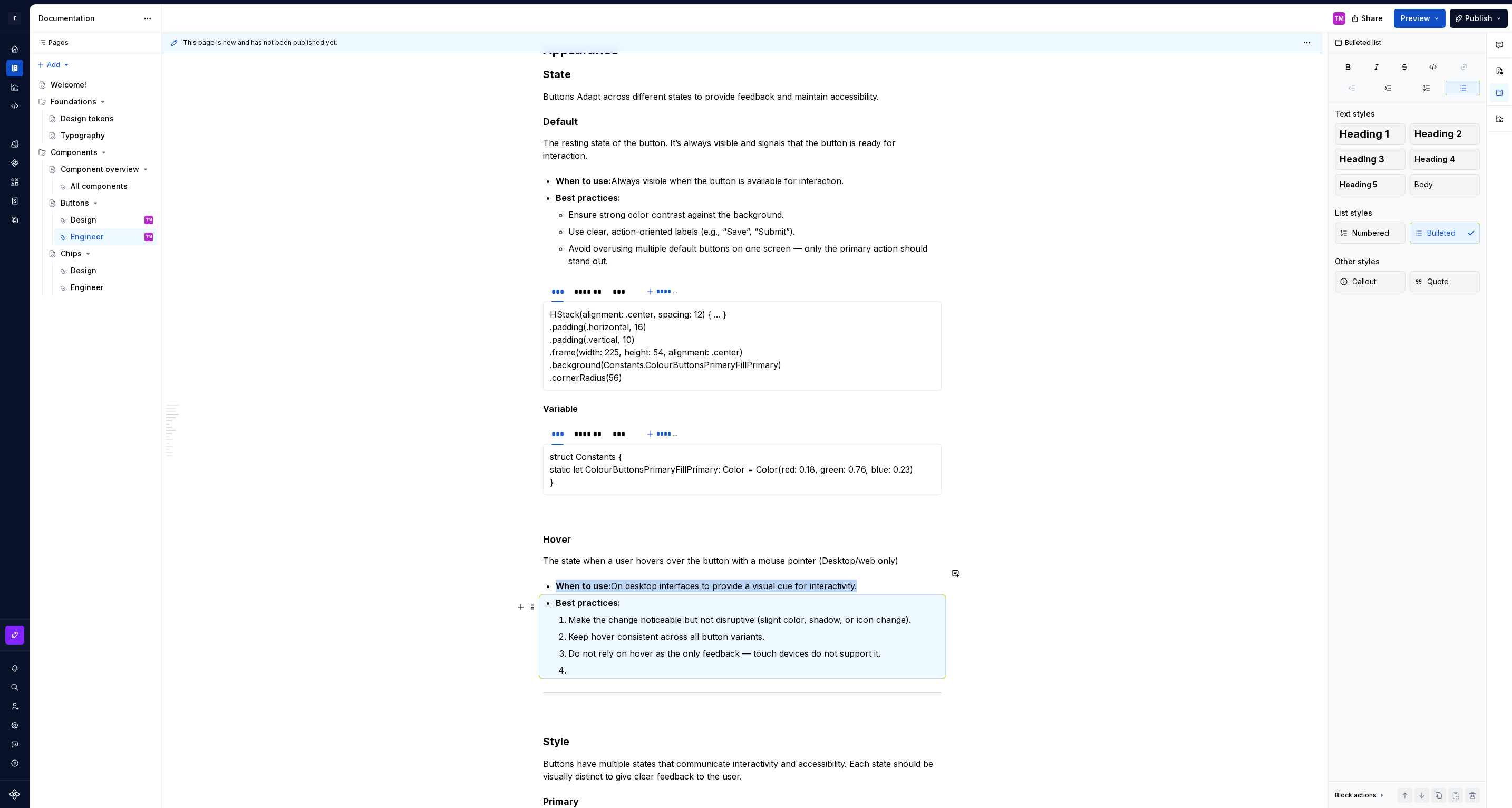
click at [571, 613] on p "Make the change noticeable but not disruptive (slight color, shadow, or icon ch…" at bounding box center [755, 619] width 374 height 13
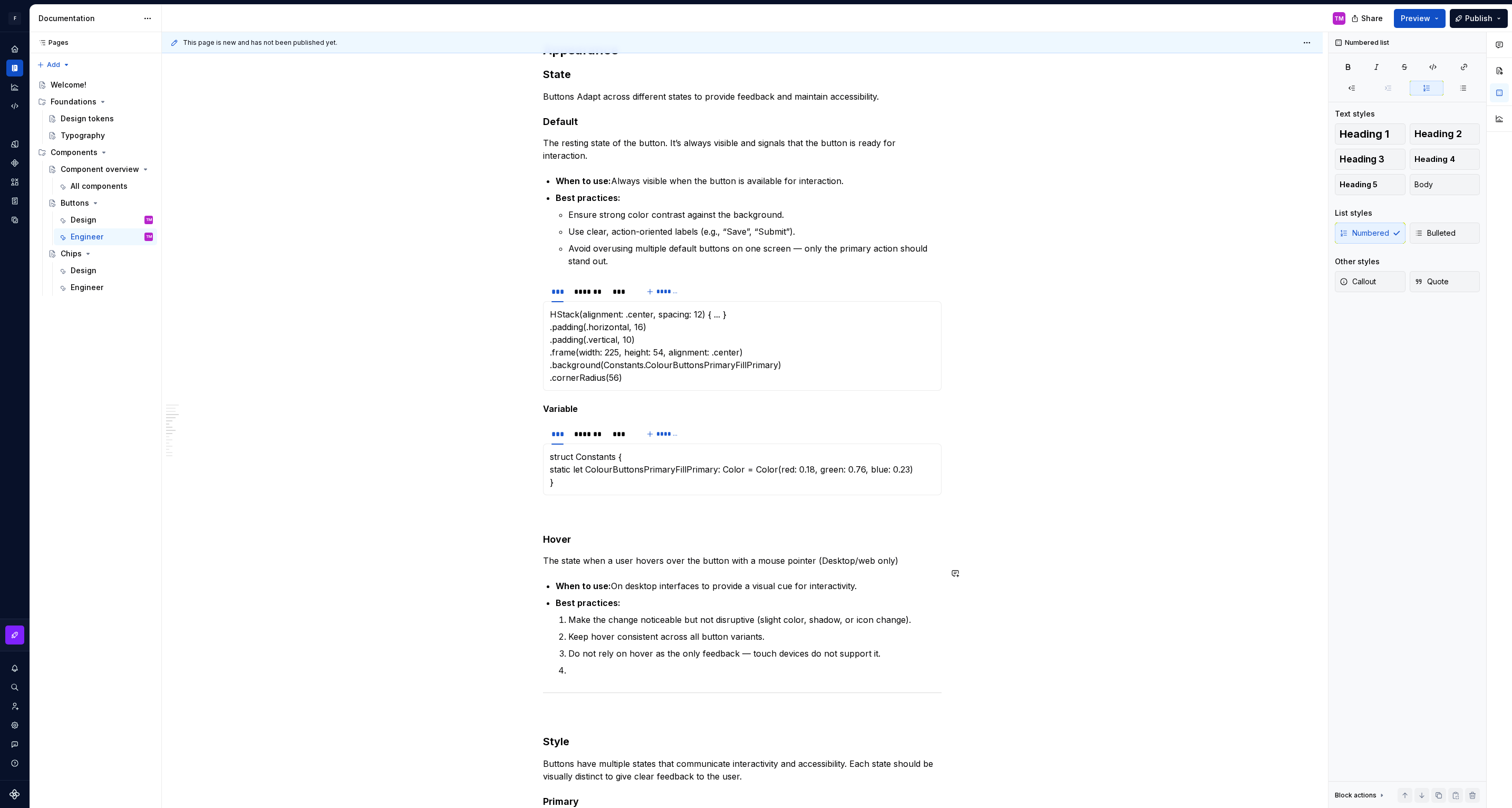
click at [571, 613] on p "Make the change noticeable but not disruptive (slight color, shadow, or icon ch…" at bounding box center [755, 619] width 374 height 13
click at [568, 613] on li "Make the change noticeable but not disruptive (slight color, shadow, or icon ch…" at bounding box center [755, 619] width 374 height 13
click at [579, 663] on p at bounding box center [755, 670] width 374 height 13
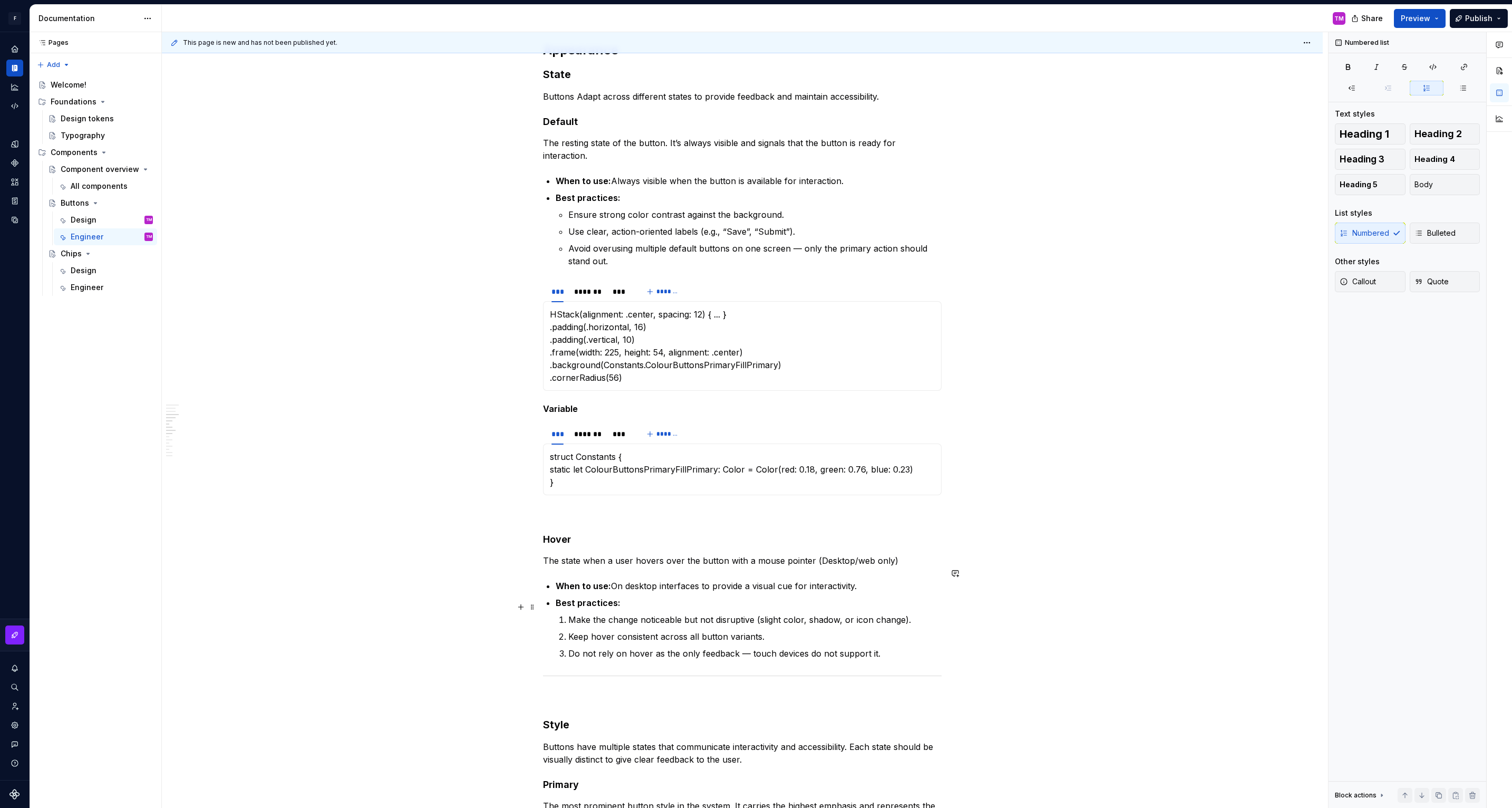
click at [568, 613] on li "Make the change noticeable but not disruptive (slight color, shadow, or icon ch…" at bounding box center [755, 619] width 374 height 13
click at [533, 610] on span at bounding box center [532, 607] width 8 height 14
click at [572, 613] on p "Make the change noticeable but not disruptive (slight color, shadow, or icon ch…" at bounding box center [755, 619] width 374 height 13
click at [854, 630] on p "Keep hover consistent across all button variants." at bounding box center [755, 637] width 374 height 13
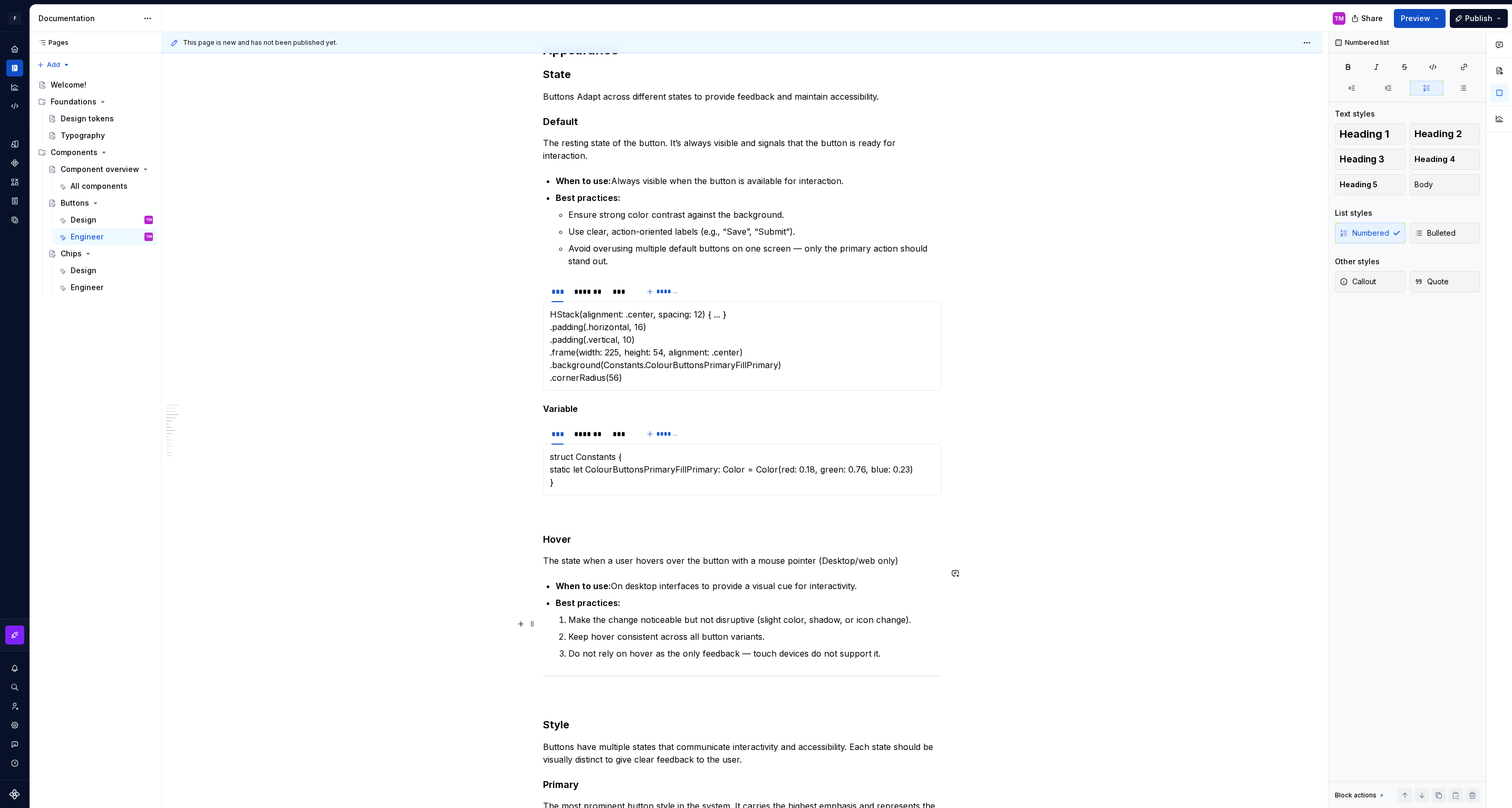
click at [854, 630] on p "Keep hover consistent across all button variants." at bounding box center [755, 637] width 374 height 13
click at [735, 605] on button "button" at bounding box center [737, 604] width 14 height 14
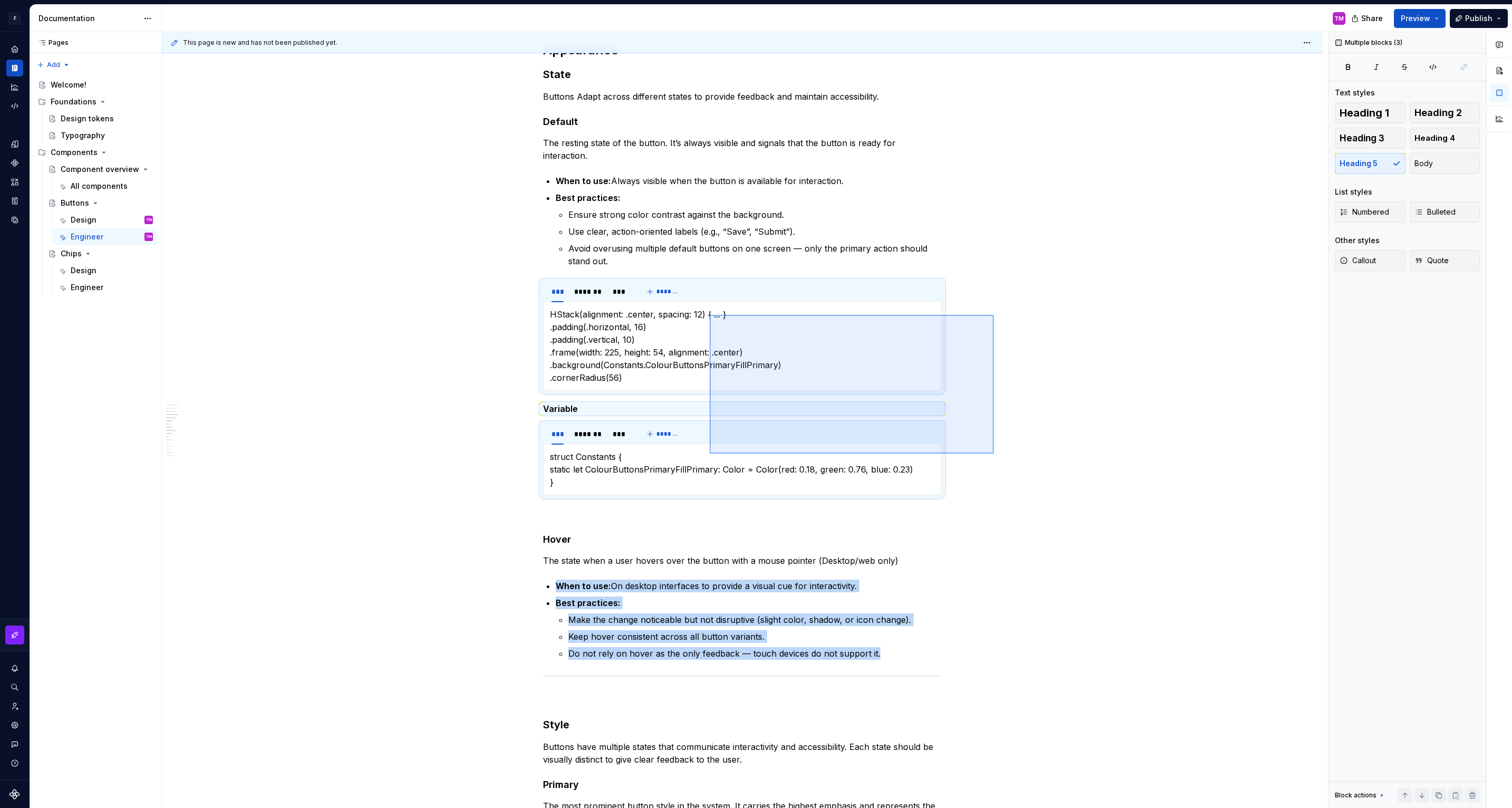
drag, startPoint x: 994, startPoint y: 453, endPoint x: 709, endPoint y: 317, distance: 315.8
click at [709, 317] on div "This page is new and has not been published yet. Buttons Edit header Design Eng…" at bounding box center [744, 420] width 1166 height 776
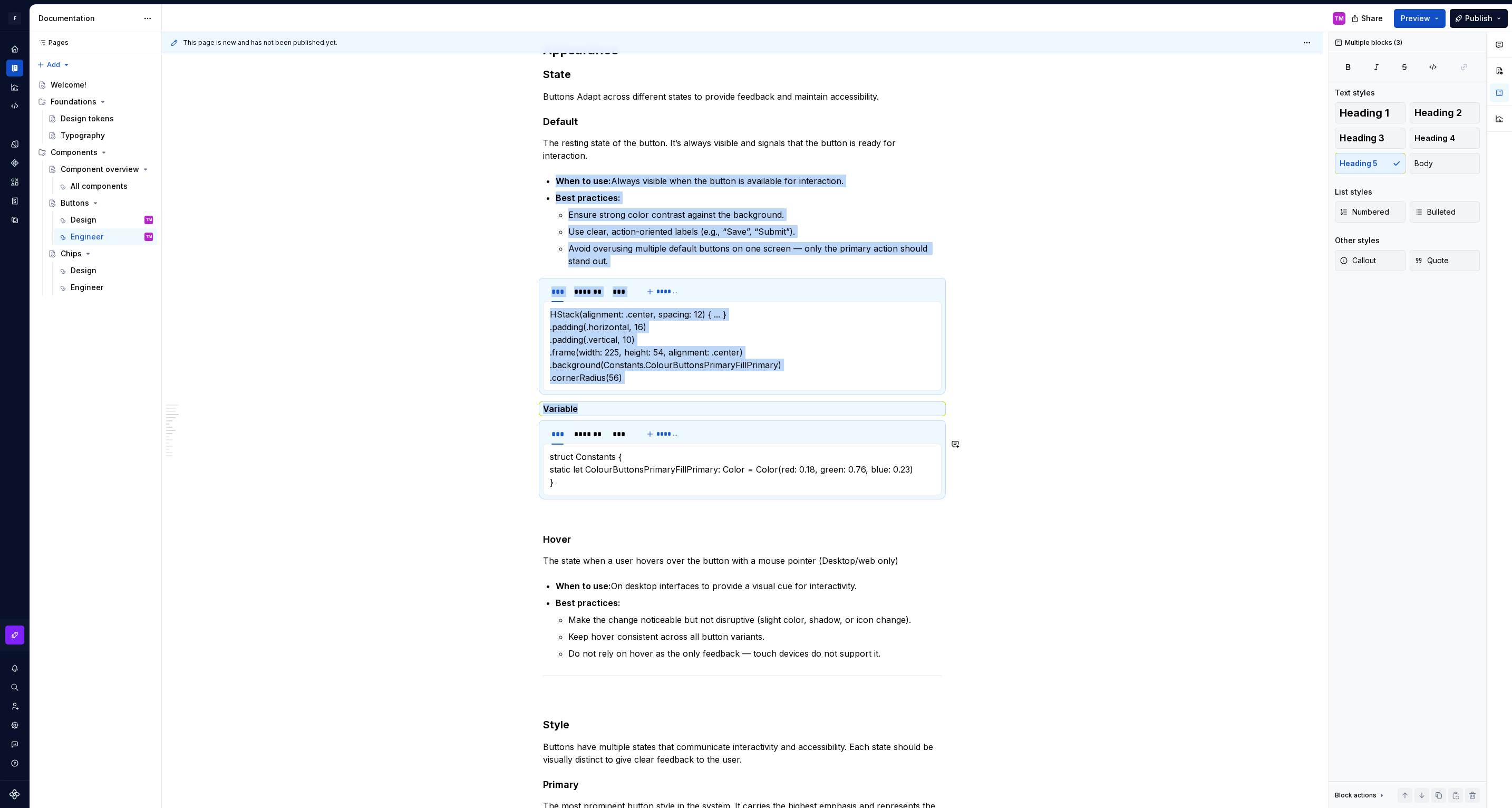
copy div "When to use: Always visible when the button is available for interaction. Best …"
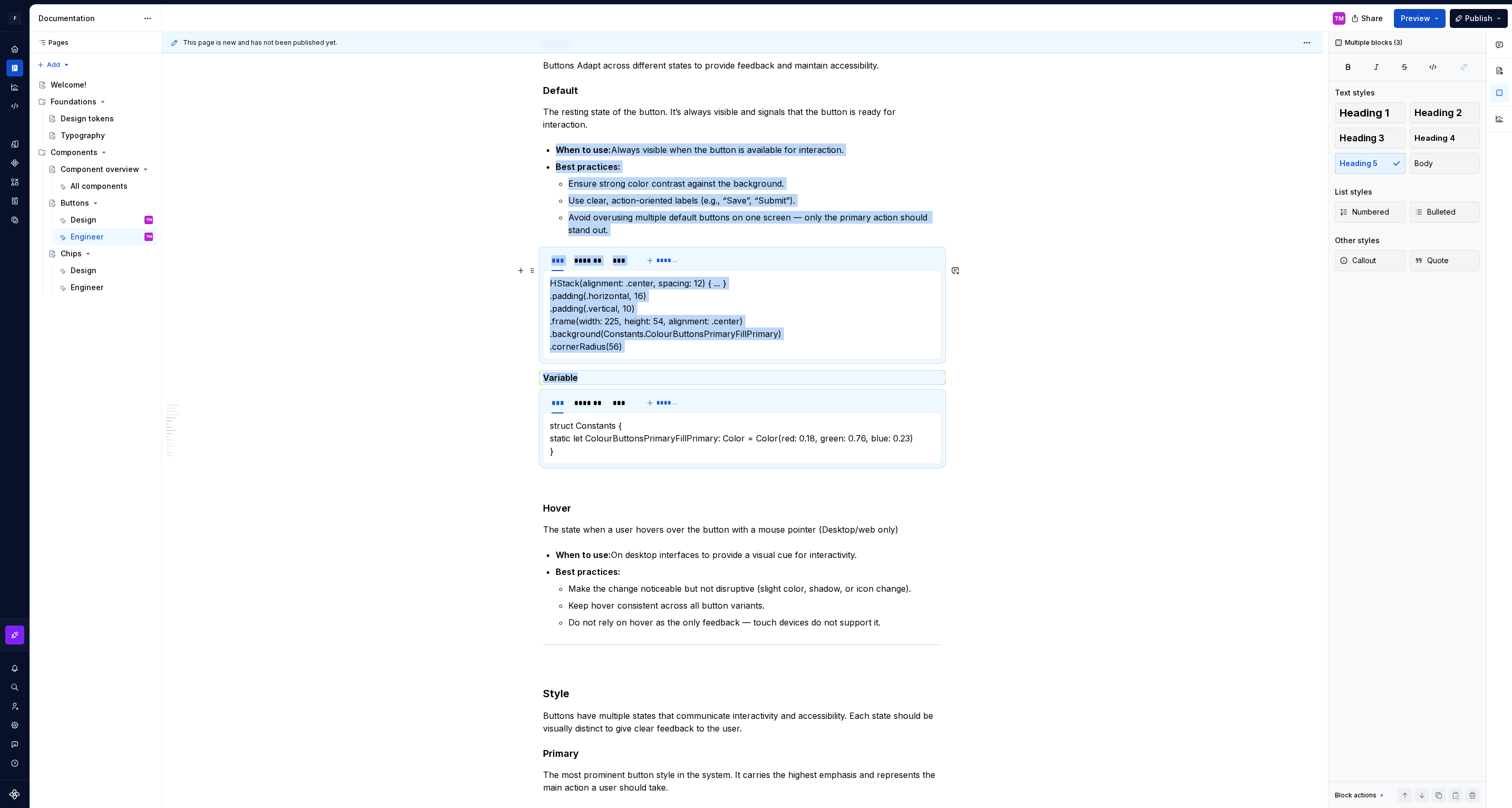
scroll to position [523, 0]
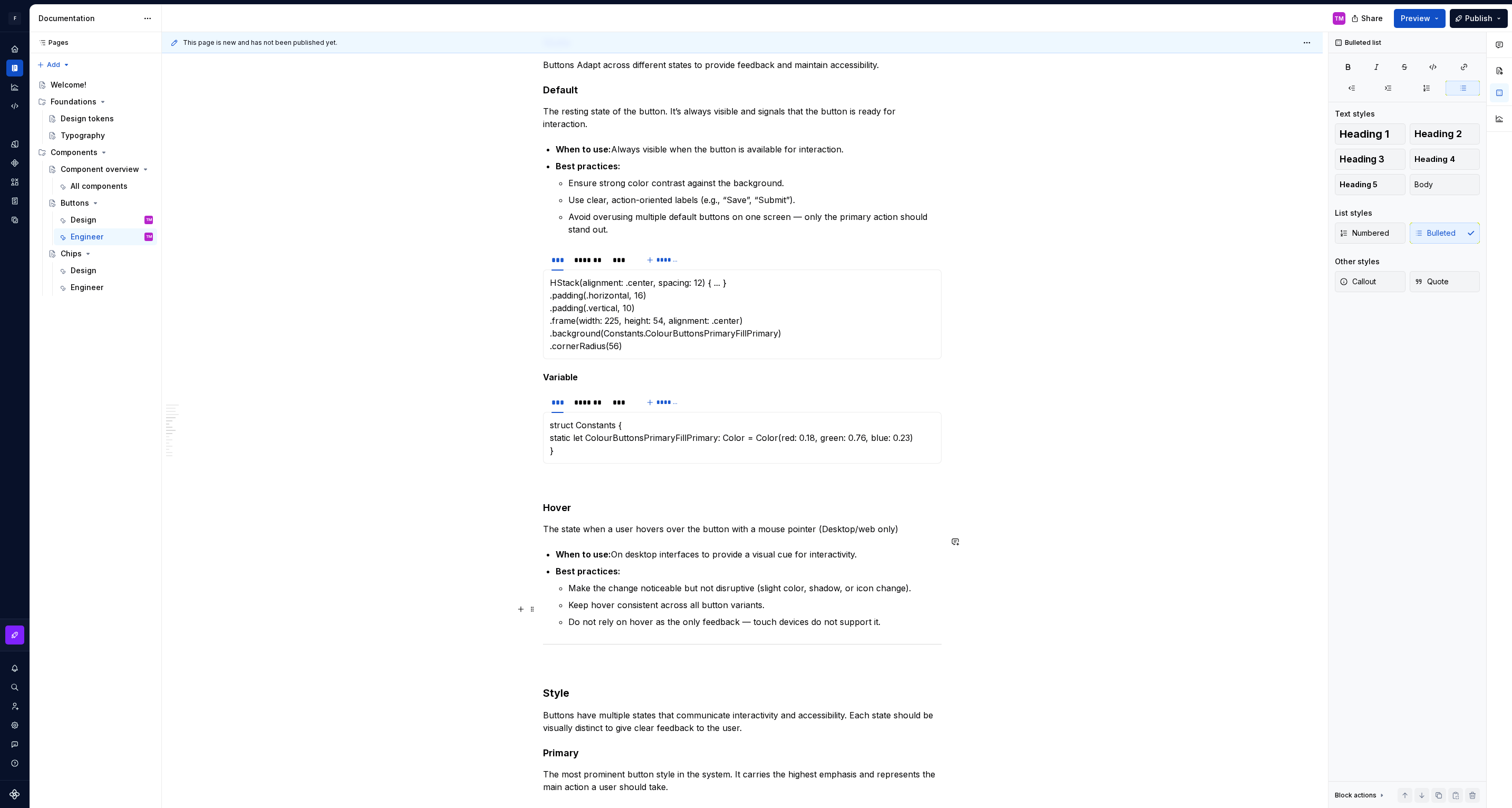
click at [906, 615] on p "Do not rely on hover as the only feedback — touch devices do not support it." at bounding box center [755, 621] width 374 height 13
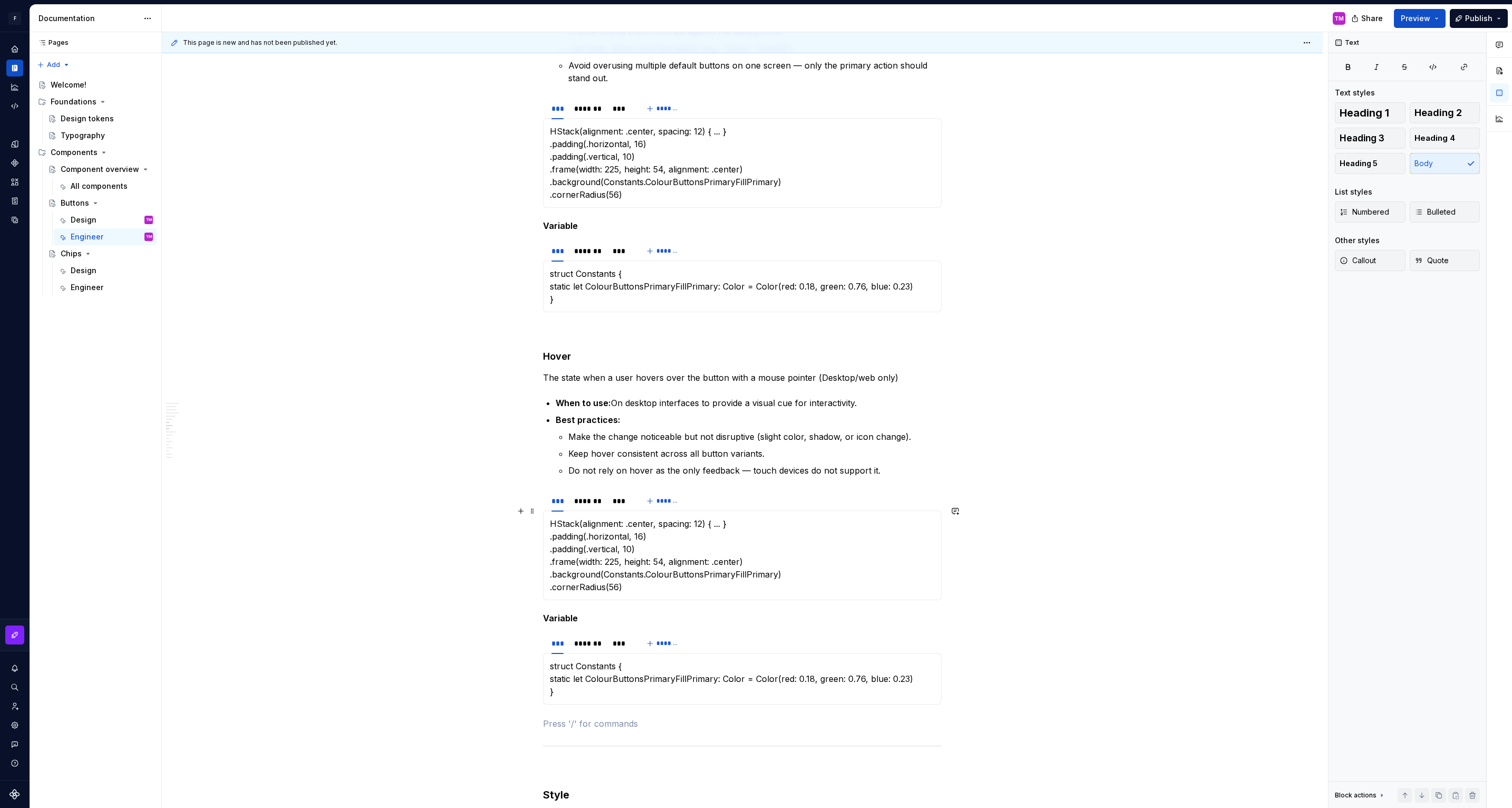
scroll to position [704, 0]
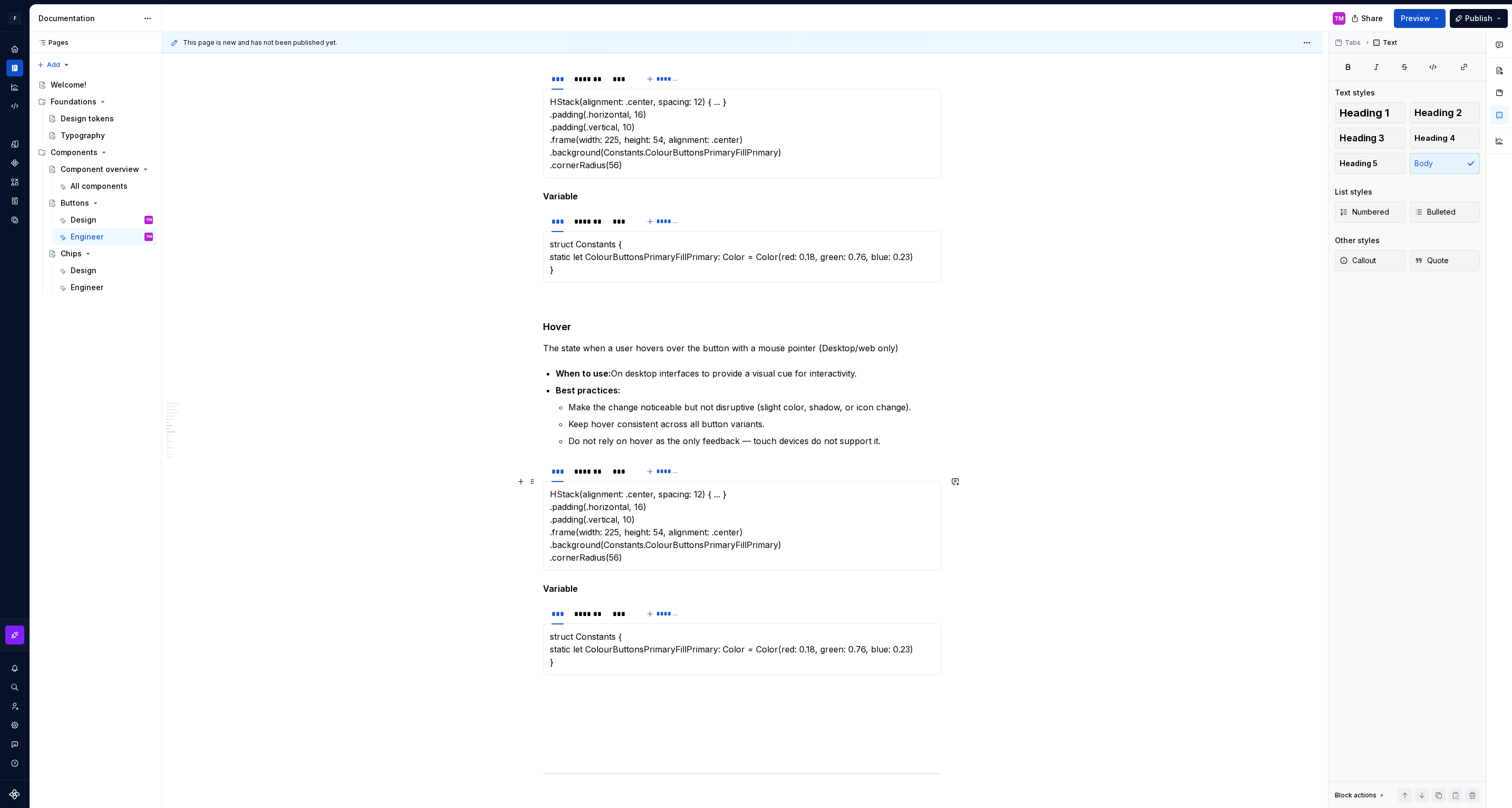
click at [680, 520] on p "HStack(alignment: .center, spacing: 12) { ... } .padding(.horizontal, 16) .padd…" at bounding box center [742, 525] width 385 height 76
click at [662, 630] on p "struct Constants { static let ColourButtonsPrimaryFillPrimary: Color = Color(re…" at bounding box center [742, 649] width 385 height 38
click at [592, 466] on div "*******" at bounding box center [587, 471] width 28 height 11
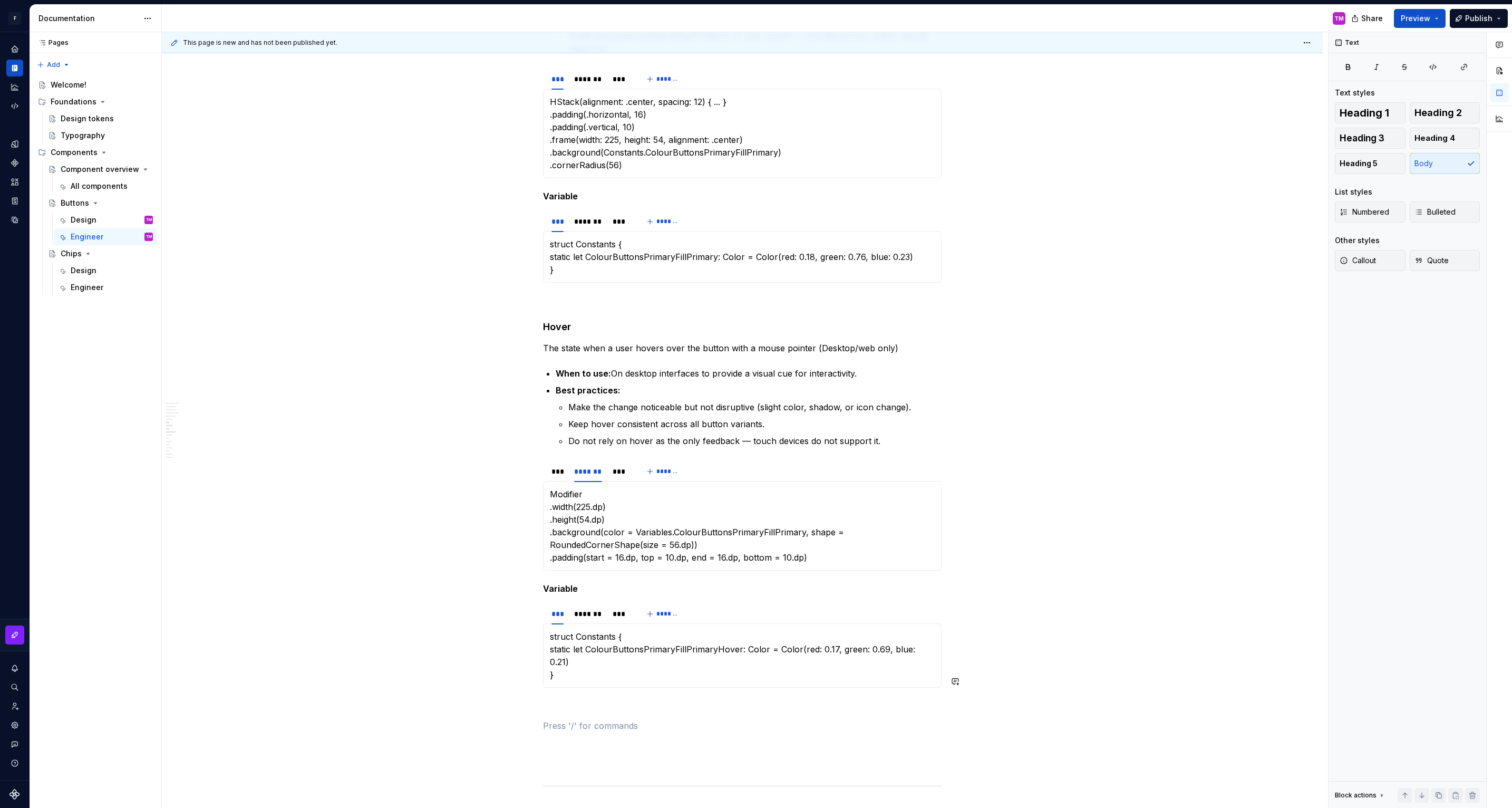
click at [1422, 145] on button "Heading 4" at bounding box center [1445, 137] width 71 height 21
click at [666, 725] on h4 at bounding box center [743, 732] width 399 height 13
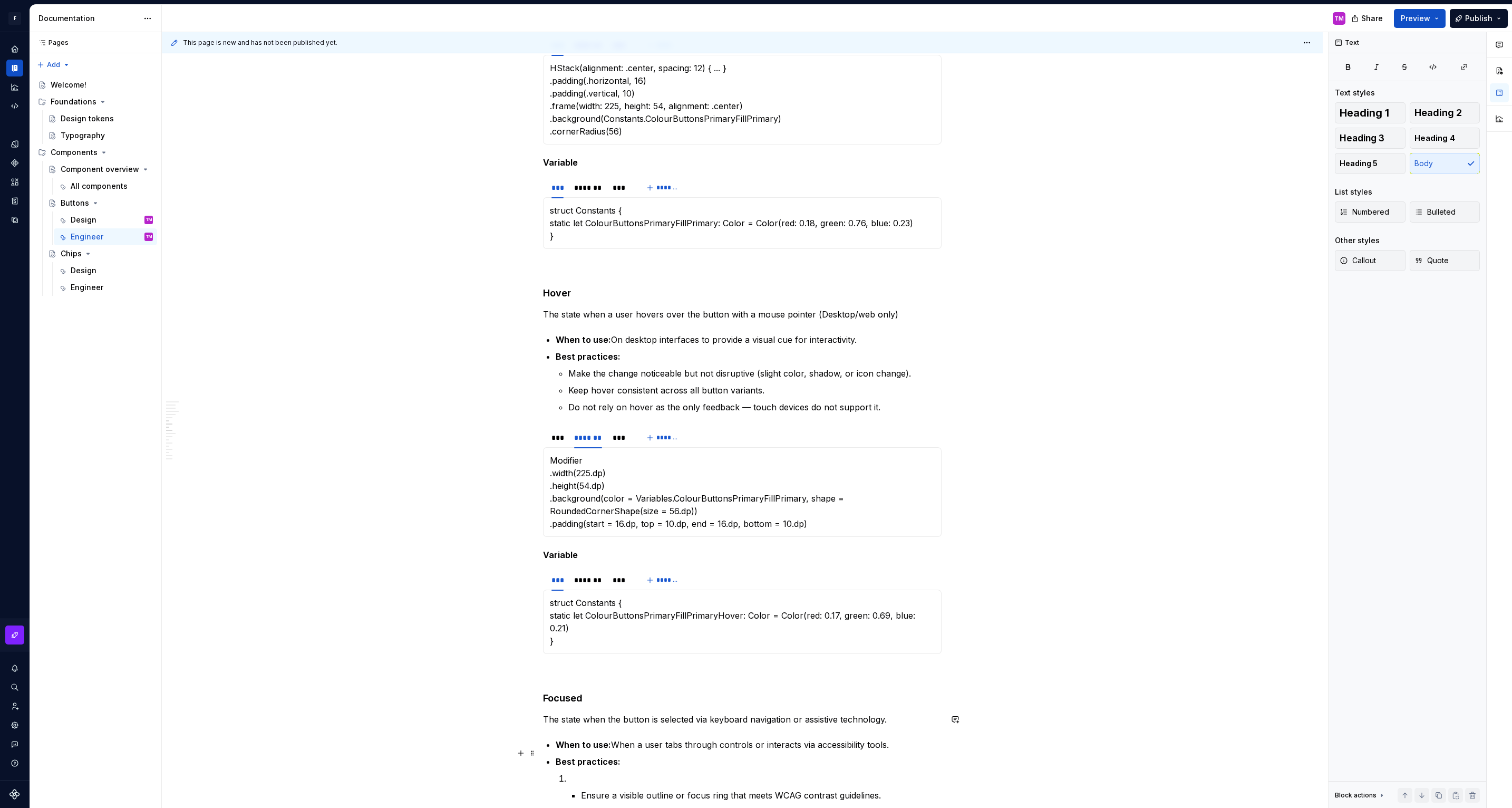
scroll to position [746, 0]
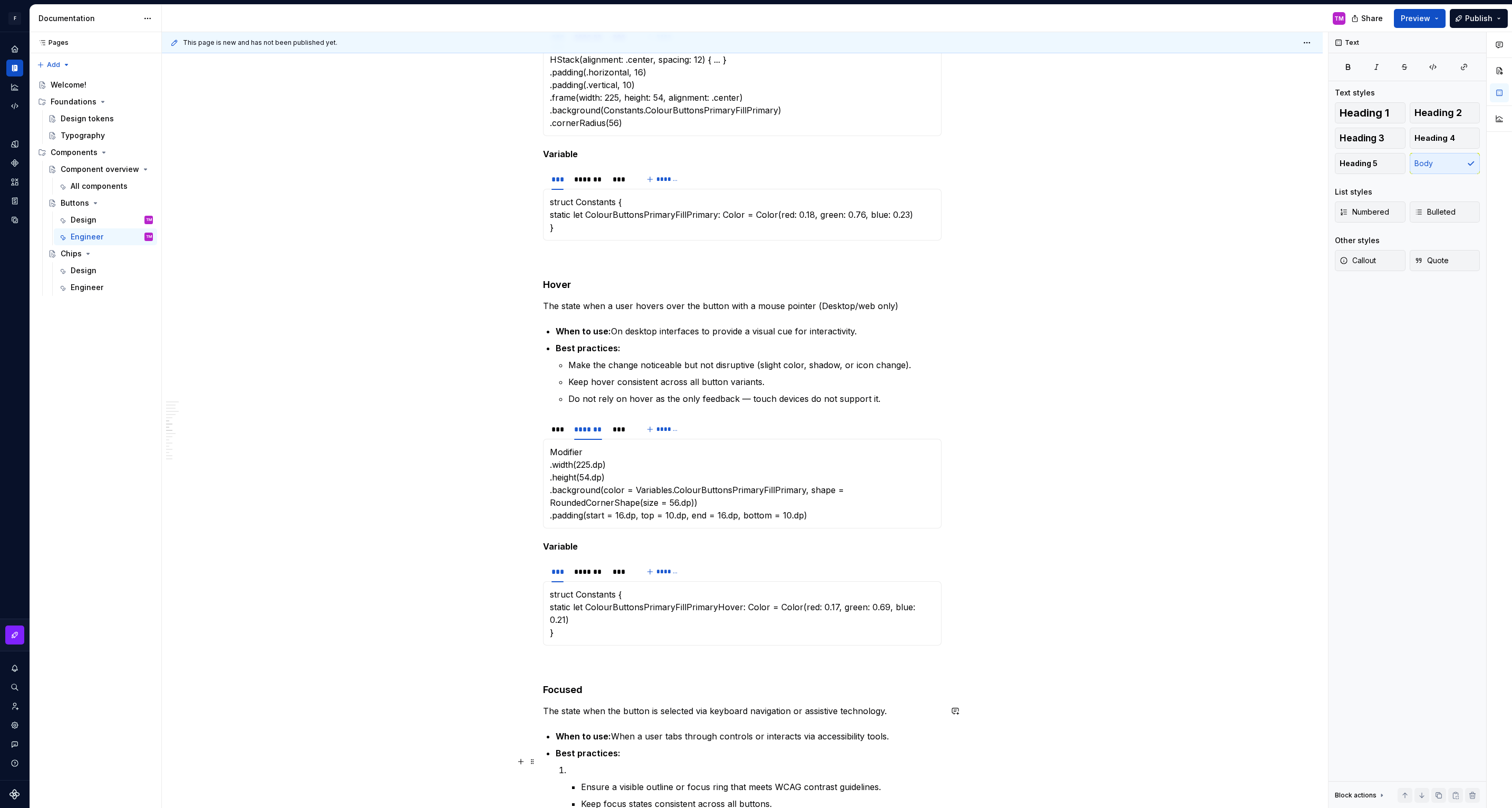
click at [574, 763] on li "Ensure a visible outline or focus ring that meets WCAG contrast guidelines. Kee…" at bounding box center [755, 795] width 374 height 63
click at [576, 763] on p at bounding box center [755, 769] width 374 height 13
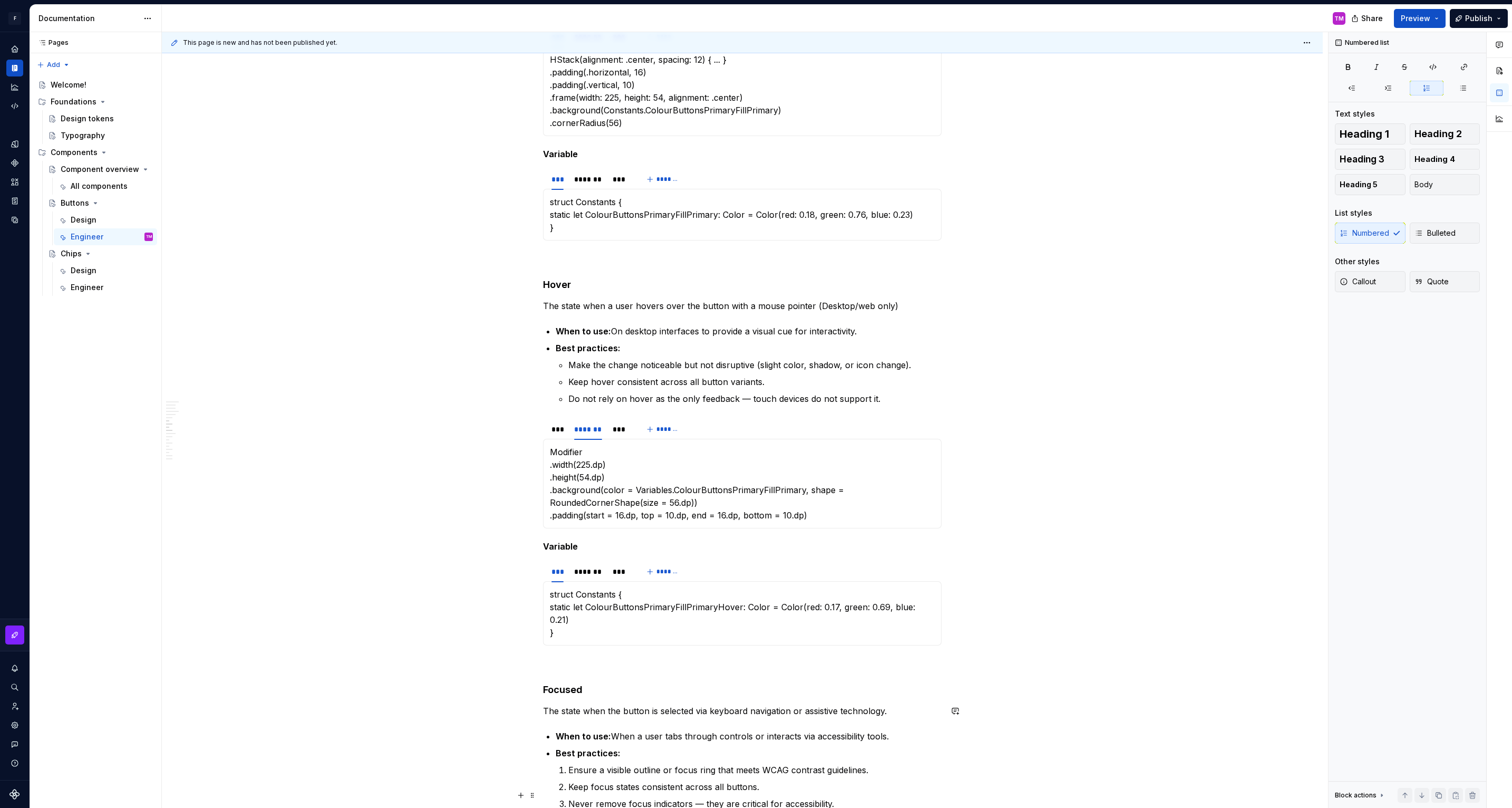
click at [573, 807] on p at bounding box center [755, 821] width 374 height 13
click at [582, 780] on p "Keep focus states consistent across all buttons." at bounding box center [755, 786] width 374 height 13
click at [534, 742] on span at bounding box center [532, 744] width 8 height 14
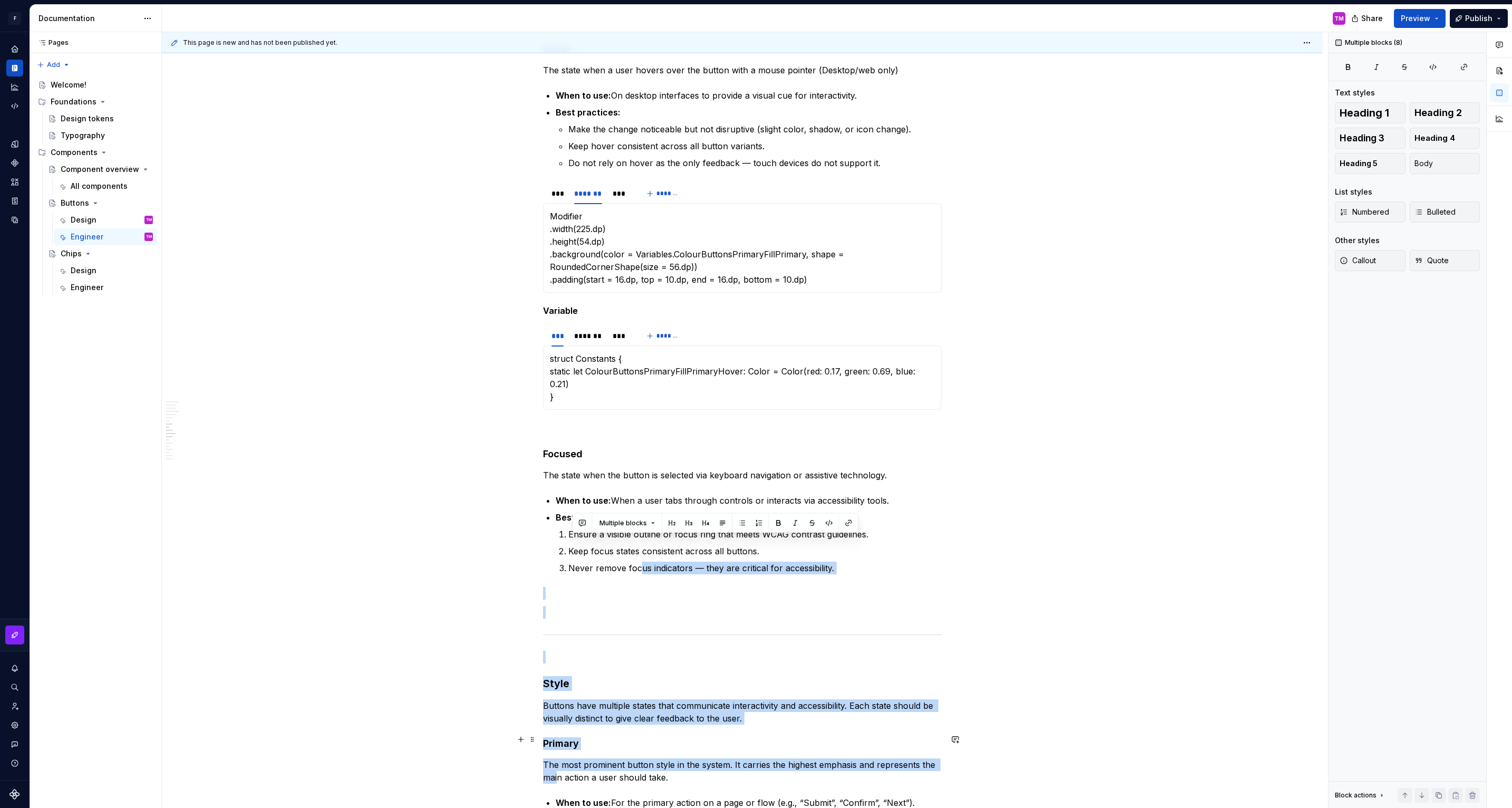
drag, startPoint x: 642, startPoint y: 777, endPoint x: 556, endPoint y: 771, distance: 86.2
click at [556, 771] on div "Default Default buttons are in most cases the primary call to action in our des…" at bounding box center [743, 723] width 399 height 2992
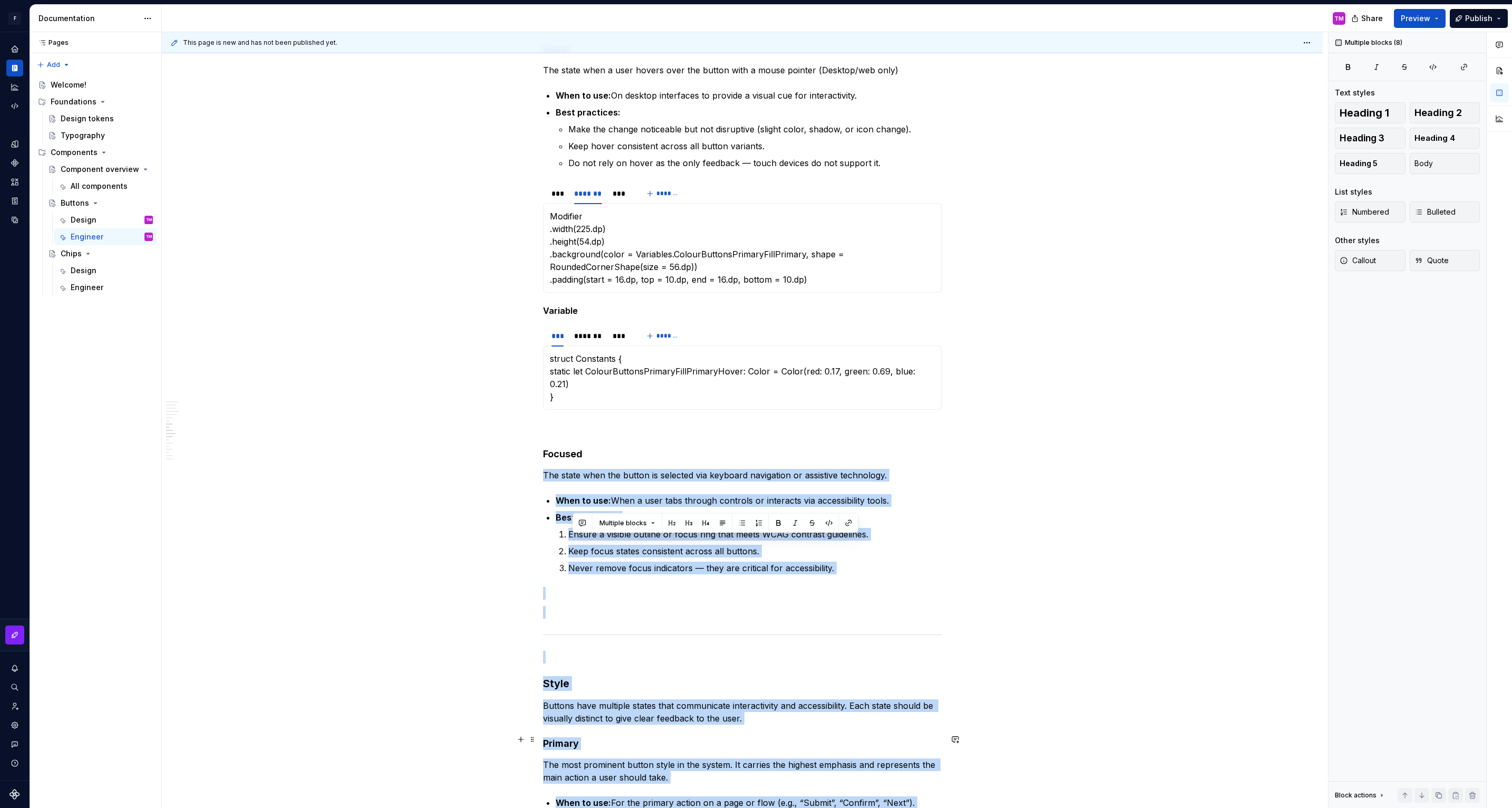
scroll to position [1067, 0]
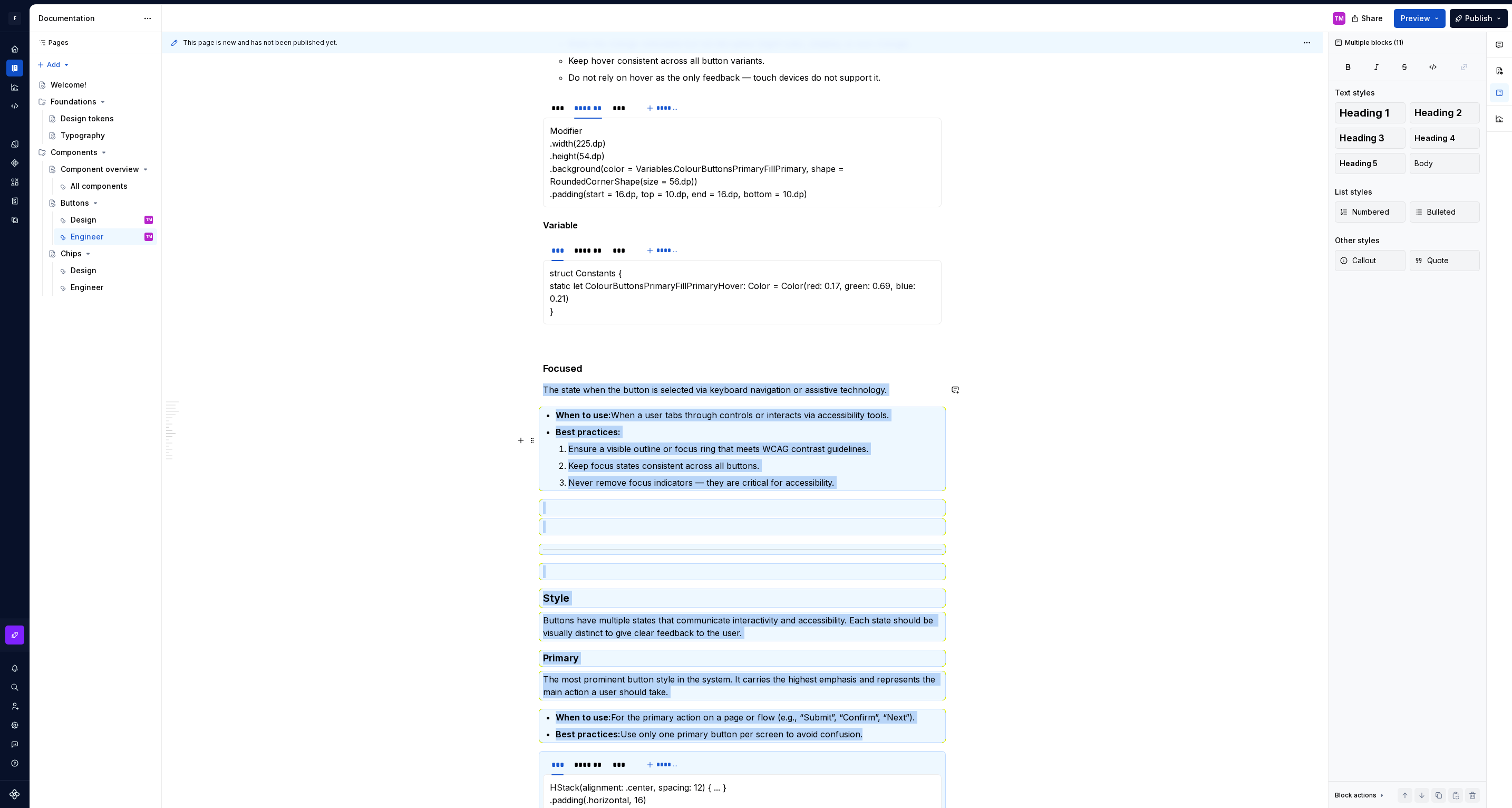
click at [600, 443] on ol "Ensure a visible outline or focus ring that meets WCAG contrast guidelines. Kee…" at bounding box center [755, 466] width 374 height 47
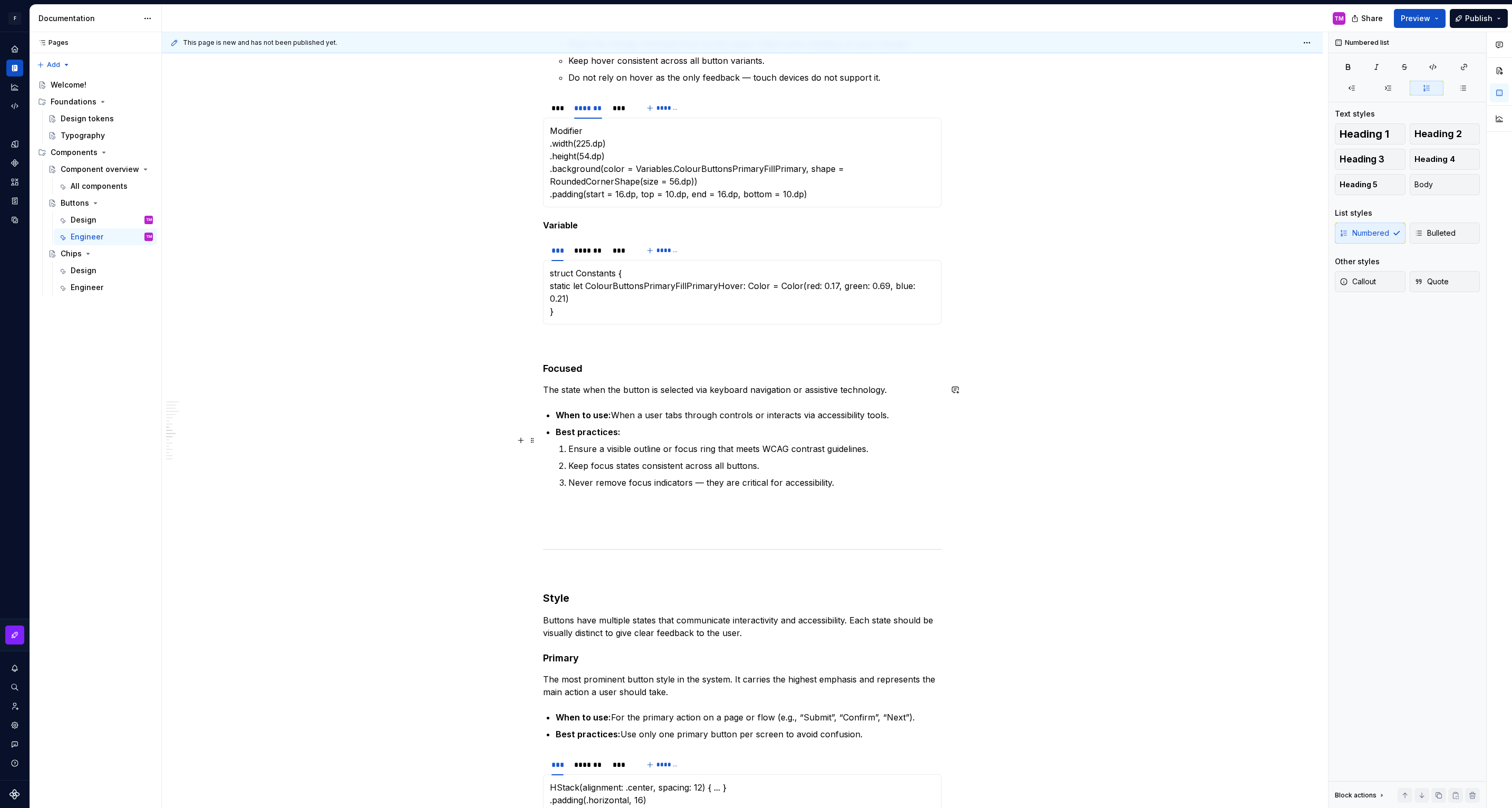
click at [775, 459] on p "Keep focus states consistent across all buttons." at bounding box center [755, 465] width 374 height 13
click at [735, 419] on button "button" at bounding box center [737, 420] width 14 height 14
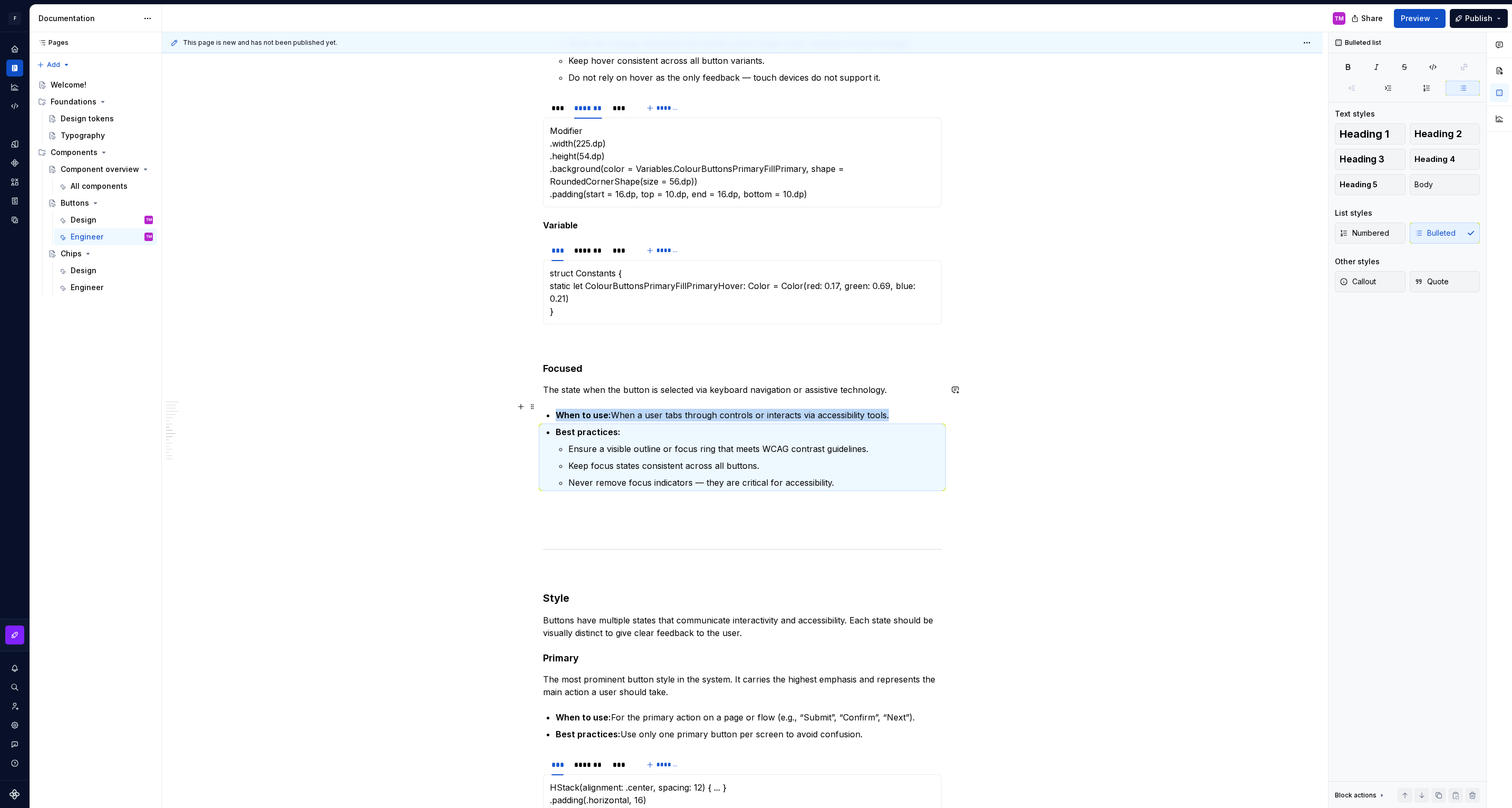
click at [974, 464] on div "Default Default buttons are in most cases the primary call to action in our des…" at bounding box center [742, 752] width 1161 height 3273
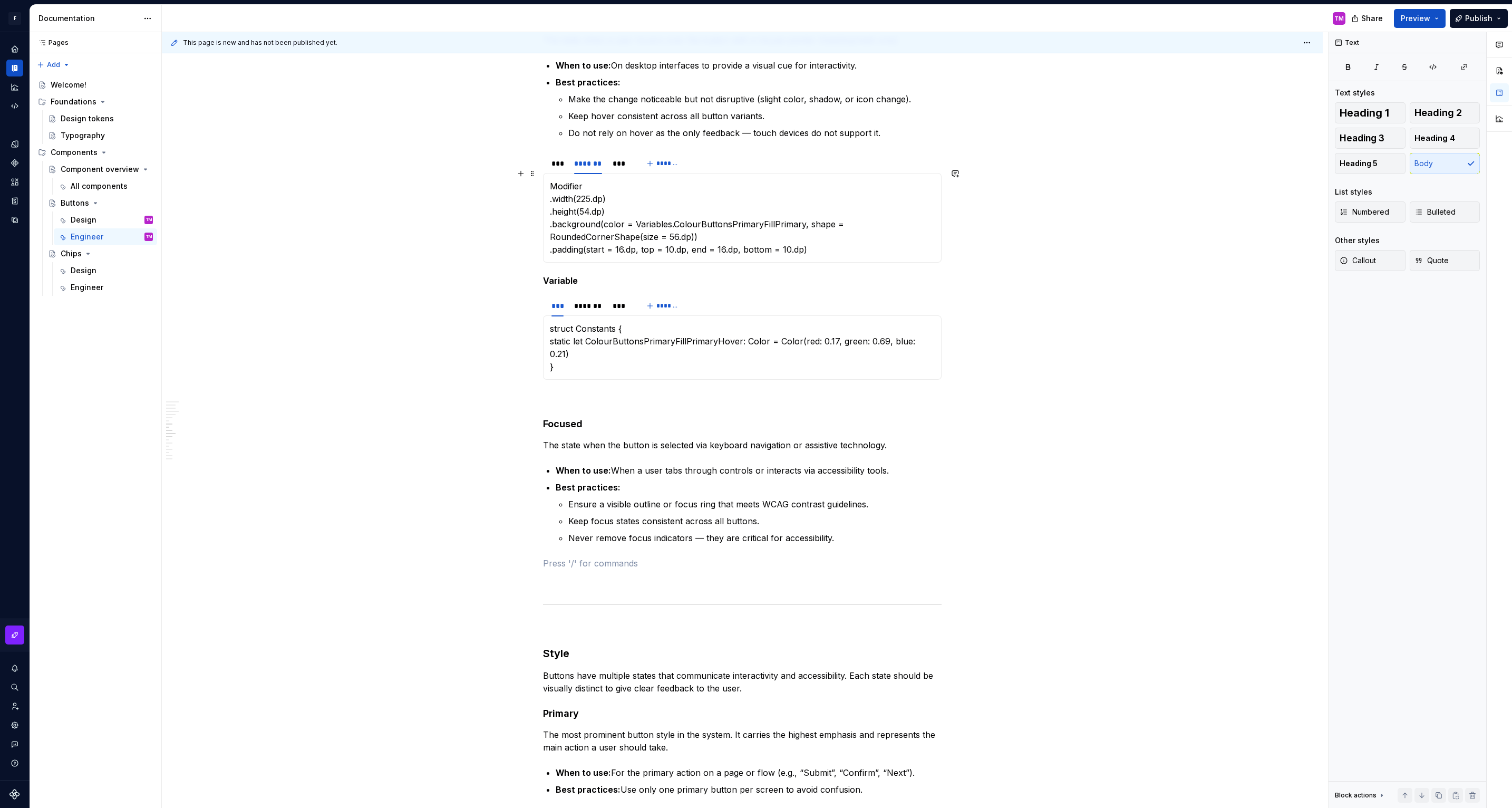
scroll to position [957, 0]
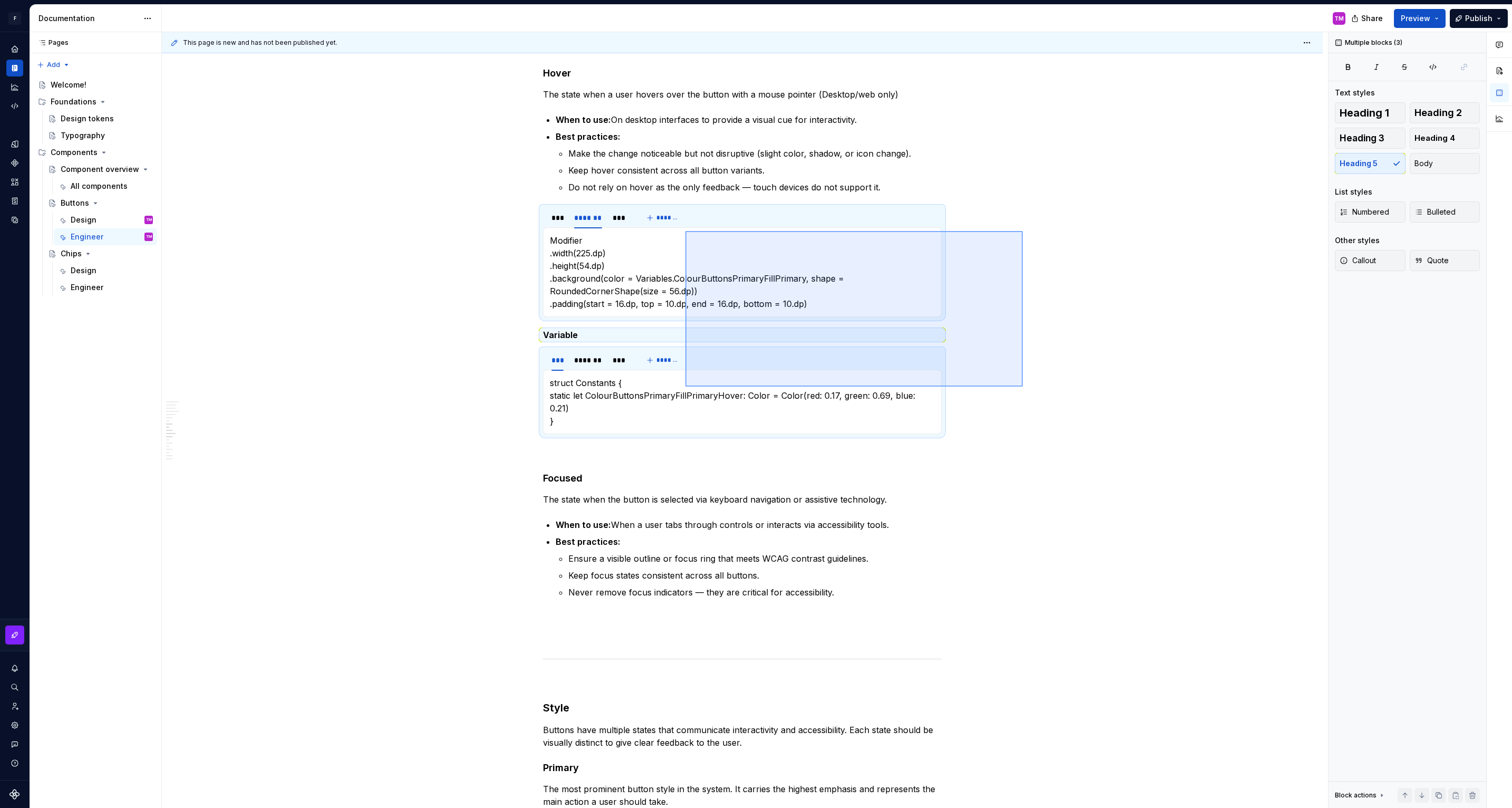
drag, startPoint x: 1023, startPoint y: 386, endPoint x: 687, endPoint y: 233, distance: 369.2
click at [687, 233] on div "This page is new and has not been published yet. Buttons Edit header Design Eng…" at bounding box center [744, 420] width 1166 height 776
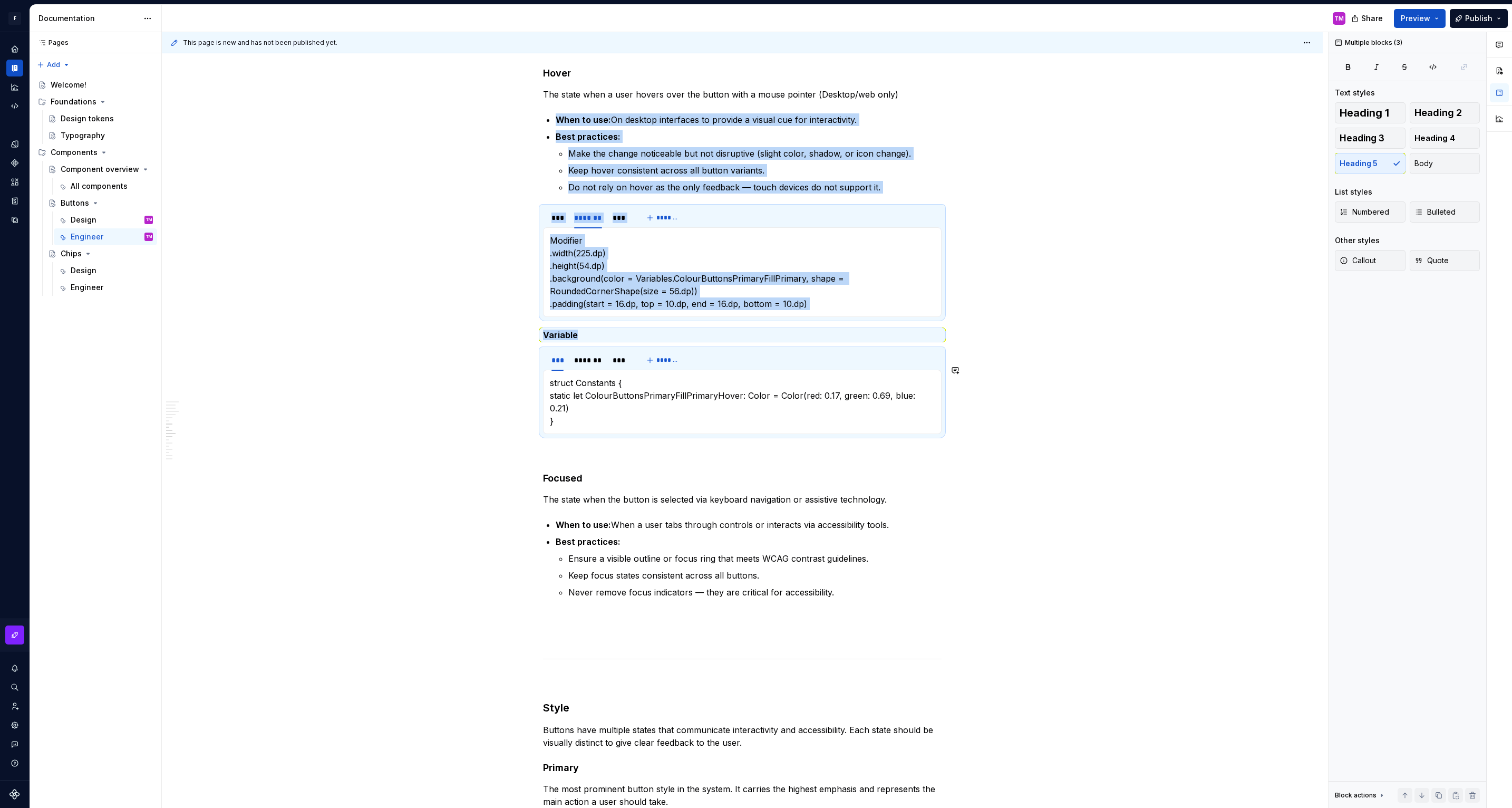
copy div "When to use: On desktop interfaces to provide a visual cue for interactivity. B…"
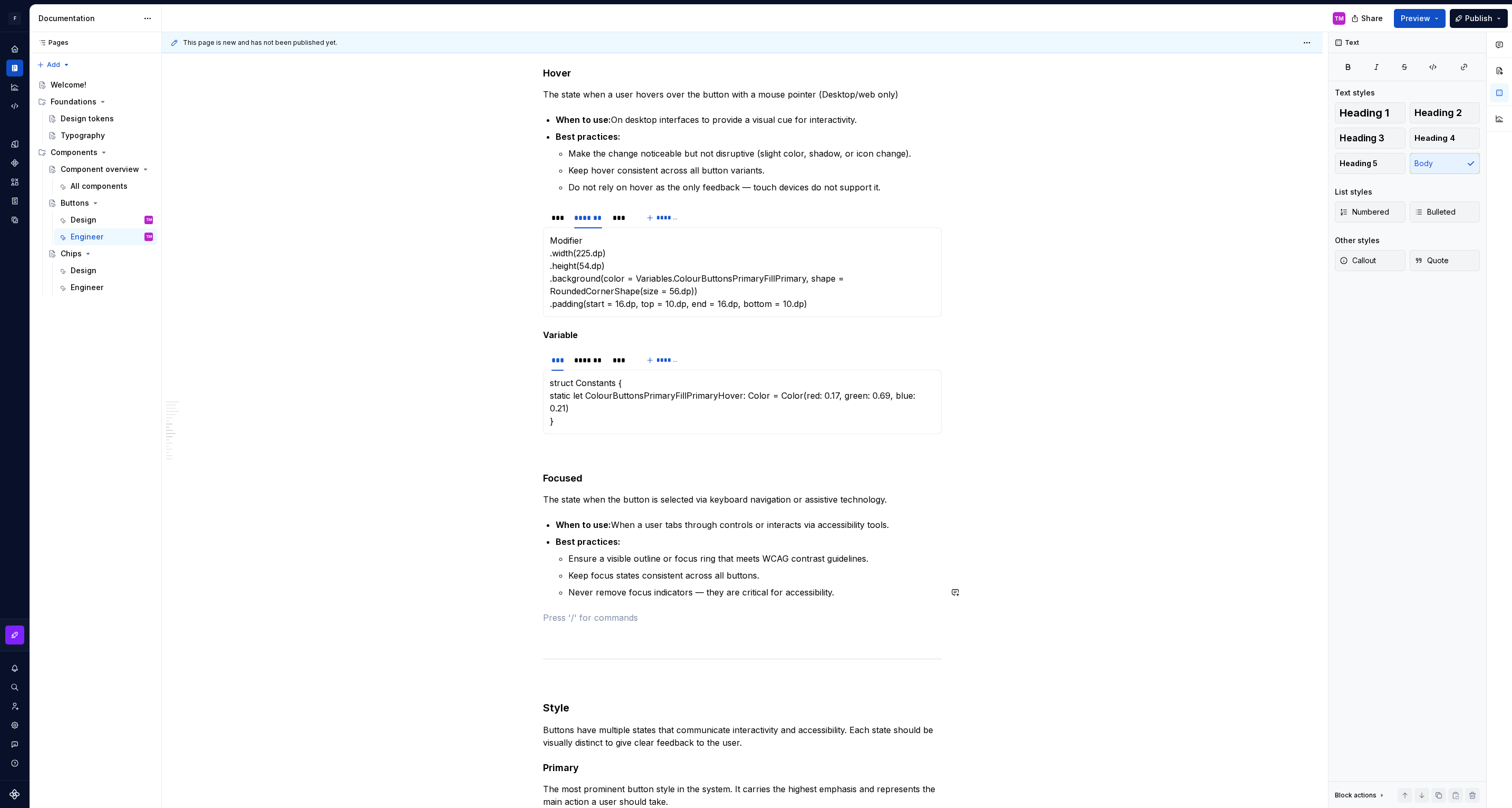
click at [828, 578] on div "Default Default buttons are in most cases the primary call to action in our des…" at bounding box center [743, 747] width 399 height 2992
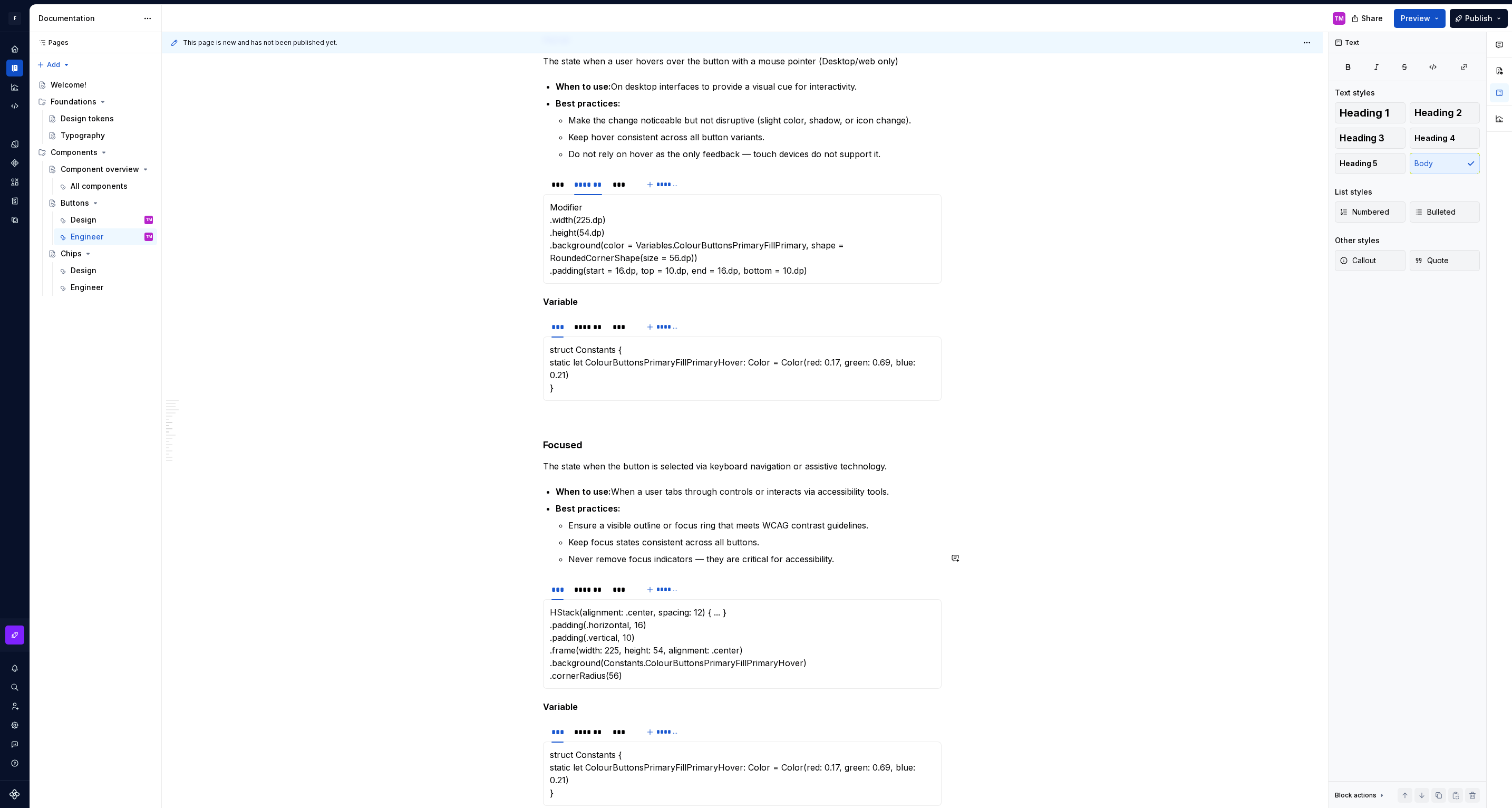
scroll to position [991, 0]
click at [695, 619] on p "HStack(alignment: .center, spacing: 12) { ... } .padding(.horizontal, 16) .padd…" at bounding box center [742, 642] width 385 height 76
click at [616, 747] on p "struct Constants { static let ColourButtonsPrimaryFillPrimaryHover: Color = Col…" at bounding box center [742, 772] width 385 height 50
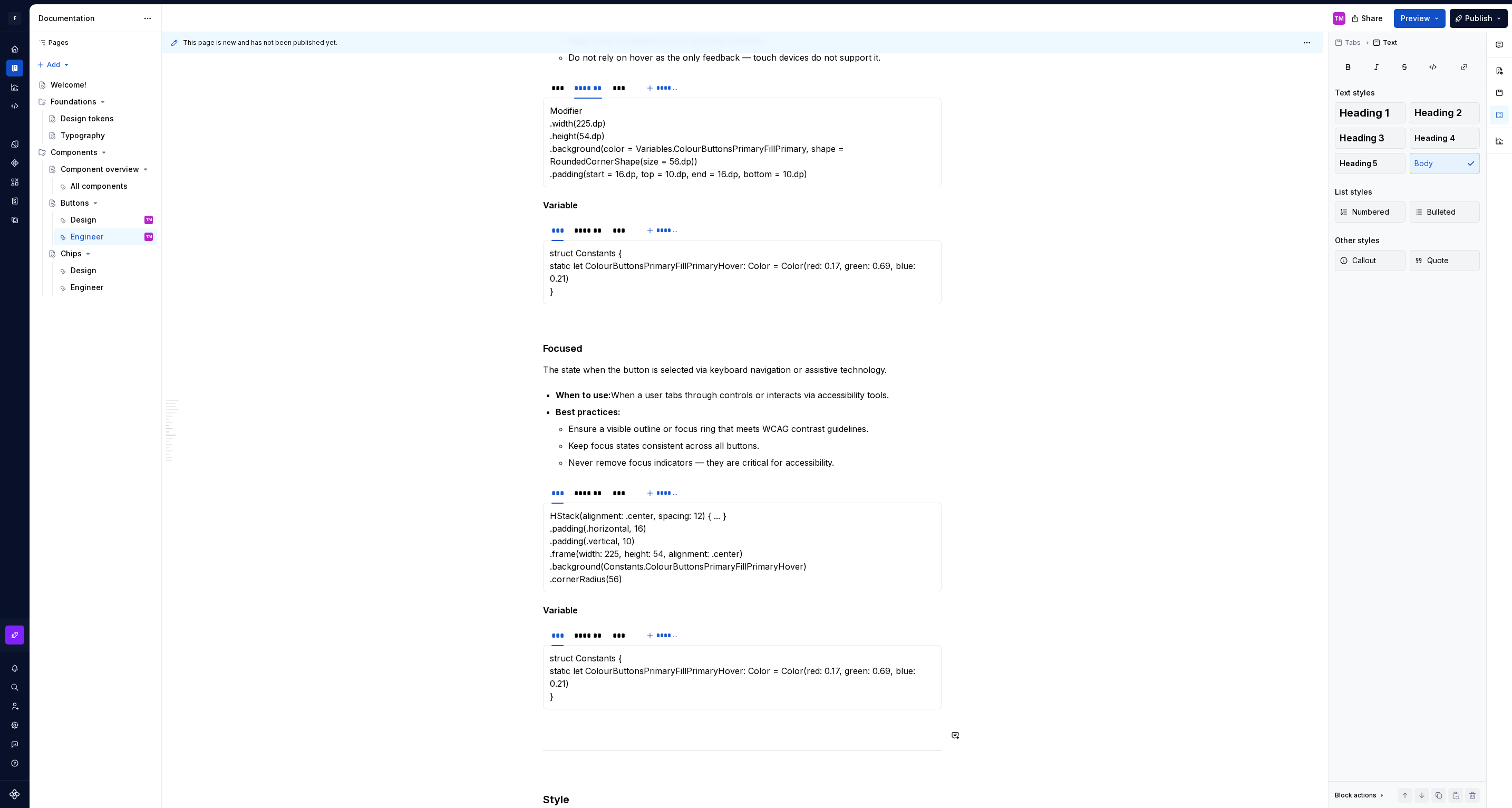
scroll to position [1087, 0]
click at [616, 721] on p at bounding box center [743, 727] width 399 height 13
click at [673, 746] on h3 "Disabled" at bounding box center [743, 753] width 399 height 14
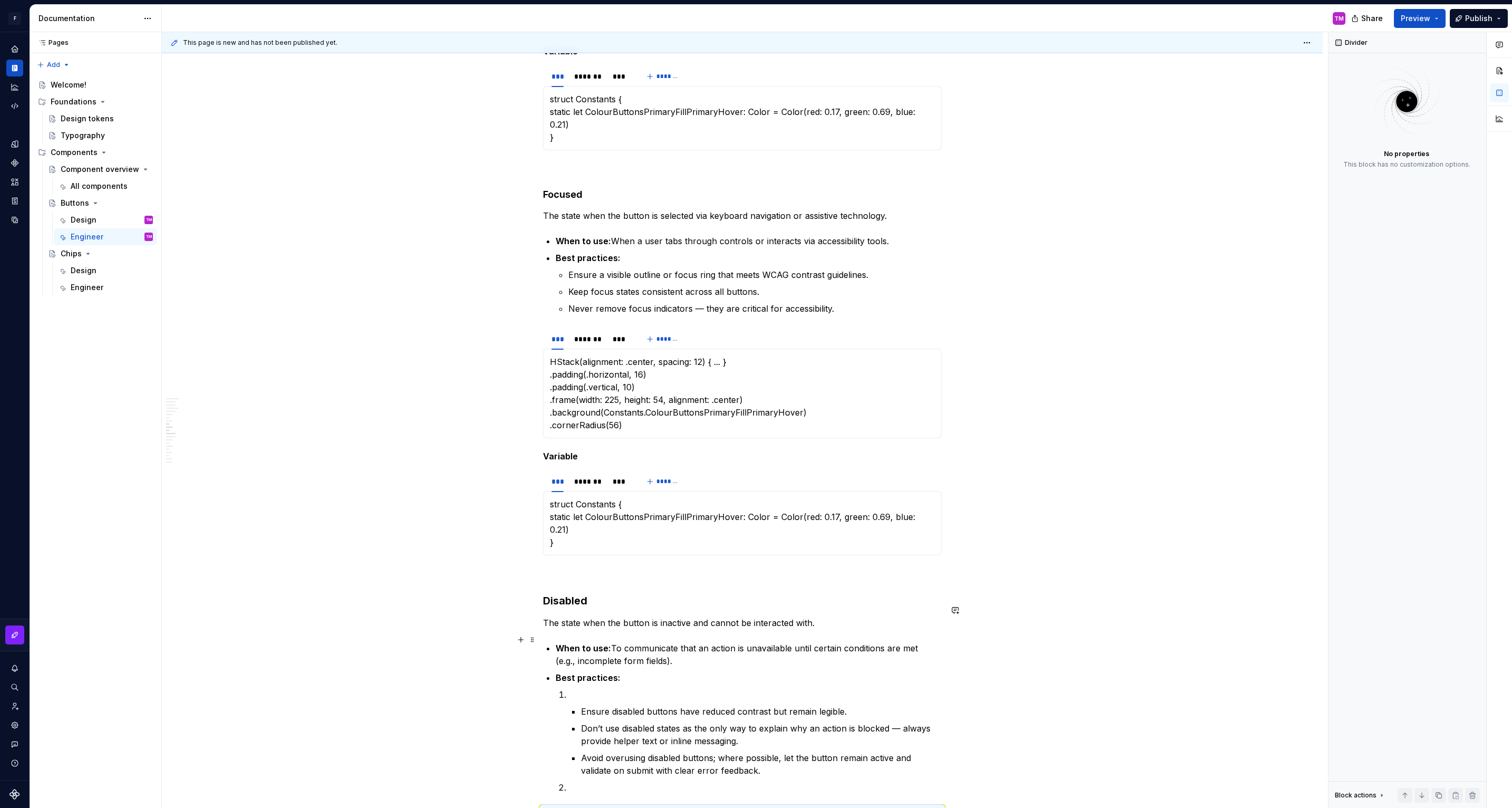
scroll to position [1258, 0]
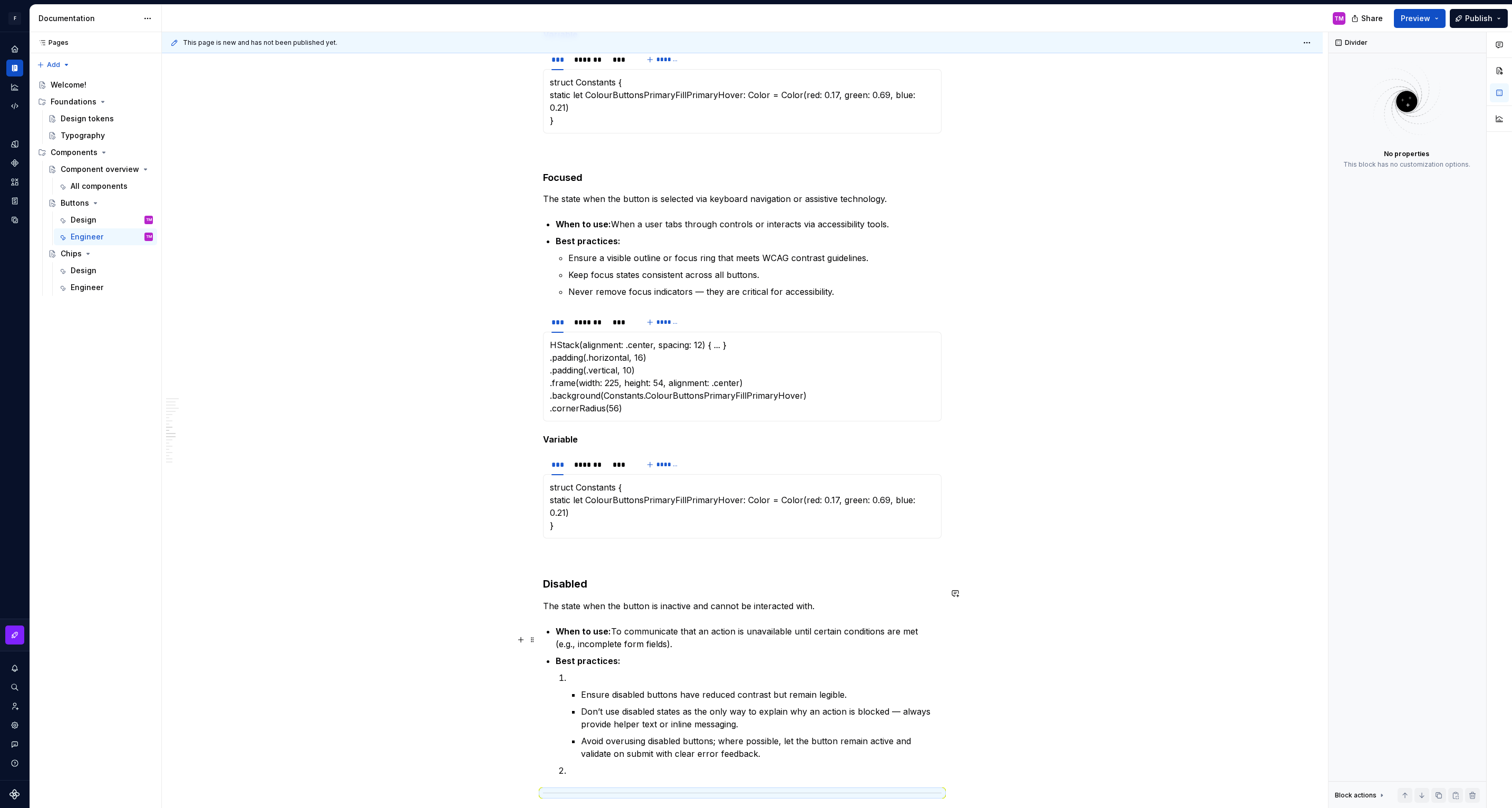
click at [576, 671] on p at bounding box center [755, 677] width 374 height 13
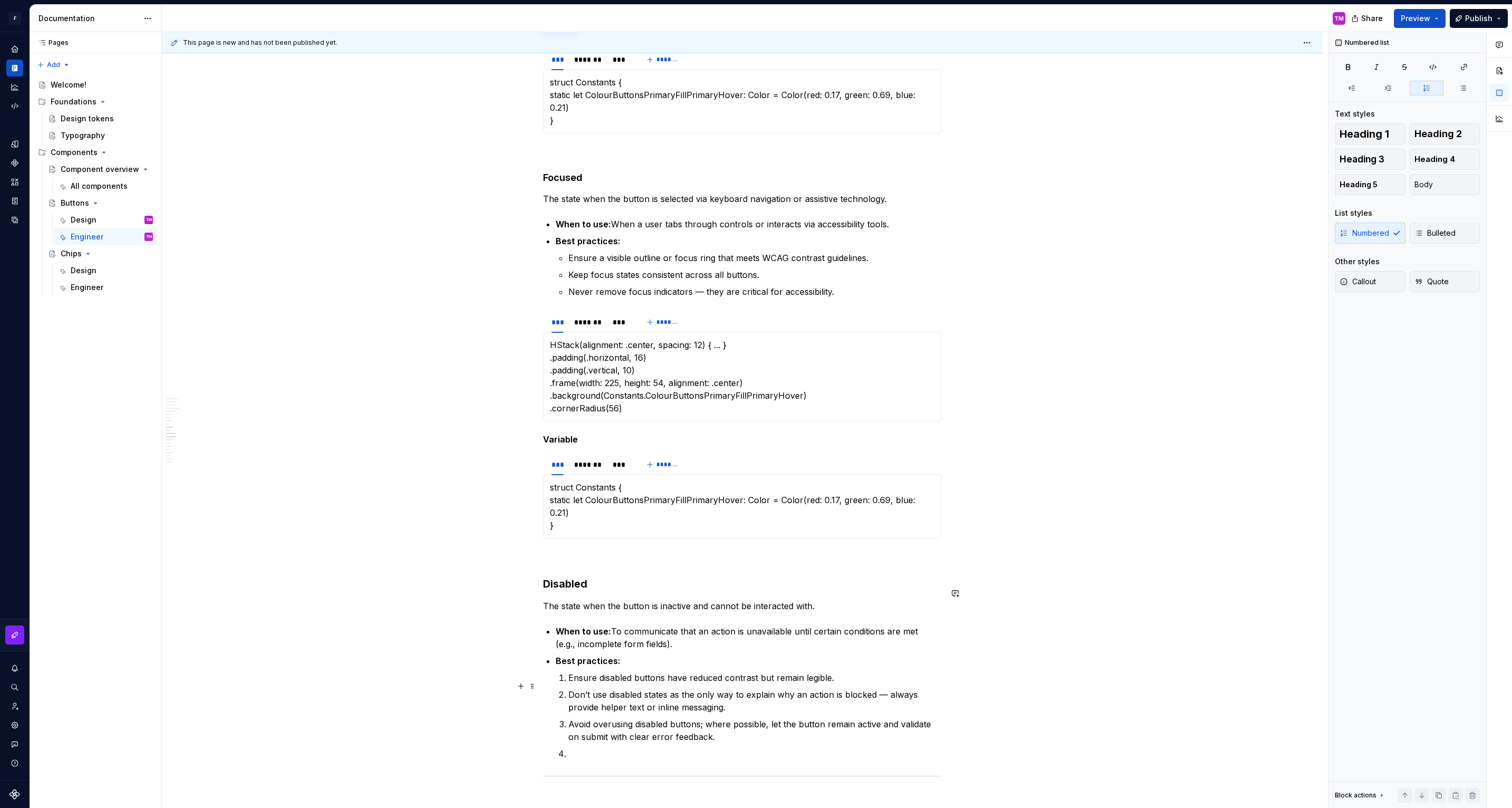
click at [600, 717] on p "Avoid overusing disabled buttons; where possible, let the button remain active …" at bounding box center [755, 730] width 374 height 25
click at [600, 747] on p at bounding box center [755, 753] width 374 height 13
click at [580, 688] on p "Don’t use disabled states as the only way to explain why an action is blocked —…" at bounding box center [755, 700] width 374 height 25
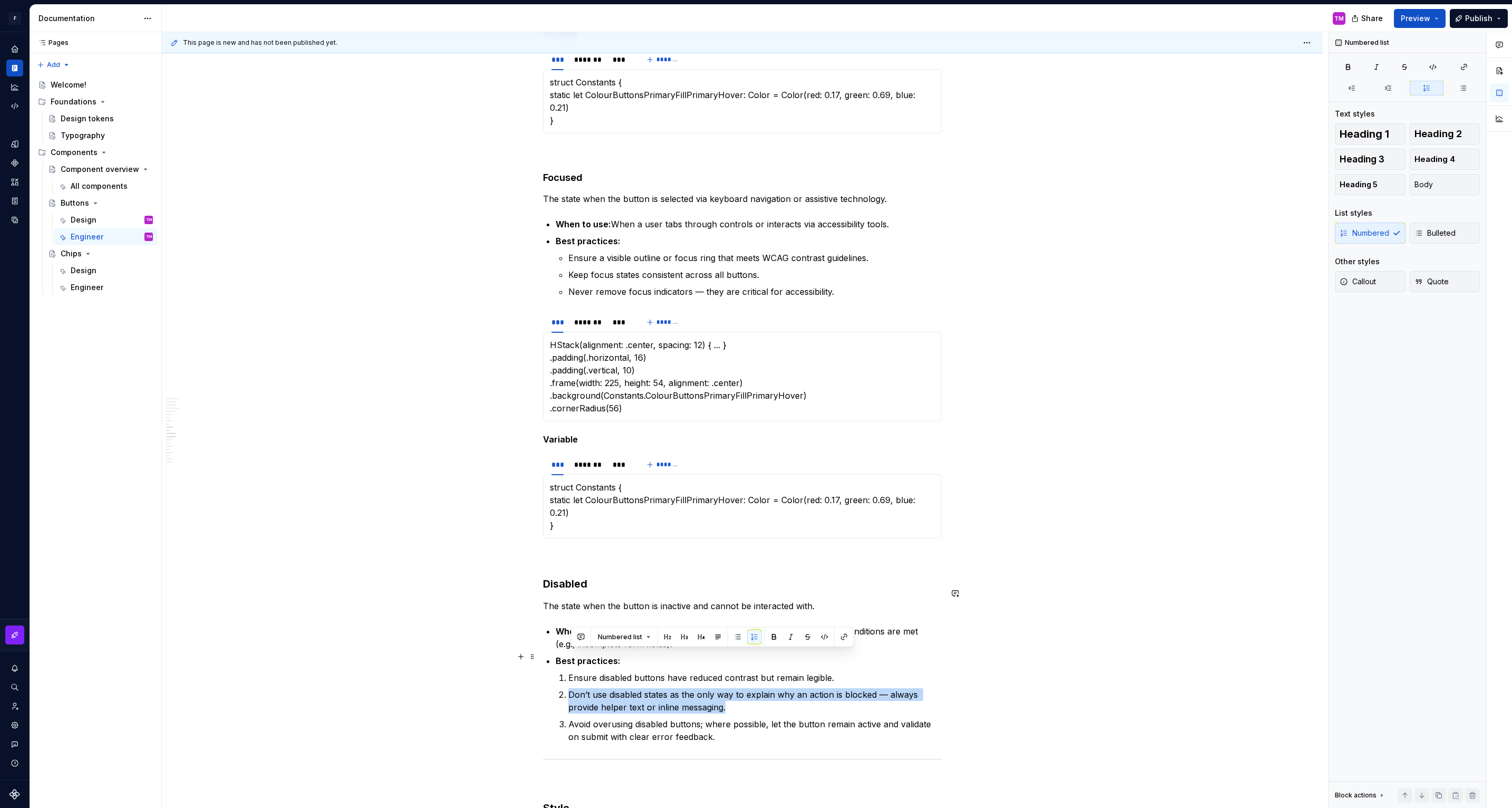
click at [580, 688] on p "Don’t use disabled states as the only way to explain why an action is blocked —…" at bounding box center [755, 700] width 374 height 25
click at [732, 634] on button "button" at bounding box center [737, 637] width 14 height 14
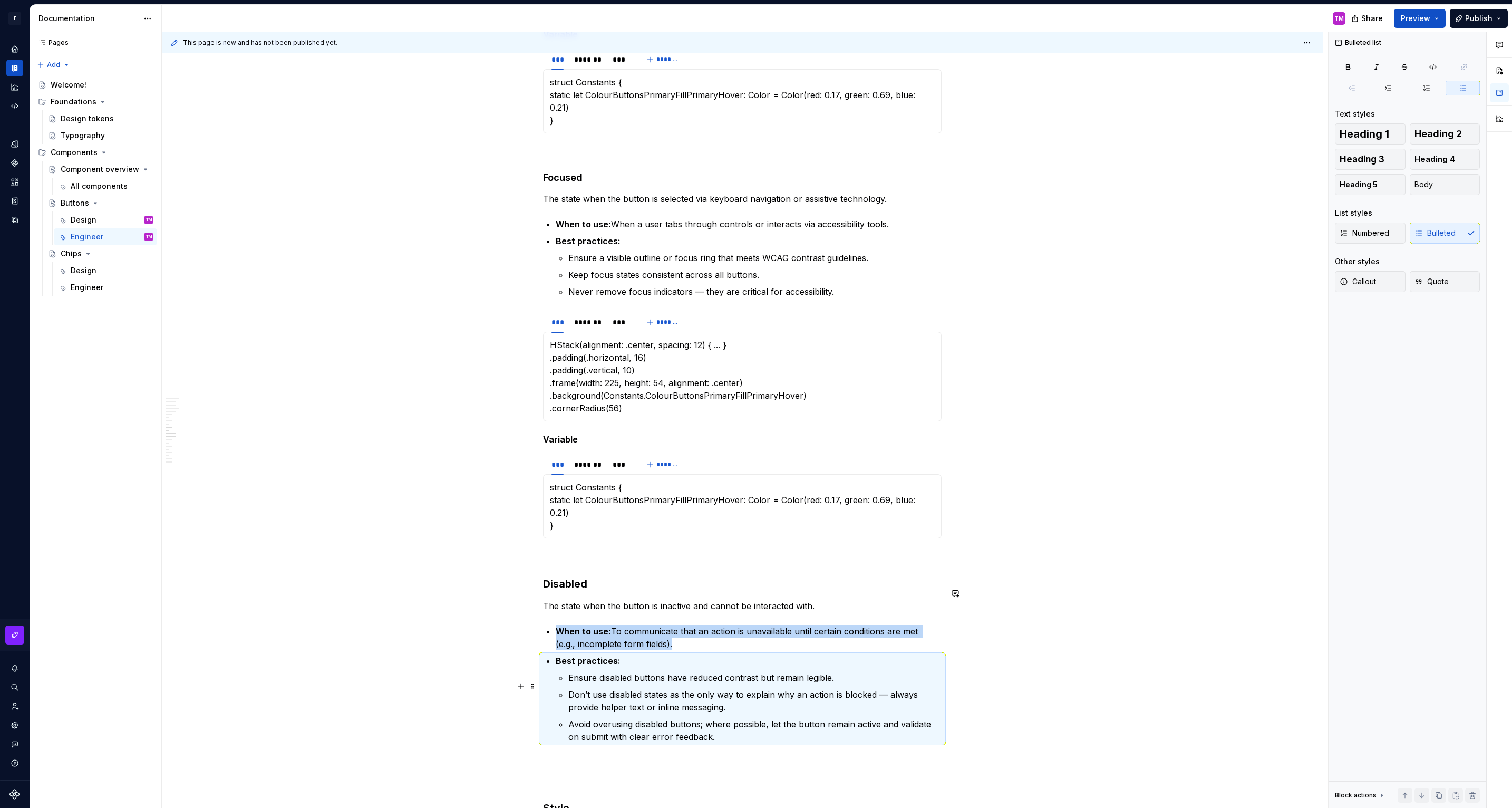
click at [1080, 685] on div "Default Default buttons are in most cases the primary call to action in our des…" at bounding box center [742, 762] width 1161 height 3674
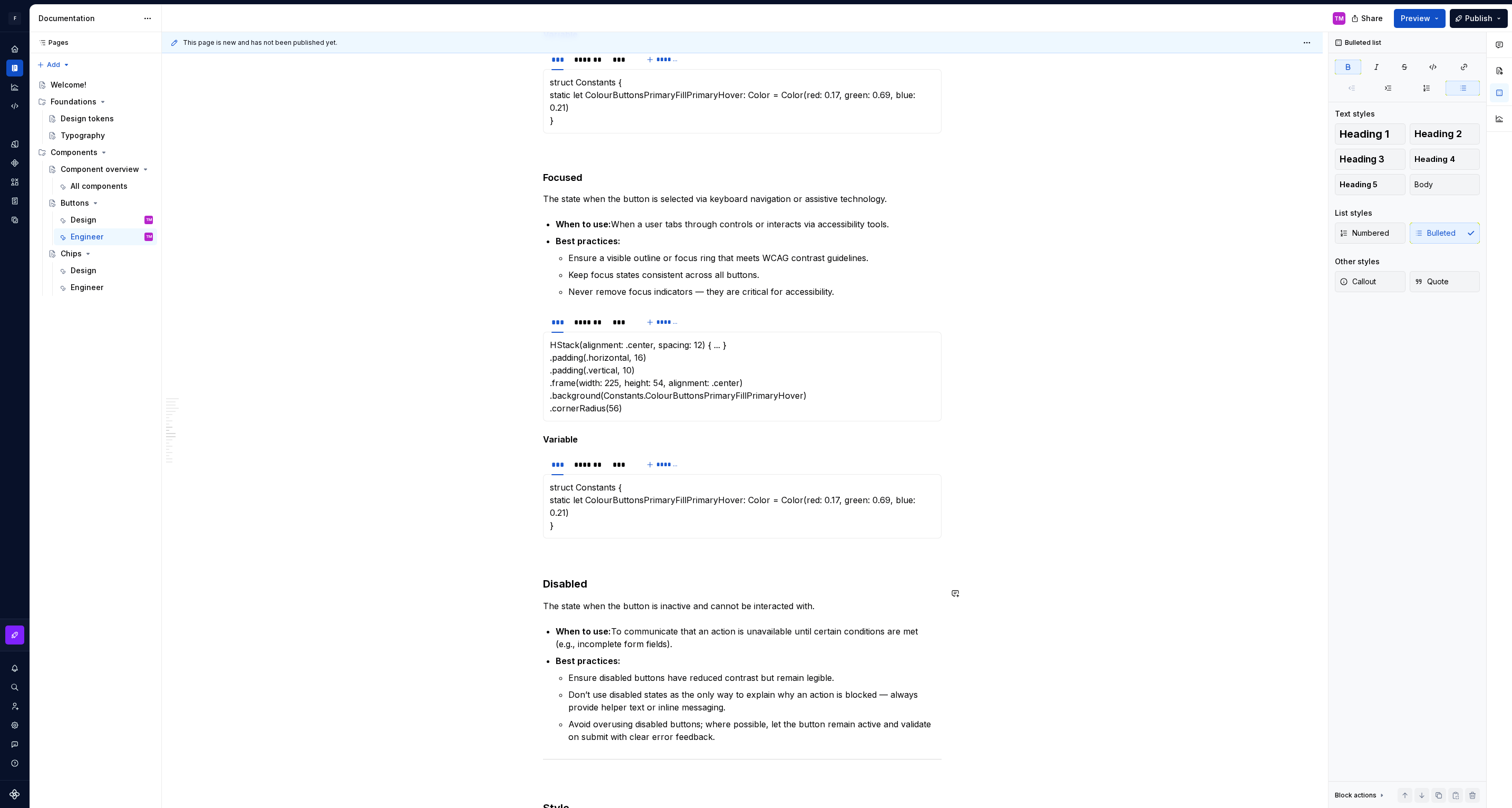
click at [979, 709] on div "Default Default buttons are in most cases the primary call to action in our des…" at bounding box center [742, 762] width 1161 height 3674
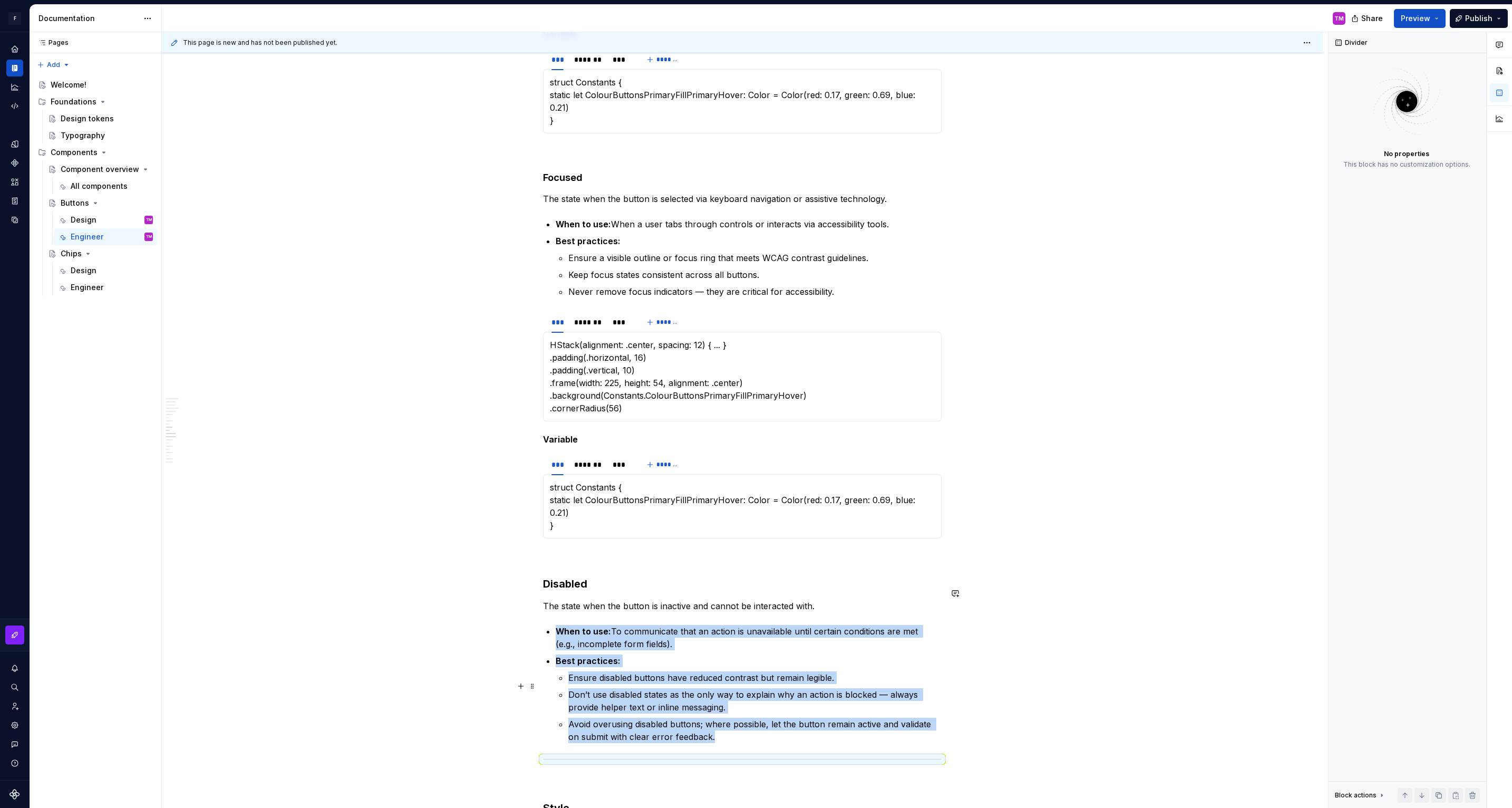
click at [979, 695] on div "Default Default buttons are in most cases the primary call to action in our des…" at bounding box center [742, 762] width 1161 height 3674
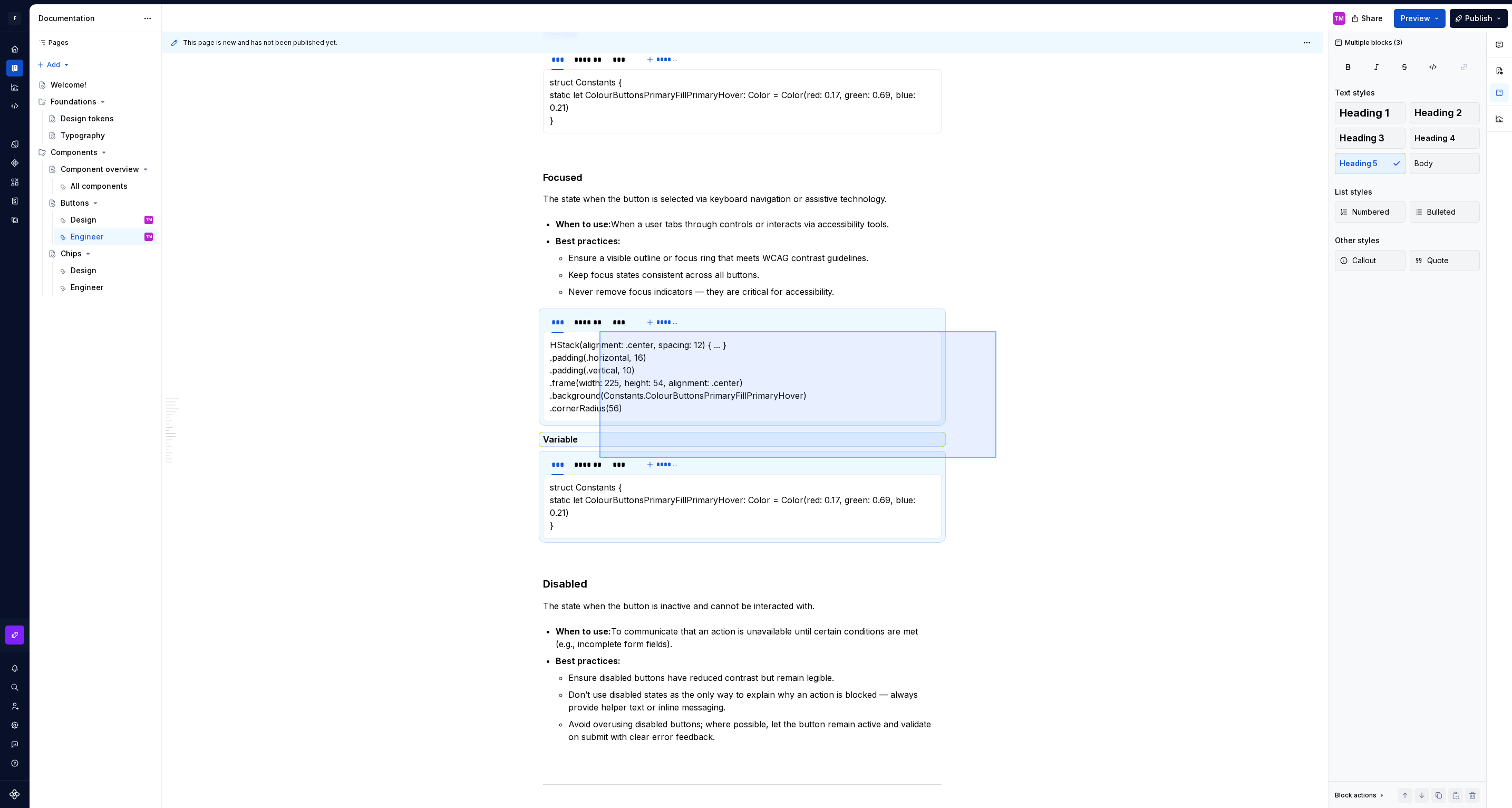
drag, startPoint x: 997, startPoint y: 458, endPoint x: 600, endPoint y: 331, distance: 416.8
click at [600, 331] on div "This page is new and has not been published yet. Buttons Edit header Design Eng…" at bounding box center [744, 420] width 1166 height 776
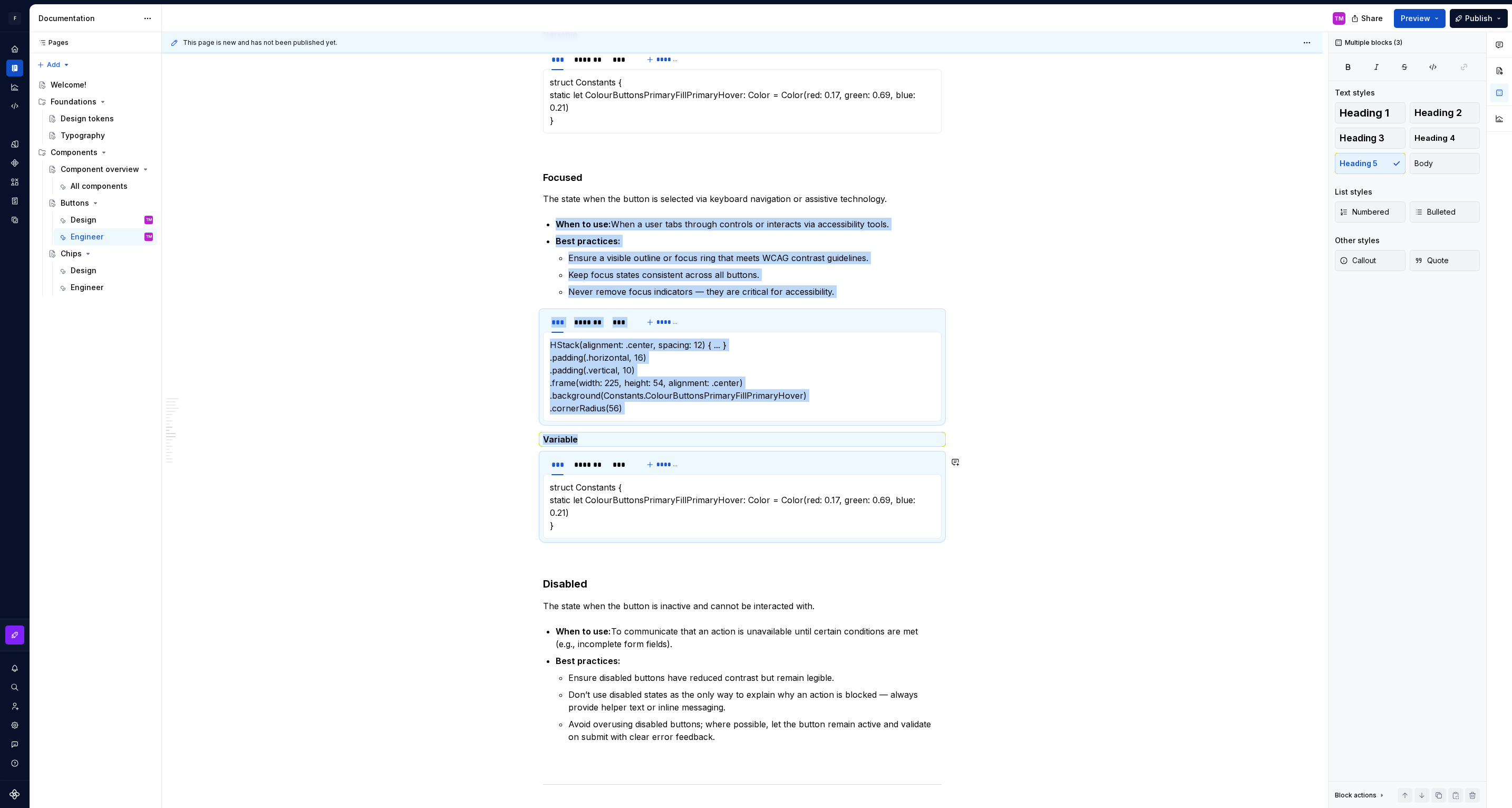
copy div "When to use: When a user tabs through controls or interacts via accessibility t…"
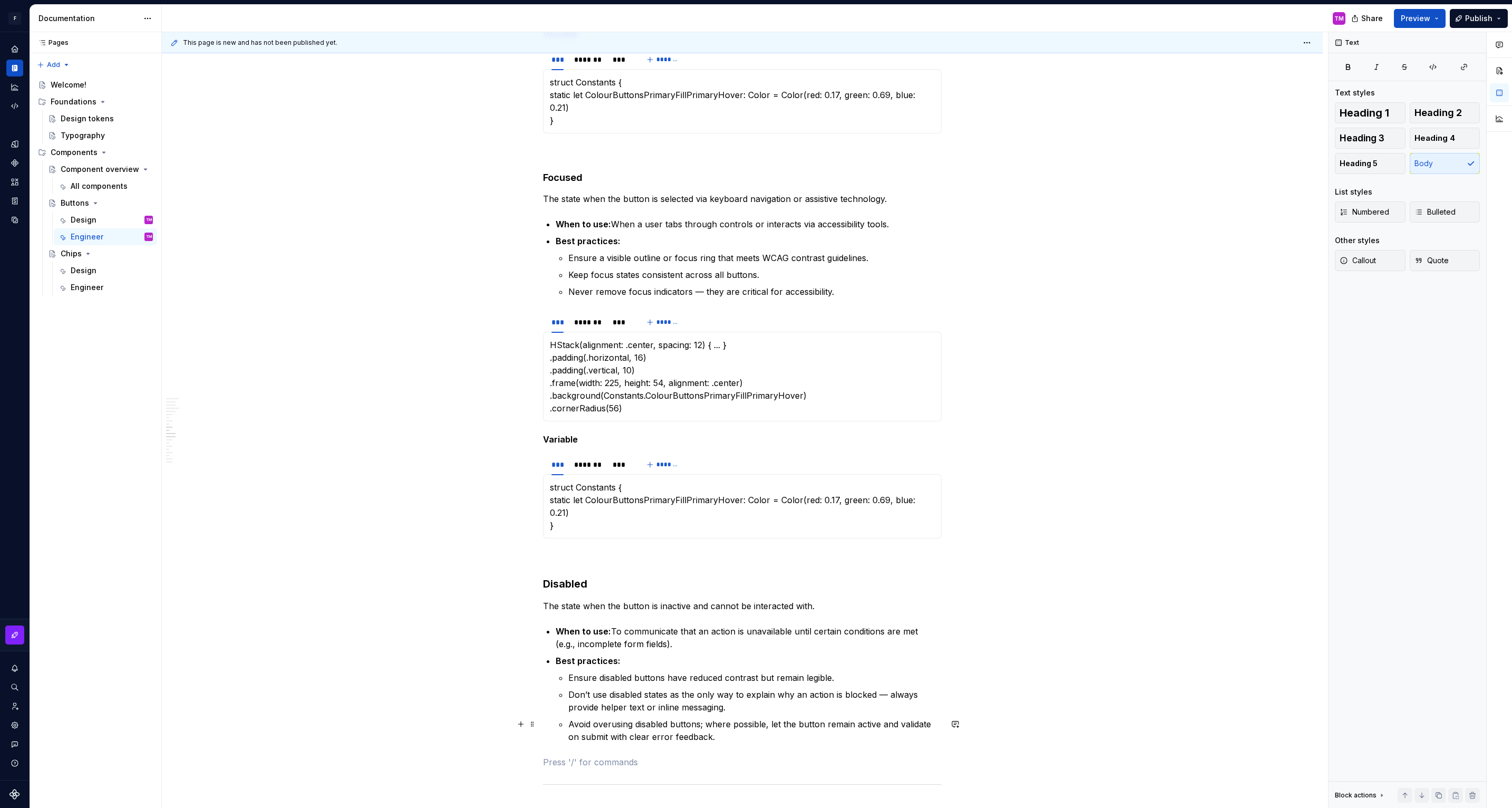
click at [570, 755] on p at bounding box center [743, 761] width 399 height 13
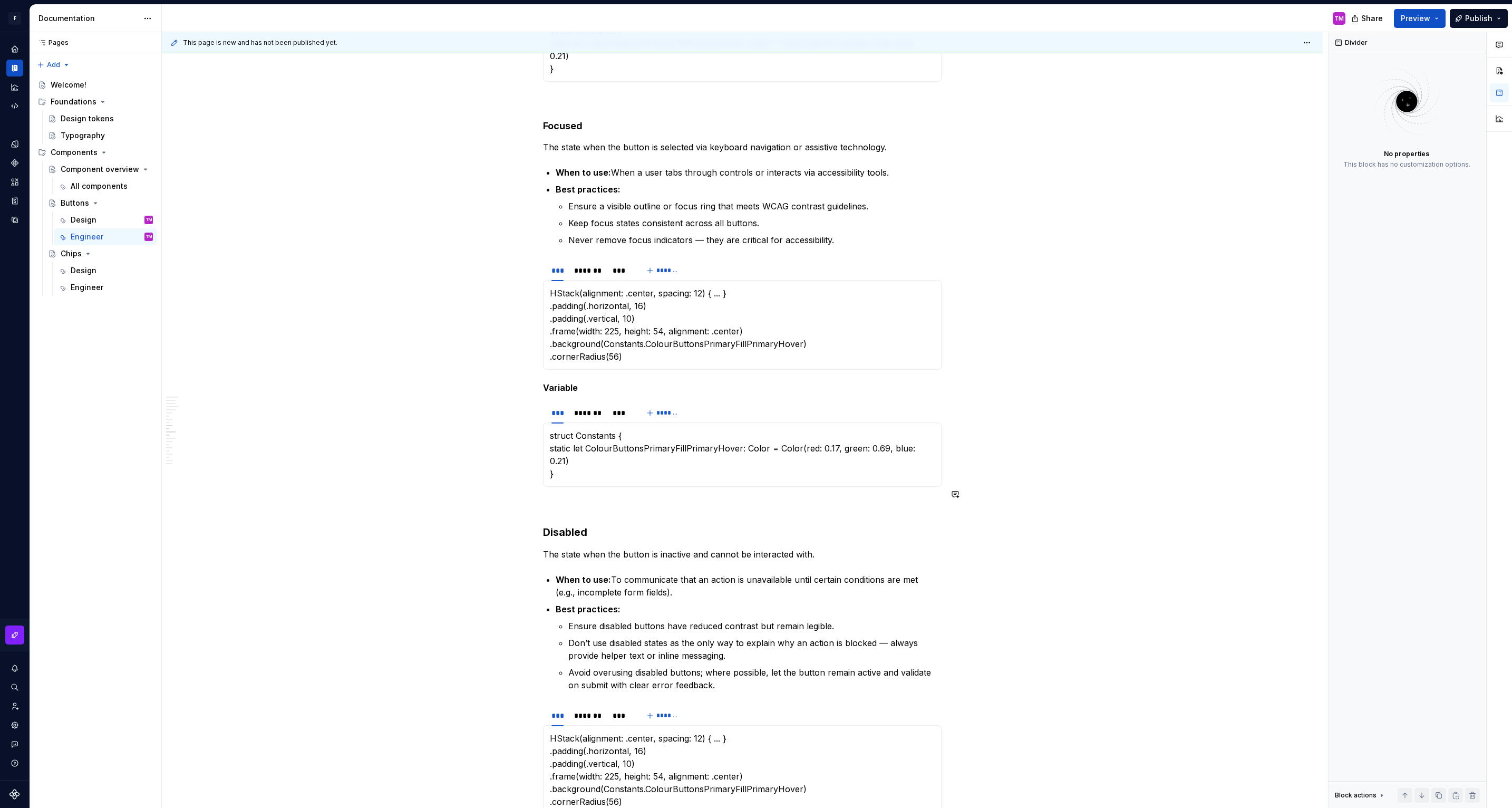
scroll to position [1304, 0]
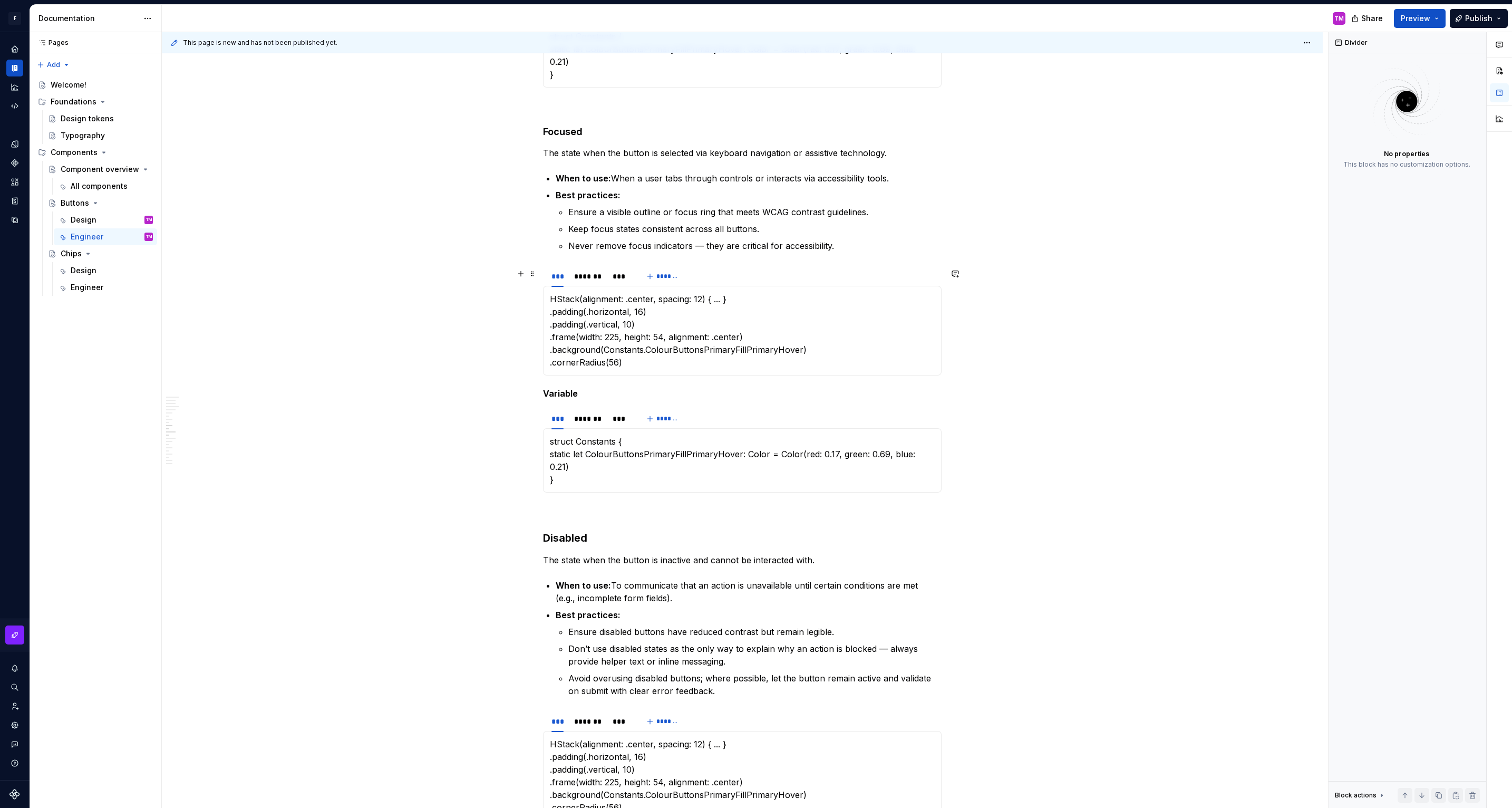
click at [731, 331] on p "HStack(alignment: .center, spacing: 12) { ... } .padding(.horizontal, 16) .padd…" at bounding box center [742, 330] width 385 height 76
click at [661, 743] on p "HStack(alignment: .center, spacing: 12) { ... } .padding(.horizontal, 16) .padd…" at bounding box center [742, 775] width 385 height 76
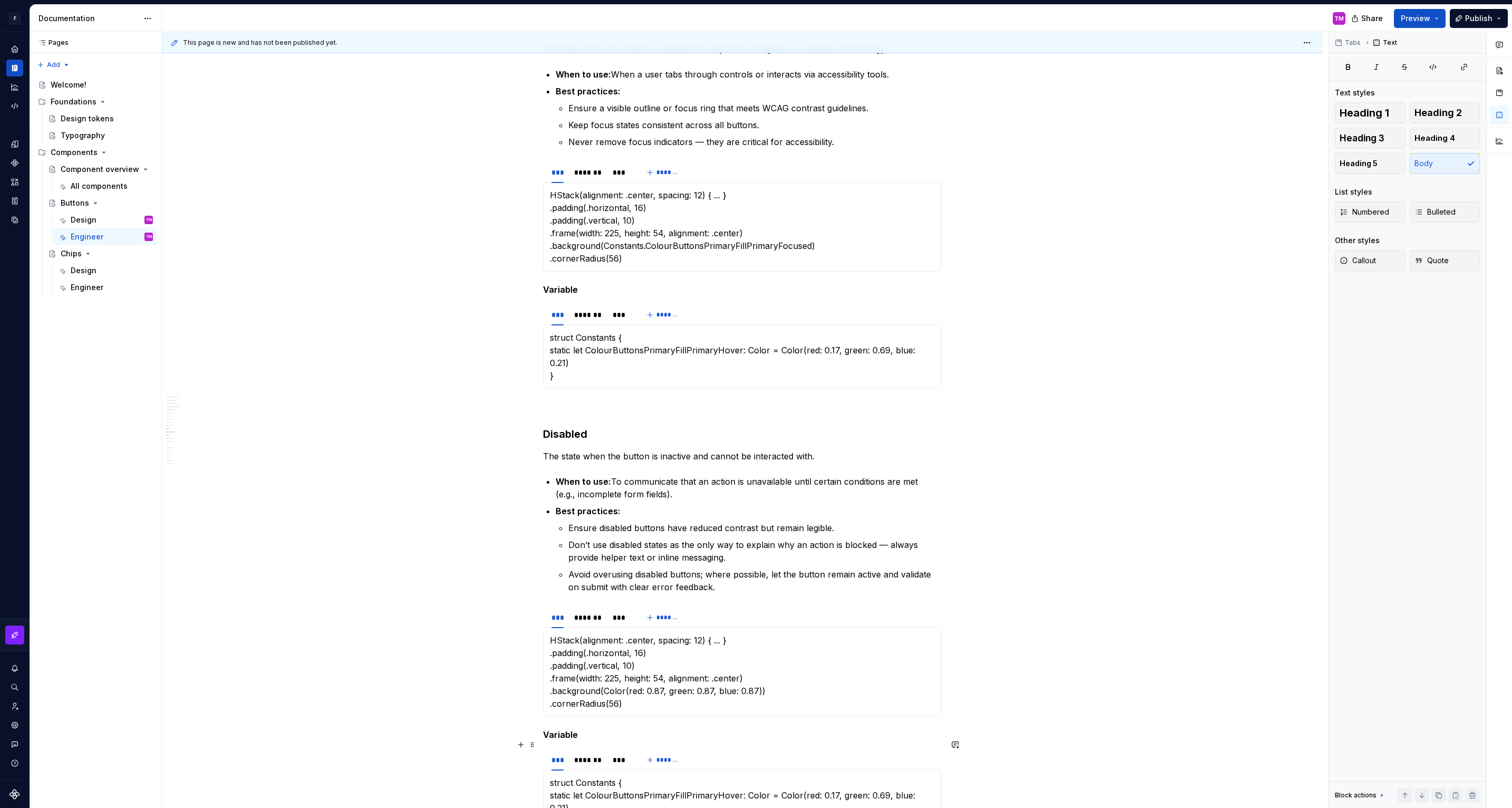
scroll to position [1464, 0]
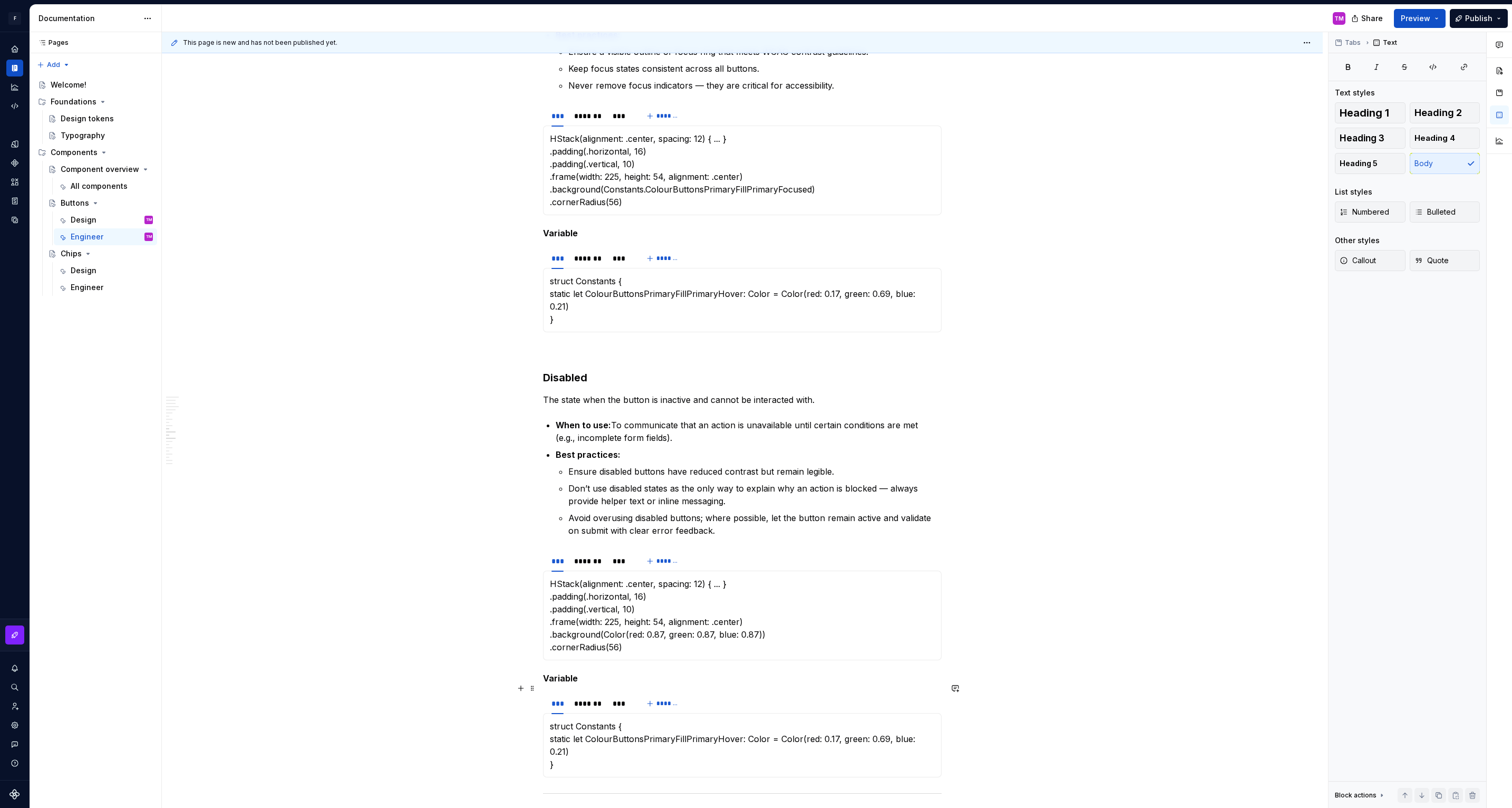
click at [733, 719] on p "struct Constants { static let ColourButtonsPrimaryFillPrimaryHover: Color = Col…" at bounding box center [742, 744] width 385 height 50
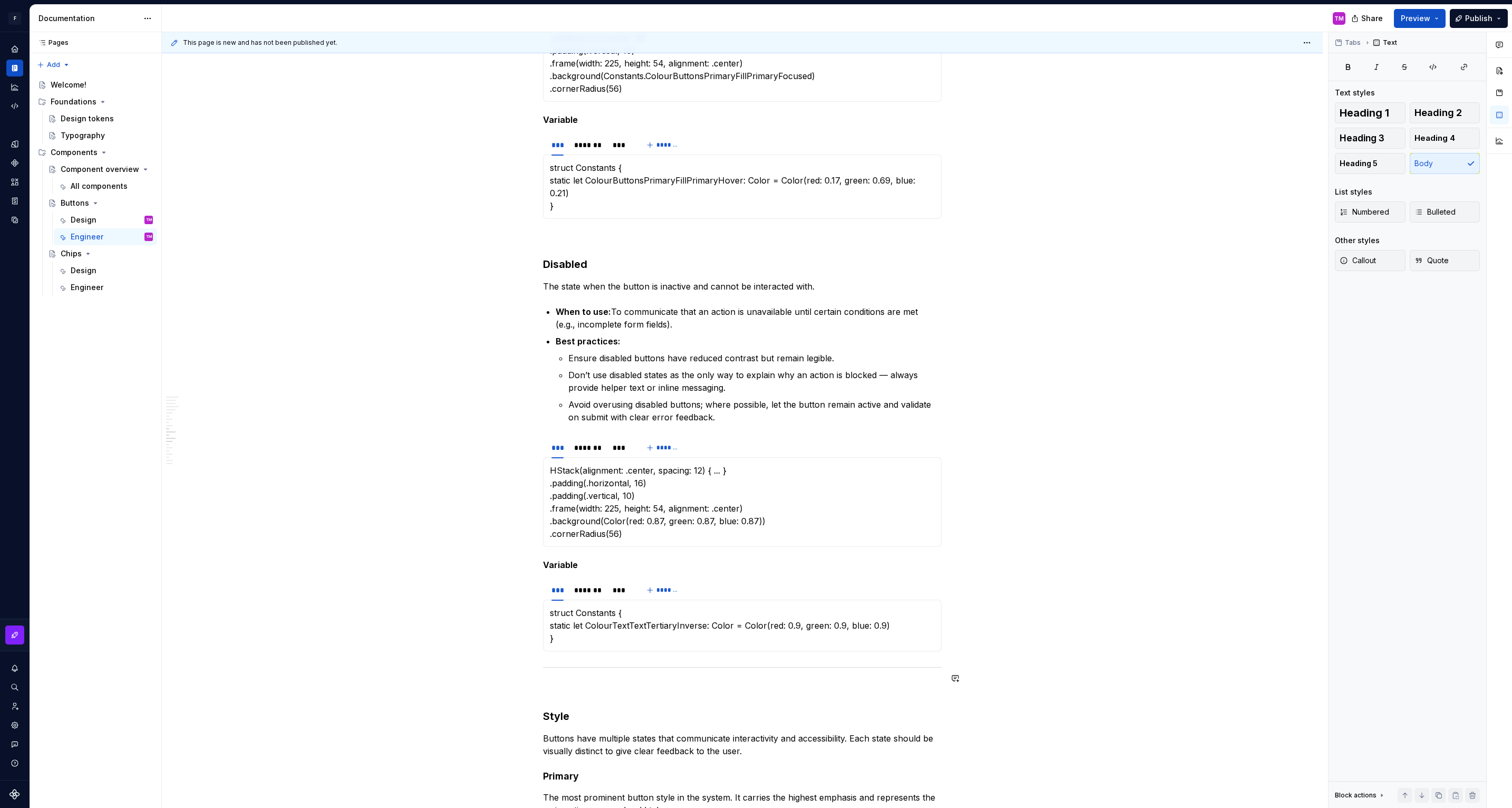
scroll to position [1577, 0]
click at [974, 612] on div "Default Default buttons are in most cases the primary call to action in our des…" at bounding box center [742, 556] width 1161 height 3902
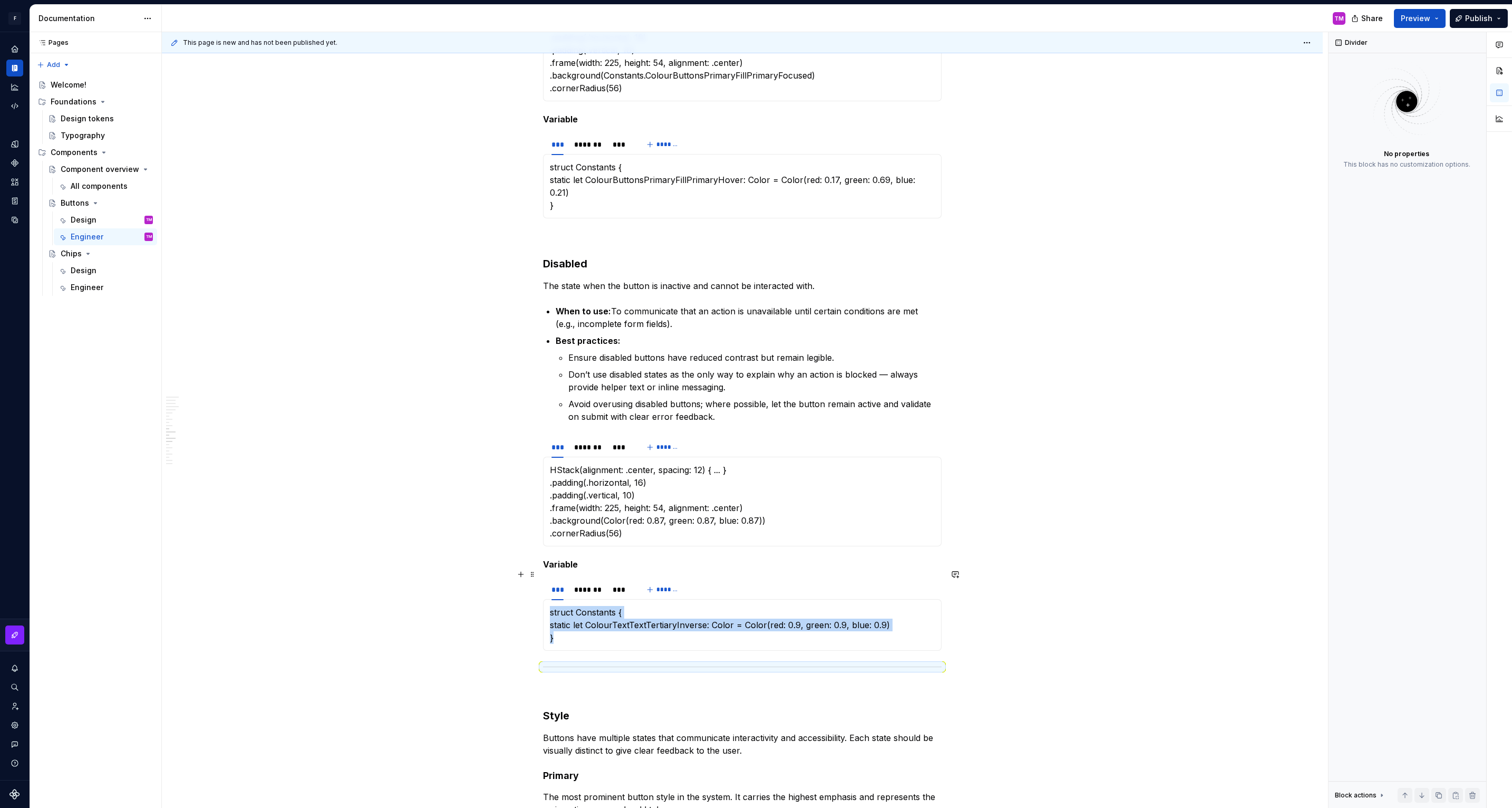
click at [967, 593] on div "Default Default buttons are in most cases the primary call to action in our des…" at bounding box center [742, 556] width 1161 height 3902
click at [963, 593] on div "Default Default buttons are in most cases the primary call to action in our des…" at bounding box center [742, 556] width 1161 height 3902
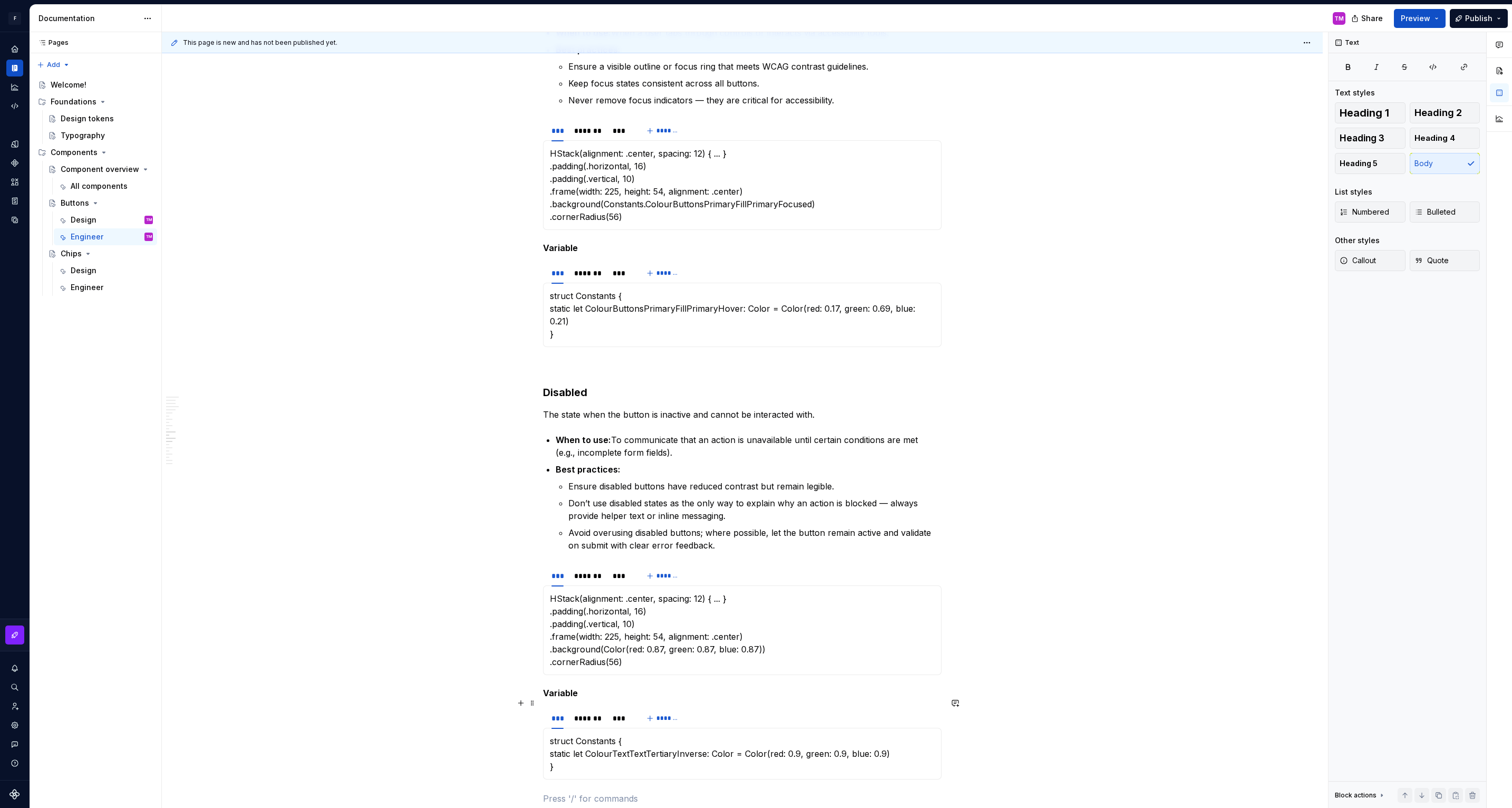
scroll to position [1810, 0]
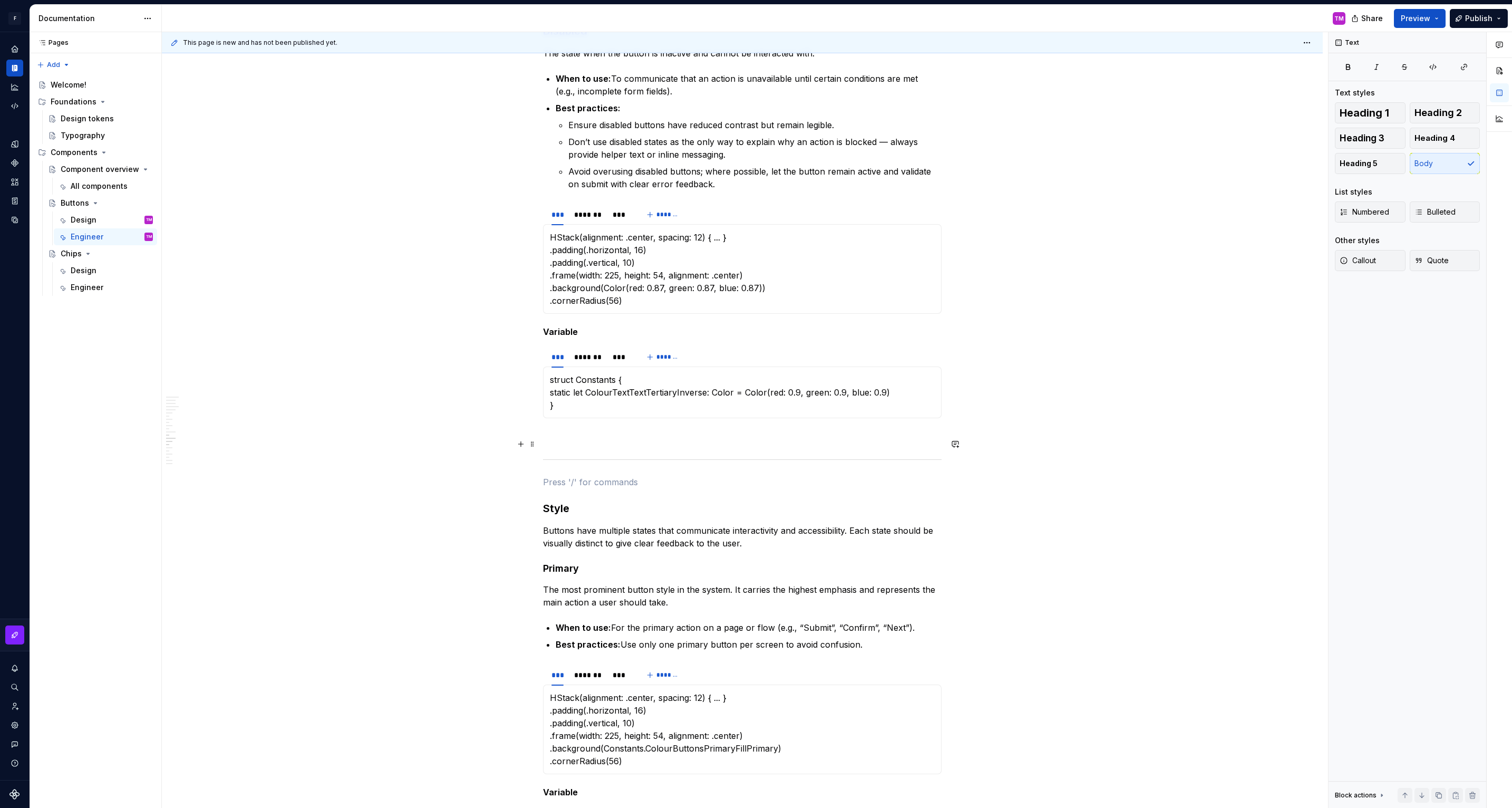
click at [694, 476] on p at bounding box center [743, 482] width 399 height 13
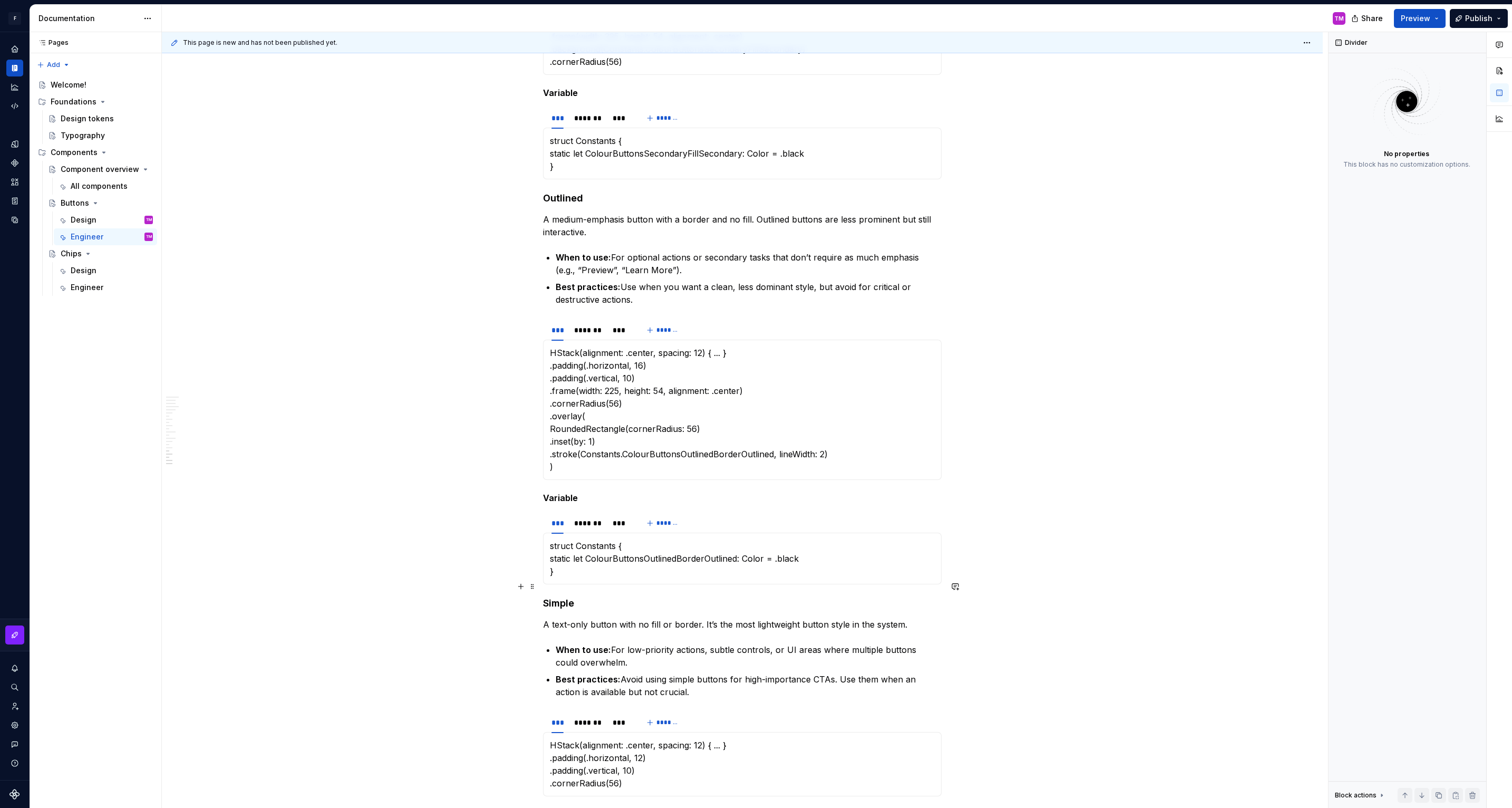
scroll to position [2807, 0]
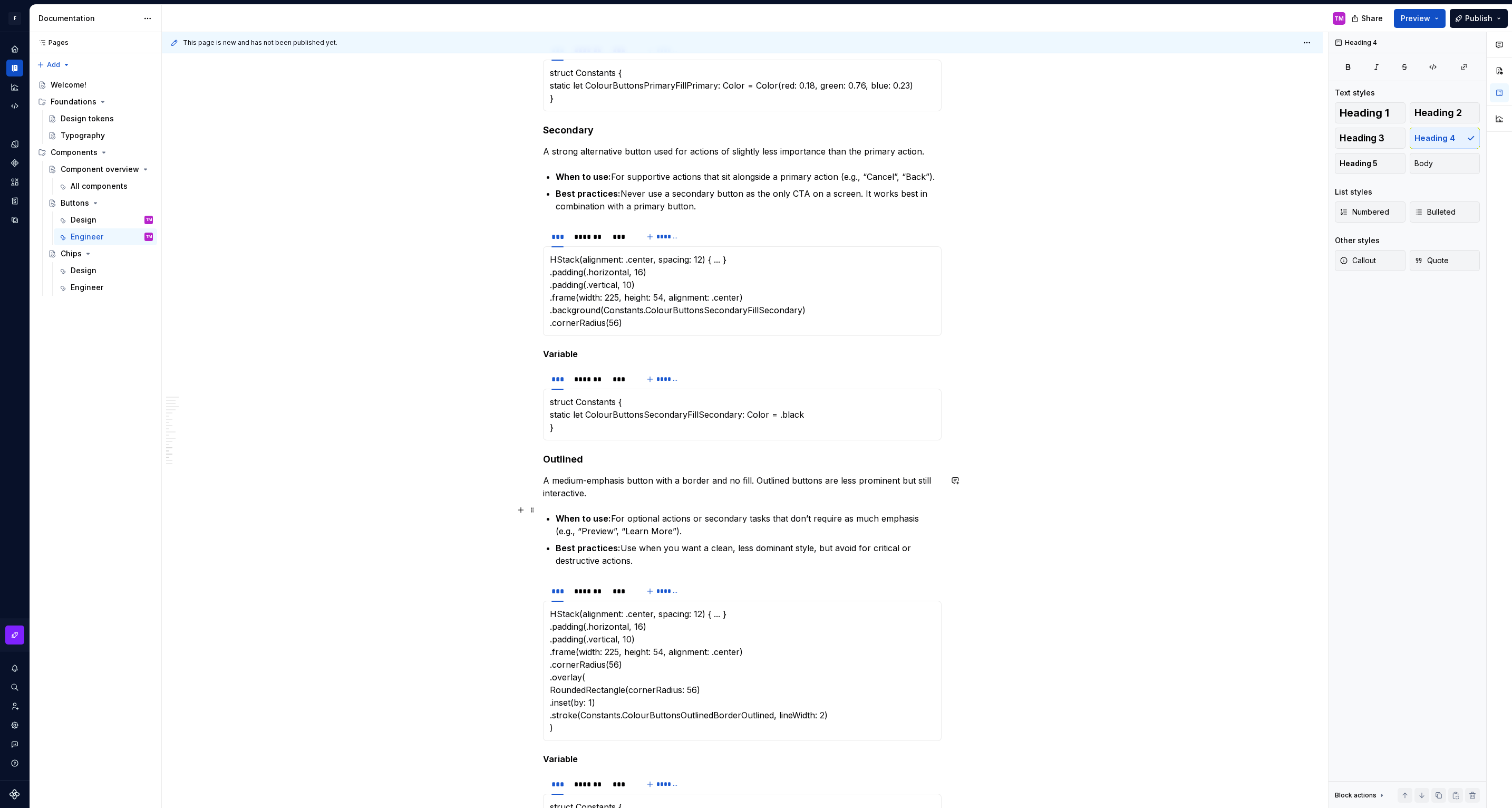
scroll to position [2520, 0]
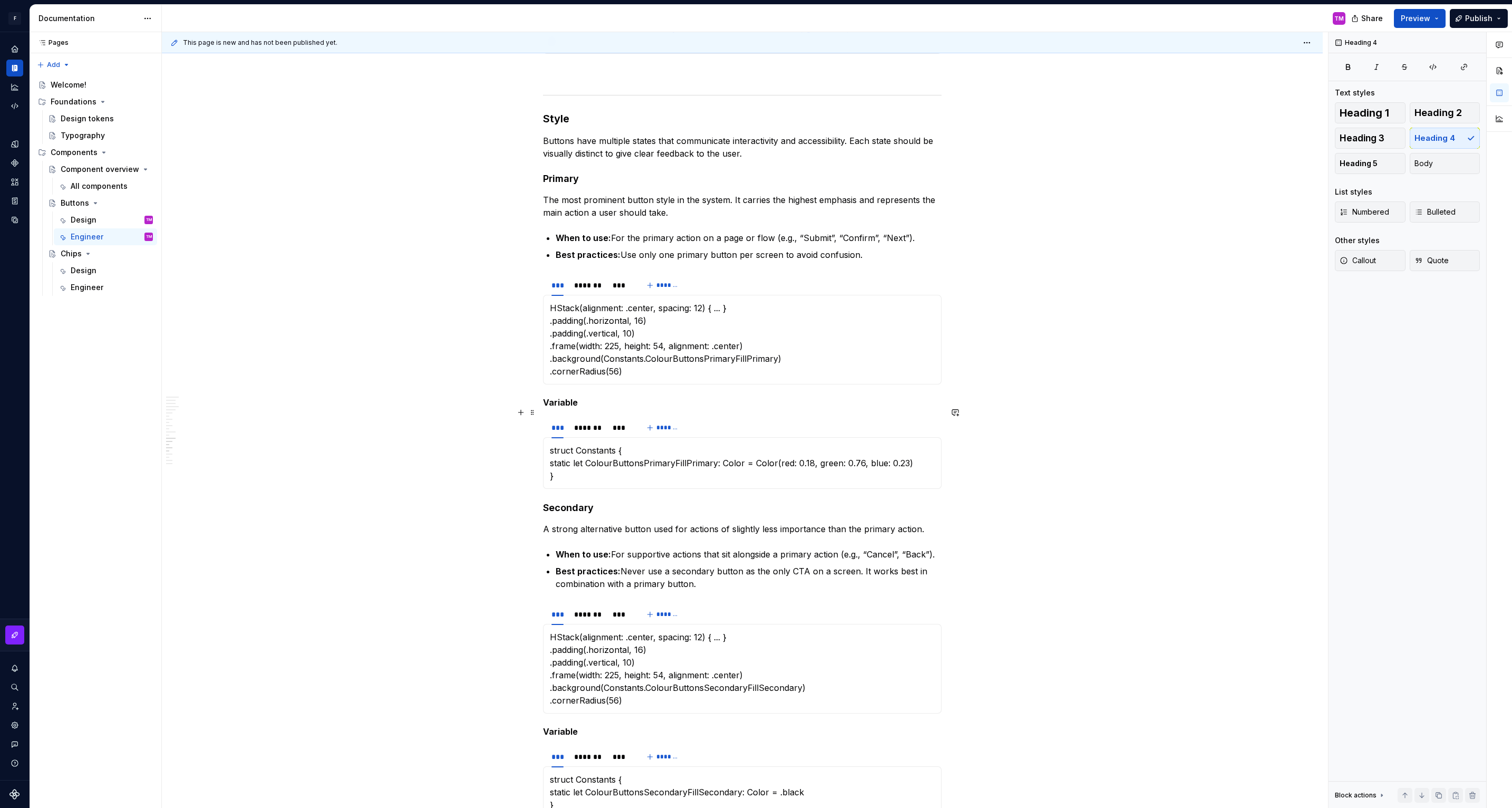
scroll to position [2164, 0]
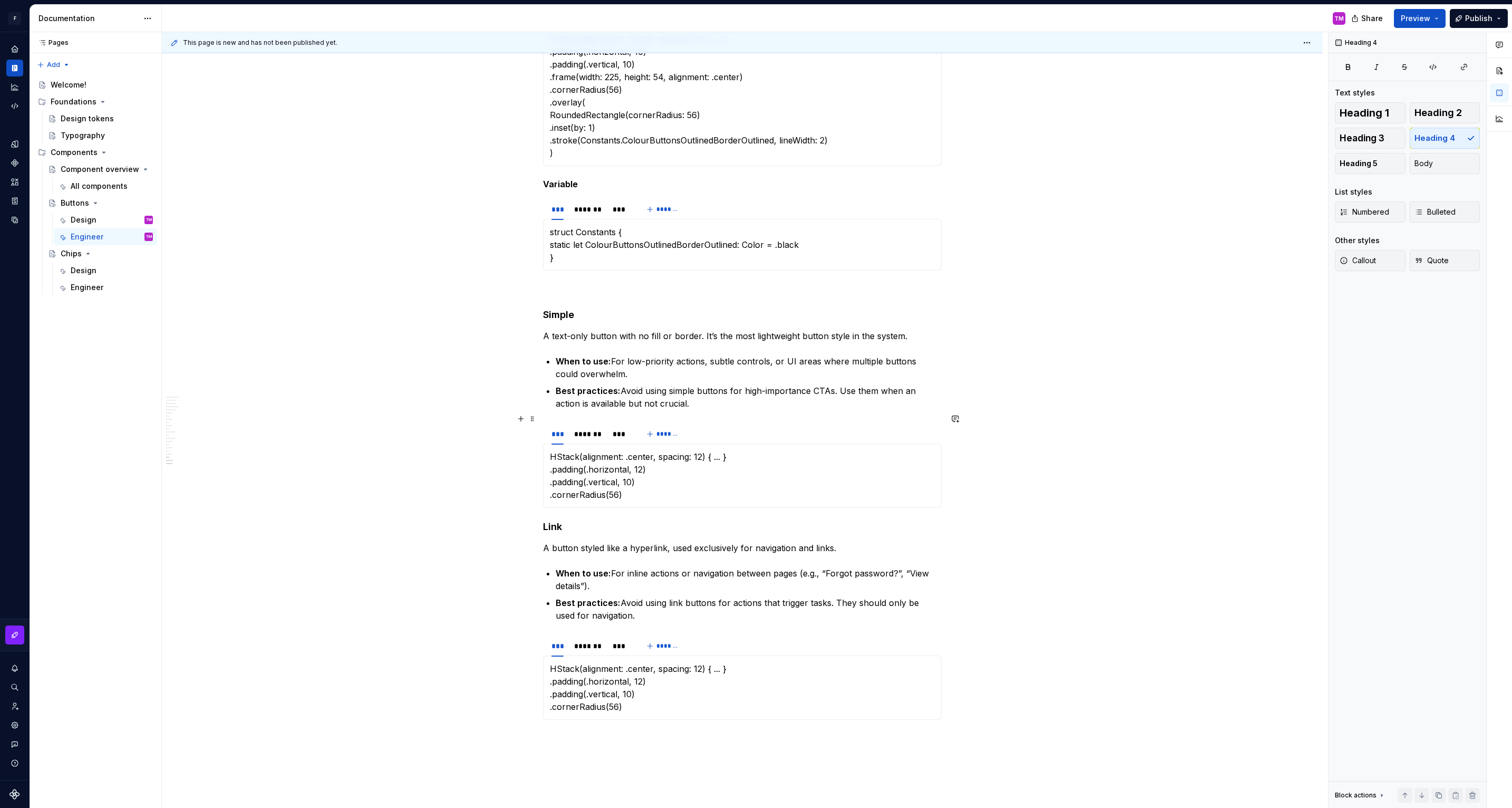
scroll to position [3178, 0]
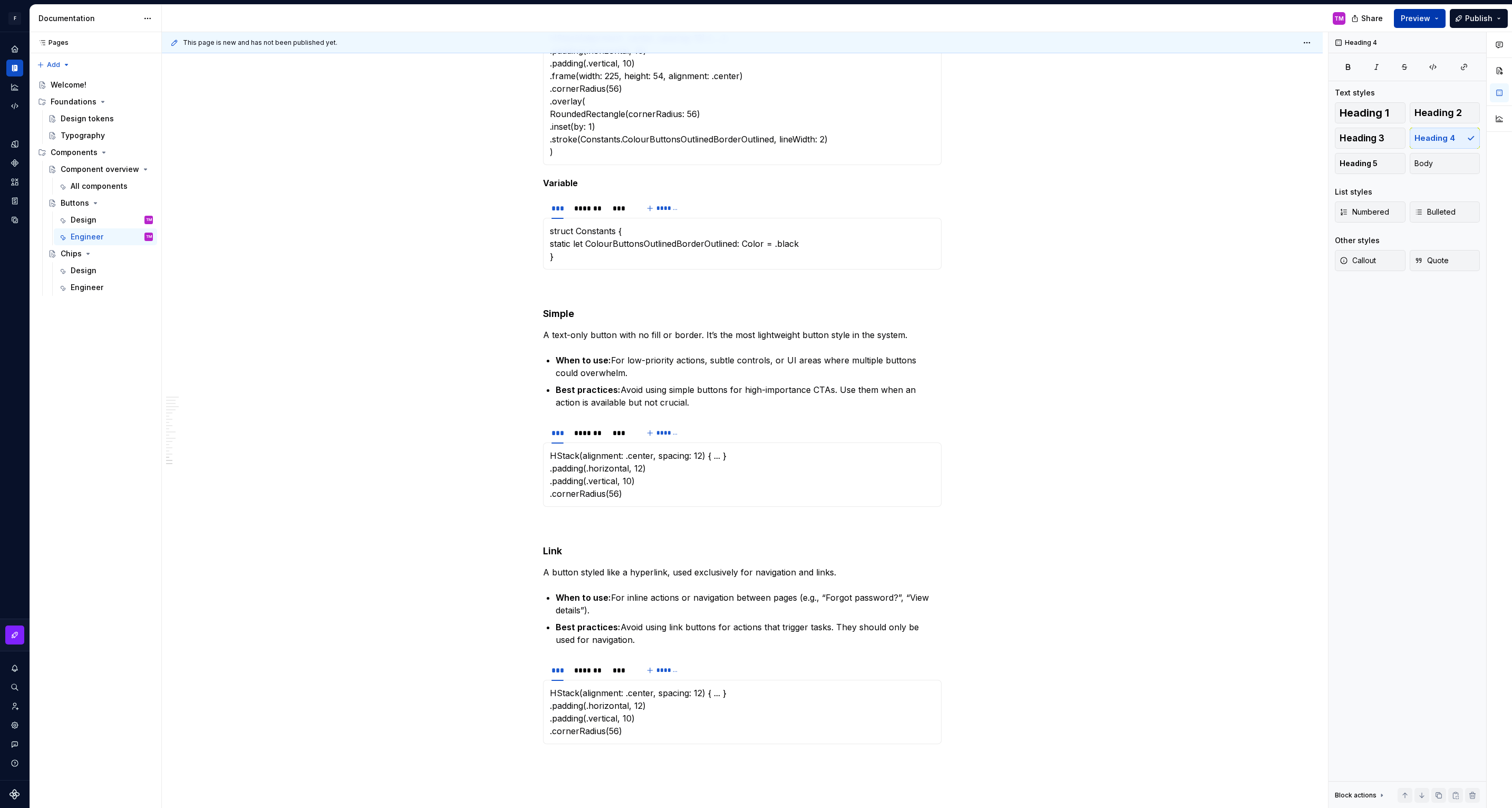
click at [1436, 19] on button "Preview" at bounding box center [1420, 18] width 52 height 19
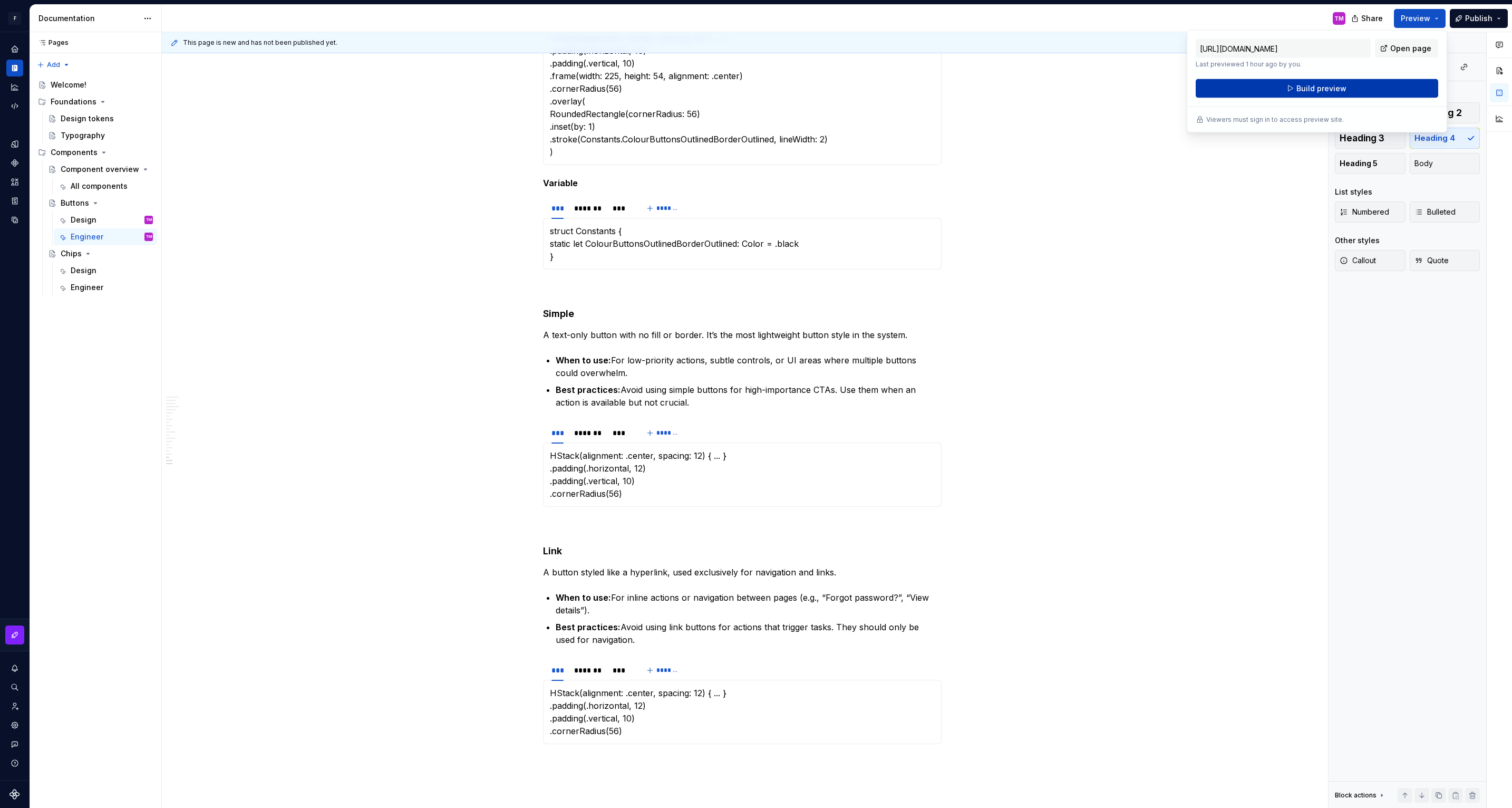
click at [1324, 89] on span "Build preview" at bounding box center [1322, 89] width 50 height 11
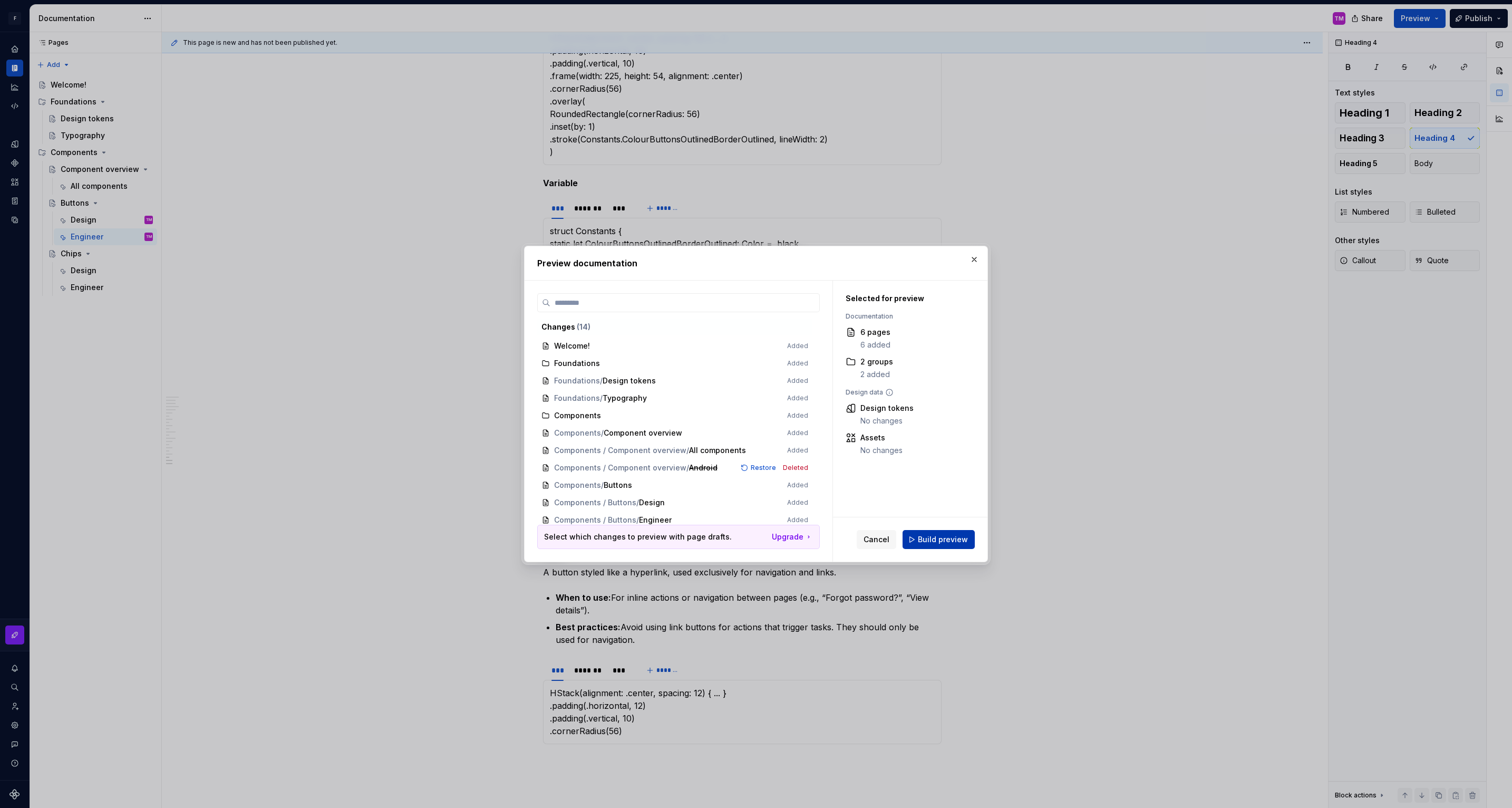
click at [929, 536] on span "Build preview" at bounding box center [943, 540] width 50 height 11
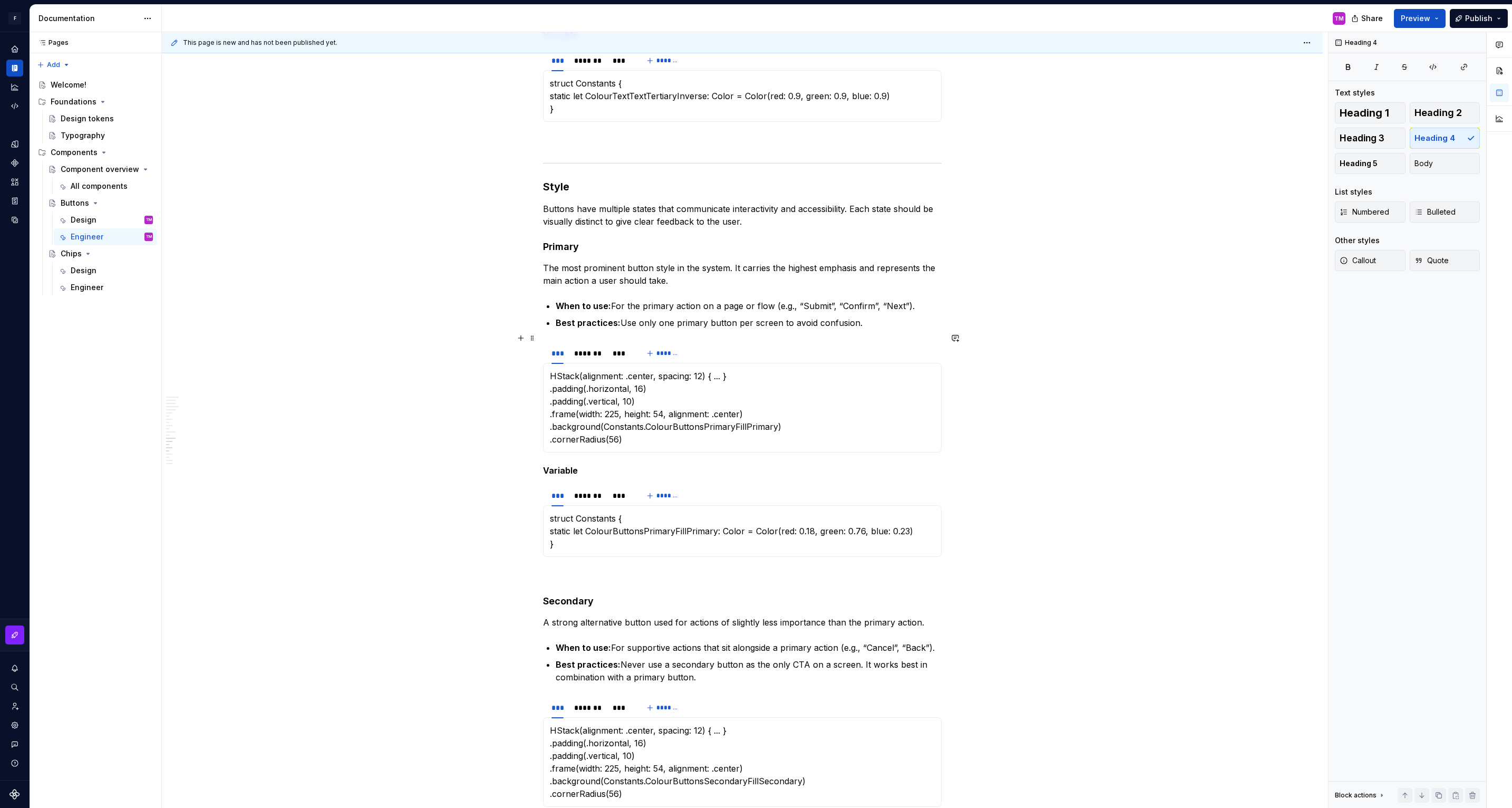
scroll to position [2103, 0]
click at [587, 598] on h4 "Secondary" at bounding box center [743, 604] width 399 height 13
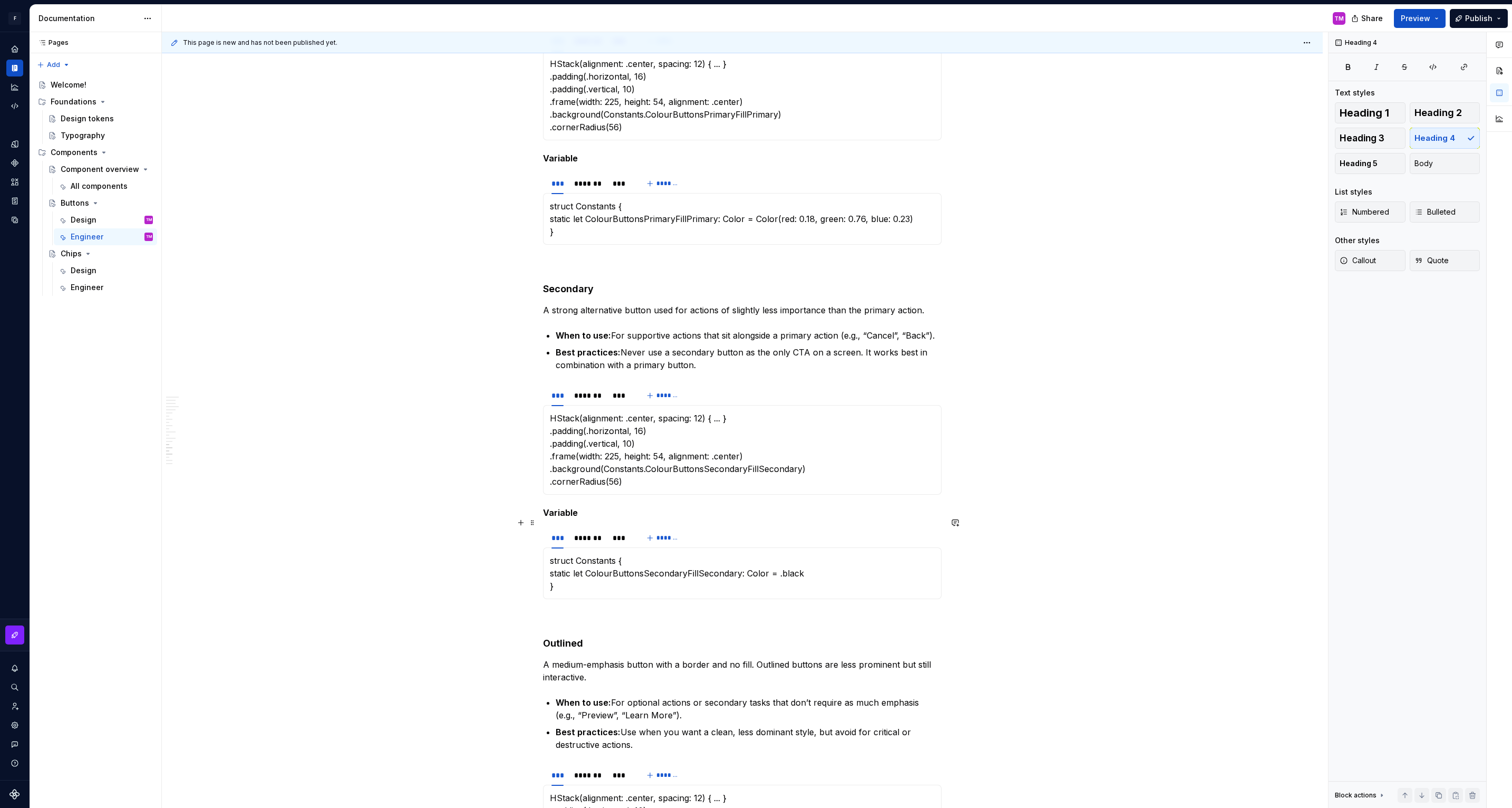
scroll to position [2438, 0]
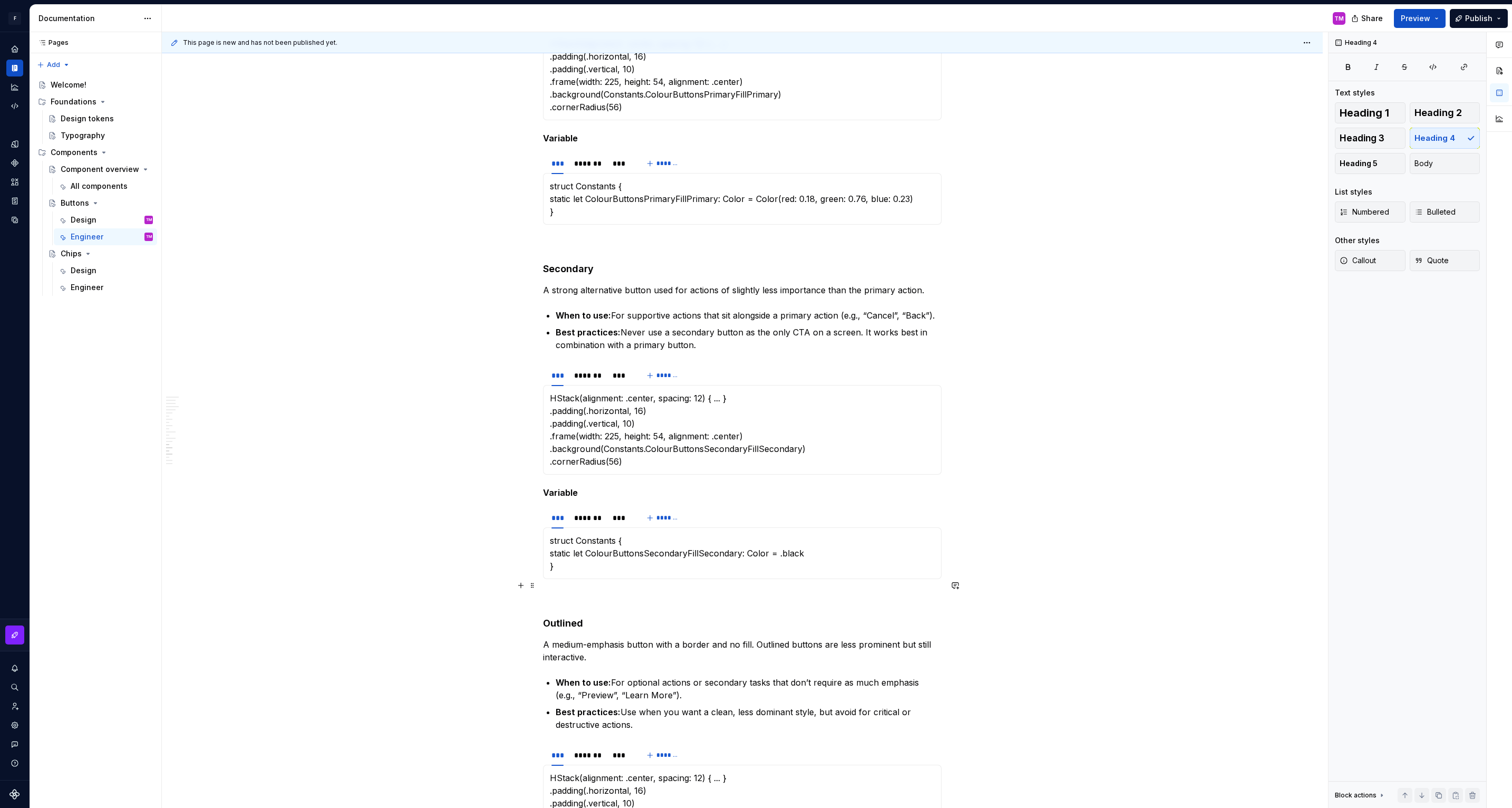
click at [561, 617] on h4 "Outlined" at bounding box center [743, 623] width 399 height 13
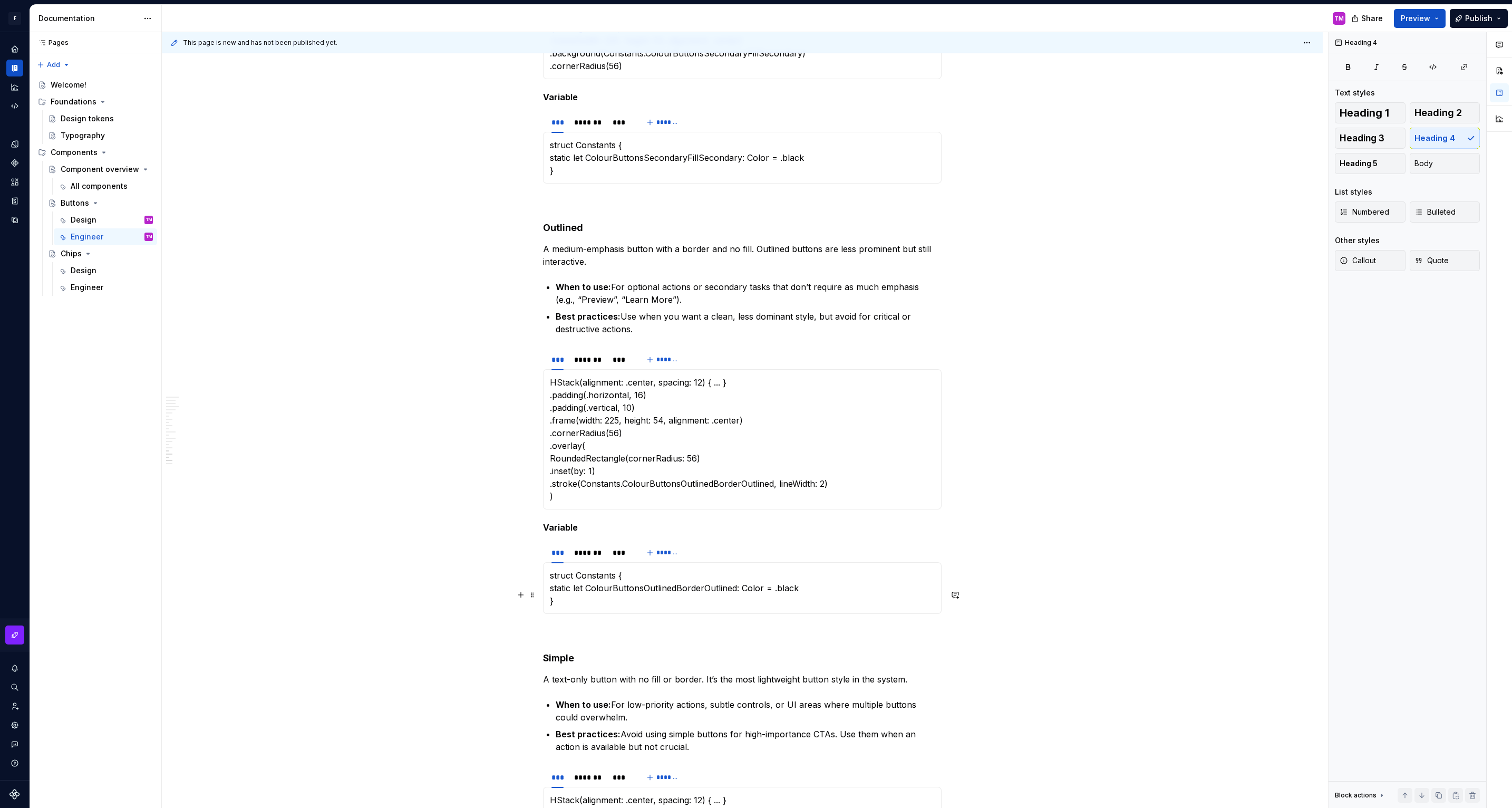
scroll to position [2841, 0]
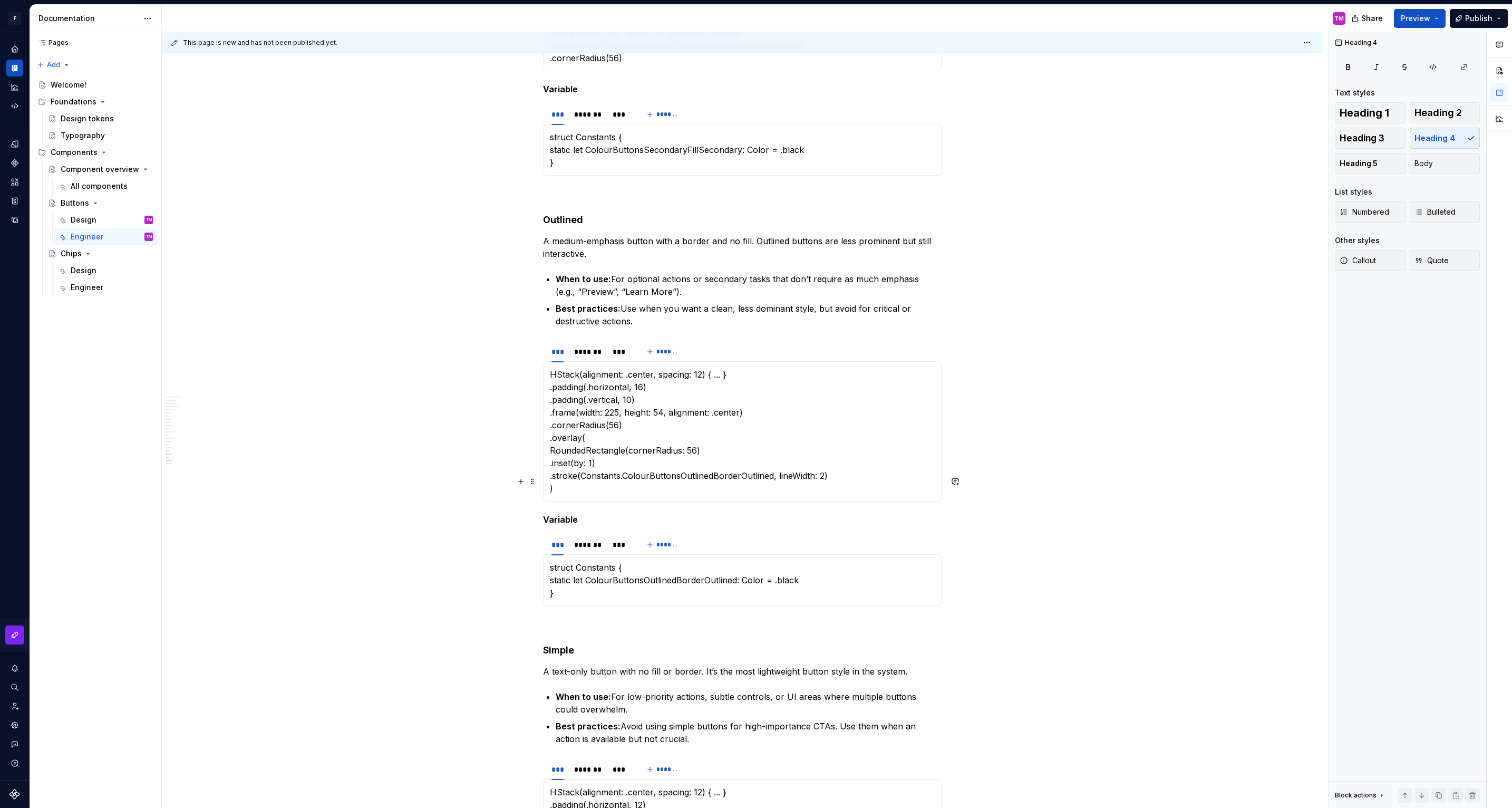
click at [566, 514] on h5 "Variable" at bounding box center [743, 519] width 399 height 11
click at [562, 644] on h4 "Simple" at bounding box center [743, 650] width 399 height 13
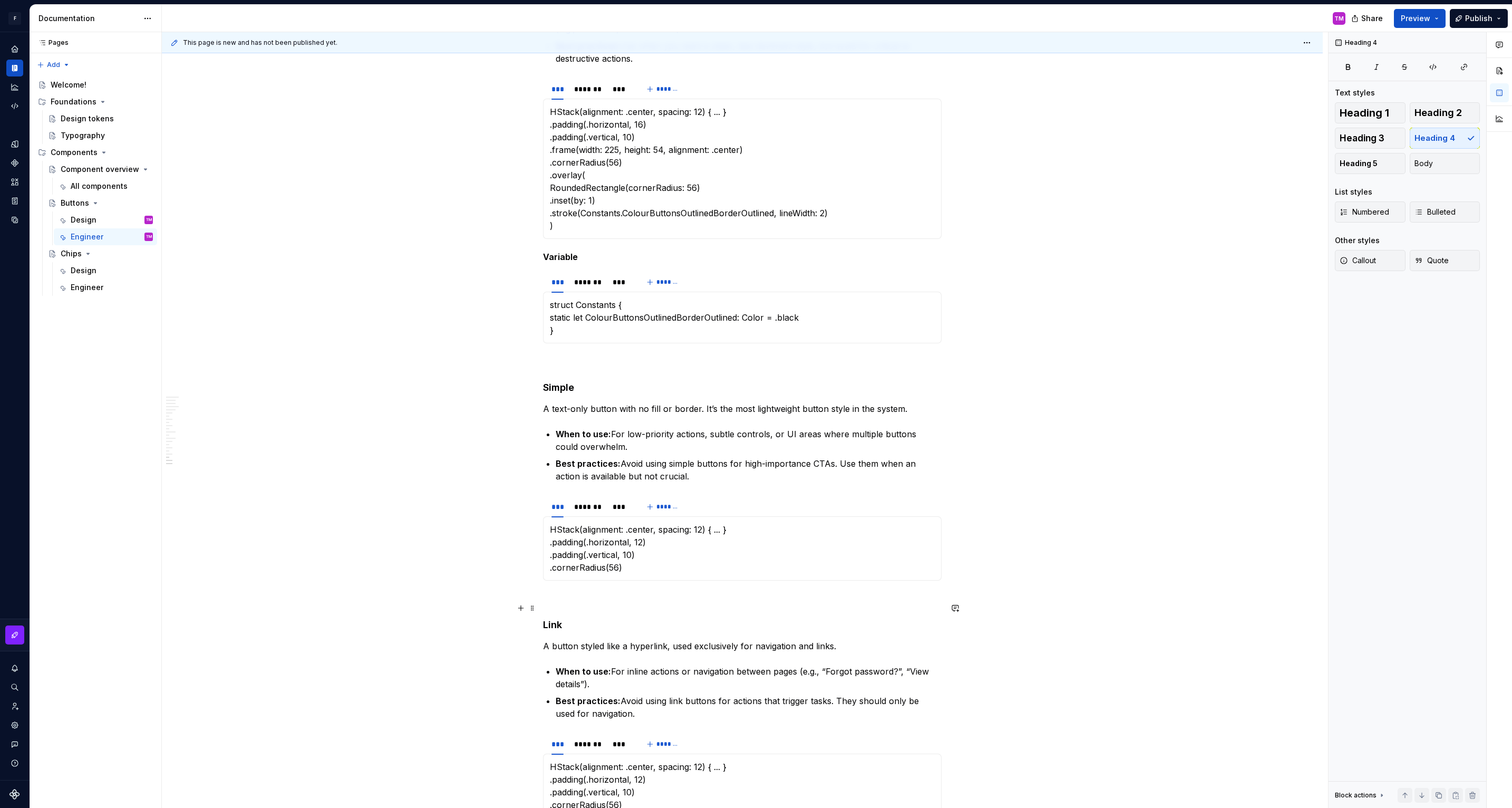
scroll to position [3116, 0]
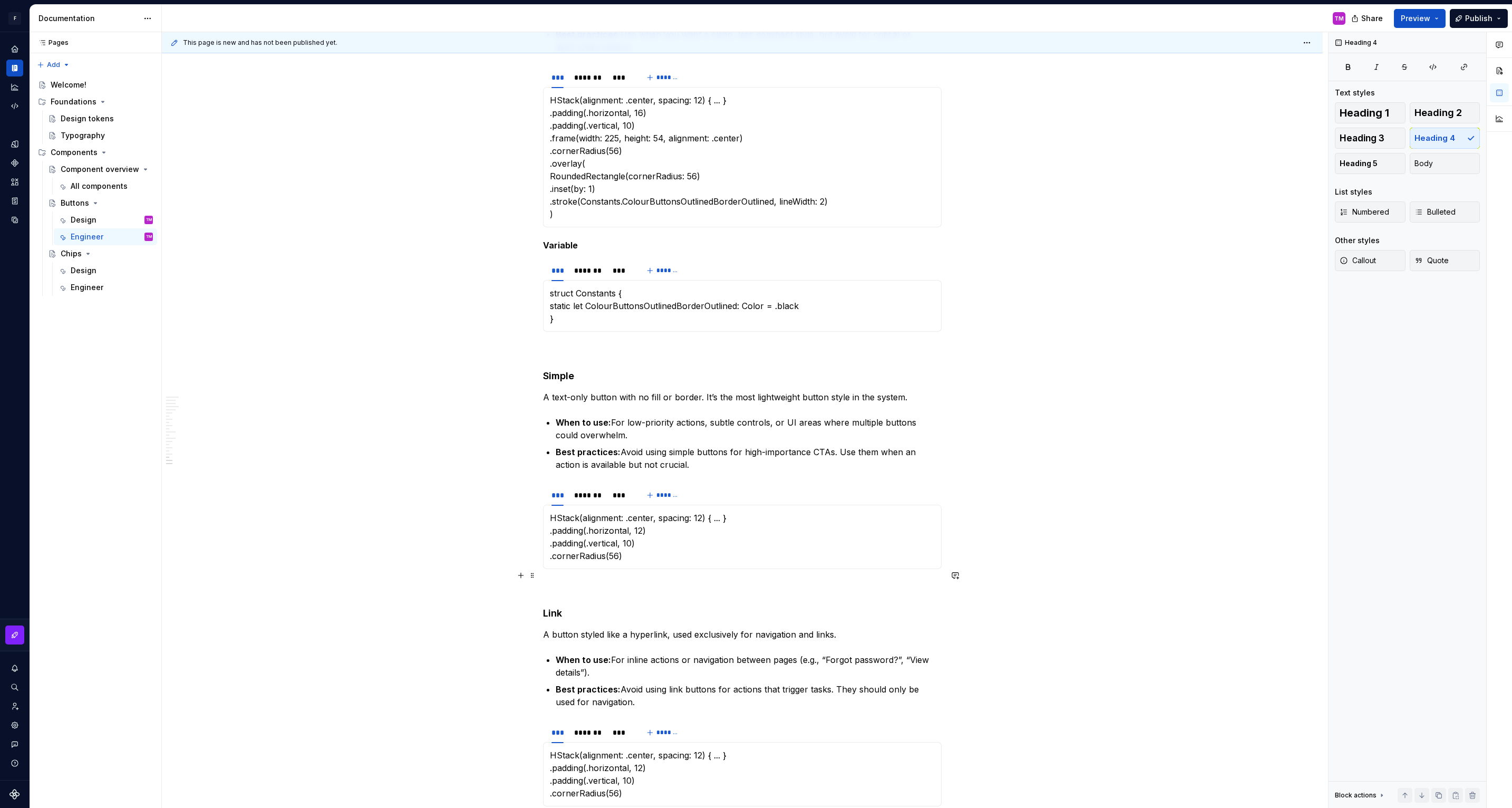
click at [558, 607] on h4 "Link" at bounding box center [743, 613] width 399 height 13
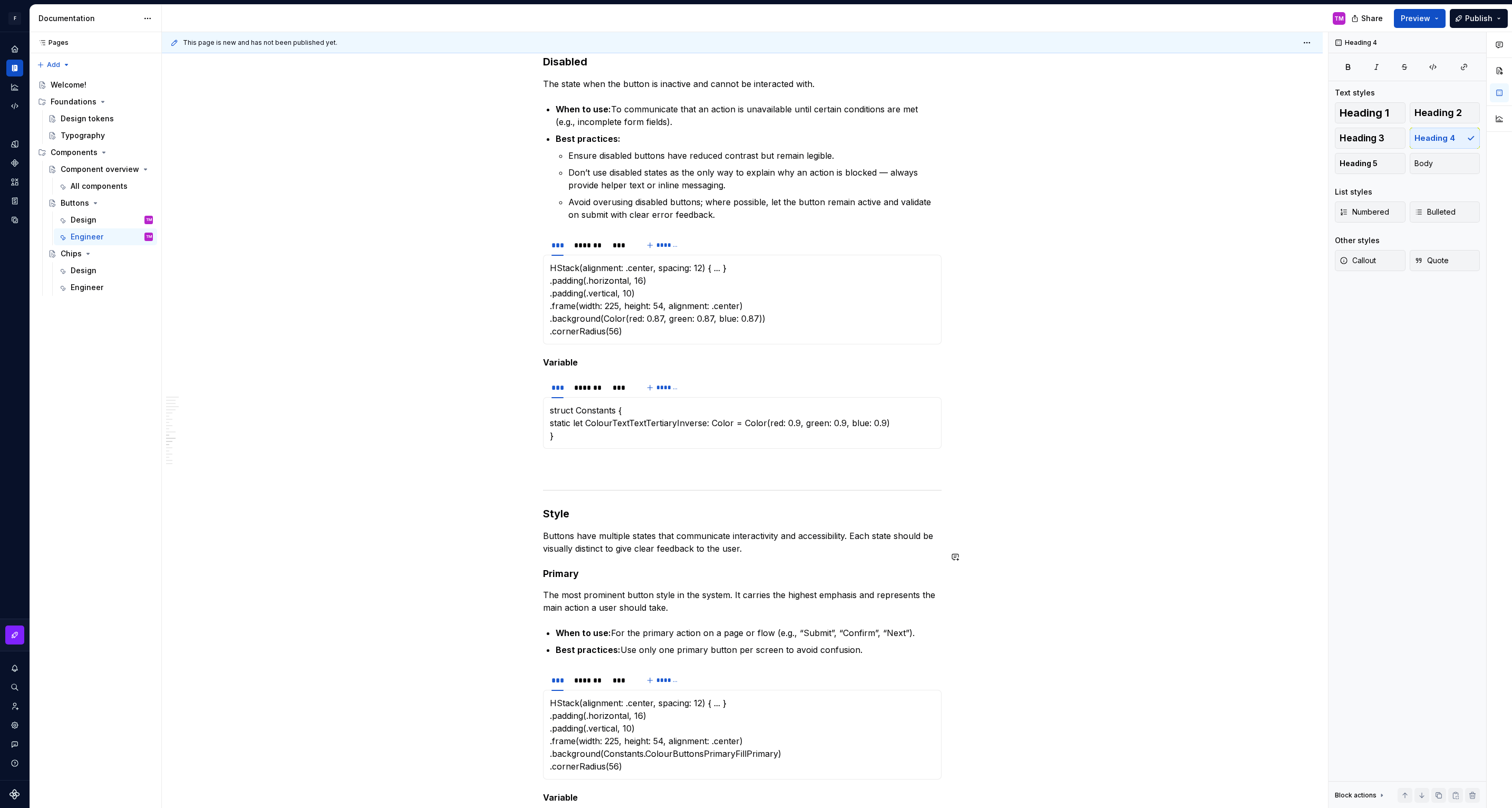
scroll to position [1782, 0]
click at [564, 565] on h4 "Primary" at bounding box center [743, 571] width 399 height 13
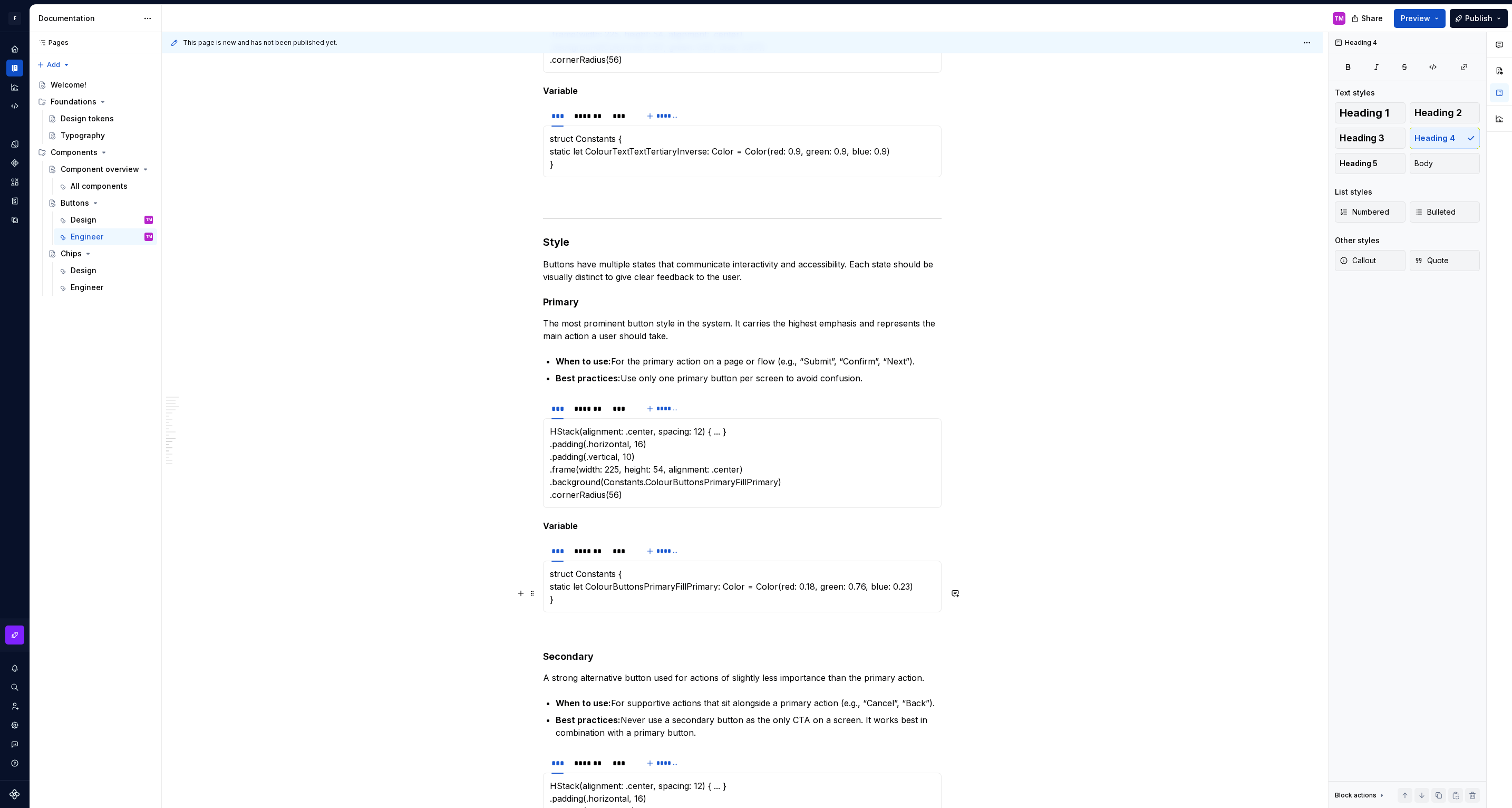
scroll to position [2114, 0]
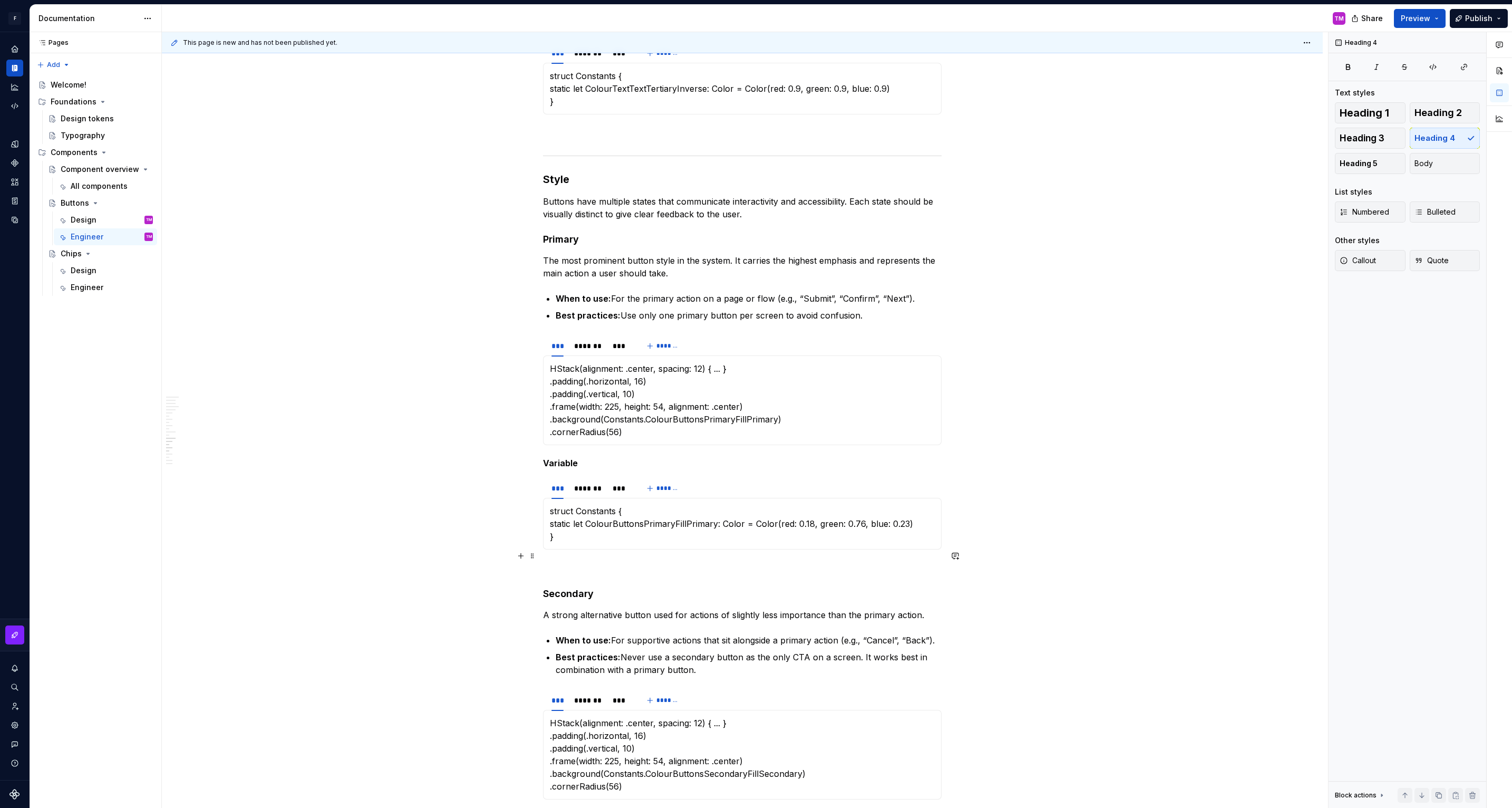
click at [567, 587] on h4 "Secondary" at bounding box center [743, 593] width 399 height 13
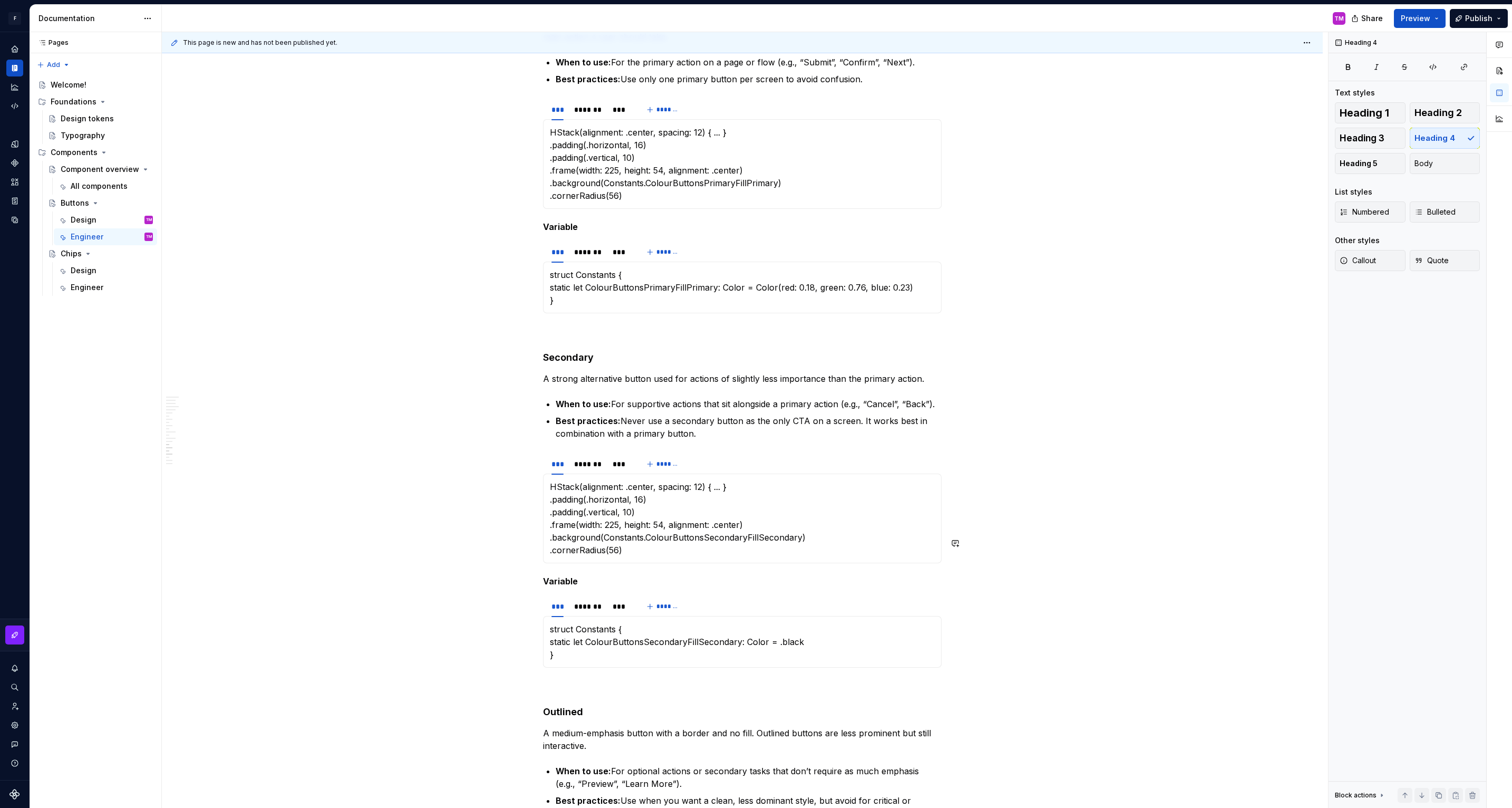
scroll to position [2372, 0]
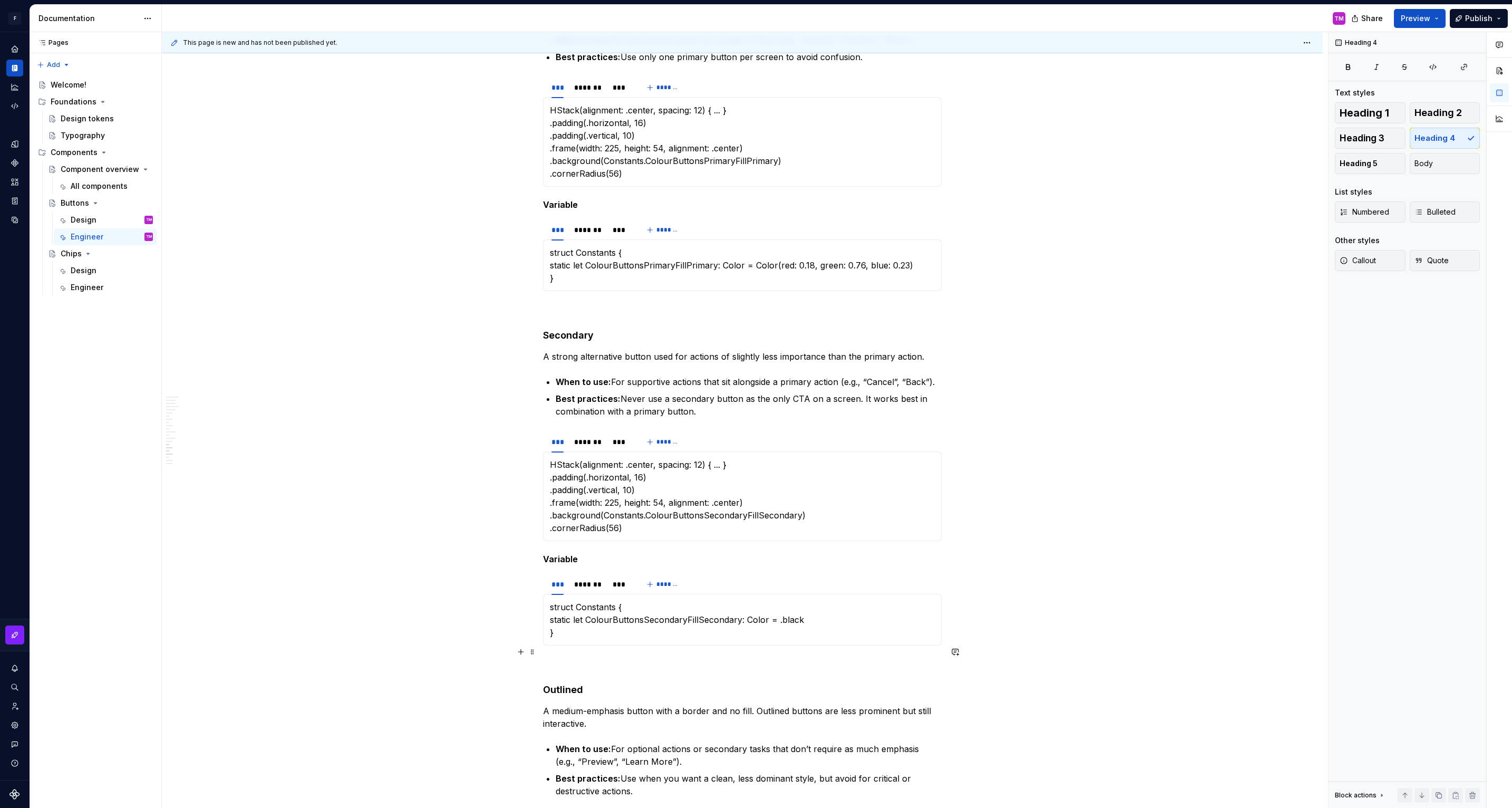
click at [563, 683] on h4 "Outlined" at bounding box center [743, 689] width 399 height 13
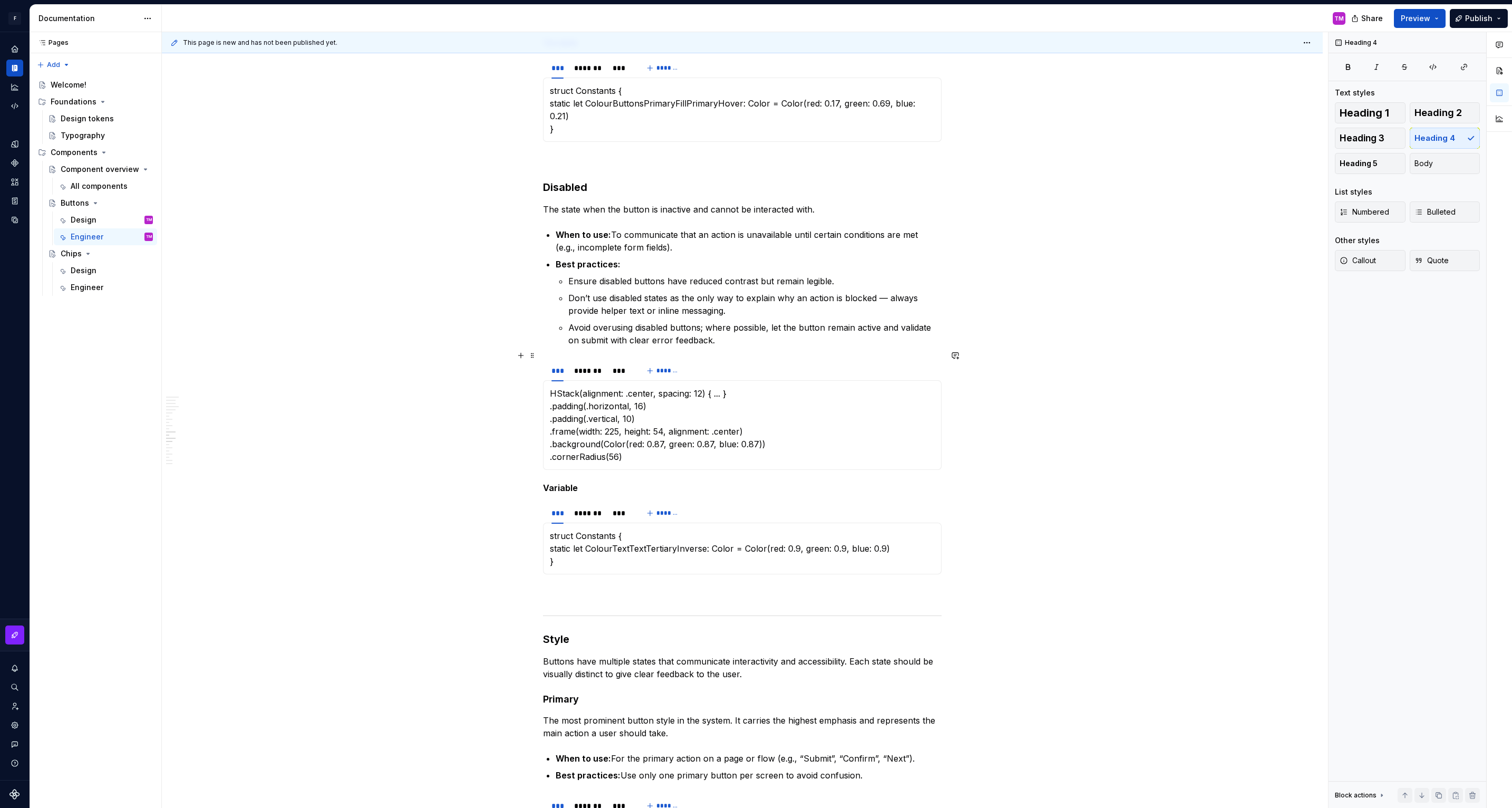
scroll to position [1496, 0]
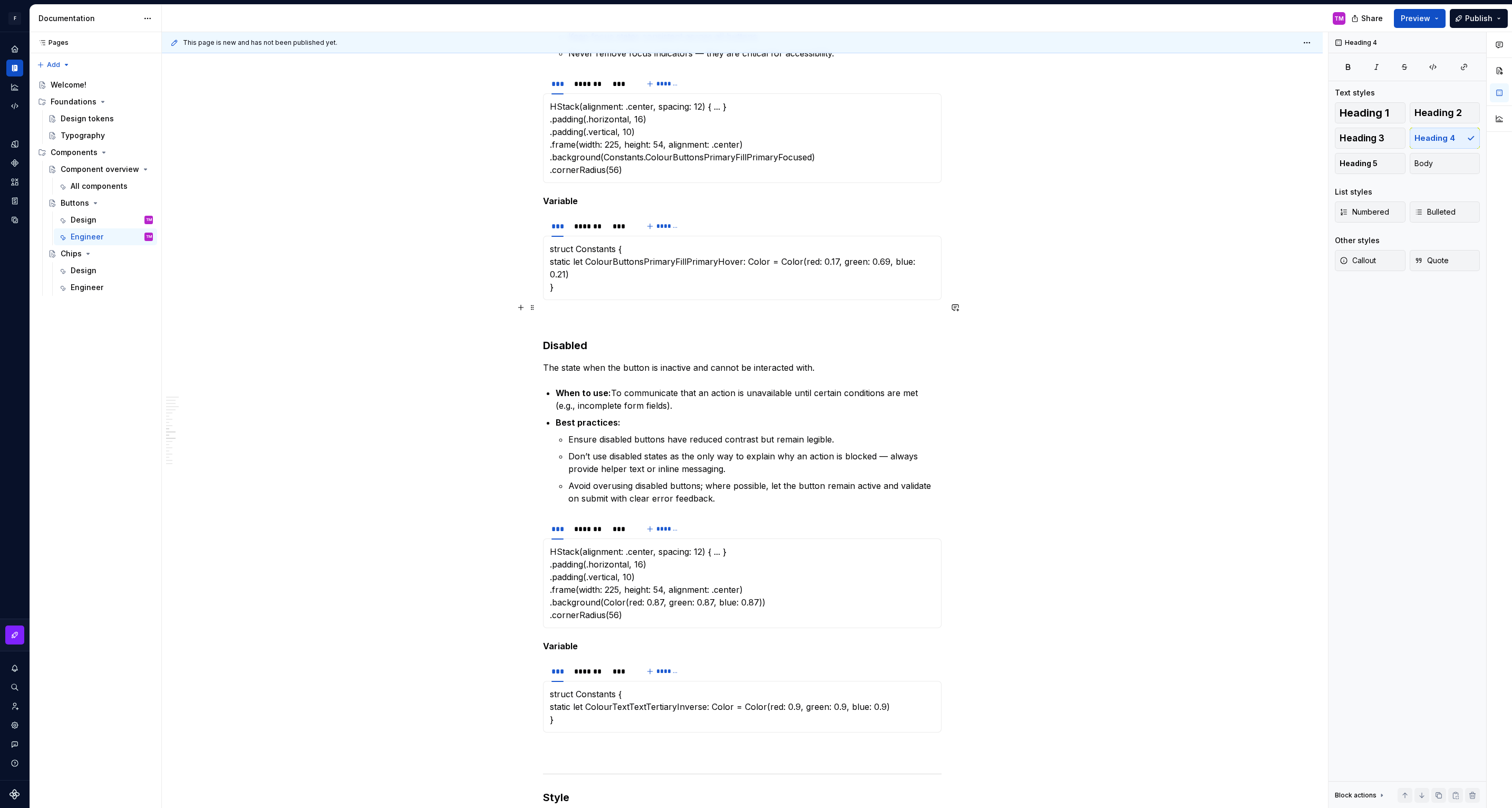
click at [578, 338] on h3 "Disabled" at bounding box center [743, 345] width 399 height 14
click at [1454, 123] on div "Heading 1 Heading 2 Heading 3 Heading 4 Heading 5 Body" at bounding box center [1407, 138] width 145 height 72
click at [1442, 145] on button "Heading 4" at bounding box center [1445, 137] width 71 height 21
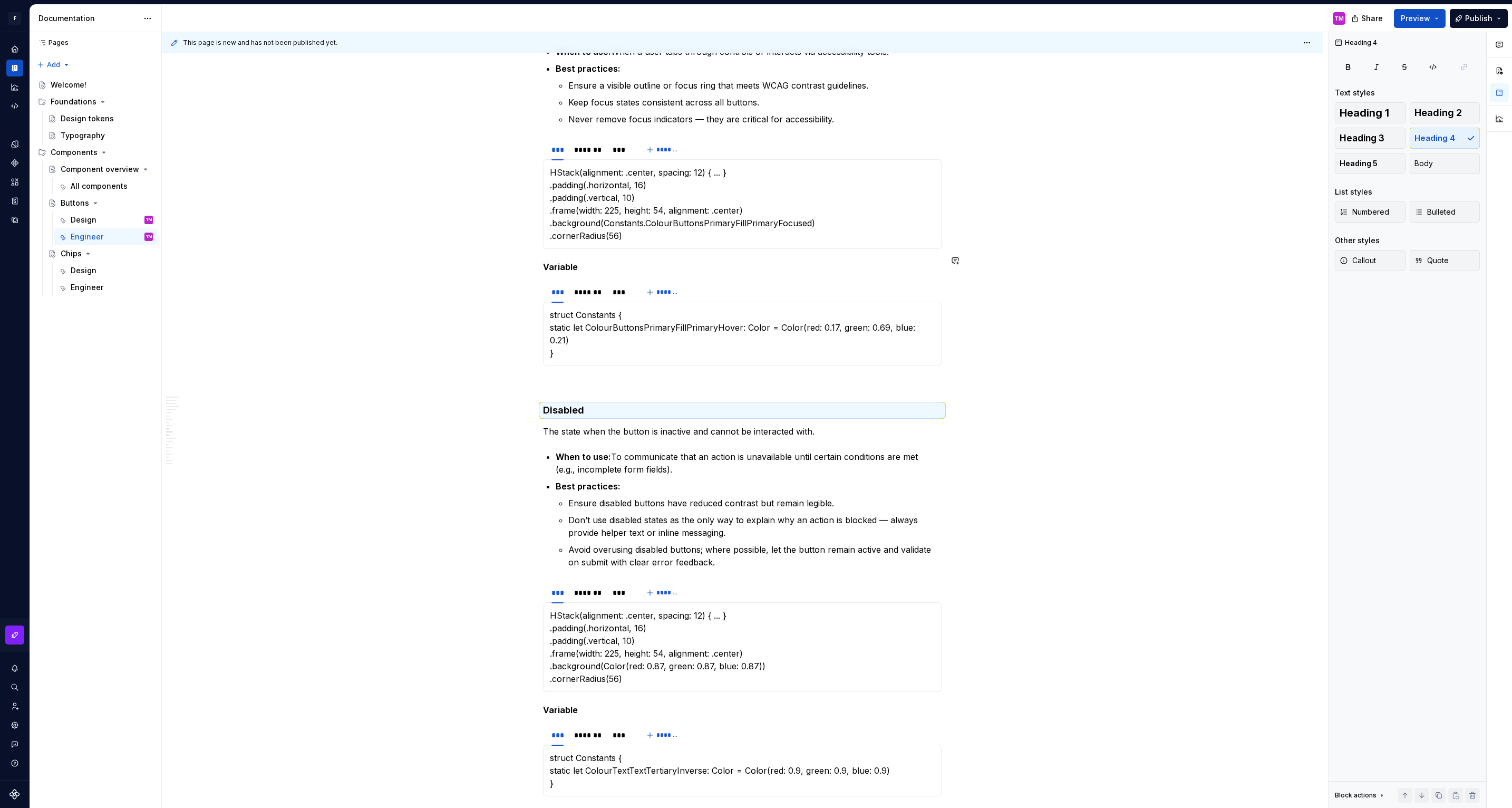
scroll to position [1418, 0]
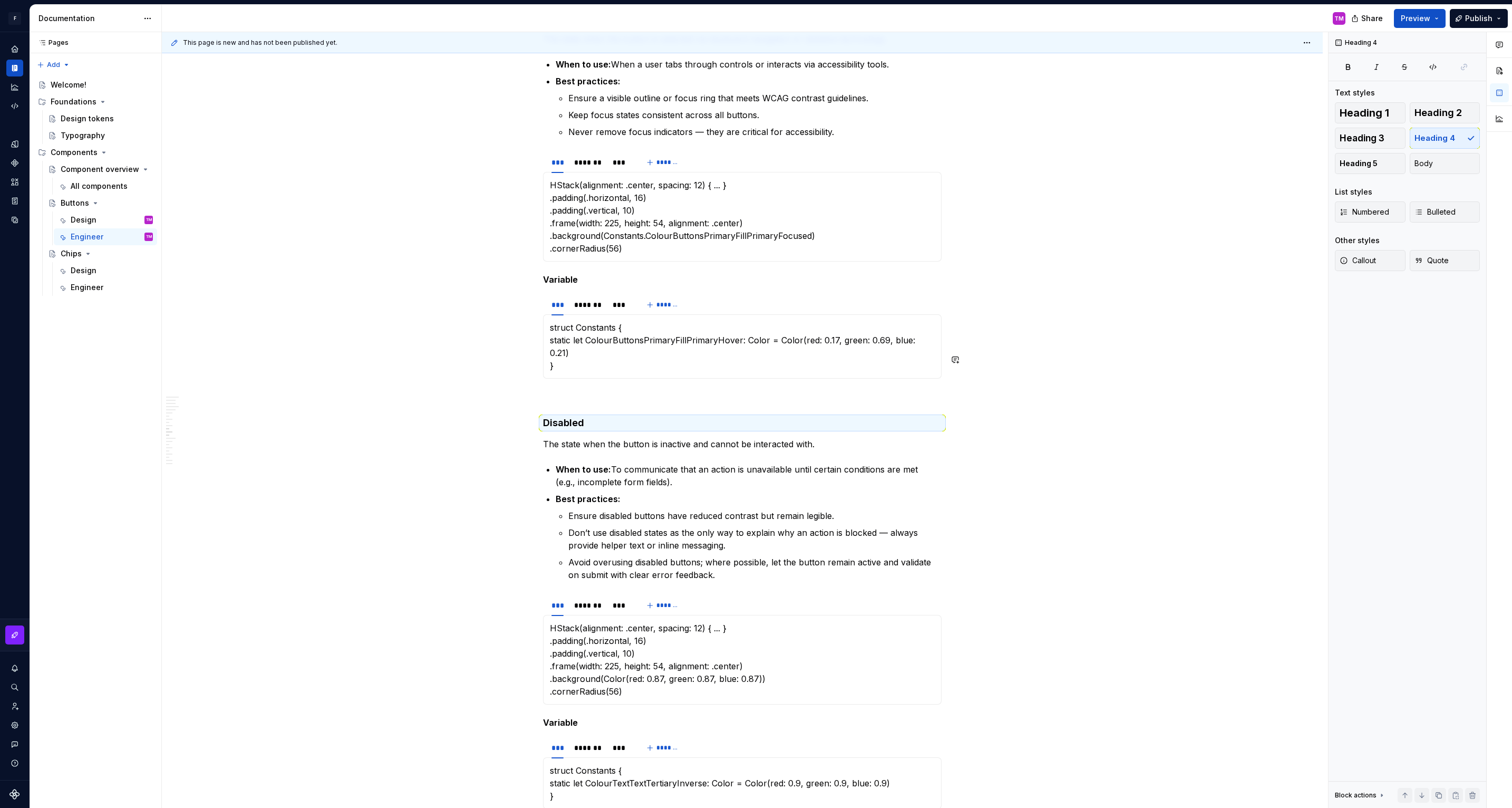
click at [545, 373] on div "Default Default buttons are in most cases the primary call to action in our des…" at bounding box center [743, 651] width 399 height 3720
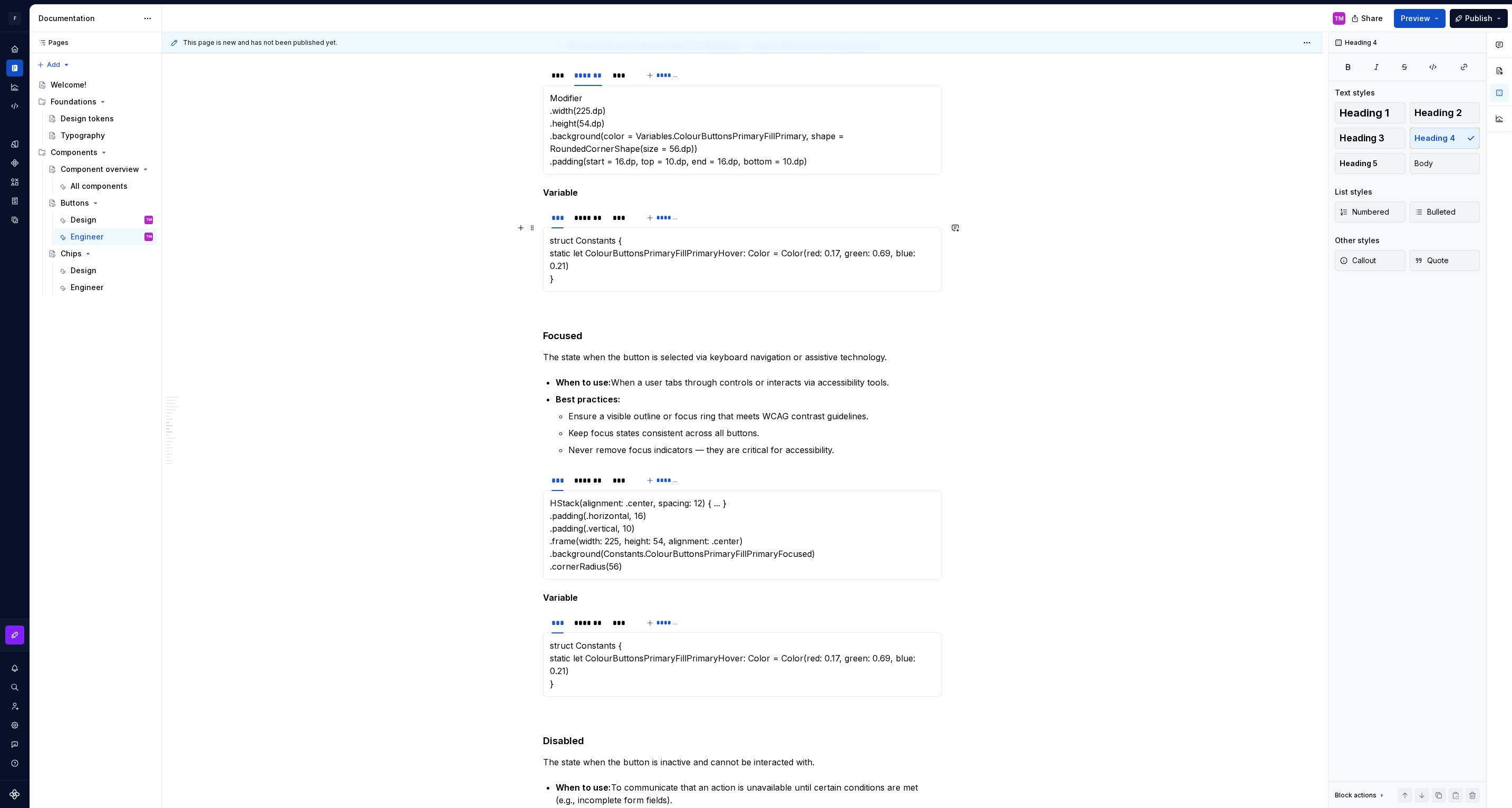
scroll to position [1000, 0]
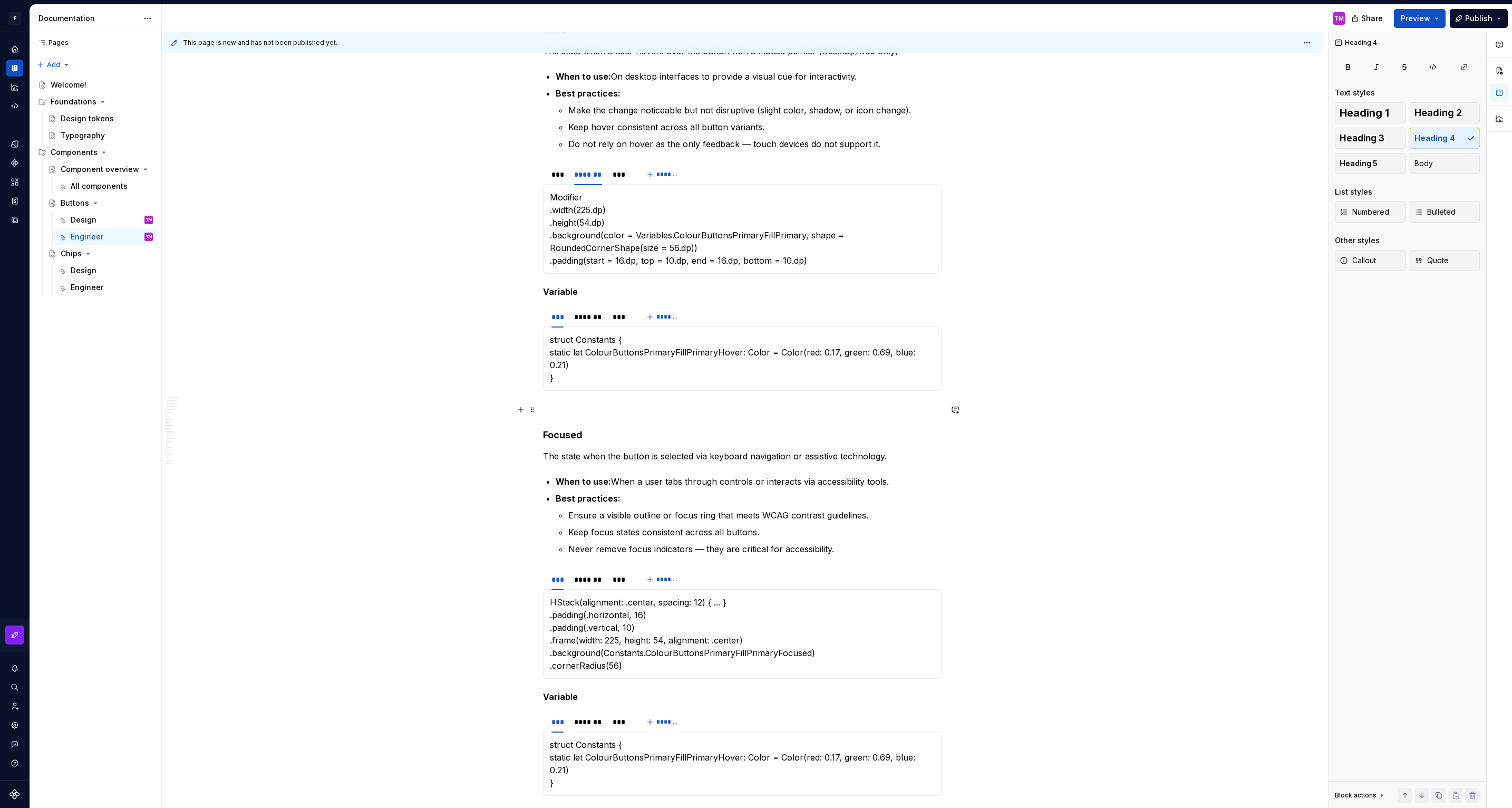
click at [572, 428] on h4 "Focused" at bounding box center [743, 435] width 399 height 13
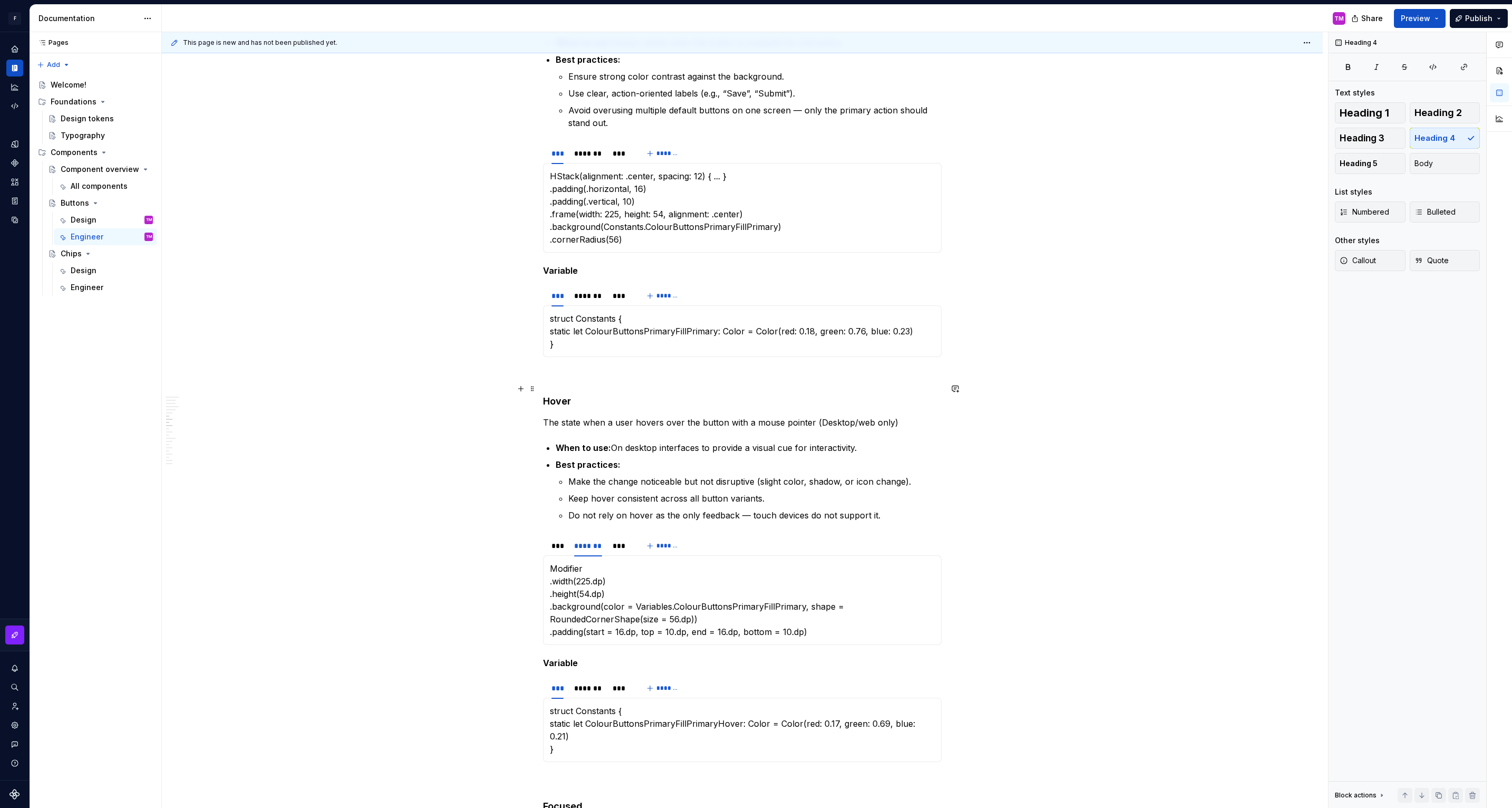
scroll to position [602, 0]
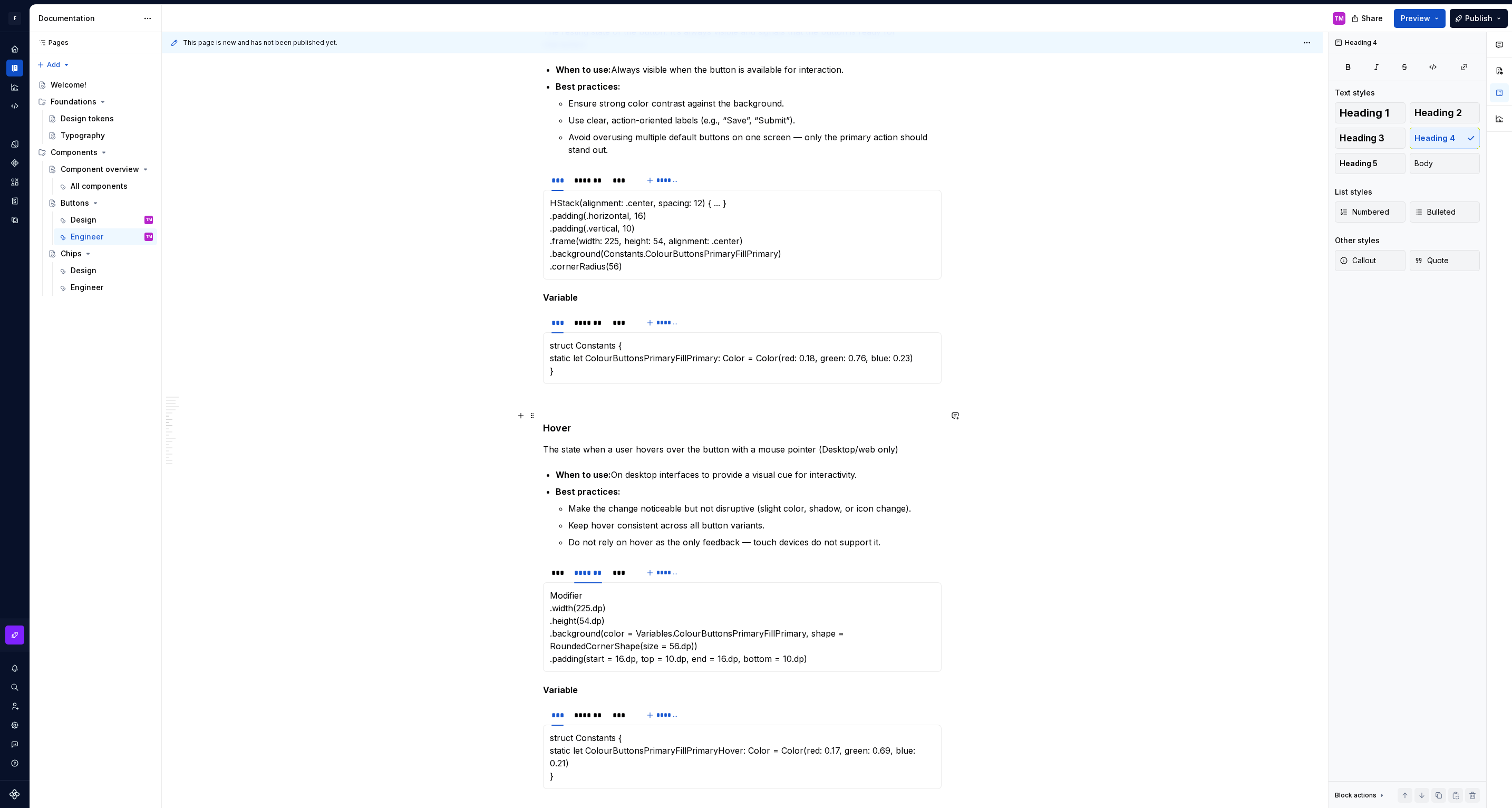
click at [565, 422] on h4 "Hover" at bounding box center [743, 428] width 399 height 13
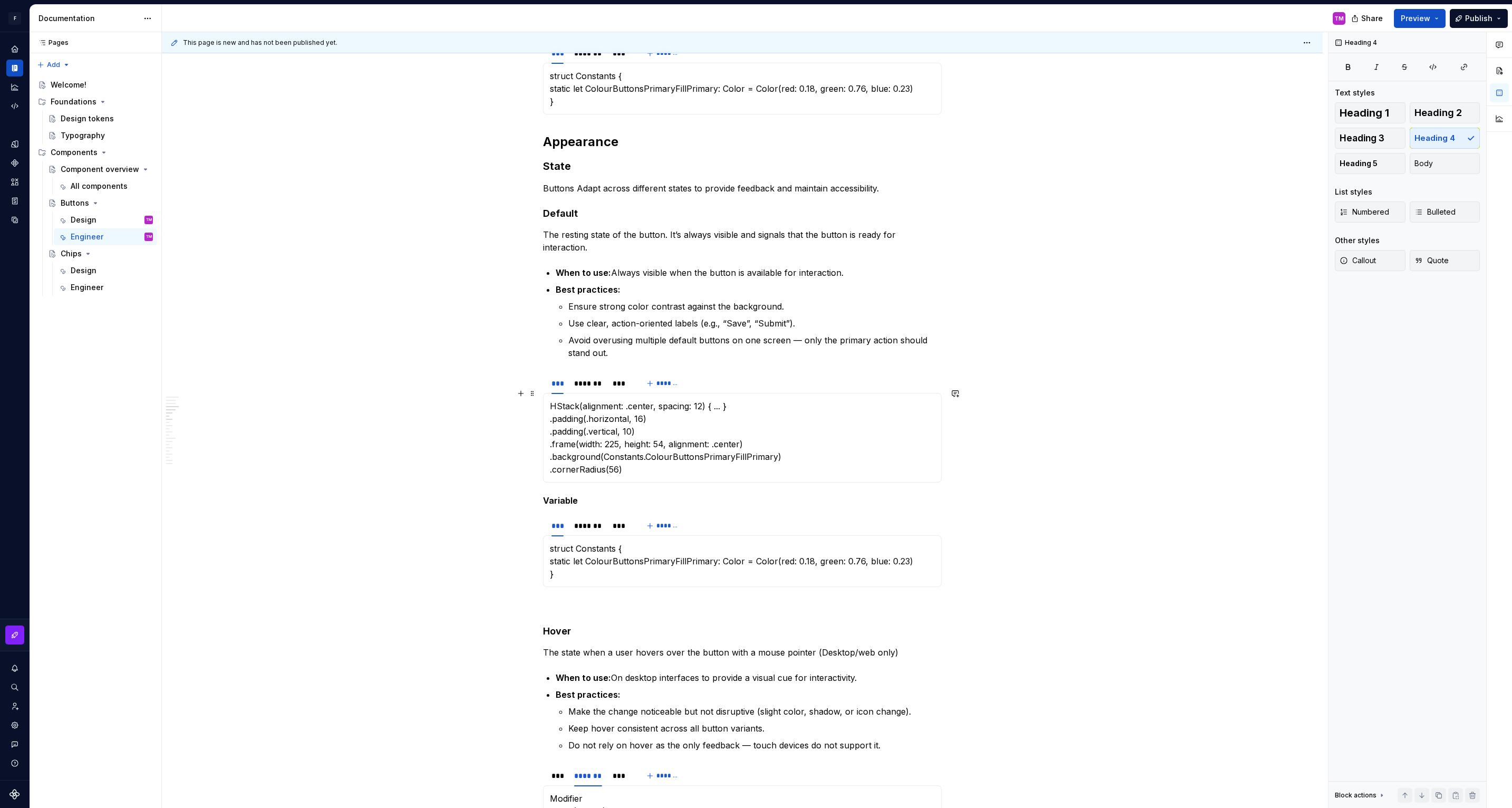
scroll to position [205, 0]
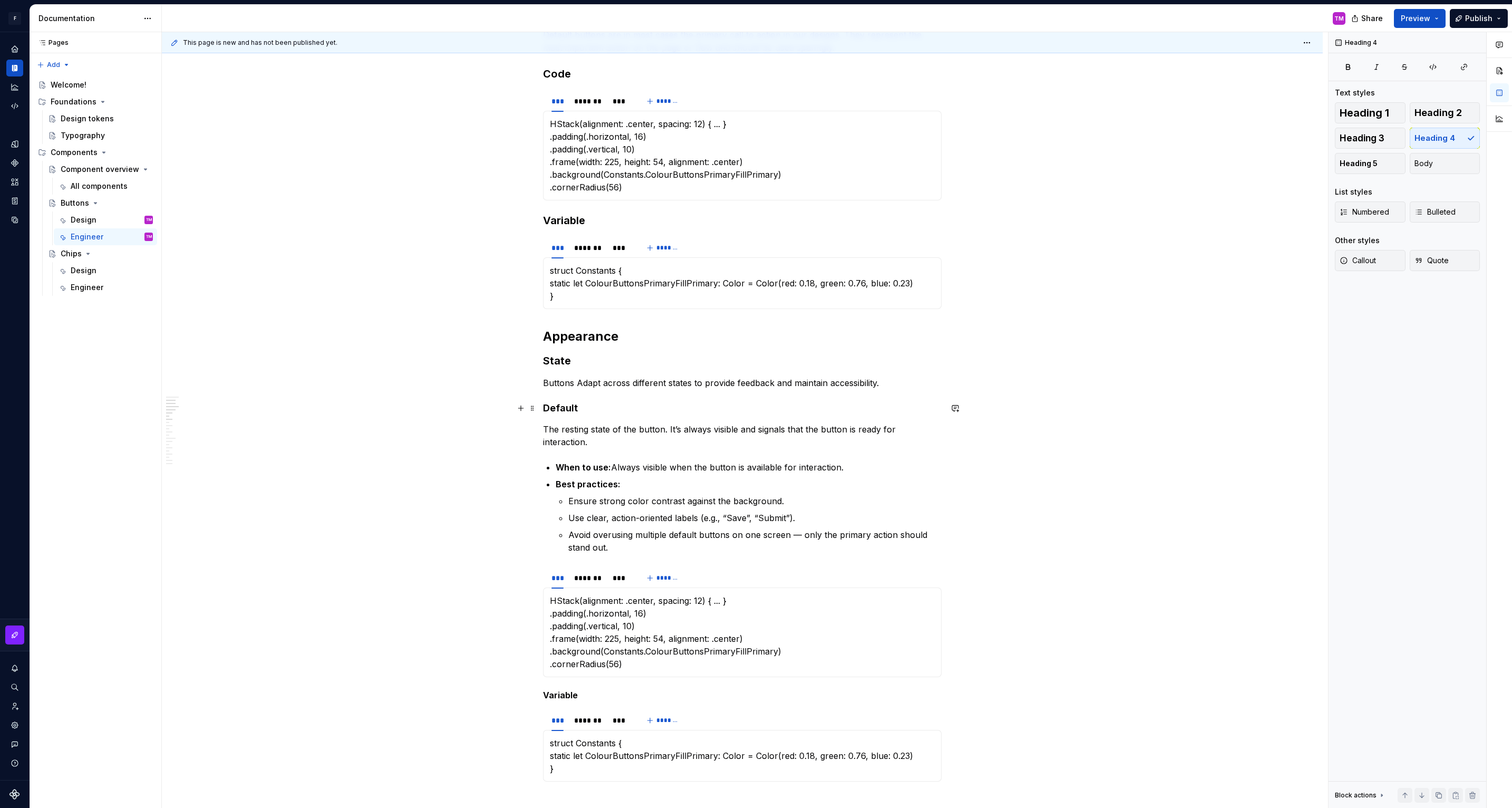
click at [560, 412] on h4 "Default" at bounding box center [743, 408] width 399 height 13
click at [560, 360] on h3 "State" at bounding box center [743, 360] width 399 height 14
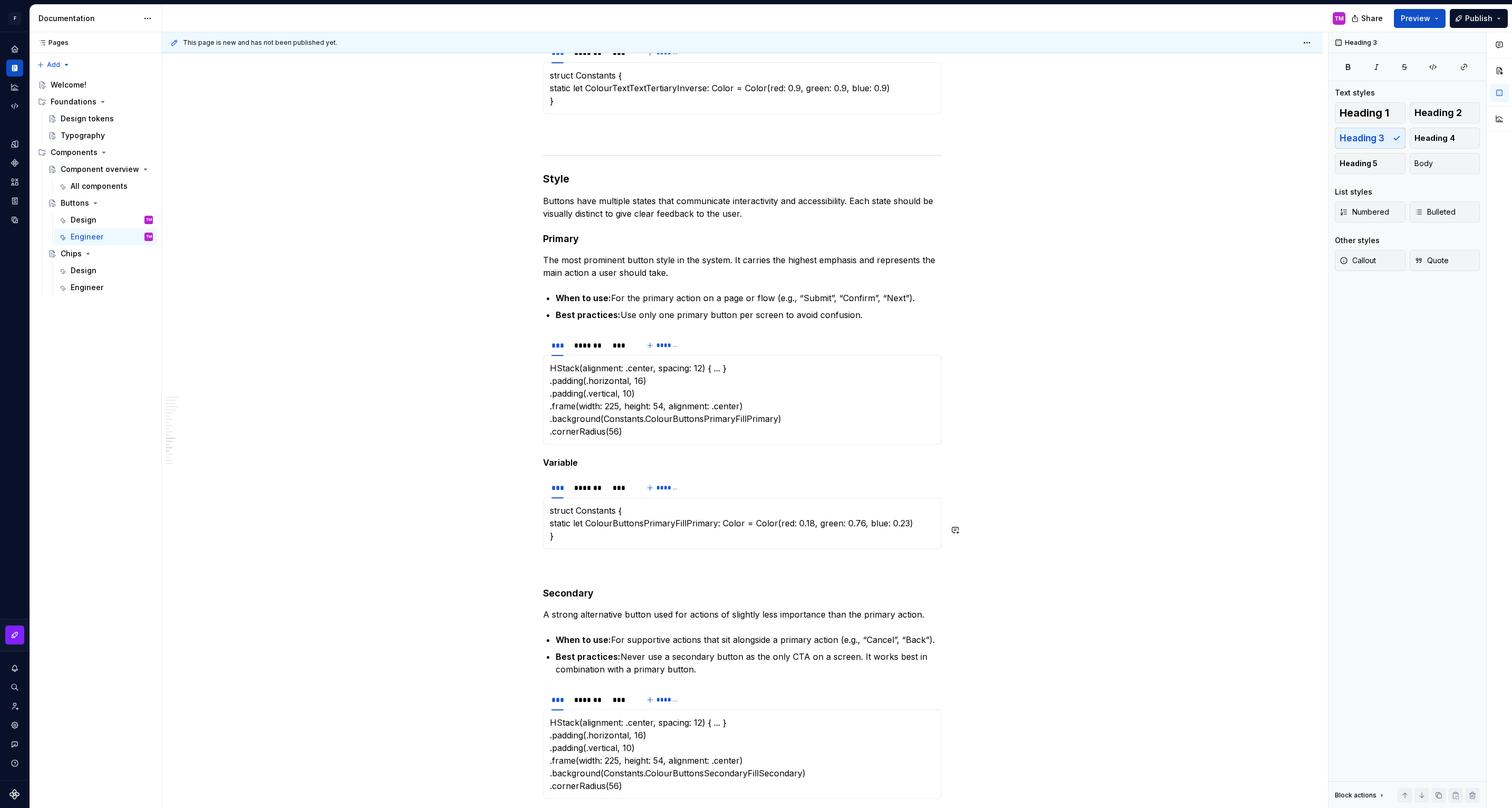
scroll to position [2116, 0]
click at [559, 167] on h3 "Style" at bounding box center [743, 174] width 399 height 14
click at [463, 298] on div "Default Default buttons are in most cases the primary call to action in our des…" at bounding box center [742, 66] width 1161 height 4000
click at [1432, 14] on button "Preview" at bounding box center [1420, 18] width 52 height 19
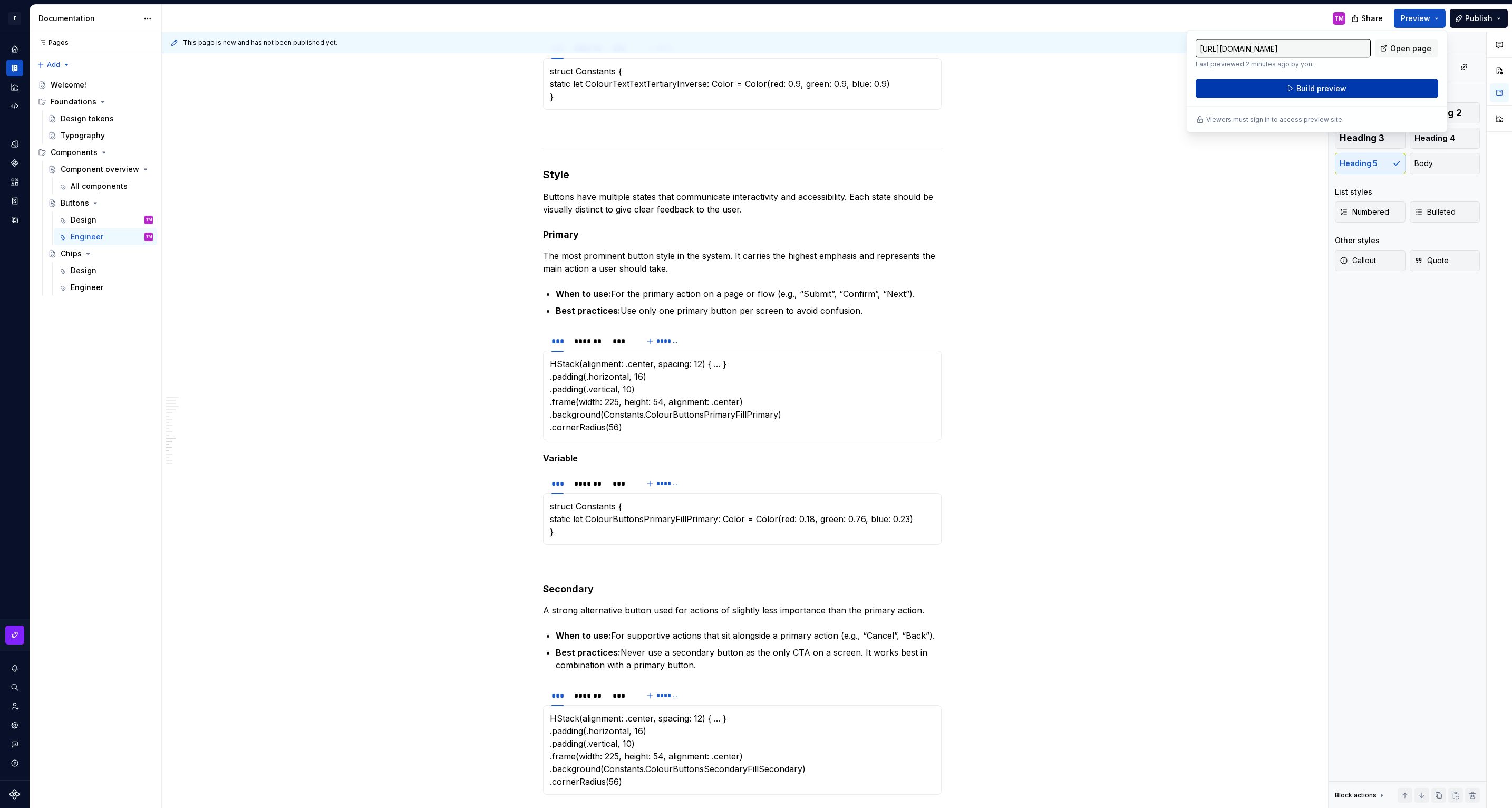
click at [1323, 83] on button "Build preview" at bounding box center [1317, 88] width 242 height 19
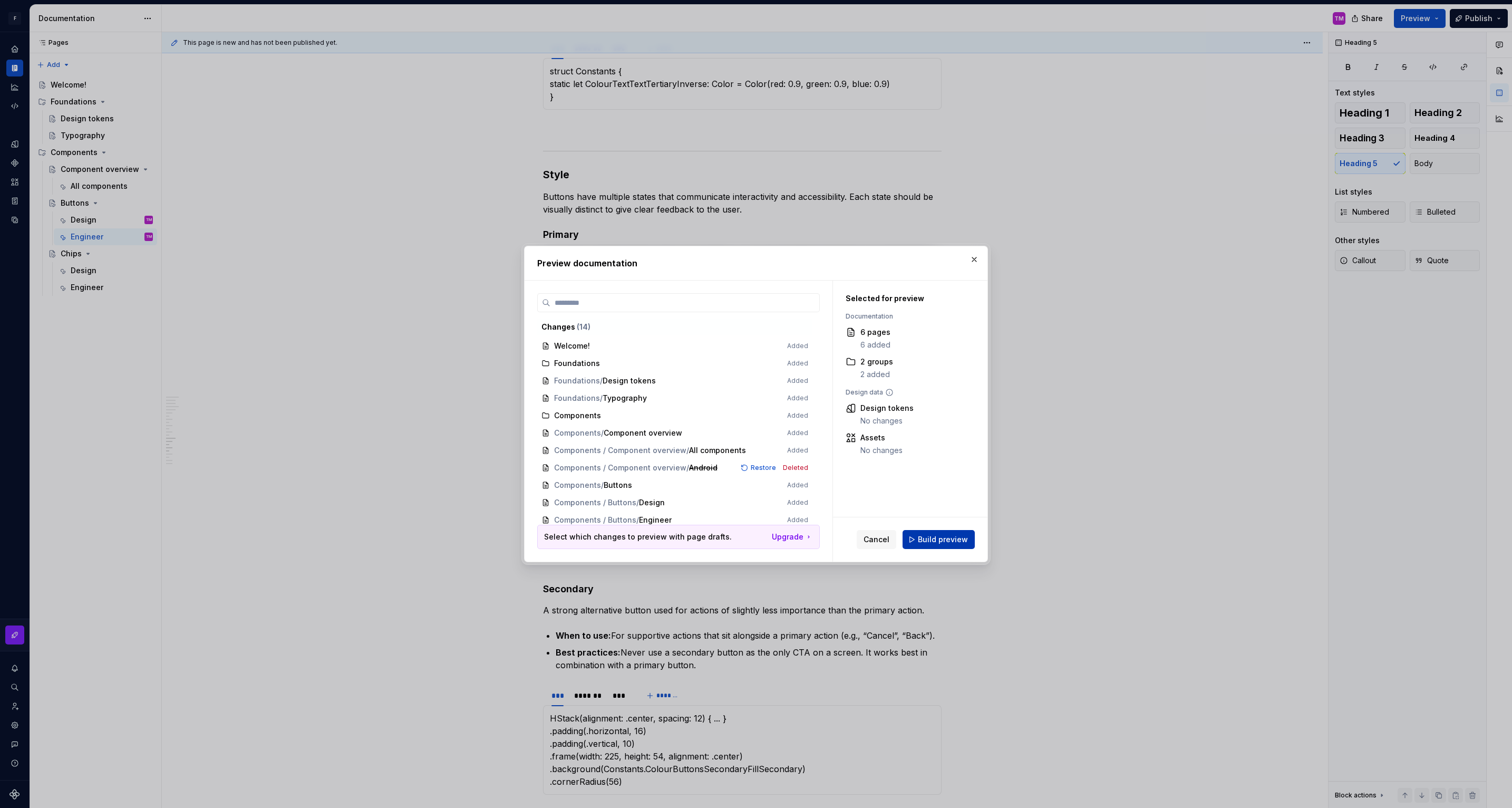
click at [940, 540] on span "Build preview" at bounding box center [943, 540] width 50 height 11
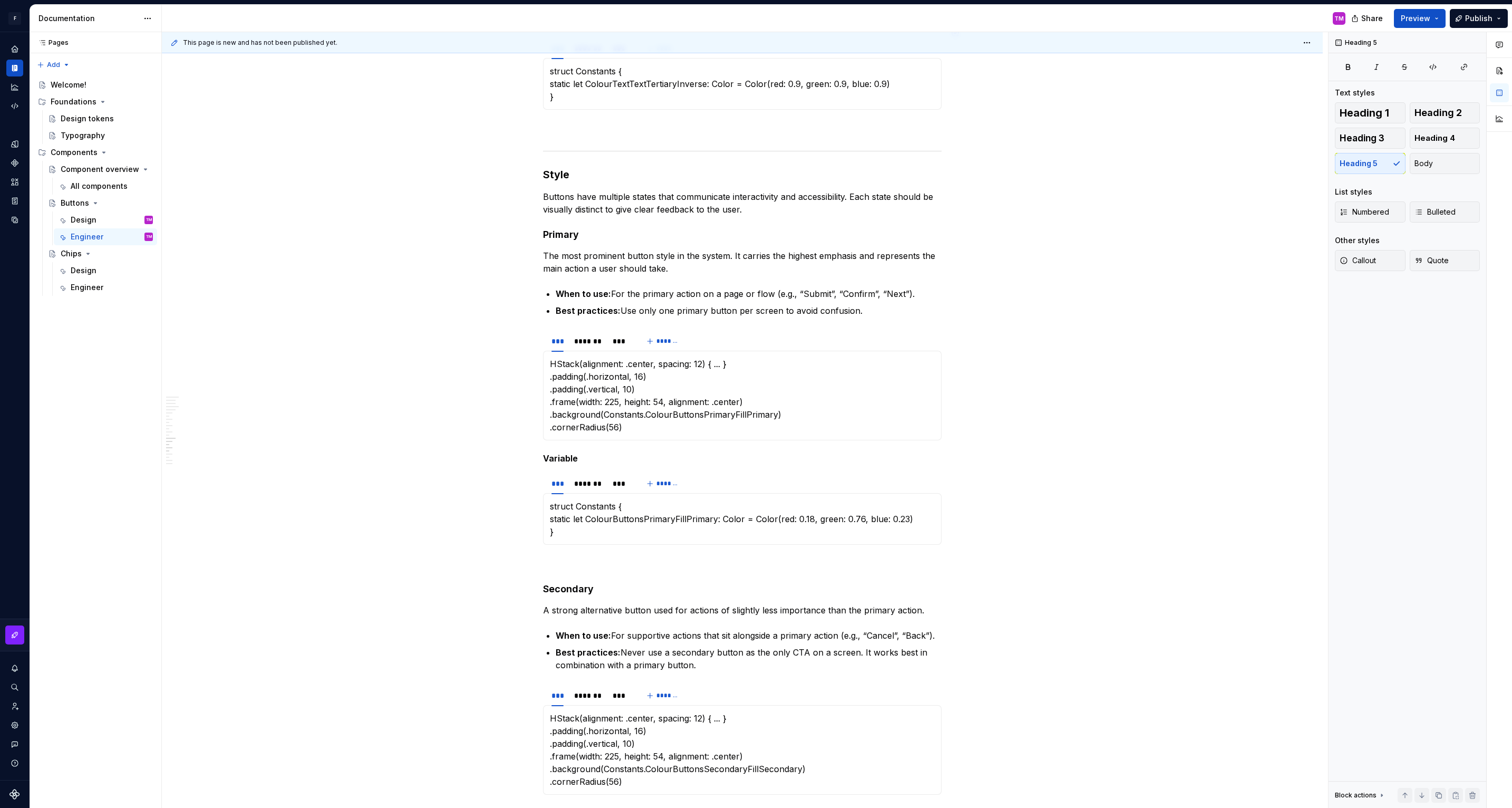
type textarea "*"
